Goal: Task Accomplishment & Management: Use online tool/utility

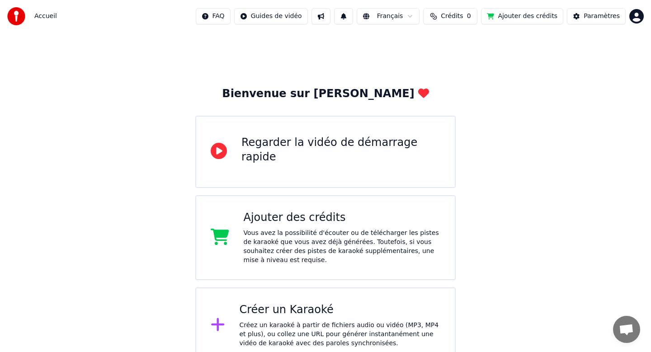
scroll to position [11, 0]
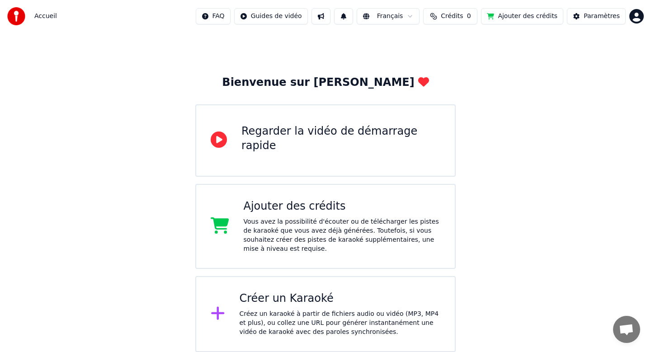
click at [340, 148] on div "Regarder la vidéo de démarrage rapide" at bounding box center [341, 140] width 199 height 33
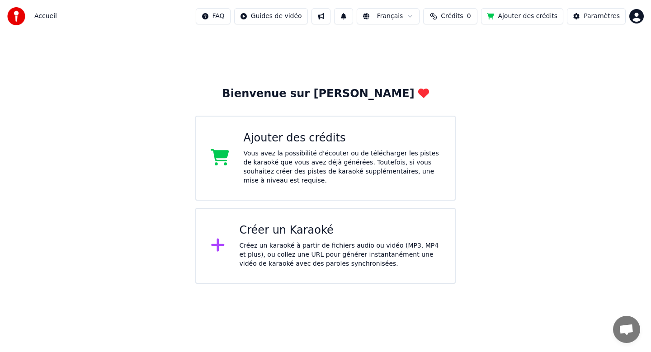
scroll to position [0, 0]
click at [273, 161] on div "Vous avez la possibilité d'écouter ou de télécharger les pistes de karaoké que …" at bounding box center [342, 167] width 197 height 36
click at [276, 144] on div "Ajouter des crédits" at bounding box center [342, 138] width 197 height 14
click at [225, 18] on html "Accueil FAQ Guides de vidéo Français Crédits 0 Ajouter des crédits Paramètres B…" at bounding box center [325, 142] width 651 height 284
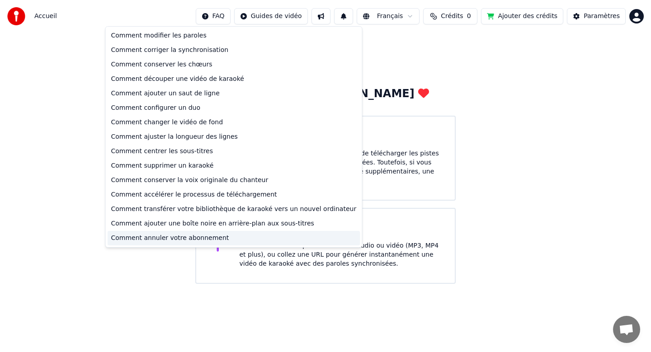
click at [192, 240] on div "Comment annuler votre abonnement" at bounding box center [234, 238] width 253 height 14
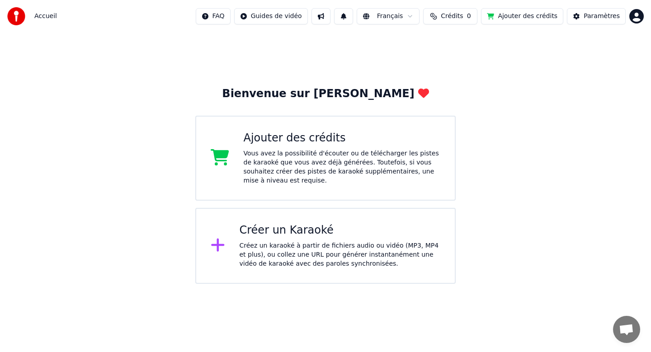
click at [324, 174] on div "Vous avez la possibilité d'écouter ou de télécharger les pistes de karaoké que …" at bounding box center [342, 167] width 197 height 36
click at [290, 259] on div "Créez un karaoké à partir de fichiers audio ou vidéo (MP3, MP4 et plus), ou col…" at bounding box center [340, 255] width 201 height 27
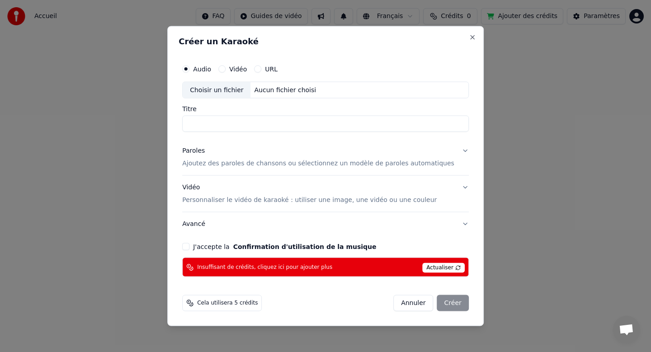
click at [236, 71] on div "Vidéo" at bounding box center [233, 68] width 29 height 7
click at [226, 68] on button "Vidéo" at bounding box center [222, 68] width 7 height 7
click at [190, 71] on button "Audio" at bounding box center [185, 68] width 7 height 7
click at [274, 68] on label "URL" at bounding box center [271, 69] width 13 height 6
click at [262, 68] on button "URL" at bounding box center [257, 68] width 7 height 7
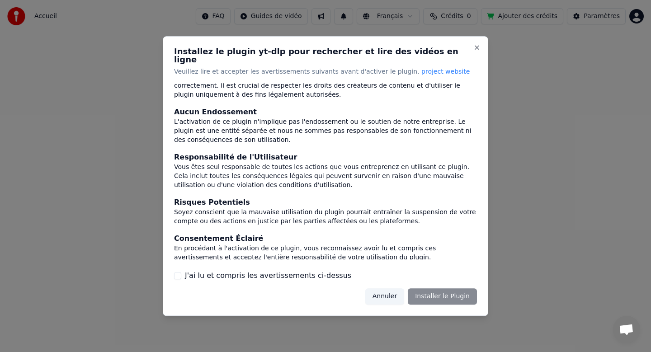
scroll to position [79, 0]
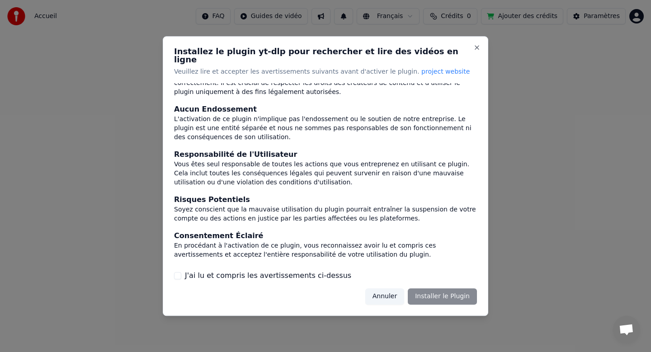
click at [177, 272] on button "J'ai lu et compris les avertissements ci-dessus" at bounding box center [177, 275] width 7 height 7
click at [442, 295] on button "Installer le Plugin" at bounding box center [442, 297] width 69 height 16
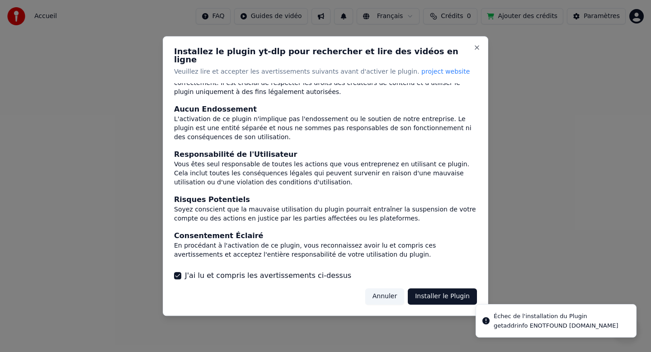
click at [455, 290] on button "Installer le Plugin" at bounding box center [442, 297] width 69 height 16
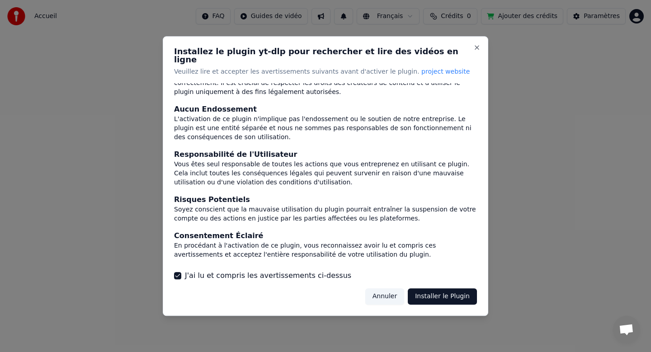
click at [458, 295] on button "Installer le Plugin" at bounding box center [442, 297] width 69 height 16
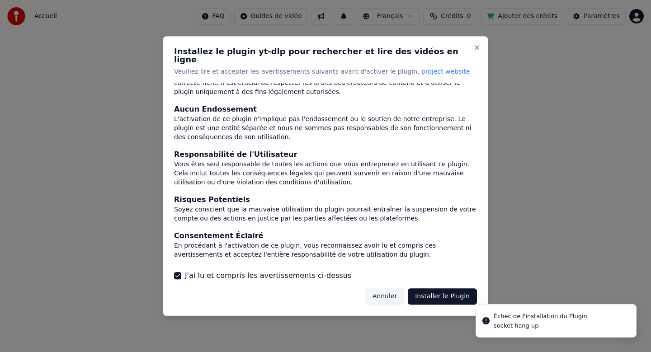
click at [541, 323] on div at bounding box center [325, 176] width 651 height 352
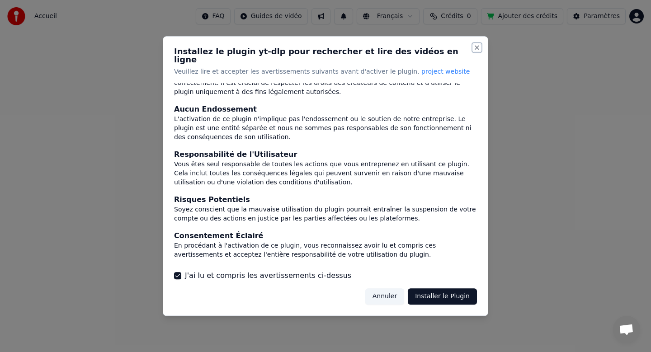
click at [477, 49] on button "Close" at bounding box center [477, 47] width 7 height 7
click at [279, 351] on div at bounding box center [325, 176] width 651 height 352
click at [446, 295] on button "Installer le Plugin" at bounding box center [442, 297] width 69 height 16
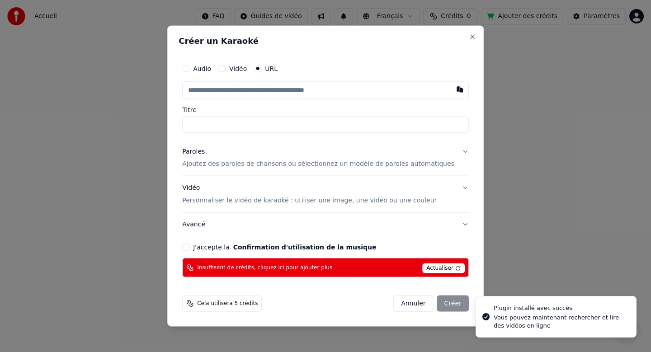
click at [252, 87] on input "text" at bounding box center [325, 90] width 287 height 18
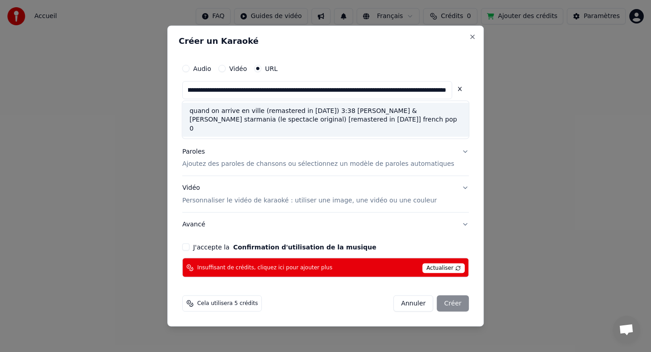
scroll to position [0, 0]
click at [260, 119] on div "quand on arrive en ville (remastered in [DATE]) 3:38 [PERSON_NAME] & [PERSON_NA…" at bounding box center [325, 120] width 287 height 34
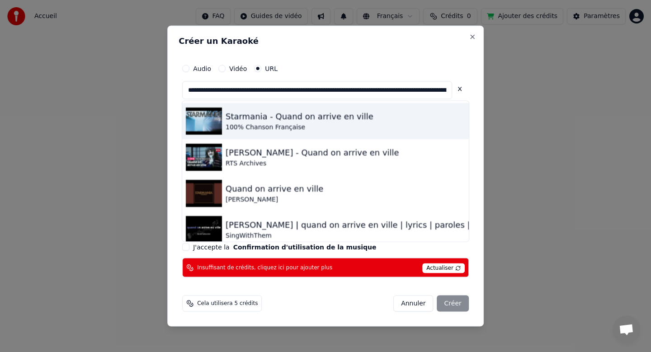
click at [288, 116] on div "Starmania - Quand on arrive en ville" at bounding box center [300, 116] width 148 height 13
type input "**********"
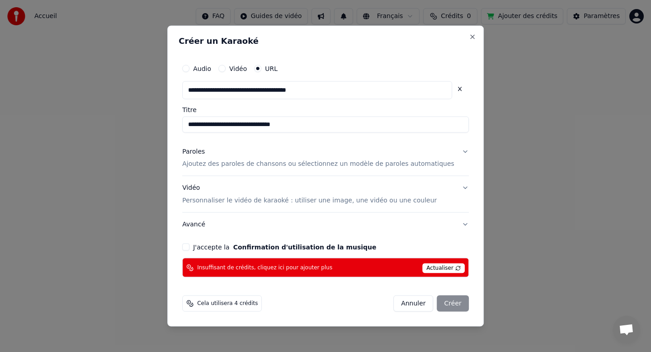
click at [328, 129] on input "**********" at bounding box center [325, 124] width 287 height 16
type input "**********"
click at [234, 162] on p "Ajoutez des paroles de chansons ou sélectionnez un modèle de paroles automatiqu…" at bounding box center [318, 164] width 272 height 9
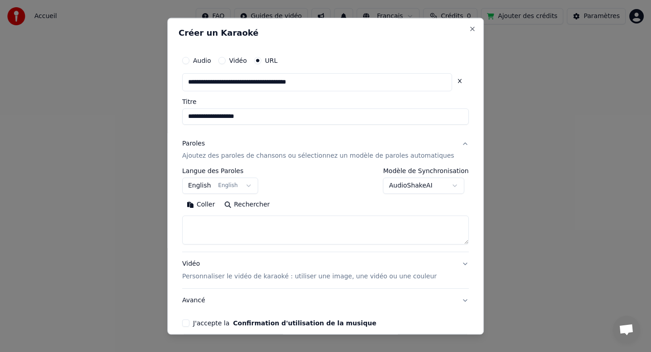
click at [255, 186] on button "English English" at bounding box center [220, 186] width 76 height 16
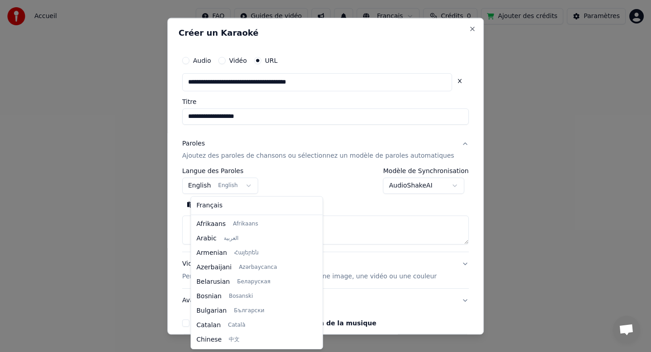
scroll to position [72, 0]
select select "**"
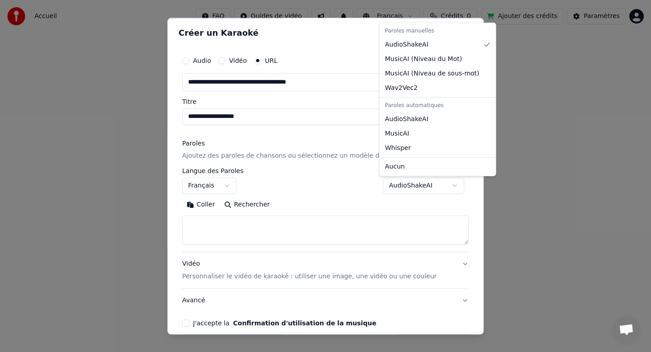
click at [442, 183] on body "**********" at bounding box center [325, 142] width 651 height 284
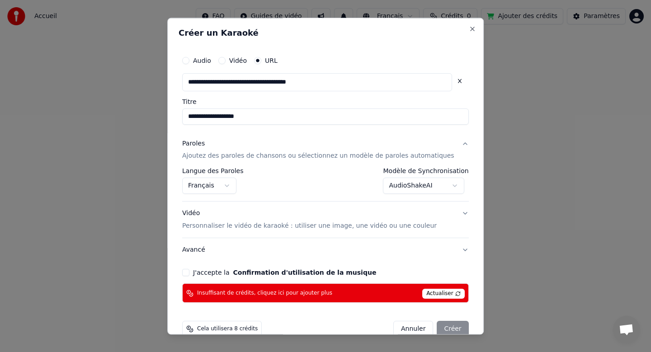
click at [429, 190] on body "**********" at bounding box center [325, 142] width 651 height 284
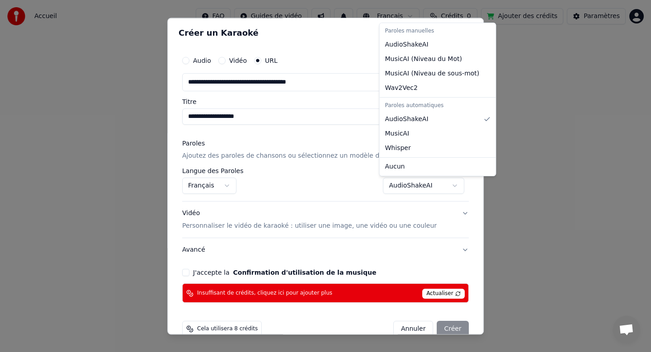
select select "**********"
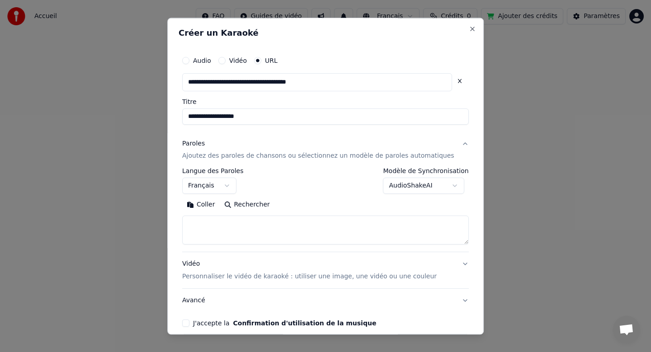
click at [212, 230] on textarea at bounding box center [325, 230] width 287 height 29
paste textarea "**********"
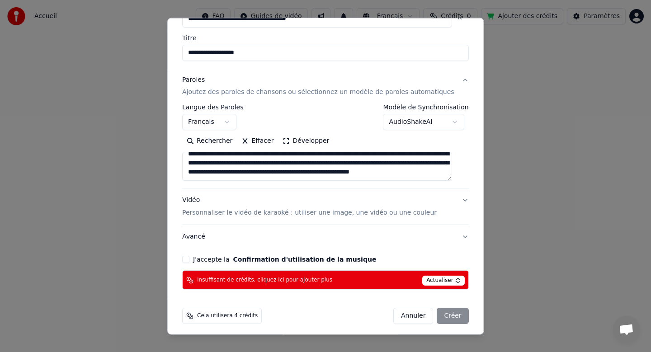
scroll to position [65, 0]
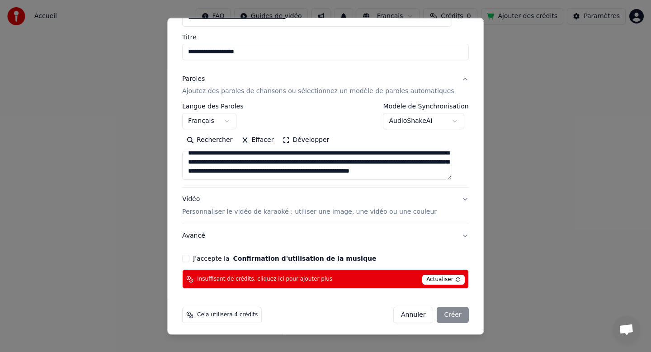
type textarea "**********"
click at [204, 212] on p "Personnaliser le vidéo de karaoké : utiliser une image, une vidéo ou une couleur" at bounding box center [309, 212] width 255 height 9
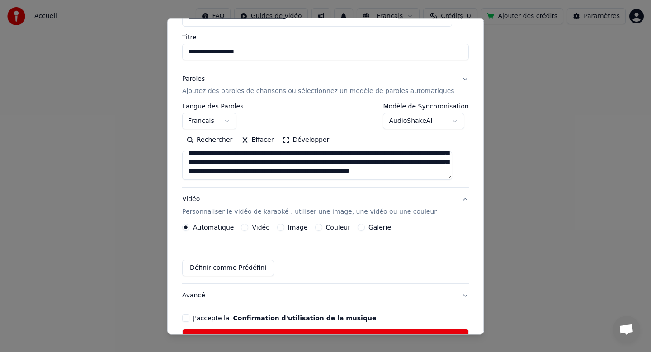
scroll to position [44, 0]
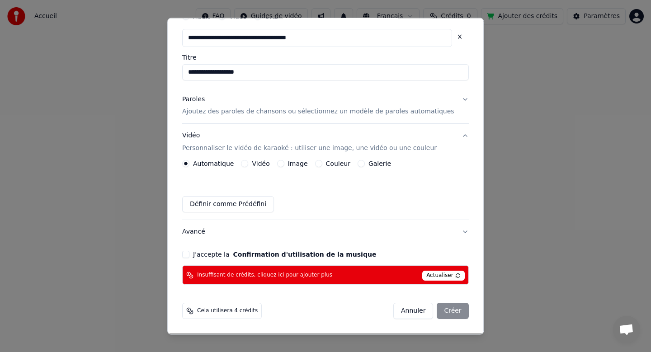
click at [331, 164] on label "Couleur" at bounding box center [338, 164] width 24 height 6
click at [323, 164] on button "Couleur" at bounding box center [318, 164] width 7 height 7
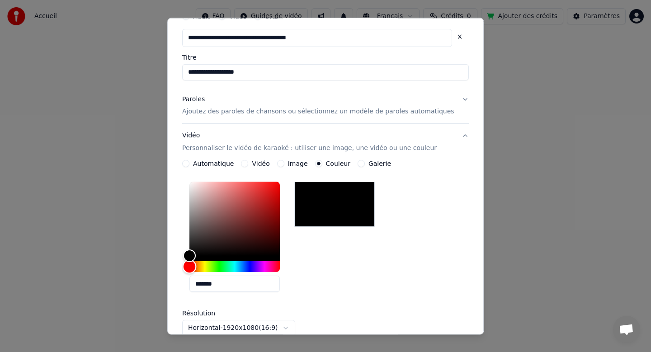
click at [212, 268] on div "Hue" at bounding box center [235, 267] width 90 height 11
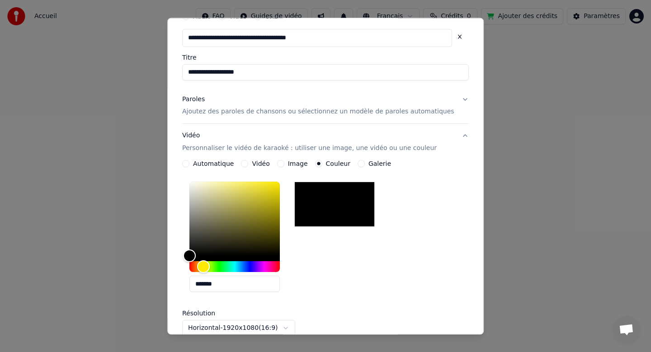
click at [295, 166] on label "Image" at bounding box center [298, 164] width 20 height 6
click at [285, 166] on button "Image" at bounding box center [280, 164] width 7 height 7
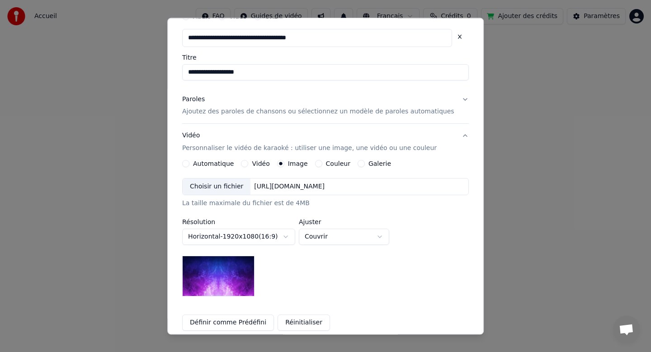
click at [225, 167] on div "**********" at bounding box center [325, 246] width 287 height 171
click at [190, 163] on button "Automatique" at bounding box center [185, 164] width 7 height 7
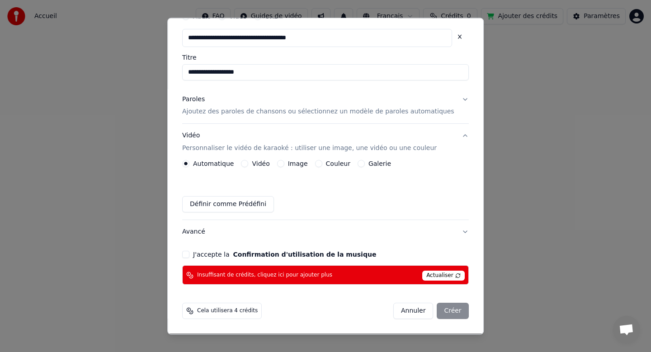
click at [367, 167] on div "Galerie" at bounding box center [374, 164] width 33 height 7
click at [364, 165] on button "Galerie" at bounding box center [361, 164] width 7 height 7
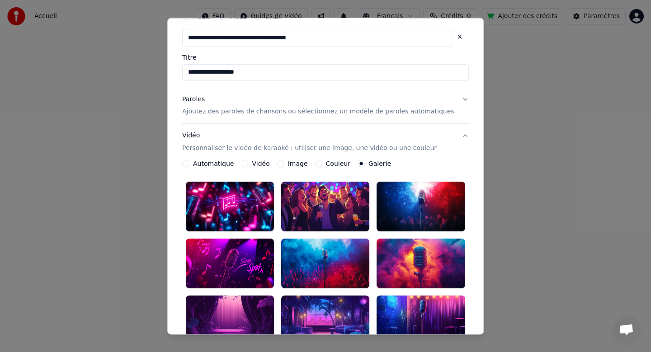
click at [460, 99] on button "Paroles Ajoutez des paroles de chansons ou sélectionnez un modèle de paroles au…" at bounding box center [325, 106] width 287 height 36
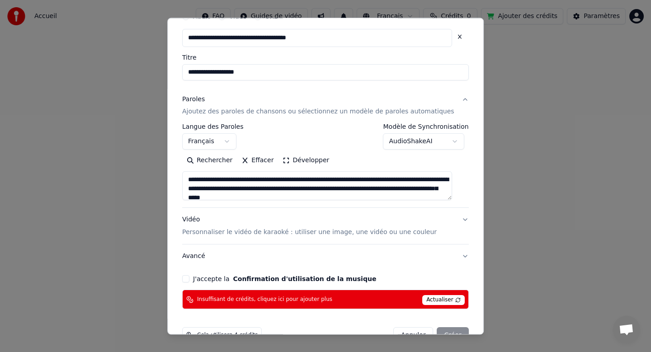
click at [460, 99] on button "Paroles Ajoutez des paroles de chansons ou sélectionnez un modèle de paroles au…" at bounding box center [325, 106] width 287 height 36
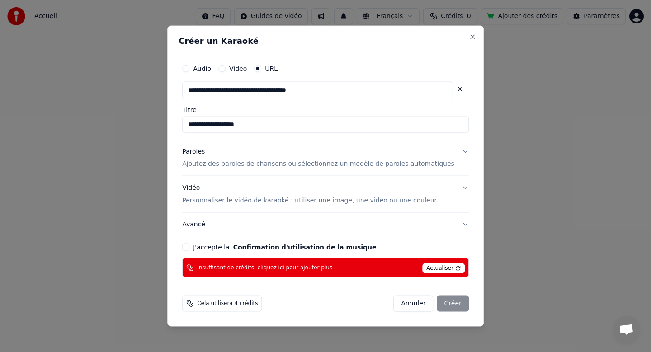
click at [459, 188] on button "Vidéo Personnaliser le vidéo de karaoké : utiliser une image, une vidéo ou une …" at bounding box center [325, 194] width 287 height 36
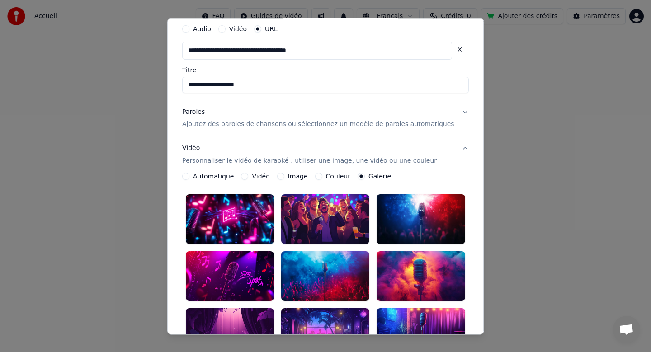
scroll to position [33, 0]
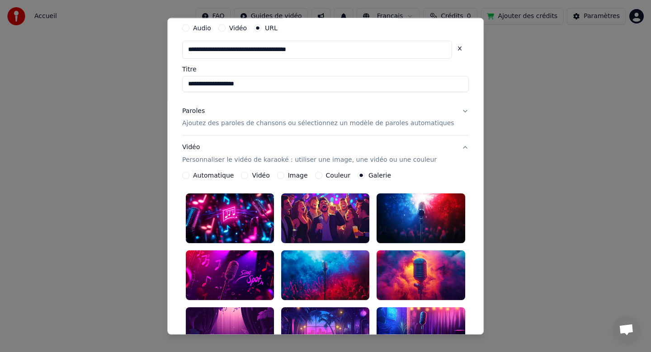
click at [376, 174] on label "Galerie" at bounding box center [380, 176] width 23 height 6
click at [365, 174] on button "Galerie" at bounding box center [361, 175] width 7 height 7
click at [220, 179] on label "Automatique" at bounding box center [213, 176] width 41 height 6
click at [190, 179] on button "Automatique" at bounding box center [185, 175] width 7 height 7
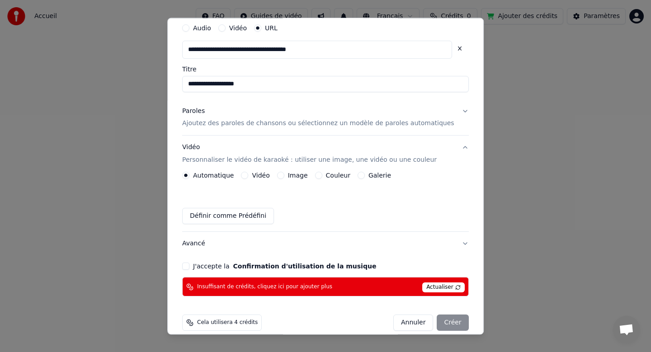
scroll to position [44, 0]
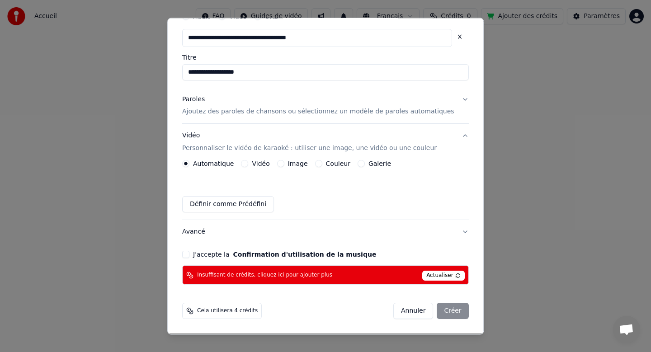
click at [190, 253] on button "J'accepte la Confirmation d'utilisation de la musique" at bounding box center [185, 255] width 7 height 7
click at [440, 279] on span "Actualiser" at bounding box center [444, 276] width 43 height 10
click at [244, 308] on div "Cela utilisera 4 crédits" at bounding box center [222, 312] width 80 height 16
click at [223, 310] on span "Cela utilisera 4 crédits" at bounding box center [227, 311] width 61 height 7
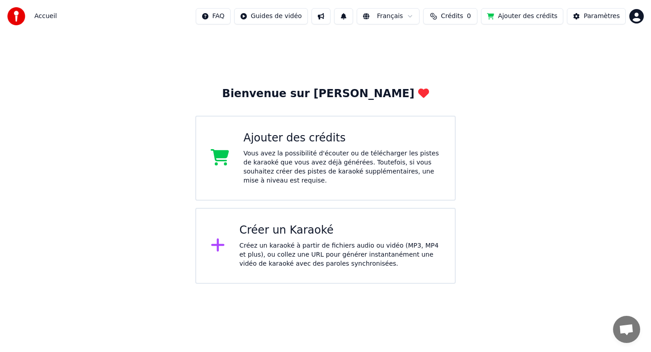
click at [286, 165] on div "Vous avez la possibilité d'écouter ou de télécharger les pistes de karaoké que …" at bounding box center [342, 167] width 197 height 36
click at [460, 14] on span "Crédits" at bounding box center [452, 16] width 22 height 9
click at [451, 67] on button "Actualiser" at bounding box center [455, 68] width 54 height 16
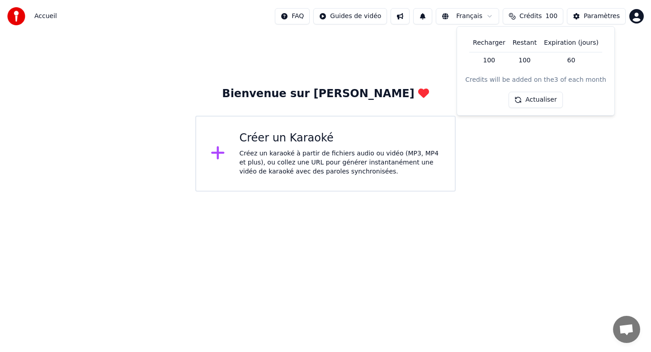
click at [365, 64] on div "Bienvenue sur [PERSON_NAME] un Karaoké Créez un karaoké à partir de fichiers au…" at bounding box center [325, 112] width 651 height 159
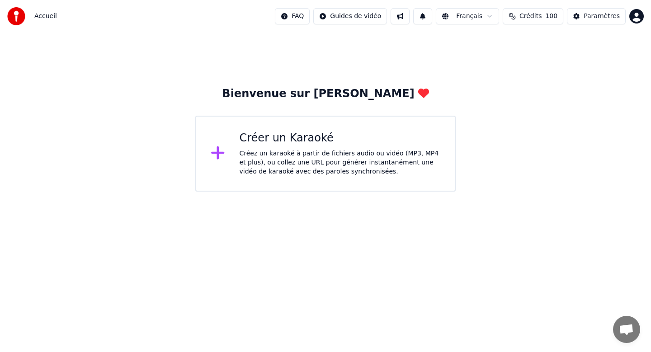
click at [242, 147] on div "Créer un Karaoké Créez un karaoké à partir de fichiers audio ou vidéo (MP3, MP4…" at bounding box center [340, 153] width 201 height 45
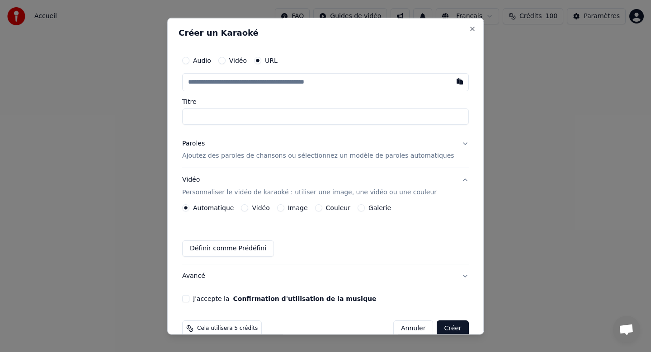
click at [236, 90] on input "text" at bounding box center [325, 82] width 287 height 18
paste input "**********"
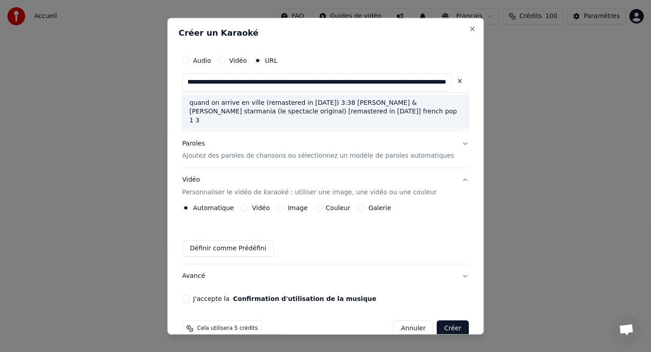
scroll to position [0, 0]
click at [222, 108] on div "quand on arrive en ville (remastered in [DATE]) 3:38 [PERSON_NAME] & [PERSON_NA…" at bounding box center [325, 112] width 287 height 34
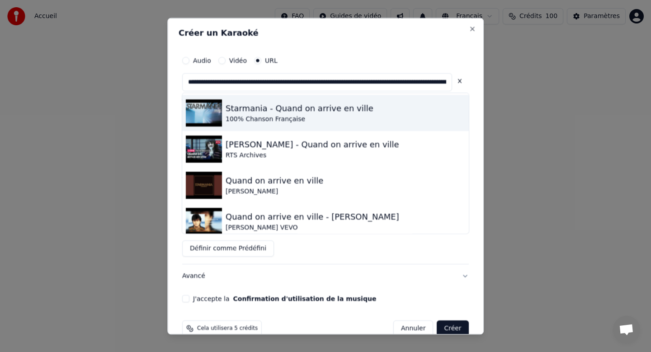
click at [254, 114] on div "Starmania - Quand on arrive en ville" at bounding box center [300, 108] width 148 height 13
type input "**********"
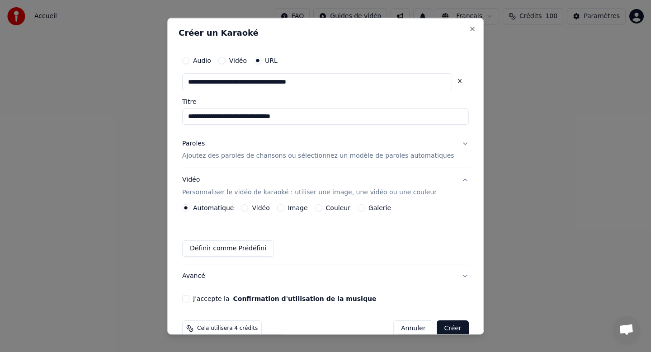
click at [306, 121] on input "**********" at bounding box center [325, 117] width 287 height 16
type input "**********"
click at [309, 153] on p "Ajoutez des paroles de chansons ou sélectionnez un modèle de paroles automatiqu…" at bounding box center [318, 156] width 272 height 9
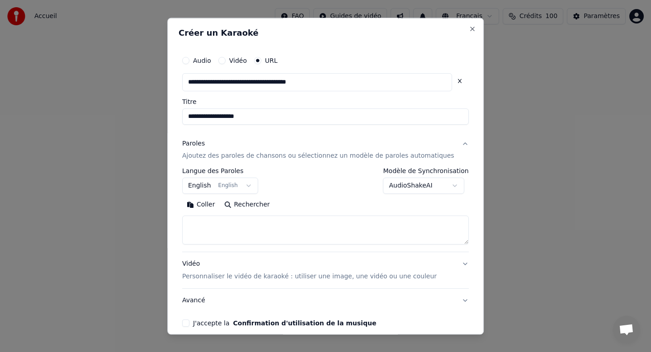
click at [235, 190] on body "**********" at bounding box center [325, 96] width 651 height 192
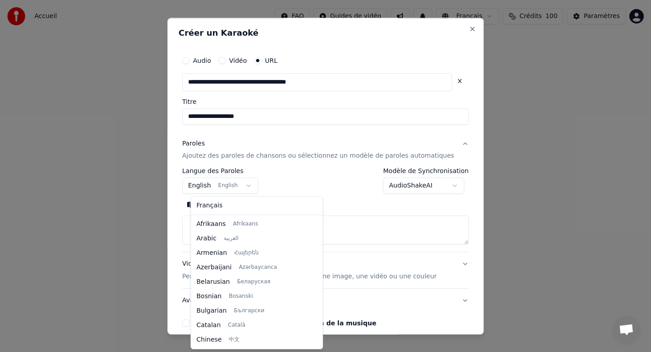
scroll to position [72, 0]
select select "**"
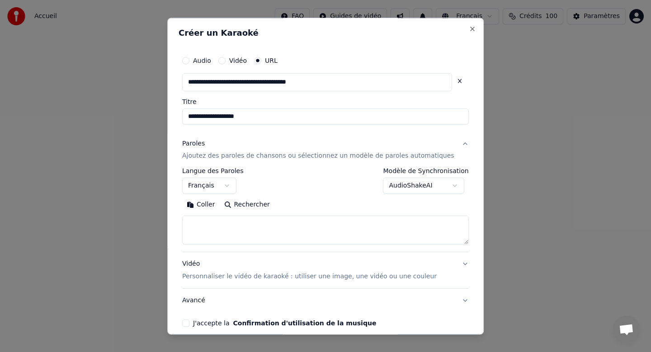
click at [229, 230] on textarea at bounding box center [325, 230] width 287 height 29
click at [212, 206] on button "Coller" at bounding box center [201, 205] width 38 height 14
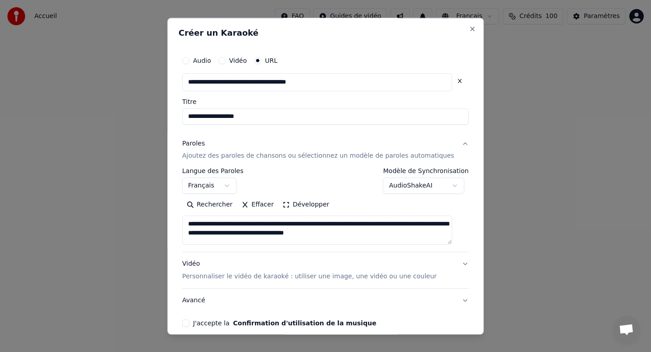
type textarea "**********"
click at [452, 230] on textarea "**********" at bounding box center [317, 230] width 270 height 29
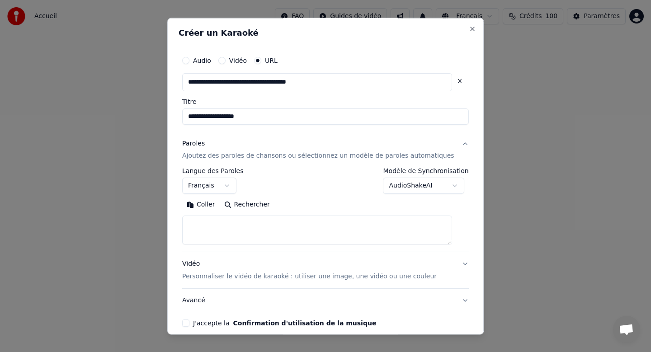
click at [214, 207] on button "Coller" at bounding box center [201, 205] width 38 height 14
type textarea "**********"
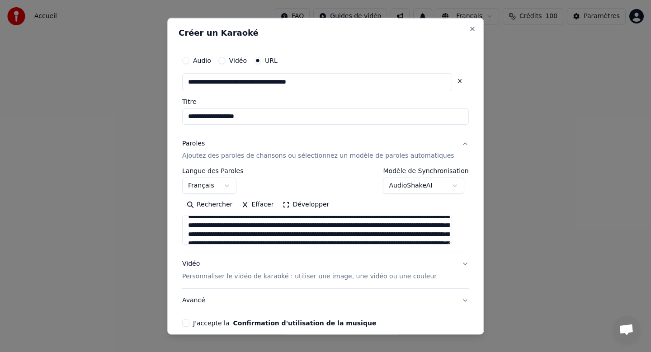
scroll to position [187, 0]
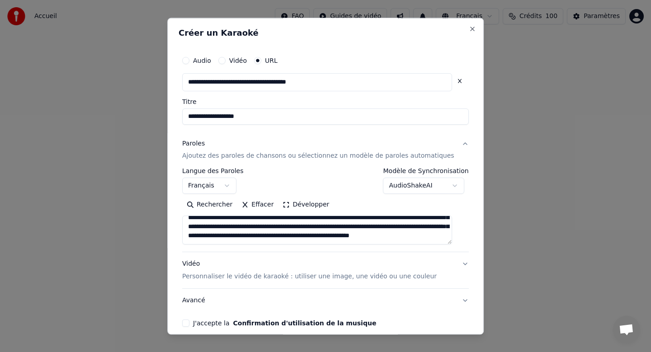
click at [459, 143] on button "Paroles Ajoutez des paroles de chansons ou sélectionnez un modèle de paroles au…" at bounding box center [325, 150] width 287 height 36
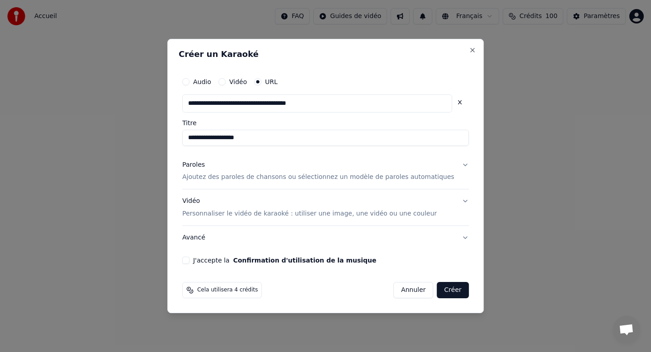
click at [458, 200] on button "Vidéo Personnaliser le vidéo de karaoké : utiliser une image, une vidéo ou une …" at bounding box center [325, 208] width 287 height 36
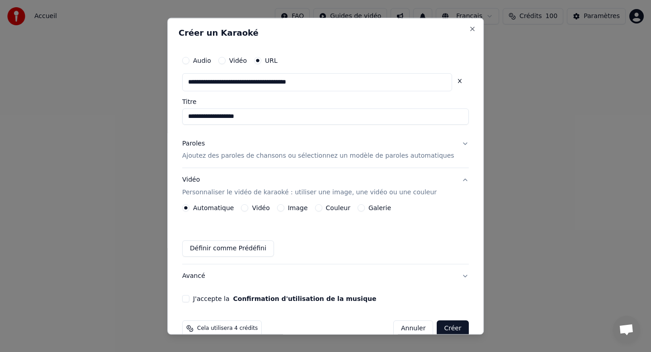
click at [367, 209] on div "Galerie" at bounding box center [374, 208] width 33 height 7
click at [365, 209] on button "Galerie" at bounding box center [361, 208] width 7 height 7
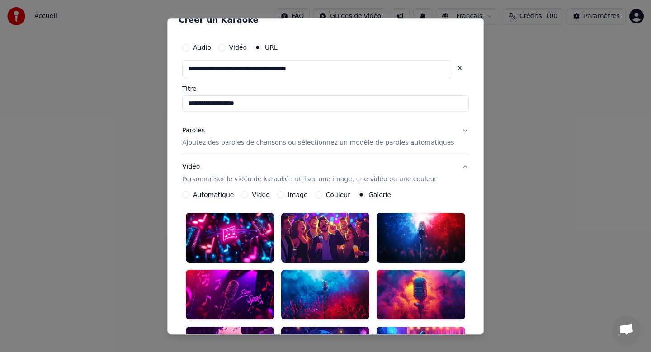
scroll to position [0, 0]
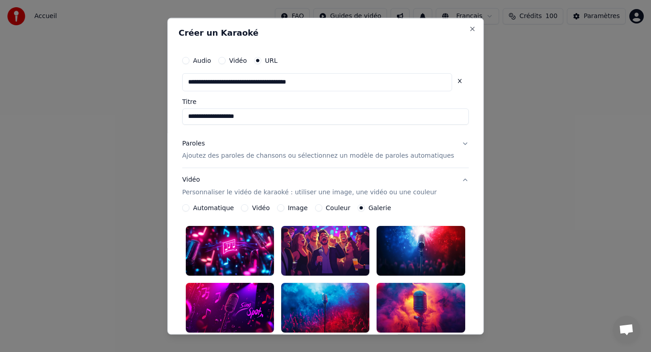
click at [221, 206] on label "Automatique" at bounding box center [213, 208] width 41 height 6
click at [190, 206] on button "Automatique" at bounding box center [185, 208] width 7 height 7
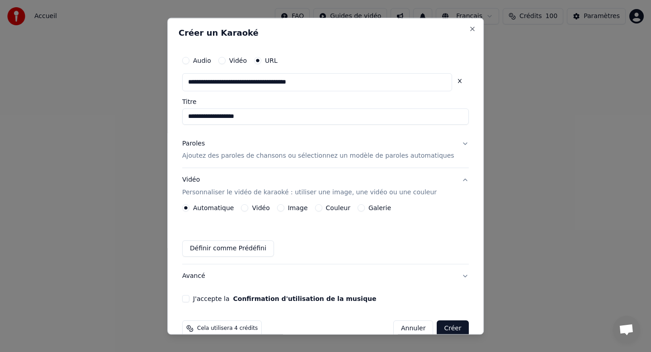
scroll to position [18, 0]
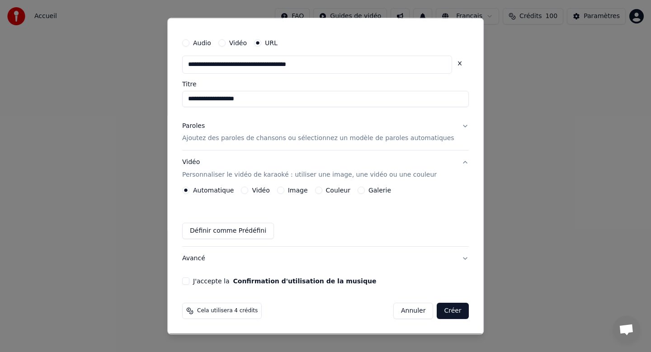
click at [190, 282] on button "J'accepte la Confirmation d'utilisation de la musique" at bounding box center [185, 281] width 7 height 7
click at [448, 311] on button "Créer" at bounding box center [453, 312] width 32 height 16
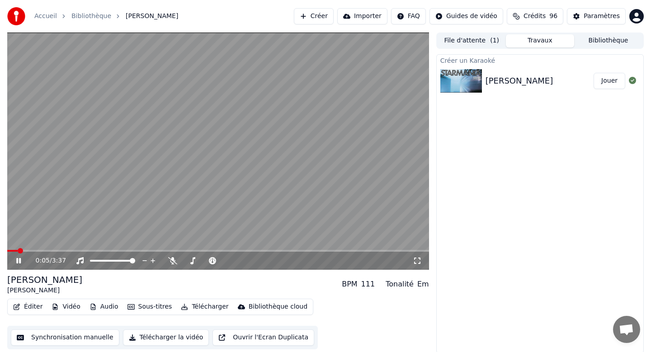
click at [19, 262] on icon at bounding box center [18, 260] width 5 height 5
click at [68, 306] on button "Vidéo" at bounding box center [66, 307] width 36 height 13
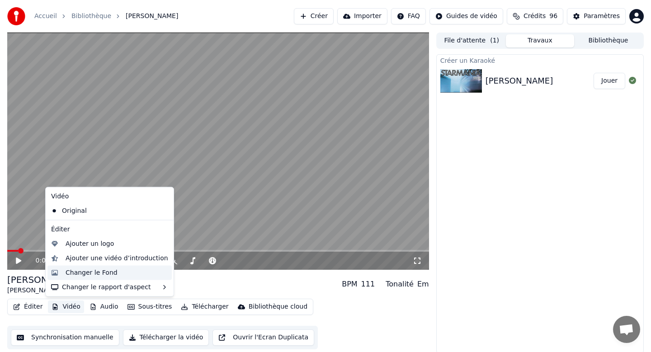
click at [74, 271] on div "Changer le Fond" at bounding box center [92, 272] width 52 height 9
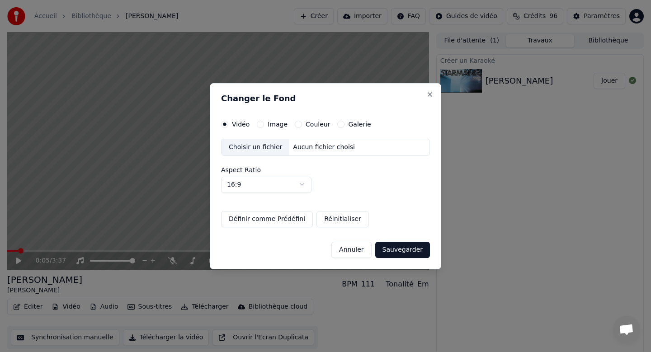
click at [309, 124] on label "Couleur" at bounding box center [318, 124] width 24 height 6
click at [302, 124] on button "Couleur" at bounding box center [298, 124] width 7 height 7
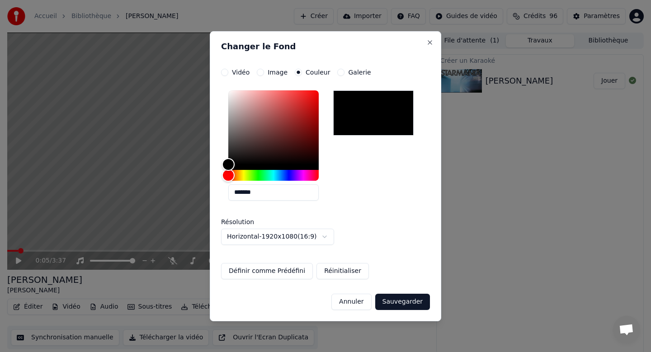
click at [353, 71] on label "Galerie" at bounding box center [359, 72] width 23 height 6
click at [345, 71] on button "Galerie" at bounding box center [341, 72] width 7 height 7
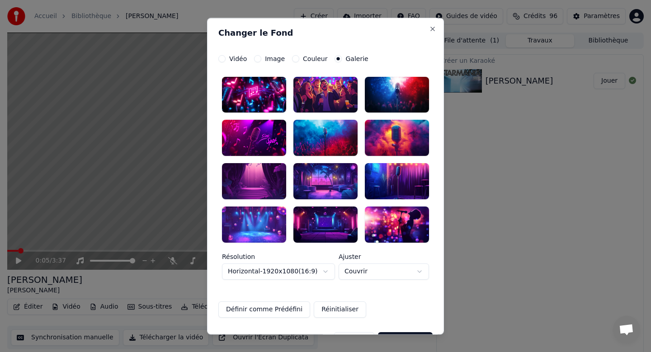
click at [235, 61] on label "Vidéo" at bounding box center [238, 59] width 18 height 6
click at [226, 61] on button "Vidéo" at bounding box center [222, 58] width 7 height 7
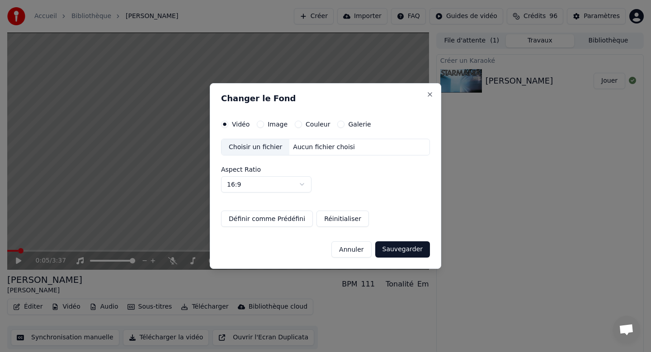
click at [298, 124] on button "Couleur" at bounding box center [298, 124] width 7 height 7
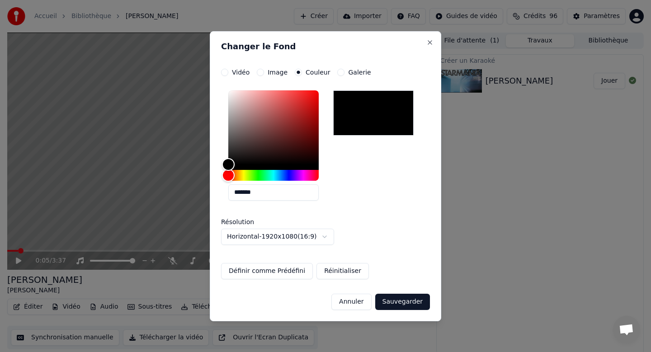
click at [230, 90] on div at bounding box center [273, 135] width 90 height 90
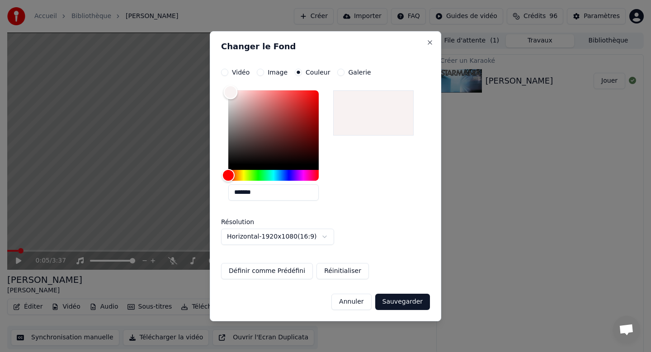
click at [231, 92] on div "Color" at bounding box center [273, 127] width 90 height 74
click at [303, 176] on div "Hue" at bounding box center [273, 175] width 90 height 11
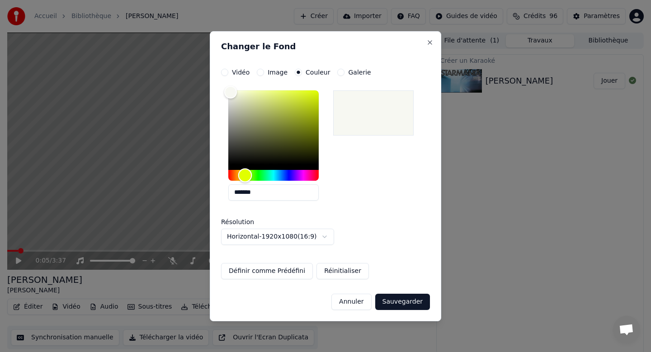
click at [245, 175] on div "Hue" at bounding box center [273, 175] width 90 height 11
click at [242, 175] on div "Hue" at bounding box center [242, 175] width 14 height 14
type input "*******"
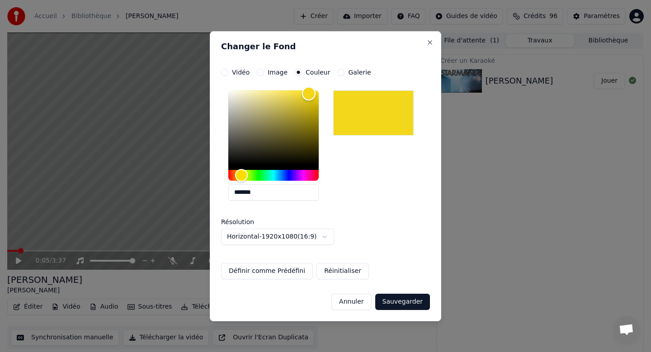
click at [309, 94] on div "Color" at bounding box center [273, 127] width 90 height 74
click at [405, 301] on button "Sauvegarder" at bounding box center [403, 302] width 55 height 16
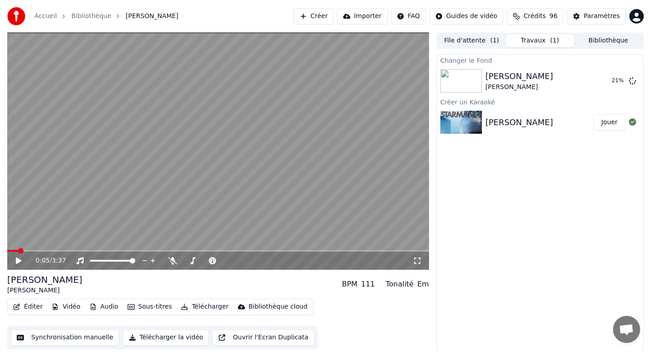
scroll to position [1, 0]
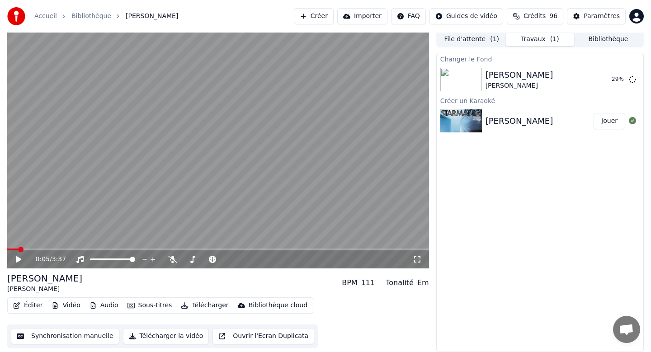
click at [134, 307] on button "Sous-titres" at bounding box center [150, 306] width 52 height 13
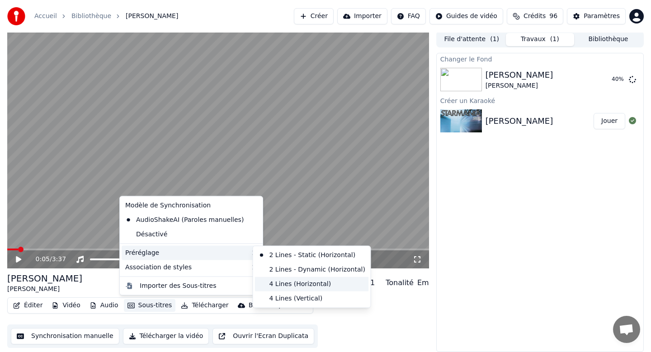
click at [298, 281] on div "4 Lines (Horizontal)" at bounding box center [312, 284] width 114 height 14
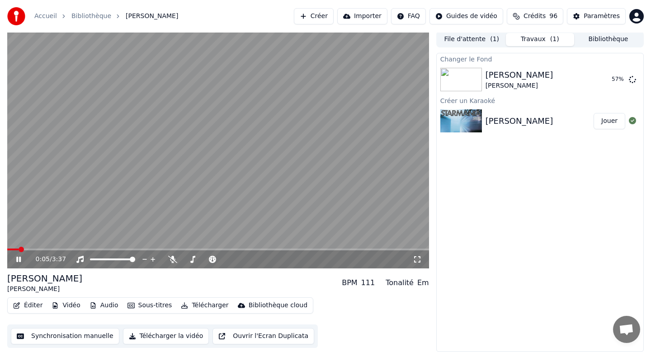
click at [15, 264] on div "0:05 / 3:37" at bounding box center [218, 259] width 415 height 9
click at [19, 259] on icon at bounding box center [24, 259] width 21 height 7
click at [7, 247] on span at bounding box center [9, 249] width 5 height 5
click at [172, 261] on icon at bounding box center [172, 259] width 9 height 7
click at [205, 261] on span at bounding box center [205, 259] width 5 height 5
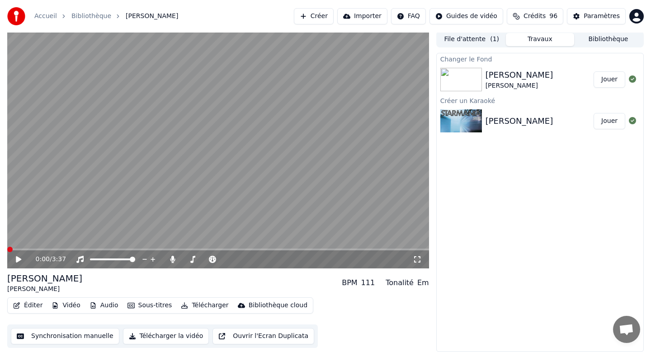
click at [609, 80] on button "Jouer" at bounding box center [610, 79] width 32 height 16
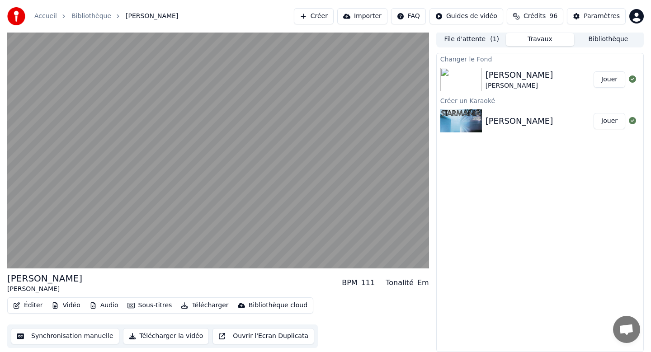
click at [161, 307] on button "Sous-titres" at bounding box center [150, 306] width 52 height 13
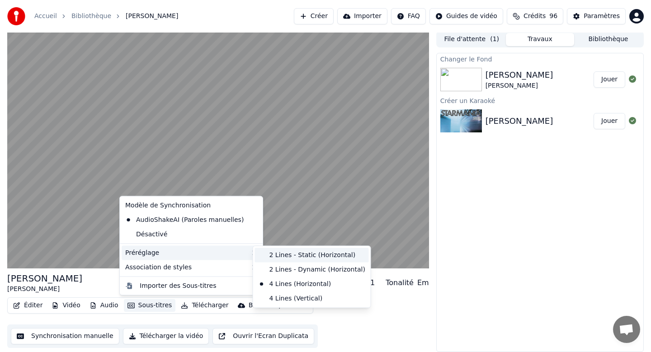
click at [271, 256] on div "2 Lines - Static (Horizontal)" at bounding box center [312, 255] width 114 height 14
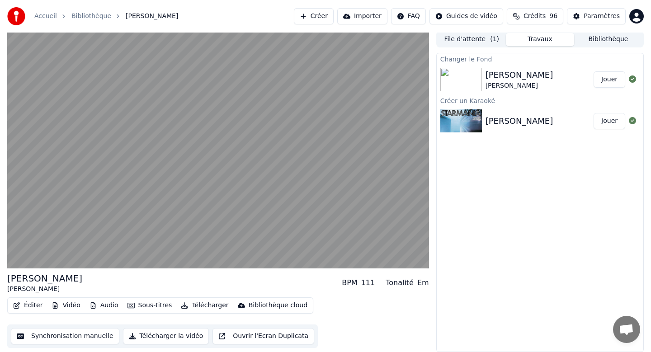
click at [159, 307] on button "Sous-titres" at bounding box center [150, 306] width 52 height 13
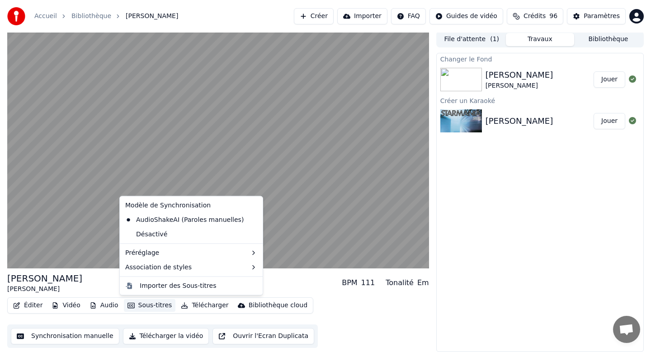
click at [367, 336] on div "Éditer Vidéo Audio Sous-titres Télécharger Bibliothèque cloud Synchronisation m…" at bounding box center [218, 323] width 422 height 51
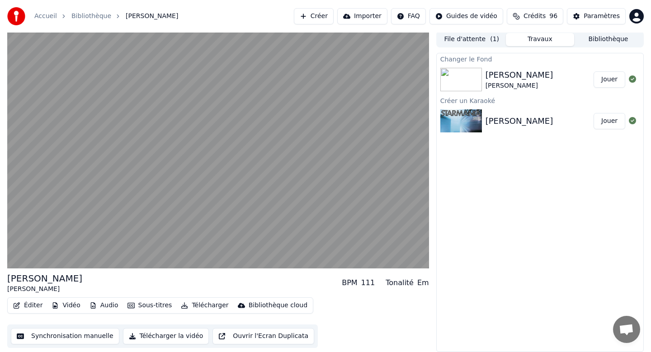
click at [69, 306] on button "Vidéo" at bounding box center [66, 306] width 36 height 13
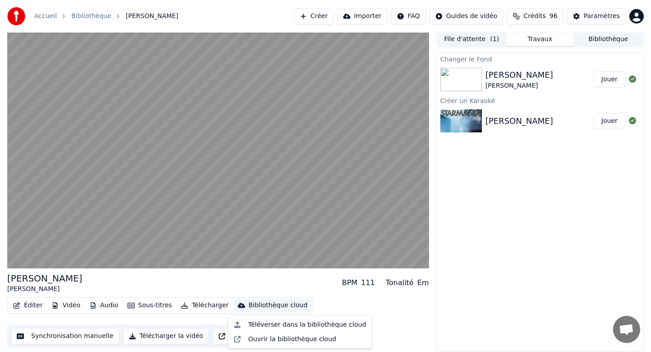
click at [477, 287] on div "Changer le Fond [PERSON_NAME] un Karaoké [PERSON_NAME]" at bounding box center [541, 203] width 208 height 300
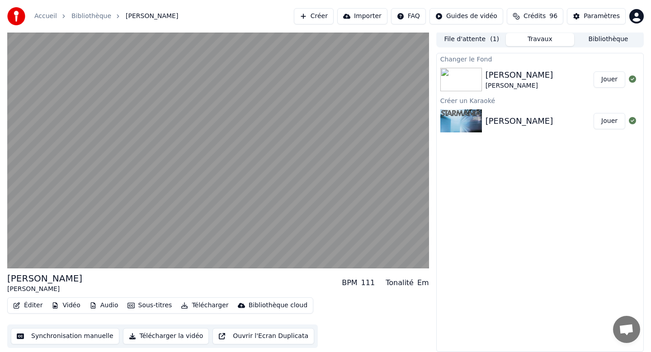
click at [27, 306] on button "Éditer" at bounding box center [28, 306] width 37 height 13
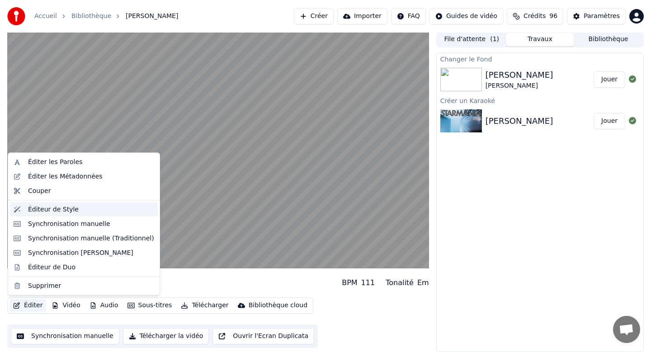
click at [47, 214] on div "Éditeur de Style" at bounding box center [84, 209] width 148 height 14
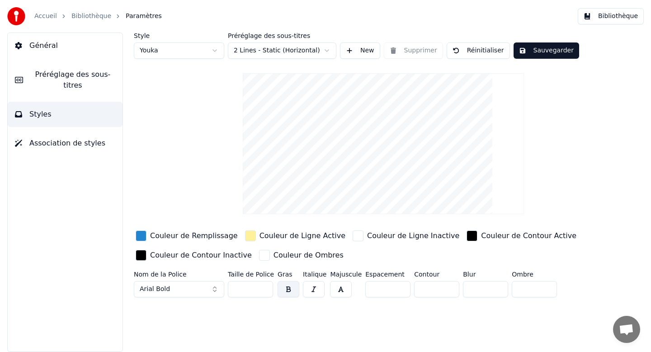
click at [216, 289] on button "Arial Bold" at bounding box center [179, 289] width 90 height 16
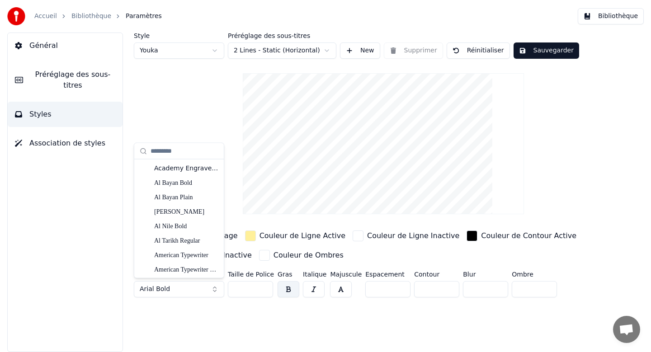
click at [214, 288] on button "Arial Bold" at bounding box center [179, 289] width 90 height 16
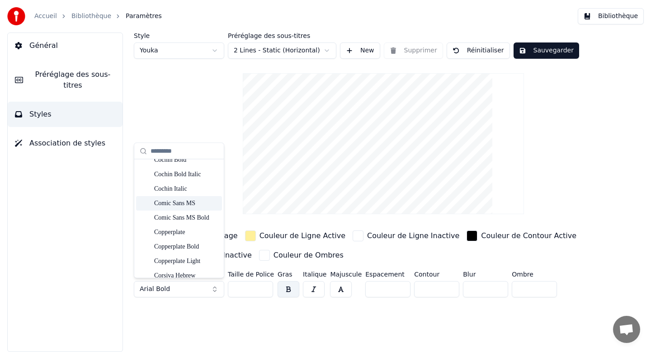
click at [191, 206] on div "Comic Sans MS" at bounding box center [186, 203] width 64 height 9
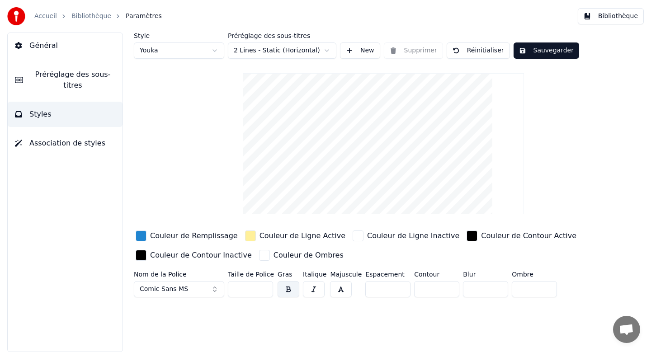
click at [177, 287] on span "Comic Sans MS" at bounding box center [164, 289] width 48 height 9
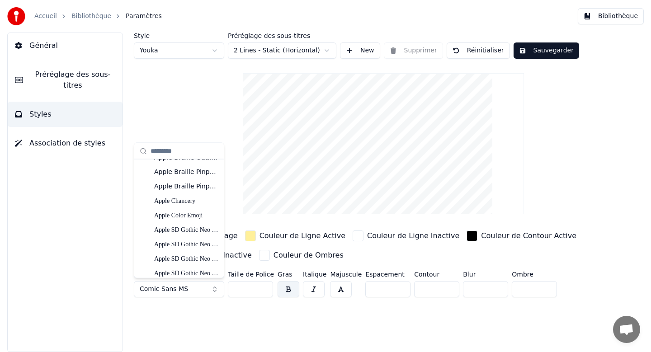
scroll to position [246, 0]
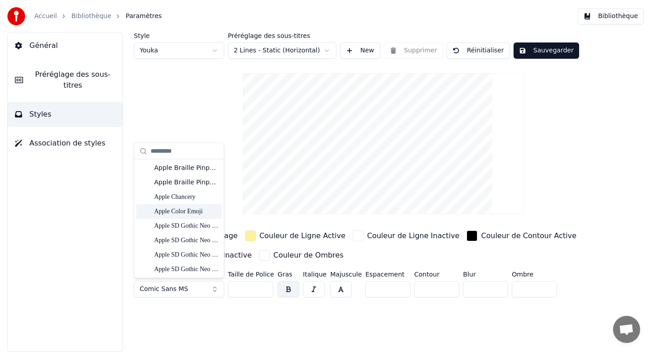
click at [162, 214] on div "Apple Color Emoji" at bounding box center [186, 211] width 64 height 9
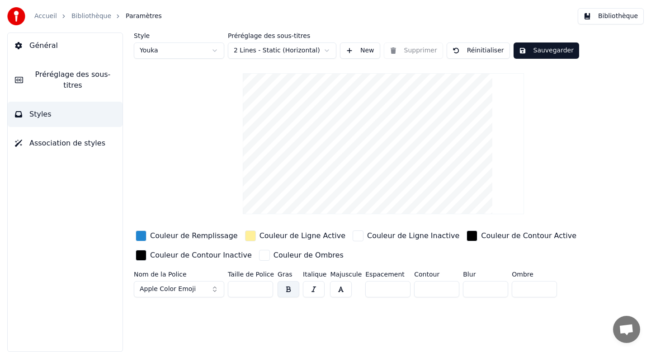
click at [263, 285] on input "**" at bounding box center [250, 289] width 45 height 16
click at [263, 285] on input "***" at bounding box center [250, 289] width 45 height 16
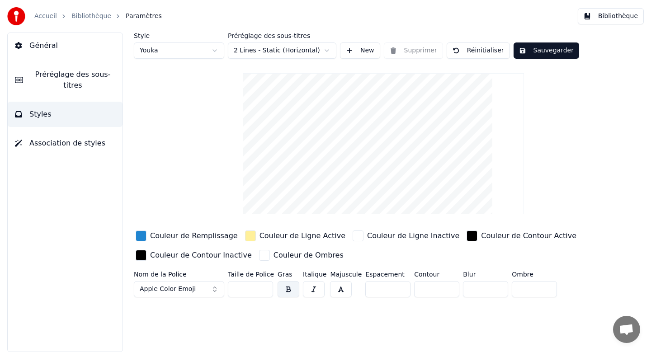
click at [263, 285] on input "***" at bounding box center [250, 289] width 45 height 16
type input "***"
click at [263, 285] on input "***" at bounding box center [250, 289] width 45 height 16
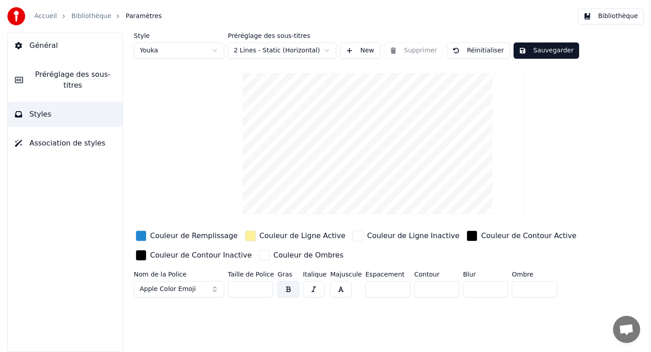
click at [398, 286] on input "*" at bounding box center [388, 289] width 45 height 16
type input "*"
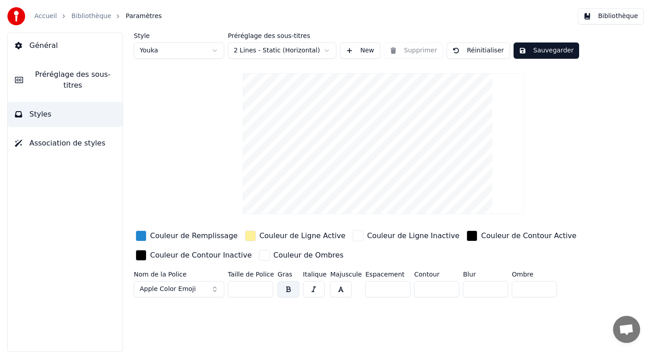
click at [398, 286] on input "*" at bounding box center [388, 289] width 45 height 16
click at [276, 55] on html "Accueil Bibliothèque Paramètres Bibliothèque Général Préréglage des sous-titres…" at bounding box center [325, 176] width 651 height 352
click at [210, 51] on html "Accueil Bibliothèque Paramètres Bibliothèque Général Préréglage des sous-titres…" at bounding box center [325, 176] width 651 height 352
type input "**"
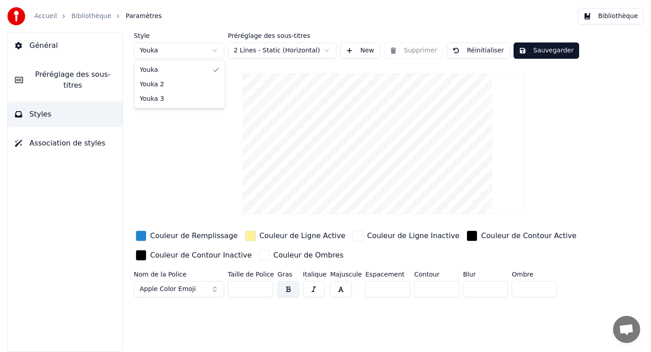
type input "*"
click at [185, 48] on html "Accueil Bibliothèque Paramètres Bibliothèque Général Préréglage des sous-titres…" at bounding box center [325, 176] width 651 height 352
click at [180, 53] on html "Accueil Bibliothèque Paramètres Bibliothèque Général Préréglage des sous-titres…" at bounding box center [325, 176] width 651 height 352
type input "***"
type input "*"
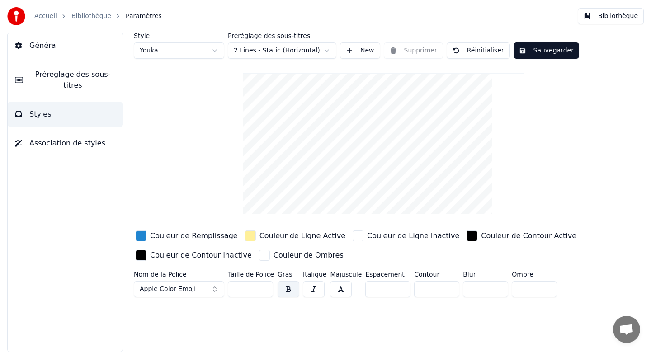
click at [378, 288] on input "*" at bounding box center [388, 289] width 45 height 16
type input "**"
click at [215, 289] on button "Apple Color Emoji" at bounding box center [179, 289] width 90 height 16
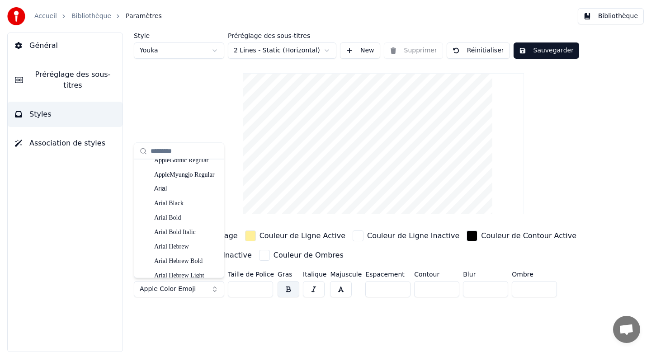
scroll to position [457, 0]
click at [180, 189] on div "Arial" at bounding box center [186, 189] width 64 height 9
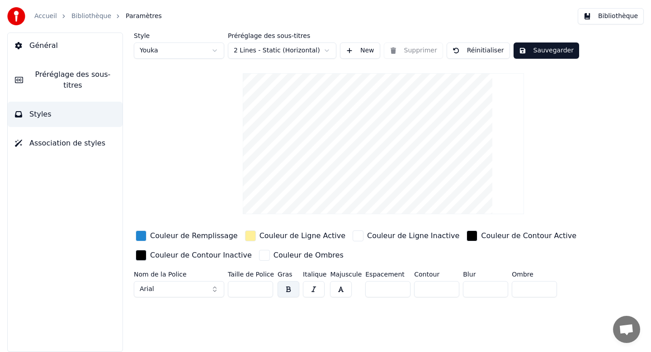
click at [559, 146] on div "Style Youka Préréglage des sous-titres 2 Lines - Static (Horizontal) New Suppri…" at bounding box center [383, 167] width 499 height 269
click at [67, 143] on span "Association de styles" at bounding box center [67, 143] width 76 height 11
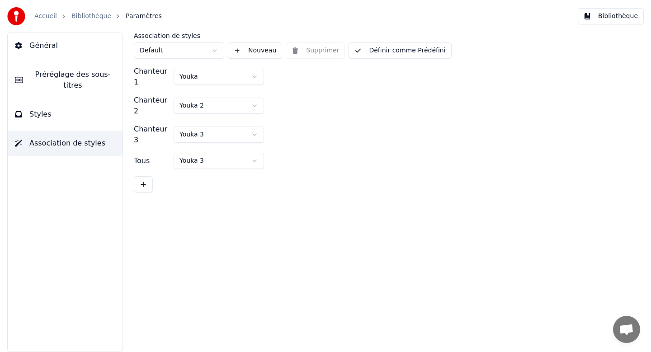
click at [78, 118] on button "Styles" at bounding box center [65, 114] width 115 height 25
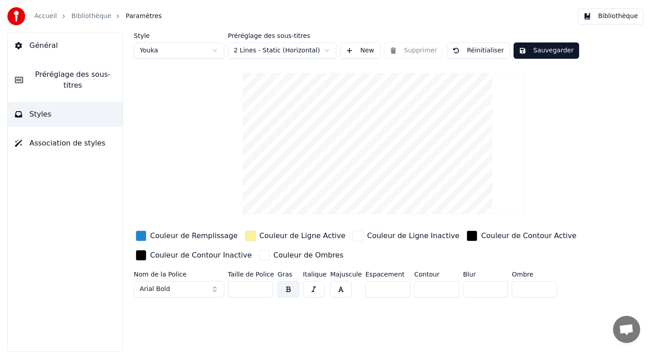
click at [86, 82] on span "Préréglage des sous-titres" at bounding box center [72, 80] width 85 height 22
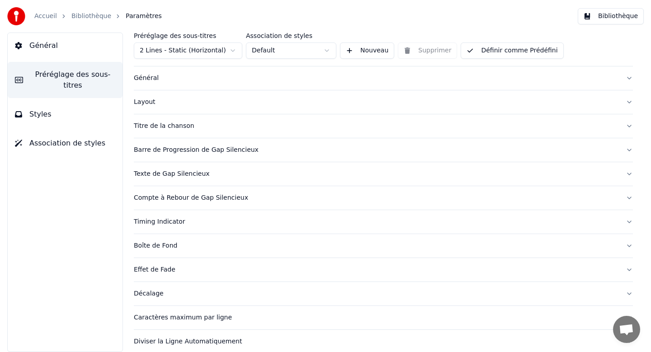
scroll to position [0, 0]
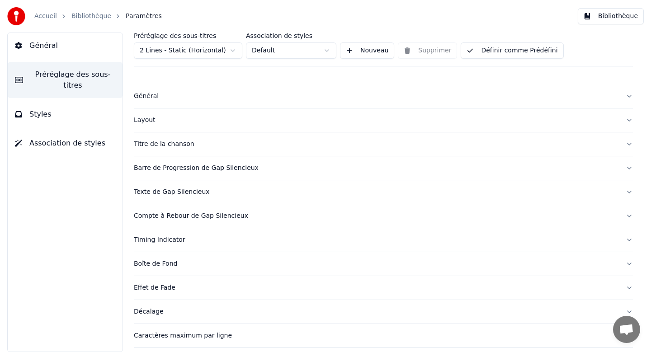
click at [350, 97] on div "Général" at bounding box center [376, 96] width 485 height 9
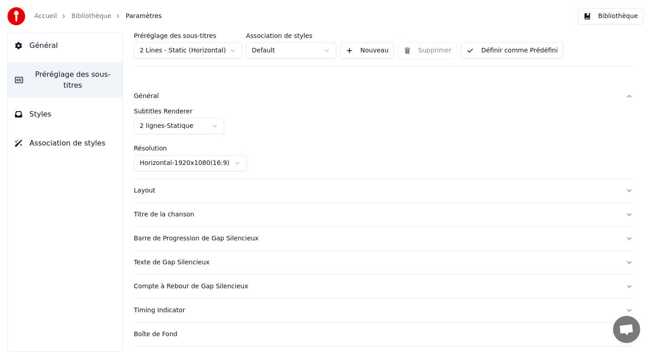
click at [350, 97] on div "Général" at bounding box center [376, 96] width 485 height 9
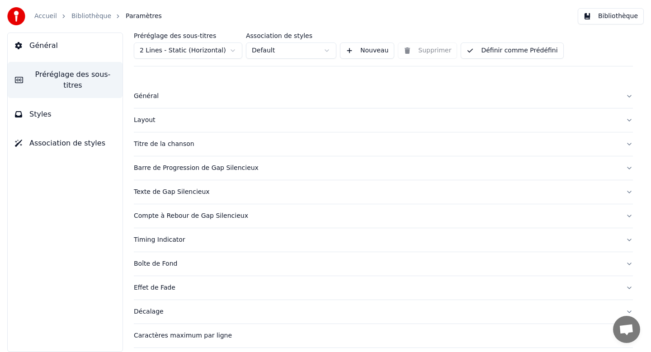
click at [327, 130] on button "Layout" at bounding box center [383, 121] width 499 height 24
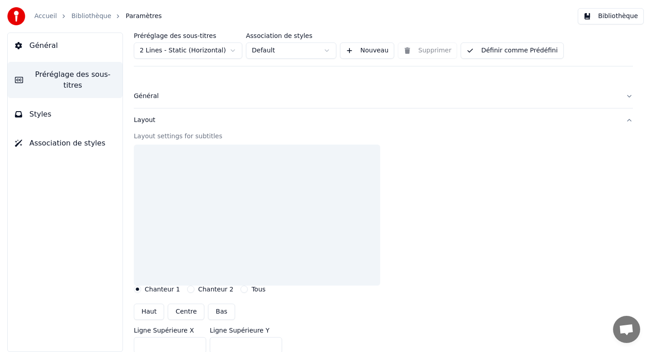
click at [327, 130] on button "Layout" at bounding box center [383, 121] width 499 height 24
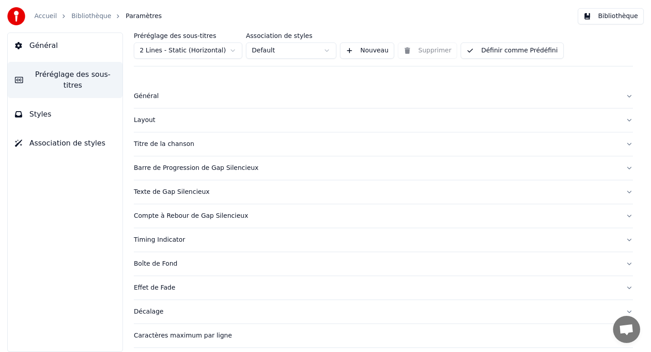
click at [323, 143] on div "Titre de la chanson" at bounding box center [376, 144] width 485 height 9
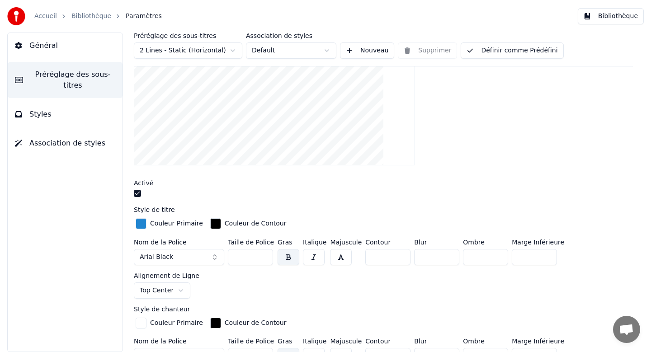
scroll to position [152, 0]
click at [138, 193] on button "button" at bounding box center [137, 192] width 7 height 7
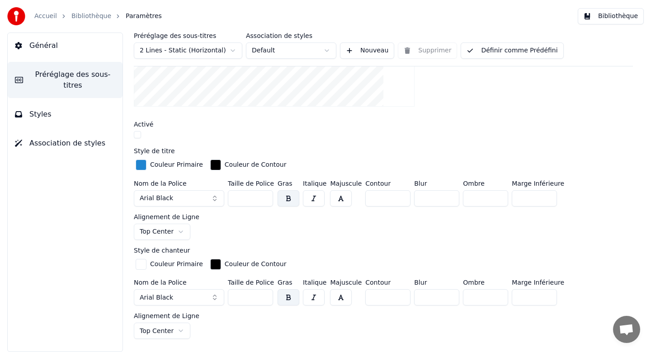
scroll to position [181, 0]
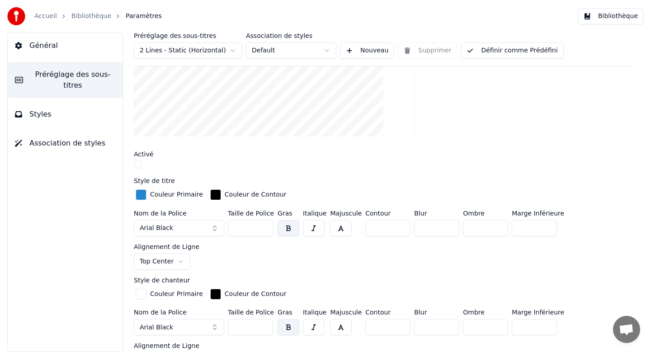
click at [140, 164] on button "button" at bounding box center [137, 164] width 7 height 7
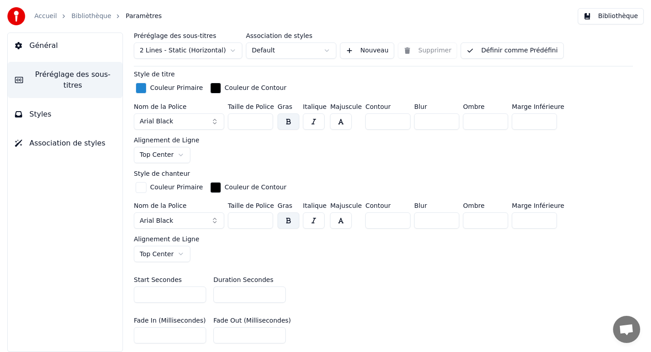
scroll to position [288, 0]
click at [276, 286] on input "*" at bounding box center [250, 294] width 72 height 16
click at [278, 286] on input "*" at bounding box center [250, 294] width 72 height 16
type input "*"
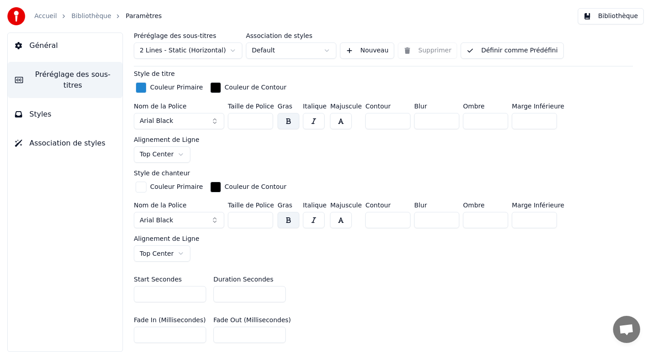
click at [278, 286] on input "*" at bounding box center [250, 294] width 72 height 16
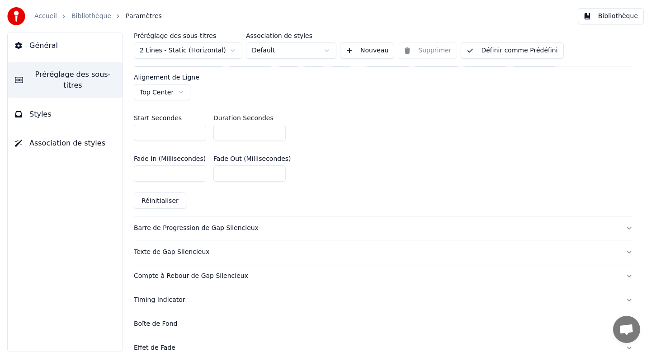
scroll to position [461, 0]
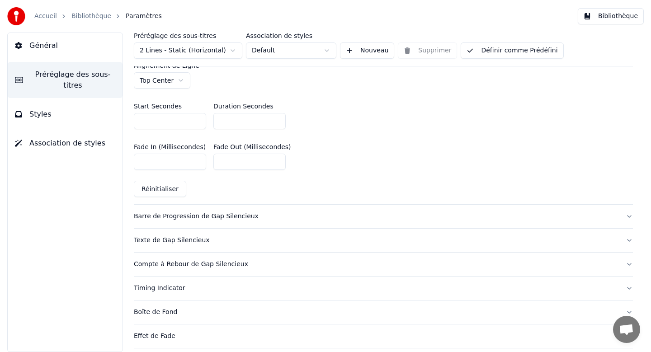
click at [225, 212] on div "Barre de Progression de Gap Silencieux" at bounding box center [376, 216] width 485 height 9
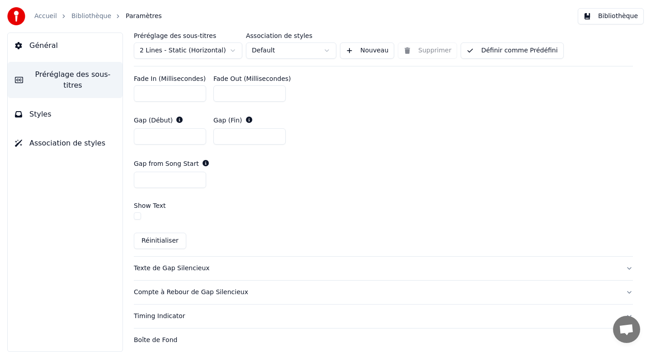
scroll to position [583, 0]
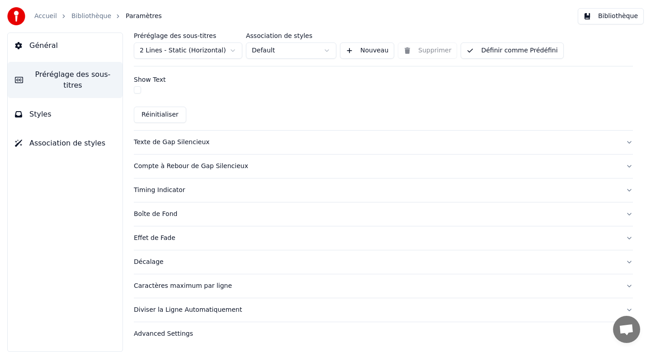
click at [180, 144] on div "Texte de Gap Silencieux" at bounding box center [376, 142] width 485 height 9
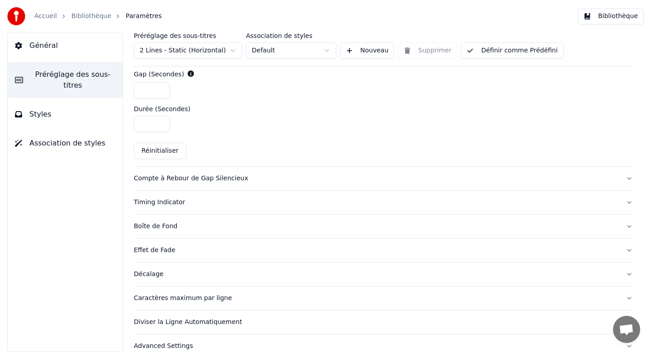
scroll to position [459, 0]
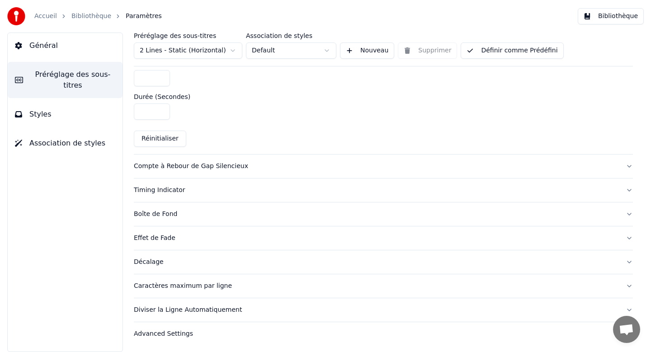
click at [194, 289] on div "Caractères maximum par ligne" at bounding box center [376, 286] width 485 height 9
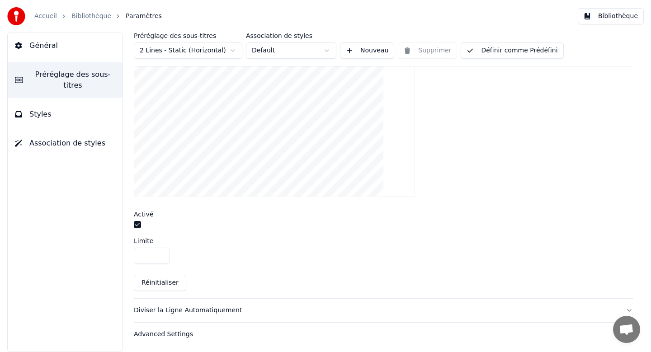
scroll to position [313, 0]
click at [212, 314] on button "Diviser la Ligne Automatiquement" at bounding box center [383, 310] width 499 height 24
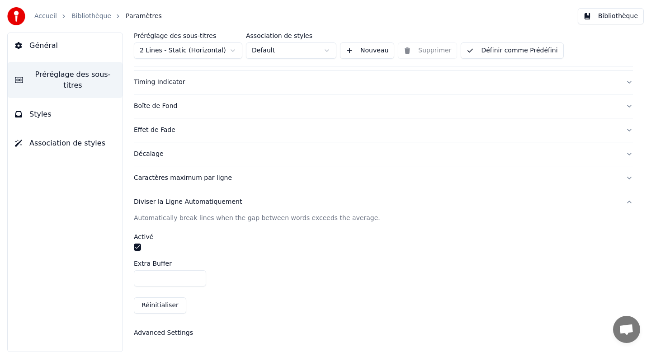
scroll to position [157, 0]
click at [172, 183] on button "Caractères maximum par ligne" at bounding box center [383, 179] width 499 height 24
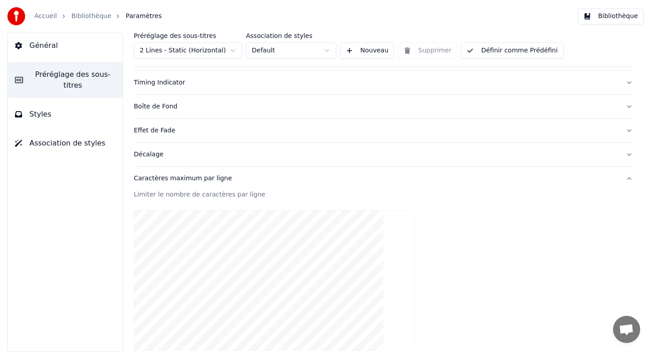
scroll to position [313, 0]
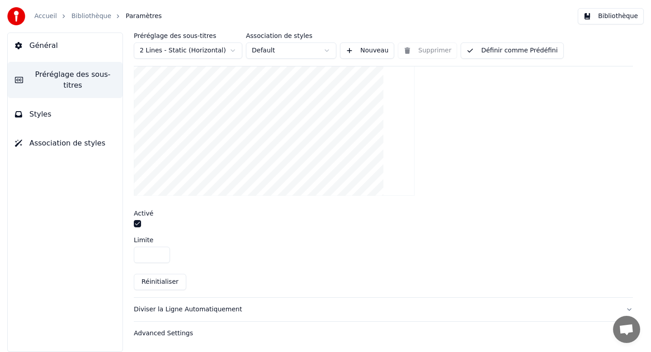
click at [160, 256] on input "**" at bounding box center [152, 255] width 36 height 16
click at [162, 252] on input "**" at bounding box center [152, 255] width 36 height 16
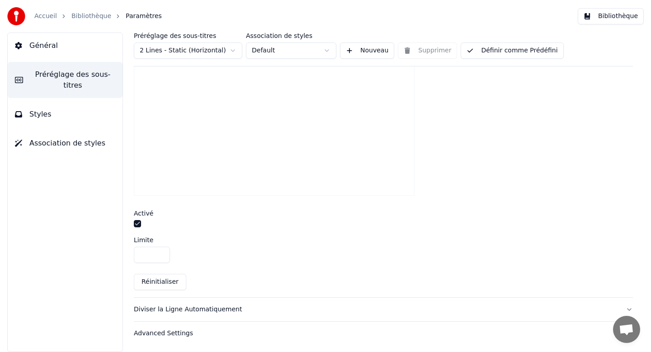
click at [162, 252] on input "**" at bounding box center [152, 255] width 36 height 16
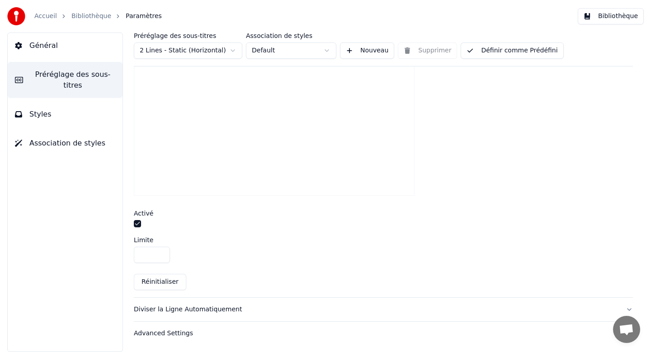
click at [162, 252] on input "**" at bounding box center [152, 255] width 36 height 16
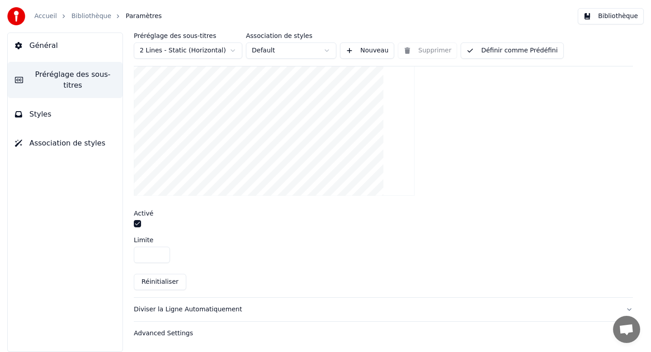
click at [162, 252] on input "**" at bounding box center [152, 255] width 36 height 16
type input "**"
click at [162, 252] on input "**" at bounding box center [152, 255] width 36 height 16
click at [155, 333] on div "Advanced Settings" at bounding box center [376, 333] width 485 height 9
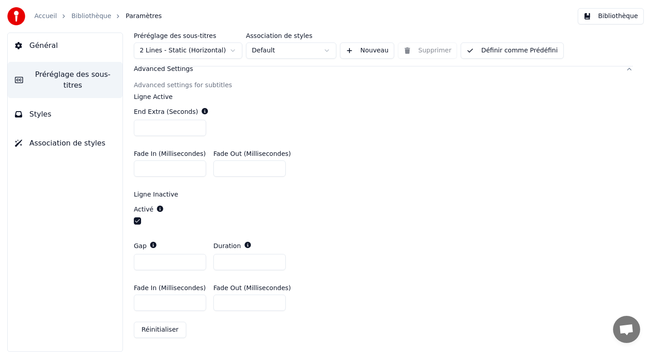
scroll to position [0, 0]
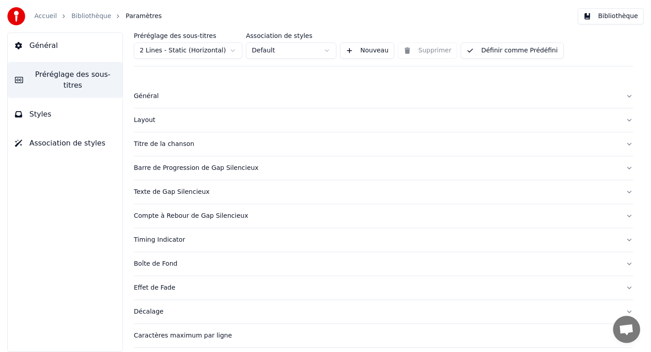
click at [617, 19] on button "Bibliothèque" at bounding box center [611, 16] width 66 height 16
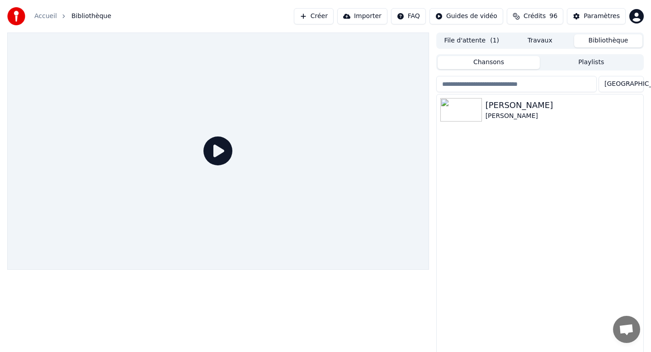
click at [229, 153] on icon at bounding box center [218, 151] width 29 height 29
click at [464, 101] on img at bounding box center [462, 110] width 42 height 24
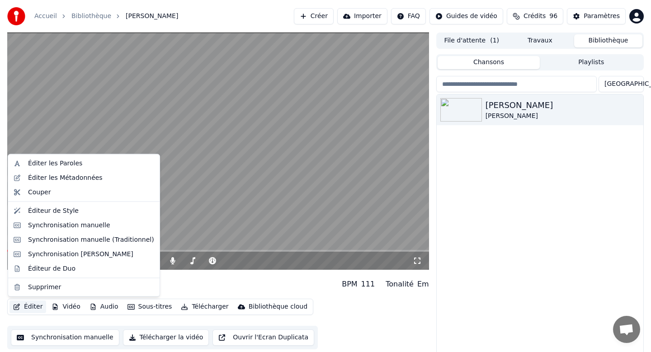
click at [36, 304] on button "Éditer" at bounding box center [28, 307] width 37 height 13
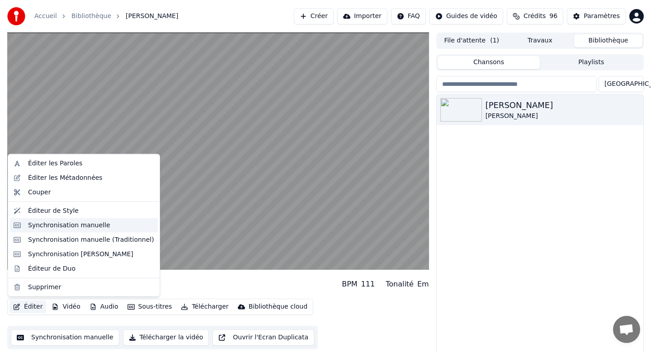
click at [70, 228] on div "Synchronisation manuelle" at bounding box center [69, 225] width 82 height 9
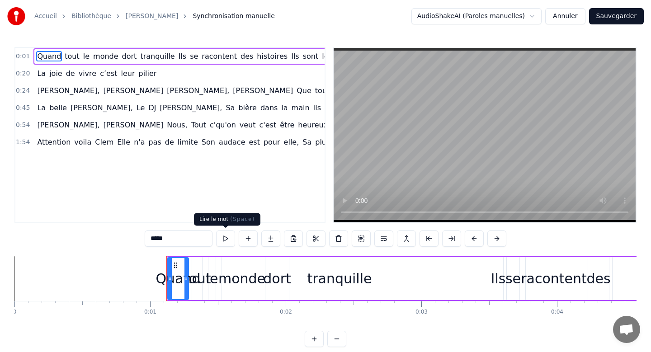
click at [224, 238] on button at bounding box center [225, 239] width 19 height 16
click at [228, 236] on button at bounding box center [225, 239] width 19 height 16
click at [175, 281] on div "Quand" at bounding box center [178, 279] width 45 height 20
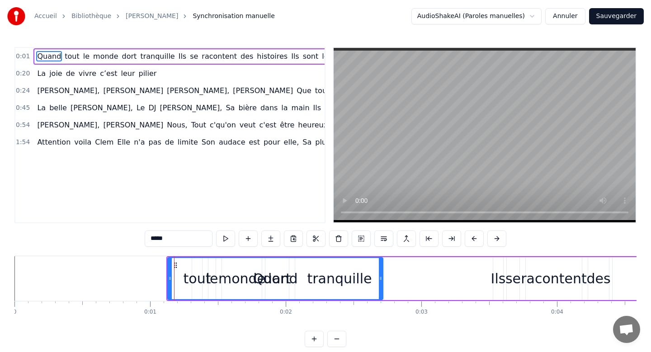
drag, startPoint x: 187, startPoint y: 281, endPoint x: 382, endPoint y: 269, distance: 194.9
click at [382, 269] on div at bounding box center [381, 278] width 4 height 41
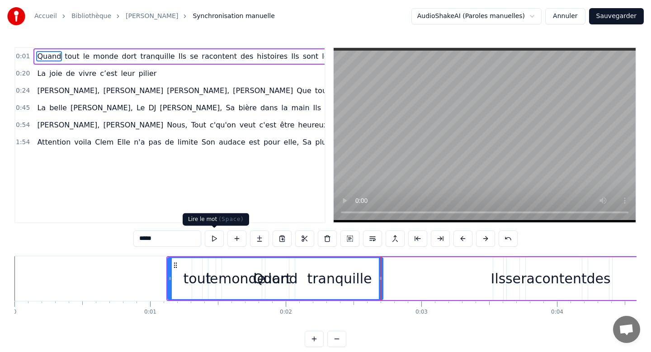
click at [214, 240] on button at bounding box center [214, 239] width 19 height 16
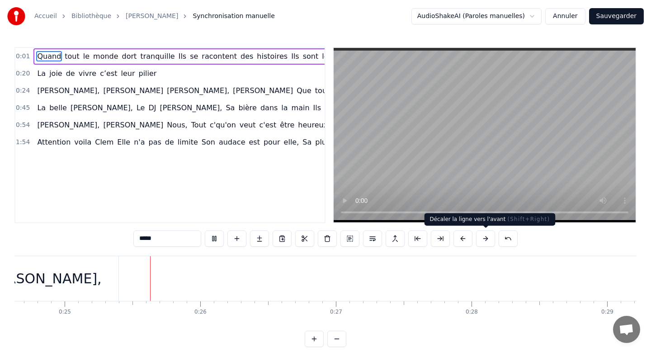
scroll to position [0, 3348]
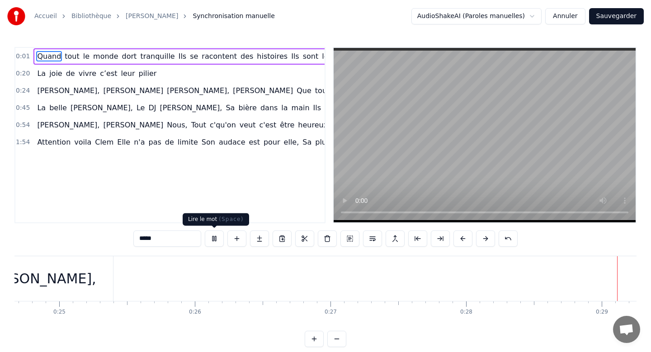
click at [214, 238] on button at bounding box center [214, 239] width 19 height 16
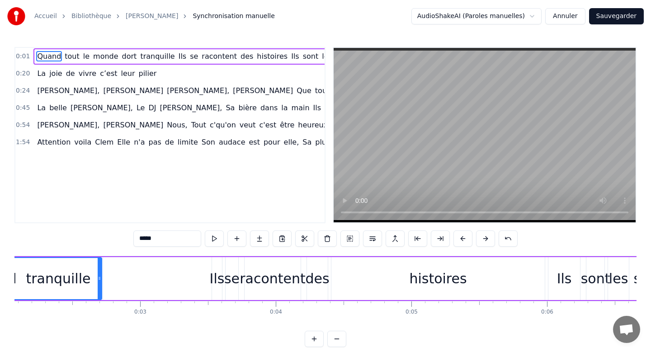
scroll to position [0, 0]
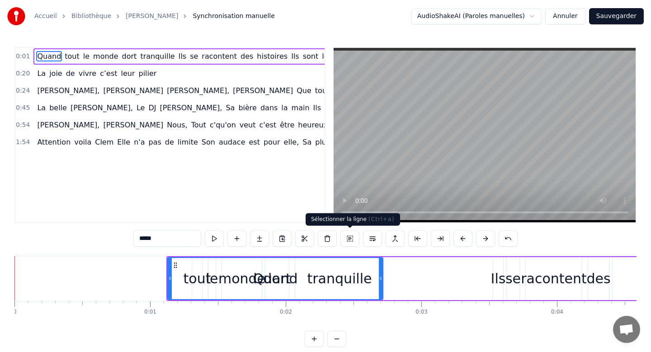
click at [352, 238] on button at bounding box center [350, 239] width 19 height 16
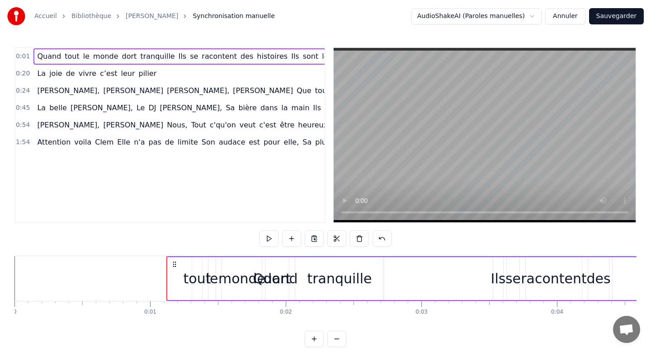
scroll to position [4, 0]
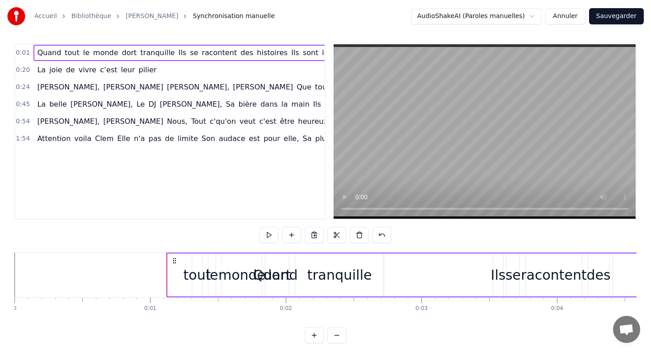
click at [254, 271] on div "monde" at bounding box center [242, 275] width 47 height 20
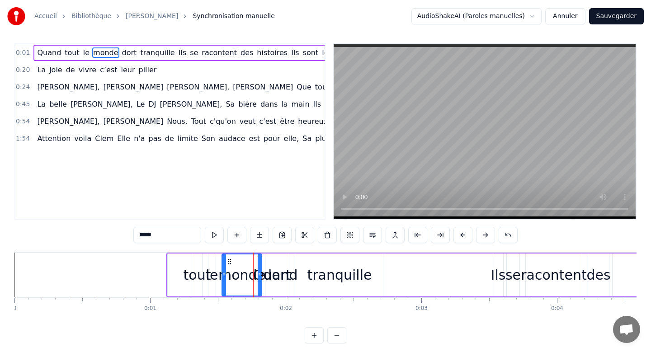
scroll to position [0, 0]
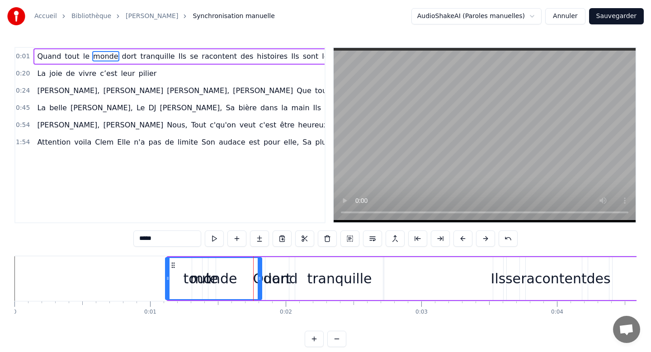
drag, startPoint x: 226, startPoint y: 280, endPoint x: 262, endPoint y: 275, distance: 36.1
click at [169, 279] on icon at bounding box center [168, 278] width 4 height 7
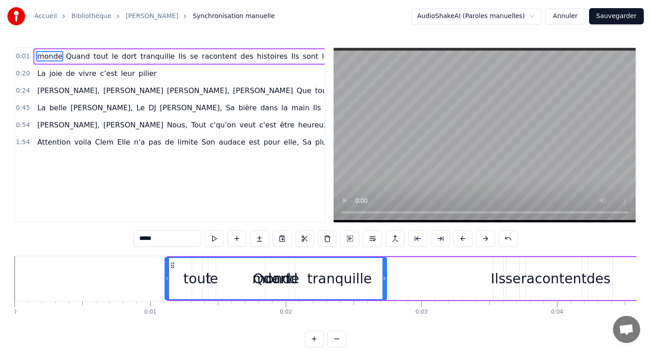
drag, startPoint x: 258, startPoint y: 281, endPoint x: 383, endPoint y: 279, distance: 124.9
click at [383, 279] on icon at bounding box center [385, 278] width 4 height 7
click at [212, 239] on button at bounding box center [214, 239] width 19 height 16
click at [566, 13] on button "Annuler" at bounding box center [566, 16] width 40 height 16
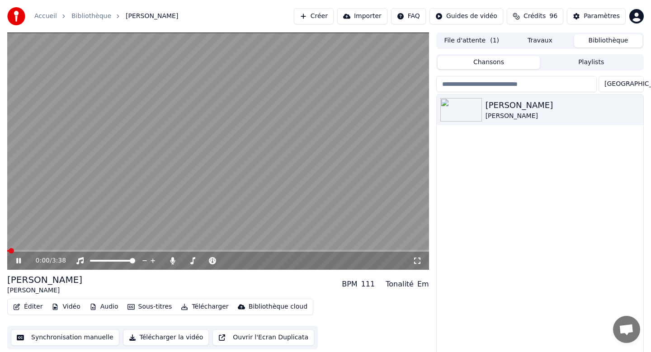
click at [28, 306] on button "Éditer" at bounding box center [28, 307] width 37 height 13
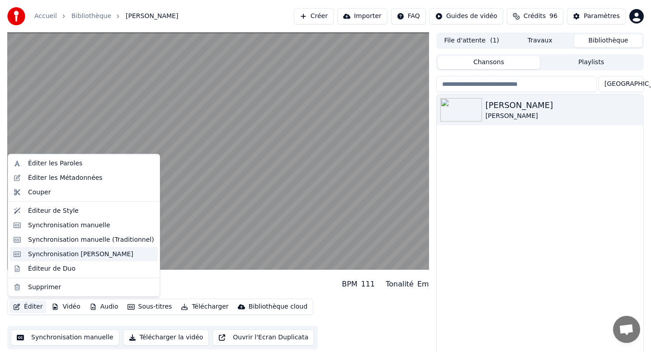
click at [46, 253] on div "Synchronisation [PERSON_NAME]" at bounding box center [80, 254] width 105 height 9
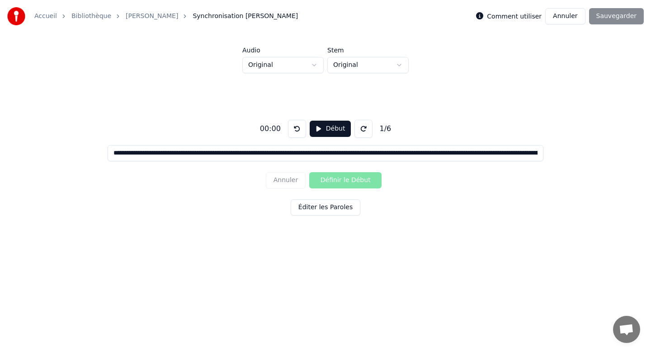
click at [114, 154] on input "**********" at bounding box center [326, 153] width 436 height 16
click at [357, 178] on div "Annuler Définir le Début" at bounding box center [325, 181] width 119 height 24
click at [218, 155] on input "**********" at bounding box center [326, 153] width 436 height 16
click at [305, 209] on button "Éditer les Paroles" at bounding box center [326, 208] width 70 height 16
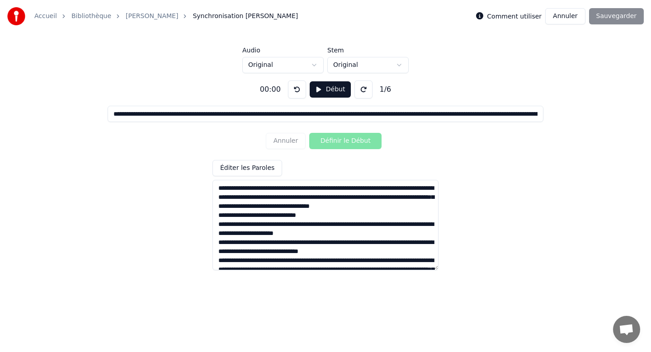
click at [323, 188] on textarea at bounding box center [326, 225] width 226 height 90
type input "**********"
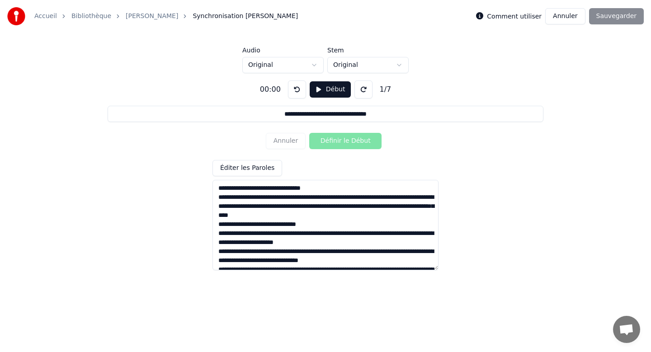
click at [302, 198] on textarea at bounding box center [326, 225] width 226 height 90
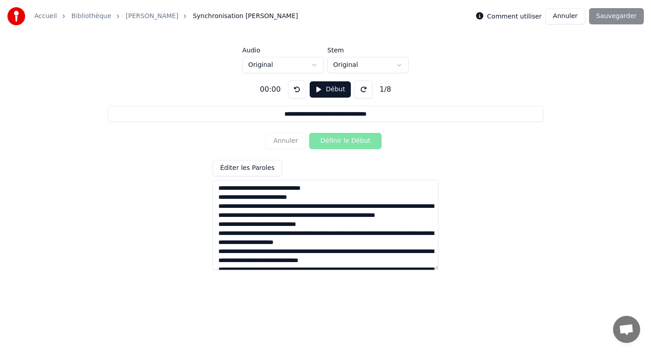
click at [287, 206] on textarea at bounding box center [326, 225] width 226 height 90
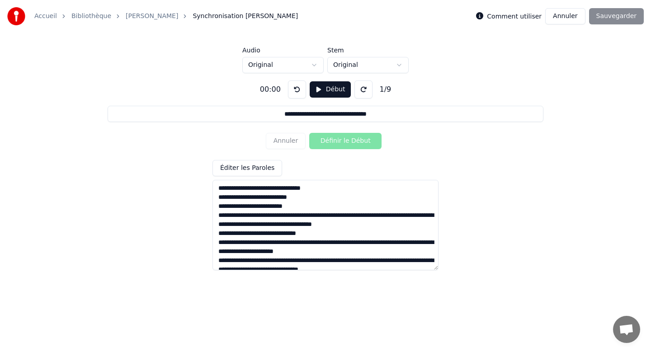
click at [287, 216] on textarea at bounding box center [326, 225] width 226 height 90
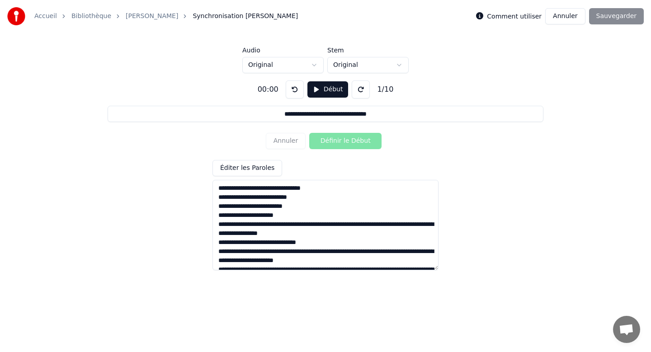
click at [314, 224] on textarea at bounding box center [326, 225] width 226 height 90
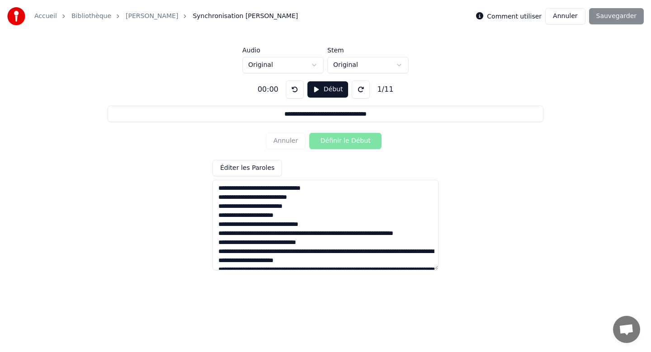
click at [349, 231] on textarea at bounding box center [326, 225] width 226 height 90
click at [285, 234] on textarea at bounding box center [326, 225] width 226 height 90
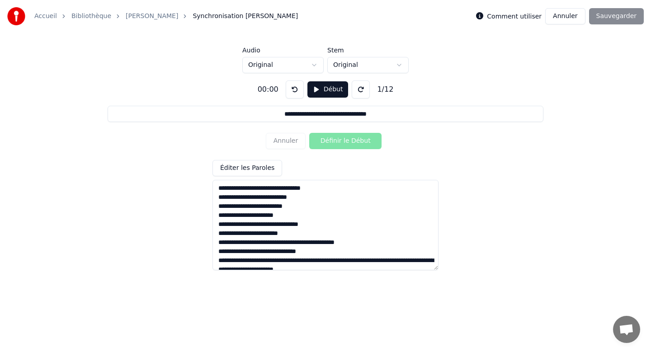
click at [347, 244] on textarea at bounding box center [326, 225] width 226 height 90
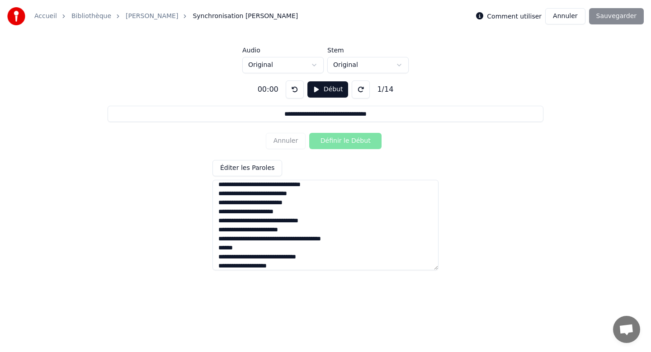
scroll to position [13, 0]
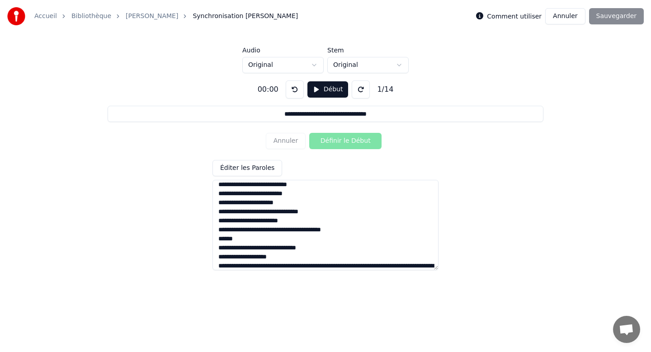
click at [329, 89] on button "Début" at bounding box center [328, 89] width 41 height 16
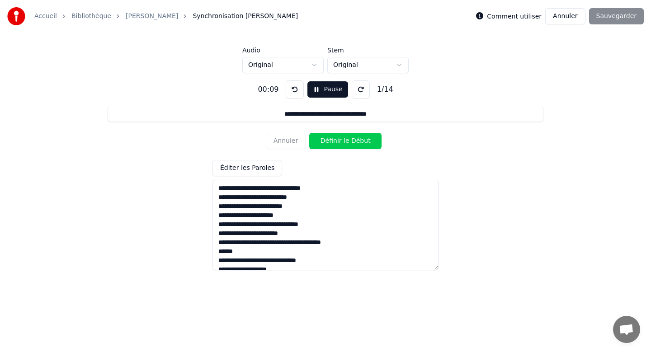
click at [328, 90] on button "Pause" at bounding box center [328, 89] width 40 height 16
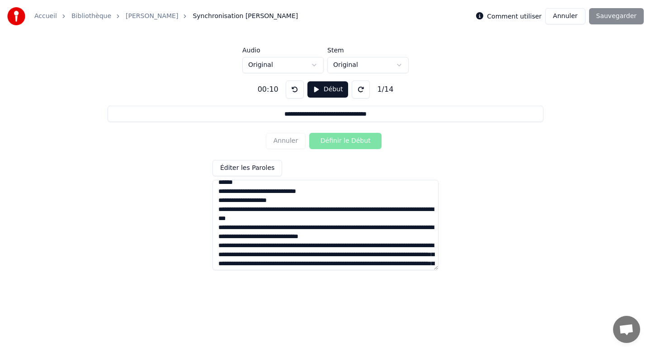
scroll to position [77, 0]
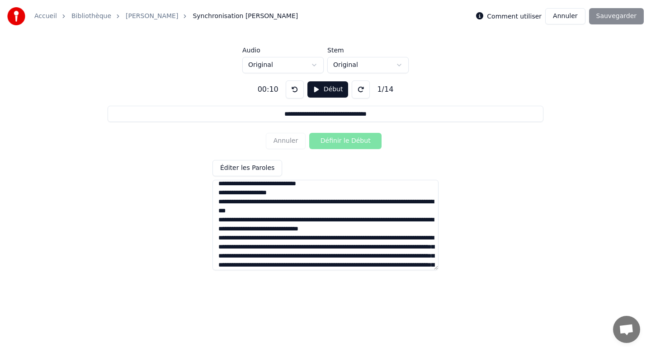
click at [283, 201] on textarea at bounding box center [326, 225] width 226 height 90
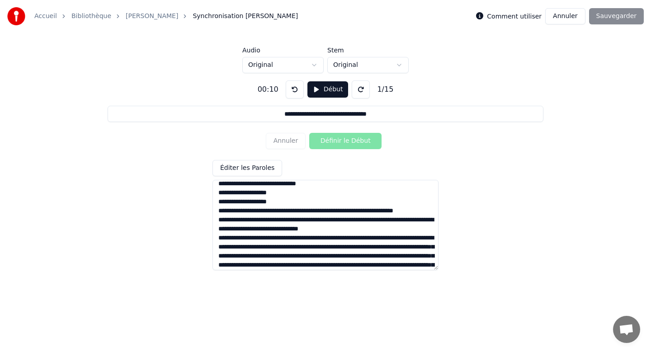
click at [309, 208] on textarea at bounding box center [326, 225] width 226 height 90
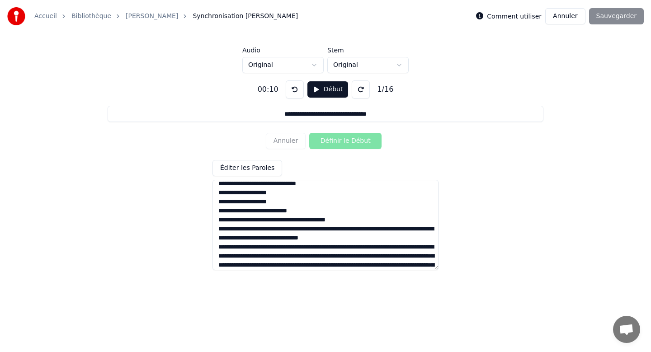
click at [280, 230] on textarea at bounding box center [326, 225] width 226 height 90
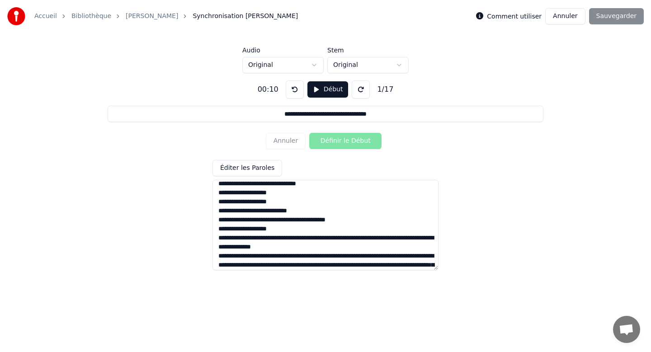
click at [308, 228] on textarea at bounding box center [326, 225] width 226 height 90
click at [263, 240] on textarea at bounding box center [326, 225] width 226 height 90
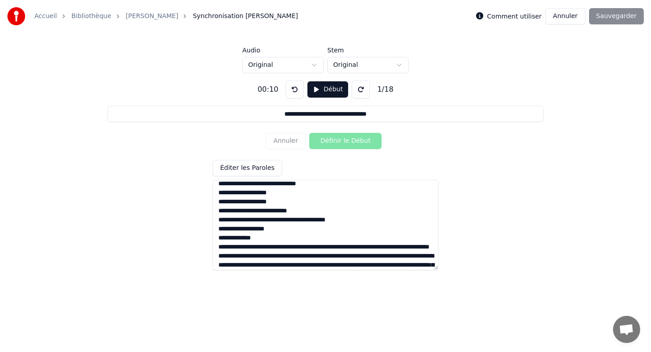
click at [282, 249] on textarea at bounding box center [326, 225] width 226 height 90
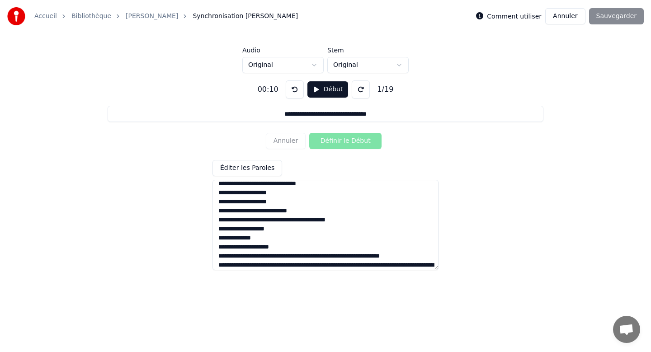
click at [312, 255] on textarea at bounding box center [326, 225] width 226 height 90
click at [238, 266] on textarea at bounding box center [326, 225] width 226 height 90
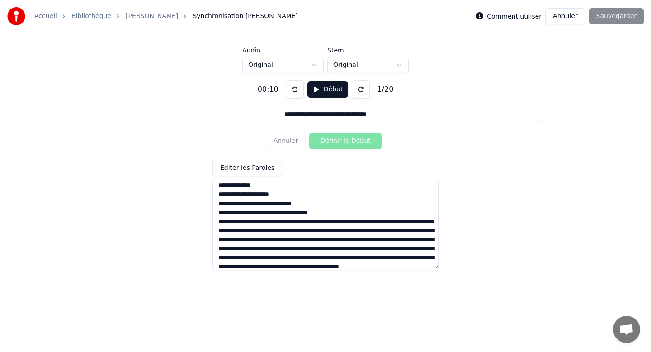
scroll to position [126, 0]
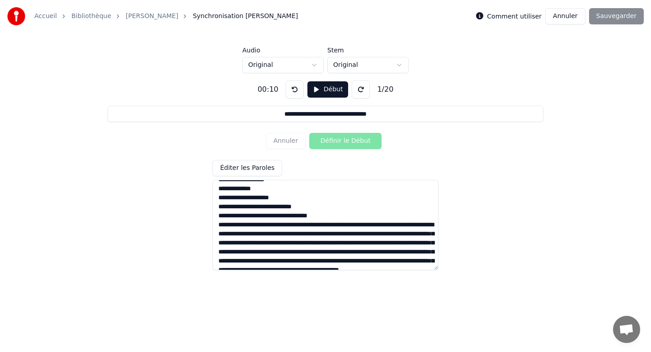
click at [240, 216] on textarea at bounding box center [326, 225] width 226 height 90
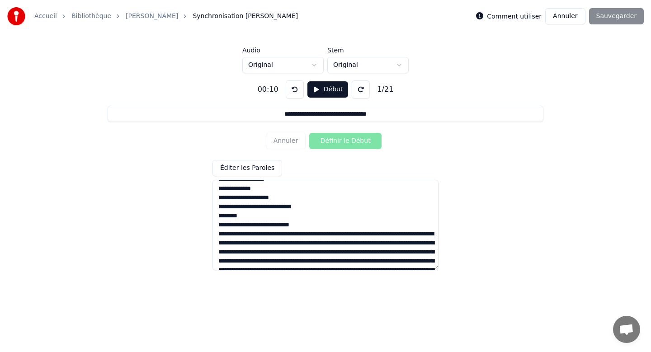
click at [282, 235] on textarea at bounding box center [326, 225] width 226 height 90
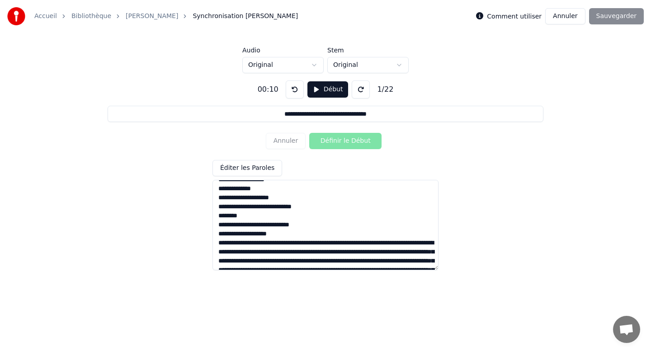
click at [345, 246] on textarea at bounding box center [326, 225] width 226 height 90
click at [313, 250] on textarea at bounding box center [326, 225] width 226 height 90
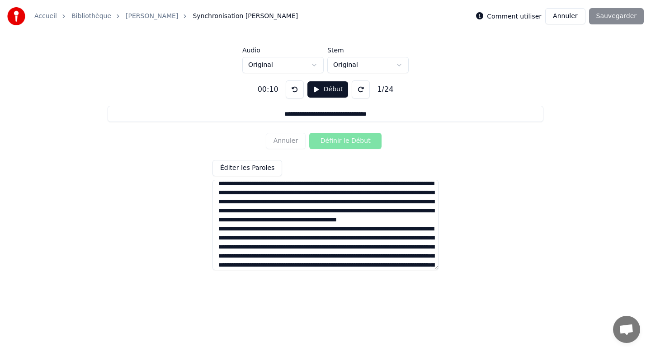
scroll to position [203, 0]
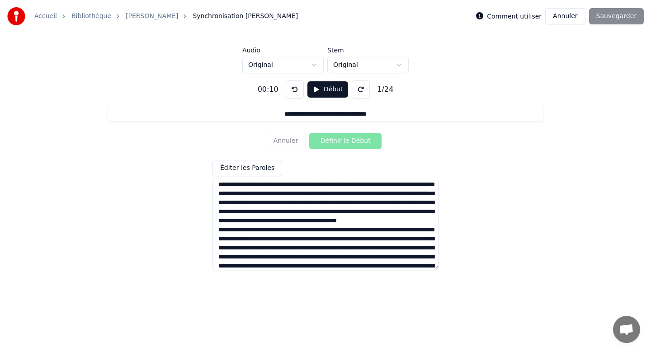
click at [351, 183] on textarea at bounding box center [326, 225] width 226 height 90
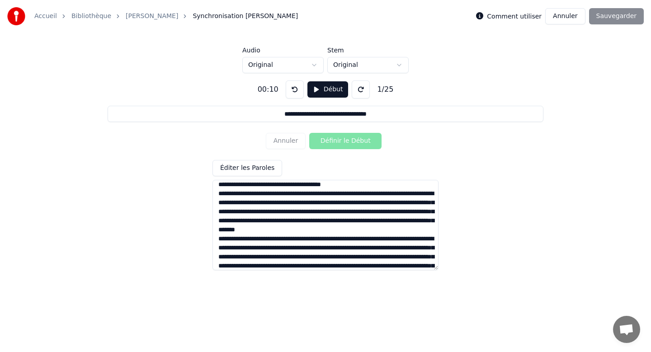
scroll to position [212, 0]
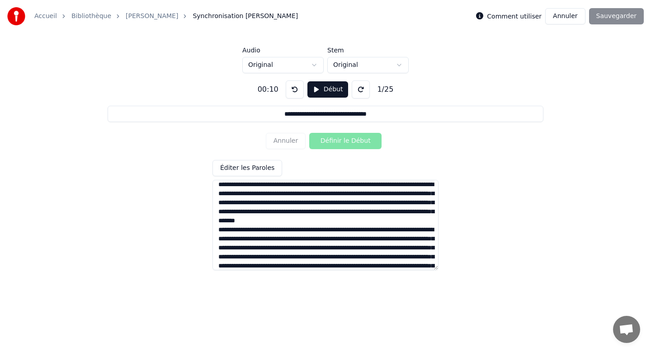
click at [235, 187] on textarea at bounding box center [326, 225] width 226 height 90
click at [344, 186] on textarea at bounding box center [326, 225] width 226 height 90
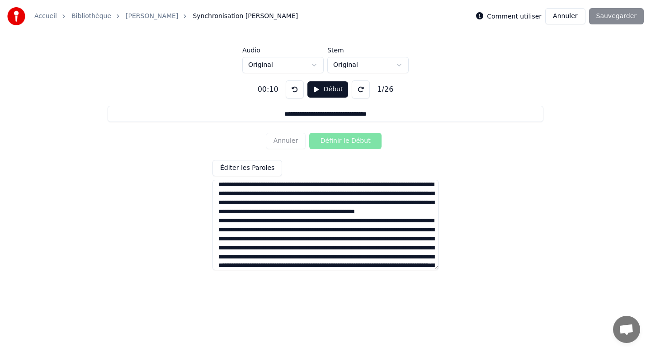
click at [313, 186] on textarea at bounding box center [326, 225] width 226 height 90
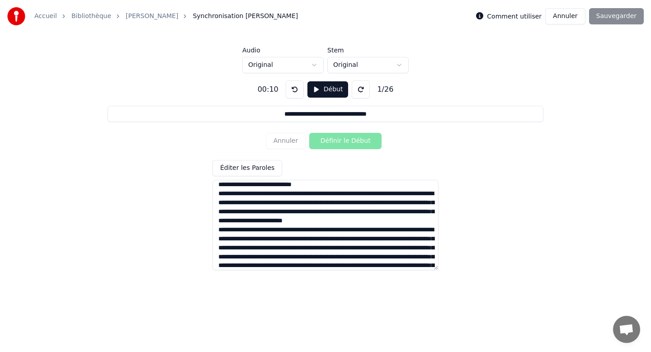
scroll to position [230, 0]
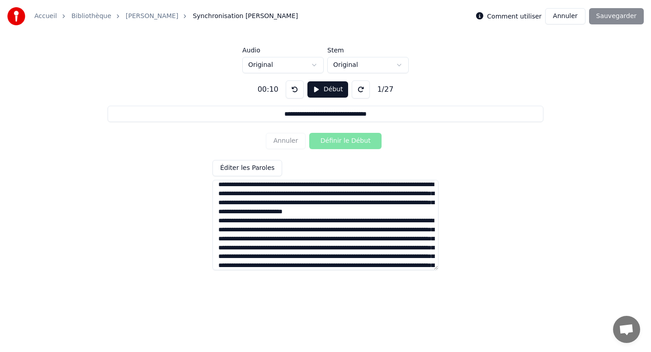
click at [363, 185] on textarea at bounding box center [326, 225] width 226 height 90
click at [281, 189] on textarea at bounding box center [326, 225] width 226 height 90
click at [271, 184] on textarea at bounding box center [326, 225] width 226 height 90
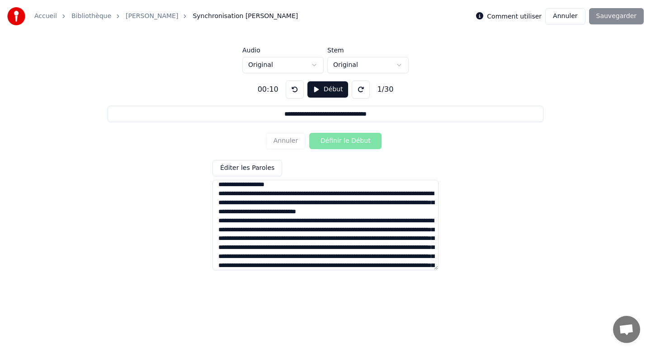
scroll to position [257, 0]
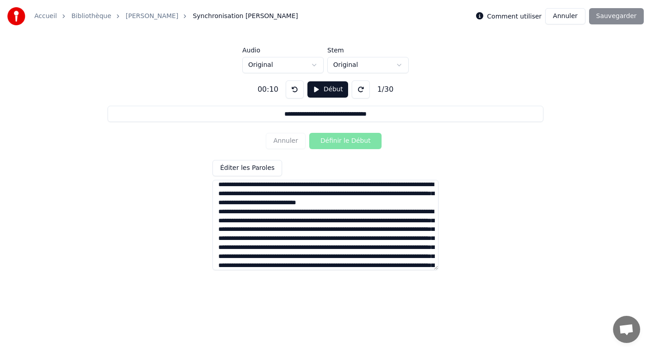
click at [281, 187] on textarea at bounding box center [326, 225] width 226 height 90
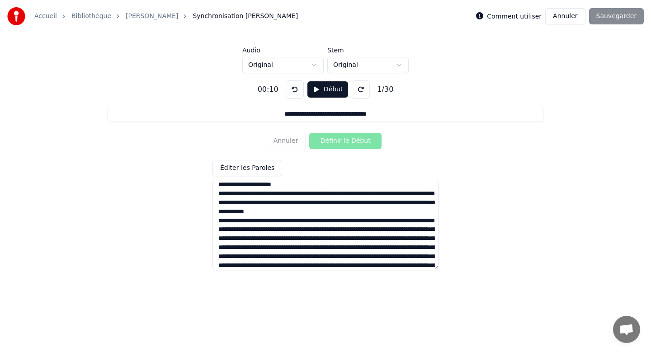
scroll to position [266, 0]
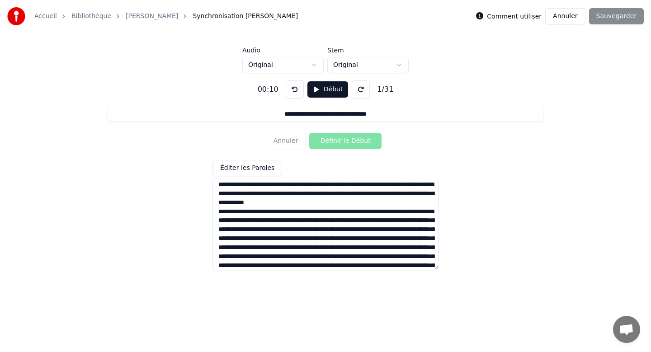
click at [295, 185] on textarea at bounding box center [326, 225] width 226 height 90
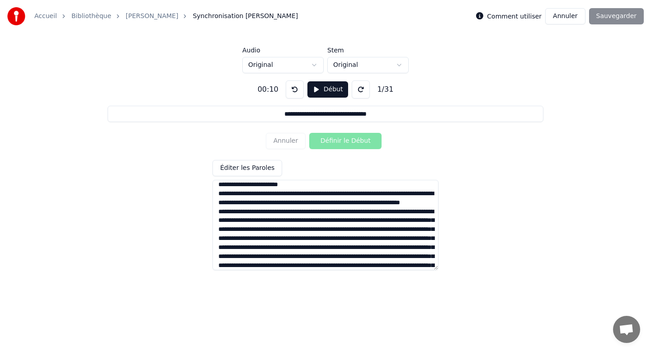
scroll to position [275, 0]
click at [289, 184] on textarea at bounding box center [326, 225] width 226 height 90
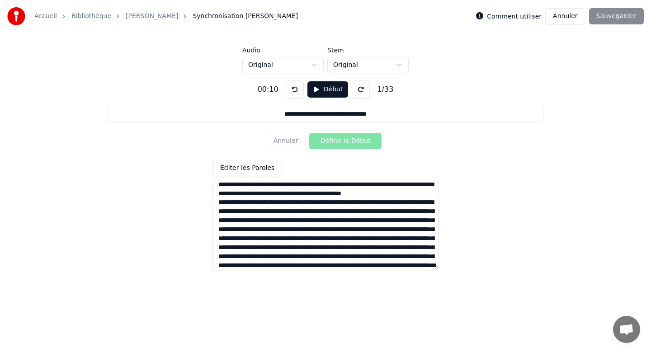
click at [300, 186] on textarea at bounding box center [326, 225] width 226 height 90
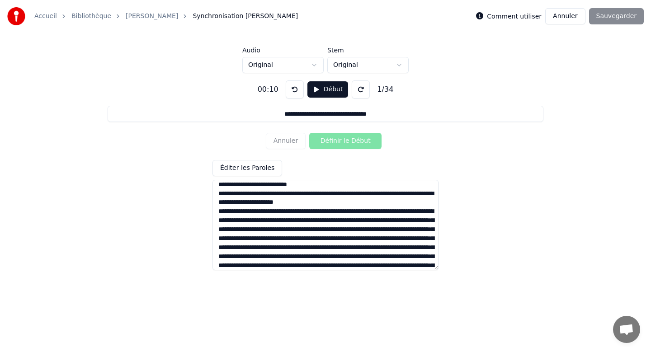
scroll to position [293, 0]
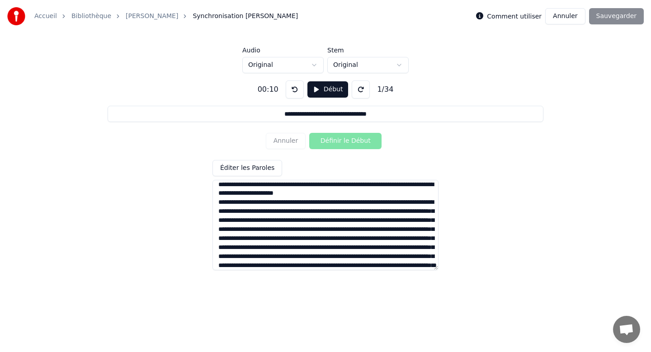
click at [281, 183] on textarea at bounding box center [326, 225] width 226 height 90
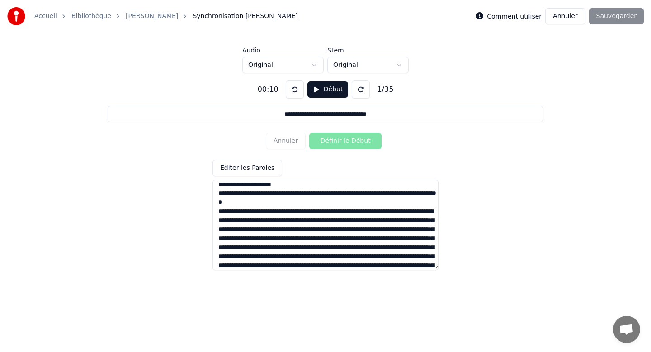
scroll to position [302, 0]
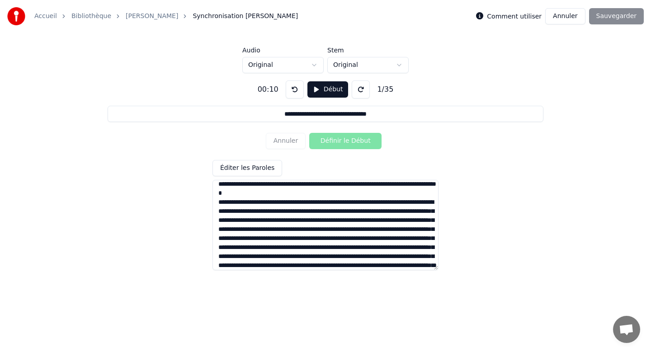
click at [317, 188] on textarea at bounding box center [326, 225] width 226 height 90
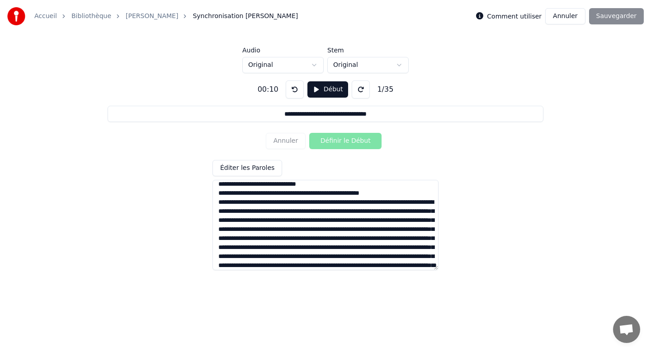
scroll to position [311, 0]
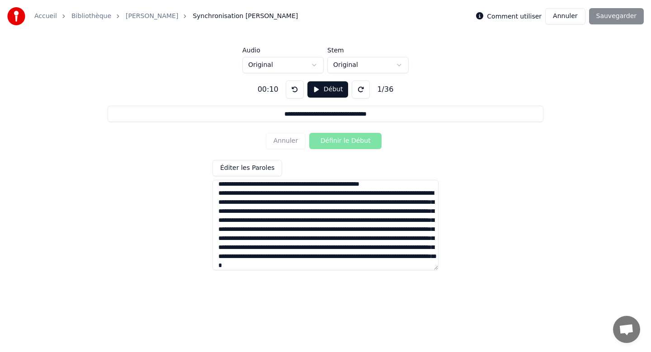
click at [333, 185] on textarea at bounding box center [326, 225] width 226 height 90
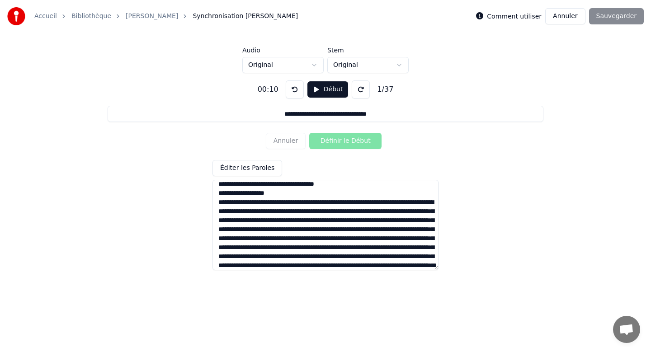
scroll to position [320, 0]
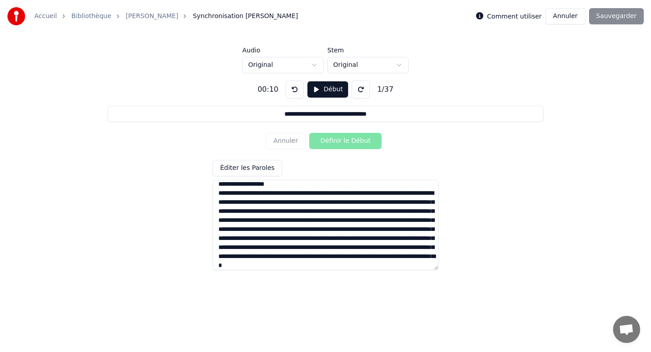
click at [280, 194] on textarea at bounding box center [326, 225] width 226 height 90
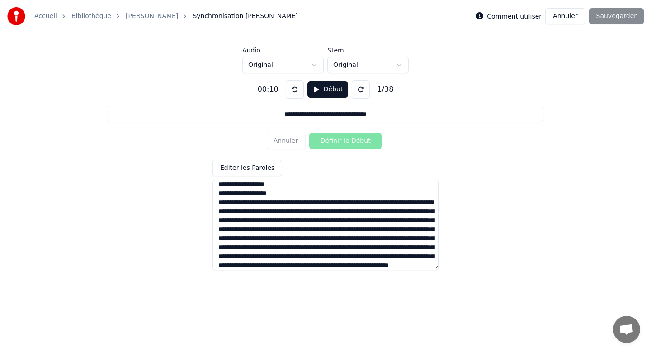
scroll to position [338, 0]
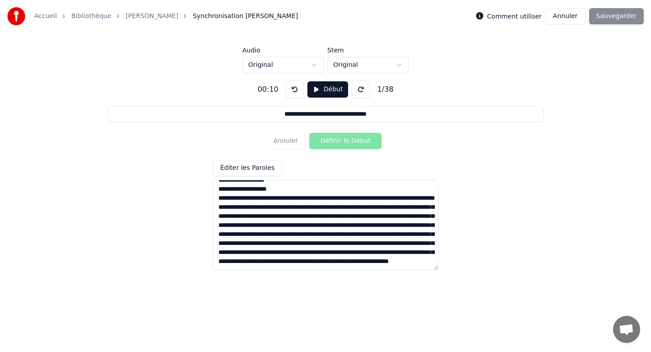
click at [280, 185] on textarea at bounding box center [326, 225] width 226 height 90
click at [294, 186] on textarea at bounding box center [326, 225] width 226 height 90
click at [281, 186] on textarea at bounding box center [326, 225] width 226 height 90
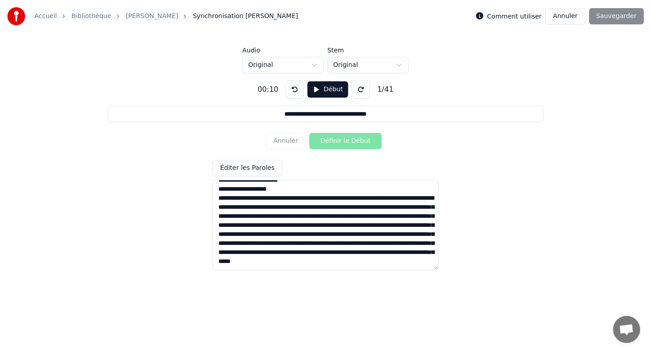
scroll to position [366, 0]
click at [274, 186] on textarea at bounding box center [326, 225] width 226 height 90
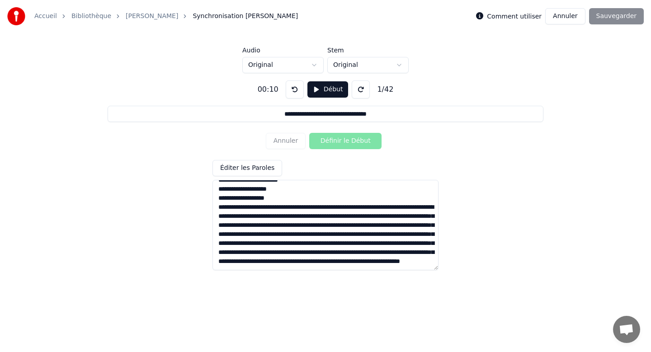
scroll to position [375, 0]
click at [292, 187] on textarea at bounding box center [326, 225] width 226 height 90
click at [366, 188] on textarea at bounding box center [326, 225] width 226 height 90
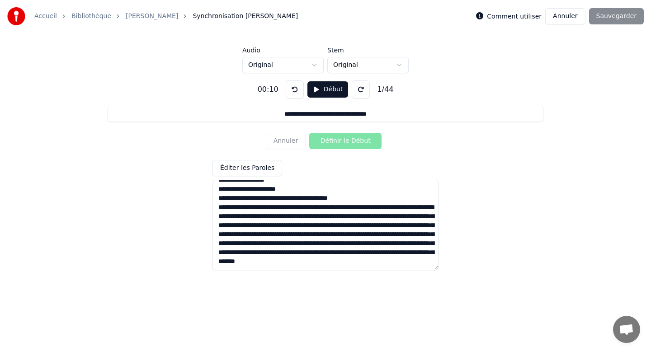
click at [363, 200] on textarea at bounding box center [326, 225] width 226 height 90
click at [282, 198] on textarea at bounding box center [326, 225] width 226 height 90
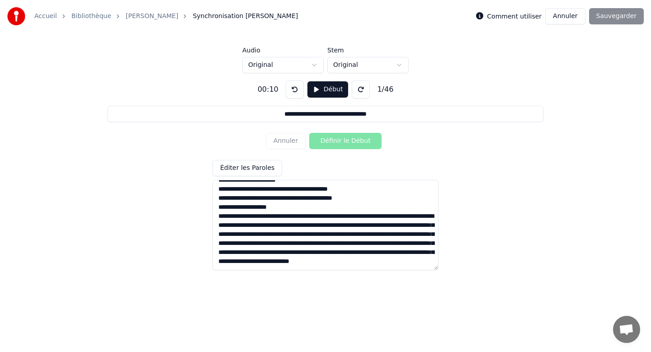
click at [346, 205] on textarea at bounding box center [326, 225] width 226 height 90
click at [312, 206] on textarea at bounding box center [326, 225] width 226 height 90
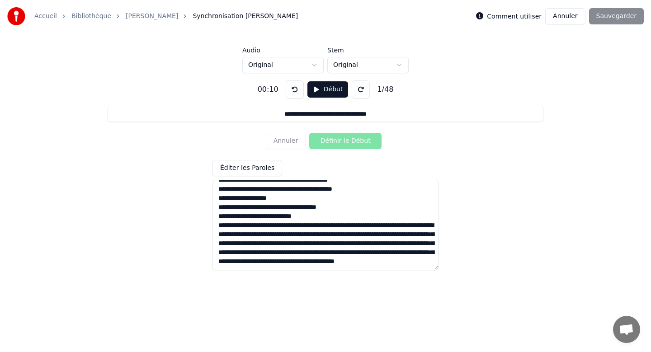
click at [352, 219] on textarea at bounding box center [326, 225] width 226 height 90
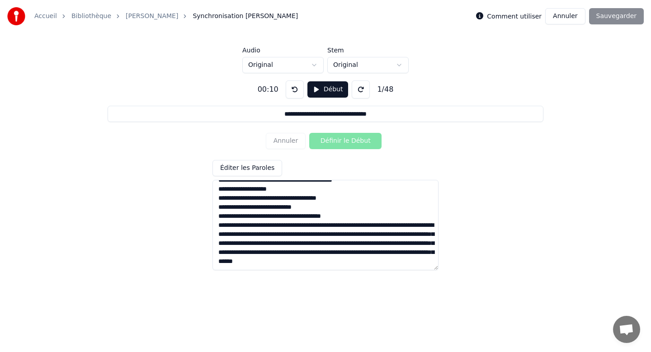
scroll to position [406, 0]
click at [234, 216] on textarea at bounding box center [326, 225] width 226 height 90
click at [345, 218] on textarea at bounding box center [326, 225] width 226 height 90
click at [313, 229] on textarea at bounding box center [326, 225] width 226 height 90
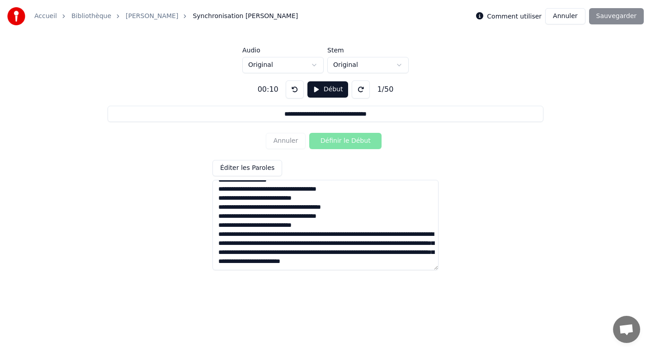
scroll to position [415, 0]
click at [363, 226] on textarea at bounding box center [326, 225] width 226 height 90
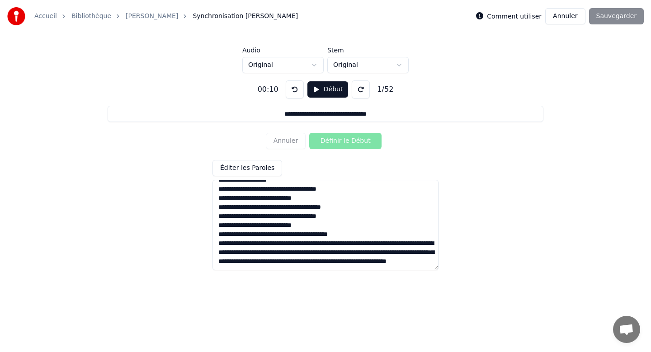
click at [279, 237] on textarea at bounding box center [326, 225] width 226 height 90
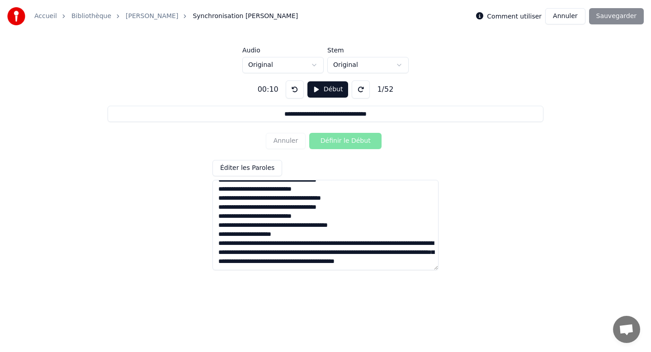
scroll to position [424, 0]
click at [272, 235] on textarea at bounding box center [326, 225] width 226 height 90
click at [266, 244] on textarea at bounding box center [326, 225] width 226 height 90
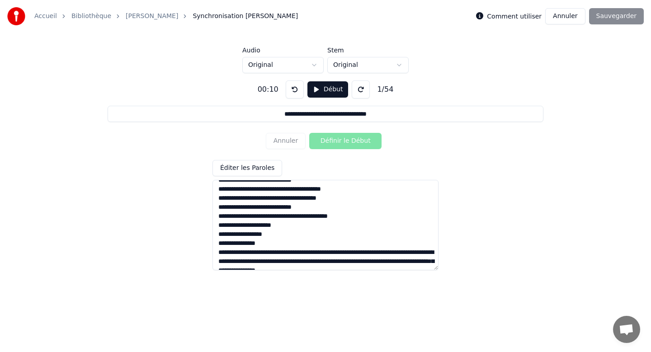
scroll to position [433, 0]
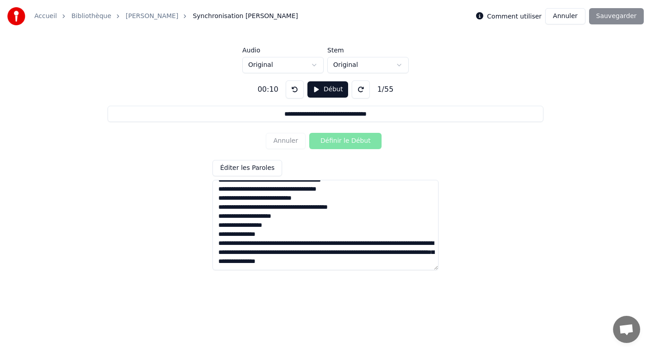
click at [281, 245] on textarea at bounding box center [326, 225] width 226 height 90
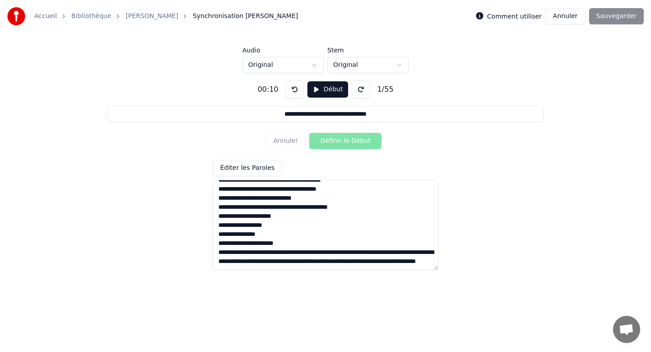
scroll to position [442, 0]
click at [311, 244] on textarea at bounding box center [326, 225] width 226 height 90
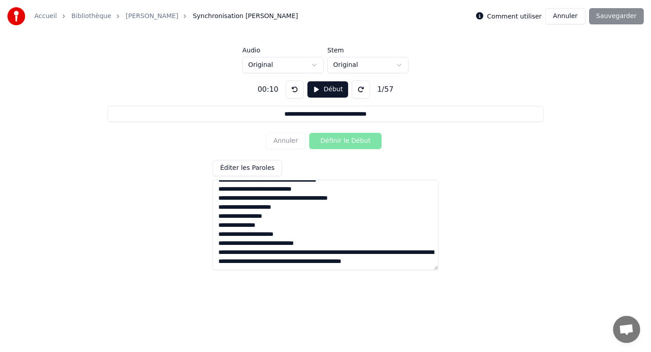
click at [276, 250] on textarea at bounding box center [326, 225] width 226 height 90
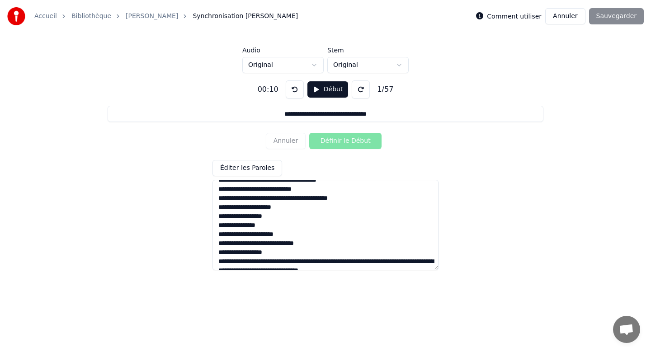
scroll to position [451, 0]
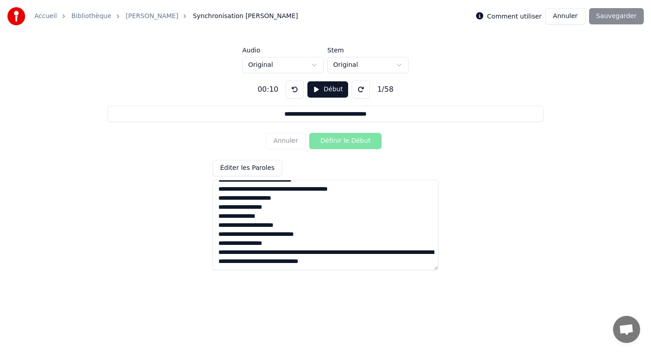
click at [280, 252] on textarea at bounding box center [326, 225] width 226 height 90
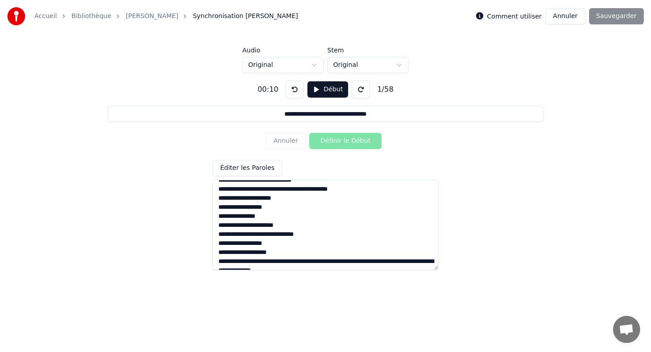
scroll to position [460, 0]
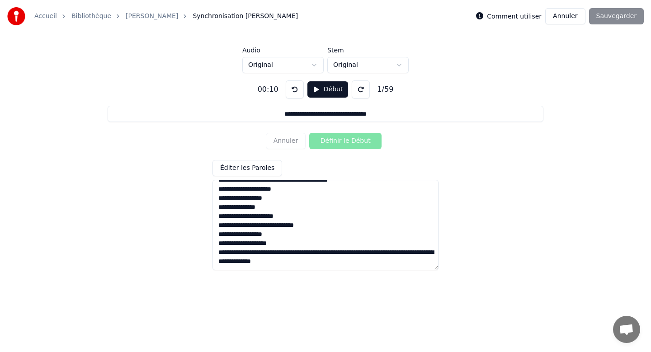
click at [286, 249] on textarea at bounding box center [326, 225] width 226 height 90
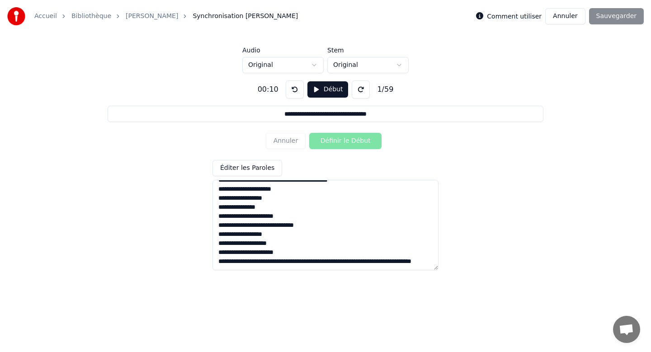
scroll to position [469, 0]
click at [322, 255] on textarea at bounding box center [326, 225] width 226 height 90
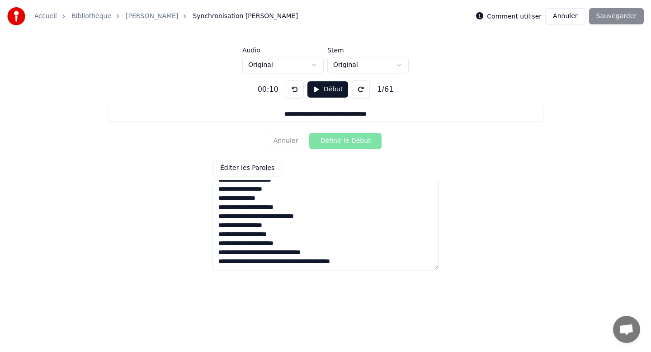
click at [303, 259] on textarea at bounding box center [326, 225] width 226 height 90
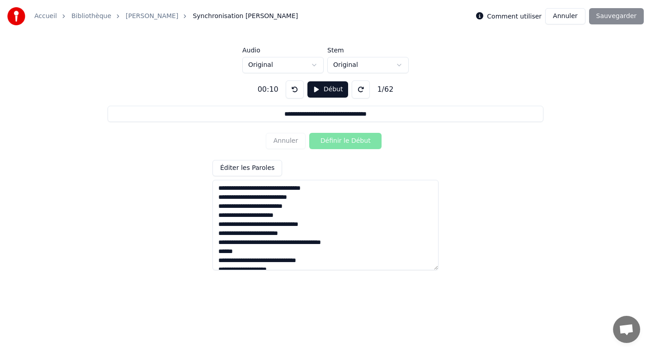
click at [221, 189] on textarea at bounding box center [326, 225] width 226 height 90
click at [222, 189] on textarea at bounding box center [326, 225] width 226 height 90
click at [219, 189] on textarea at bounding box center [326, 225] width 226 height 90
type textarea "**********"
click at [610, 15] on div "Comment utiliser Annuler Sauvegarder" at bounding box center [560, 16] width 168 height 16
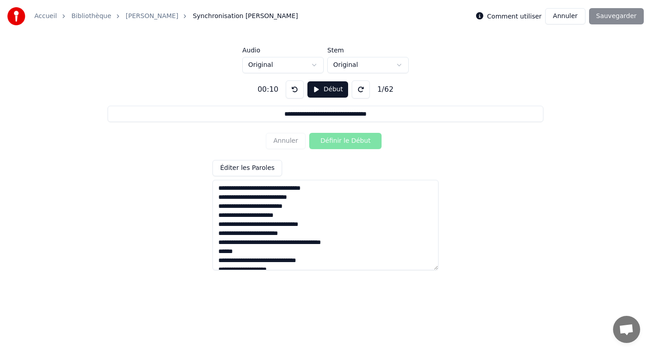
click at [610, 15] on div "Comment utiliser Annuler Sauvegarder" at bounding box center [560, 16] width 168 height 16
click at [504, 18] on label "Comment utiliser" at bounding box center [514, 16] width 55 height 6
click at [492, 14] on div "Comment utiliser" at bounding box center [509, 16] width 66 height 11
click at [336, 92] on button "Début" at bounding box center [328, 89] width 41 height 16
click at [336, 92] on button "Pause" at bounding box center [328, 89] width 40 height 16
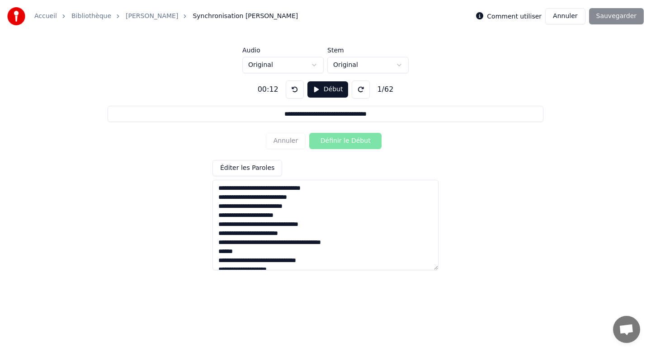
click at [288, 91] on button at bounding box center [295, 90] width 18 height 18
click at [315, 90] on button "Début" at bounding box center [328, 89] width 41 height 16
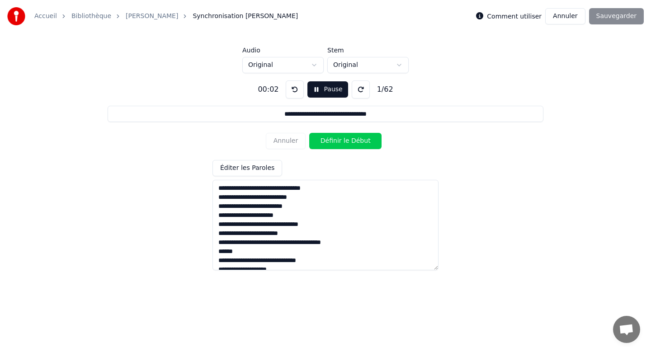
click at [326, 139] on button "Définir le Début" at bounding box center [345, 141] width 72 height 16
click at [326, 87] on button "Pause" at bounding box center [328, 89] width 40 height 16
click at [295, 92] on button at bounding box center [295, 90] width 18 height 18
click at [314, 91] on button "Début" at bounding box center [328, 89] width 41 height 16
click at [314, 92] on button "Pause" at bounding box center [328, 89] width 40 height 16
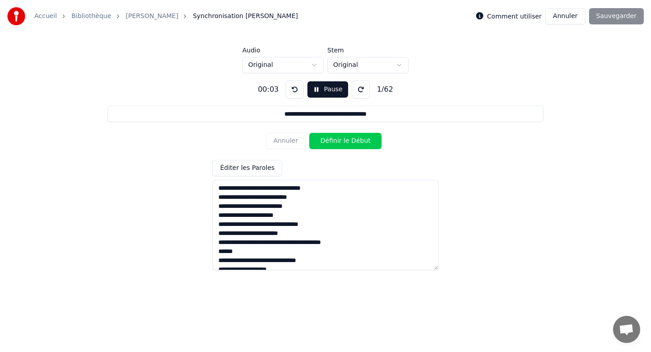
click at [314, 92] on button "Pause" at bounding box center [328, 89] width 40 height 16
click at [284, 89] on div "00:03 Début 1 / 62" at bounding box center [325, 90] width 143 height 18
click at [292, 89] on button at bounding box center [295, 90] width 18 height 18
click at [289, 66] on html "**********" at bounding box center [325, 136] width 651 height 273
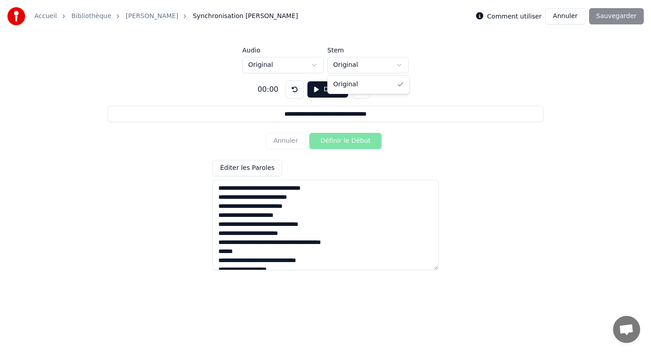
click at [344, 62] on html "**********" at bounding box center [325, 136] width 651 height 273
click at [329, 87] on button "Début" at bounding box center [328, 89] width 41 height 16
click at [329, 87] on button "Pause" at bounding box center [328, 89] width 40 height 16
click at [333, 146] on div "Annuler Définir le Début" at bounding box center [325, 141] width 119 height 24
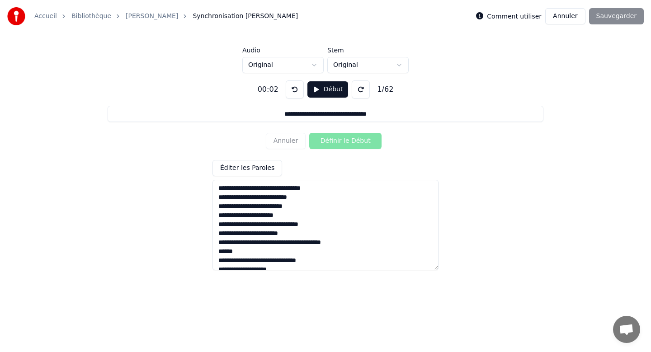
click at [333, 146] on div "Annuler Définir le Début" at bounding box center [325, 141] width 119 height 24
click at [299, 89] on button at bounding box center [295, 90] width 18 height 18
click at [331, 93] on button "Début" at bounding box center [328, 89] width 41 height 16
click at [338, 143] on button "Définir le Début" at bounding box center [345, 141] width 72 height 16
click at [333, 92] on button "Pause" at bounding box center [328, 89] width 40 height 16
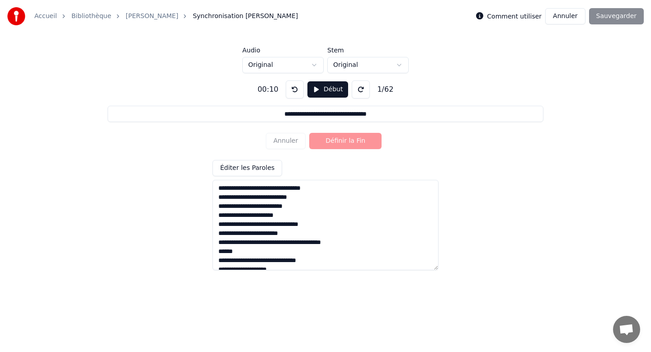
click at [293, 88] on button at bounding box center [295, 90] width 18 height 18
click at [513, 17] on label "Comment utiliser" at bounding box center [514, 16] width 55 height 6
click at [324, 90] on button "Début" at bounding box center [328, 89] width 41 height 16
click at [329, 90] on button "Pause" at bounding box center [328, 89] width 40 height 16
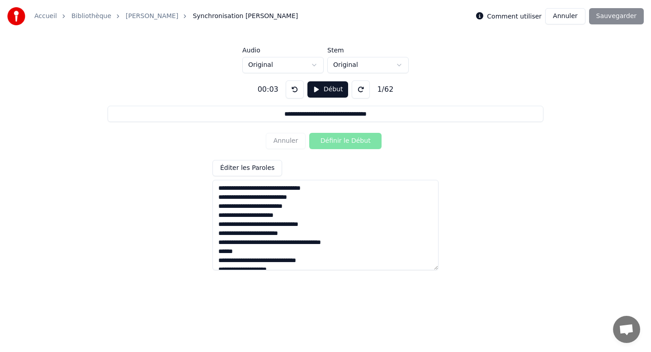
click at [266, 168] on button "Éditer les Paroles" at bounding box center [248, 168] width 70 height 16
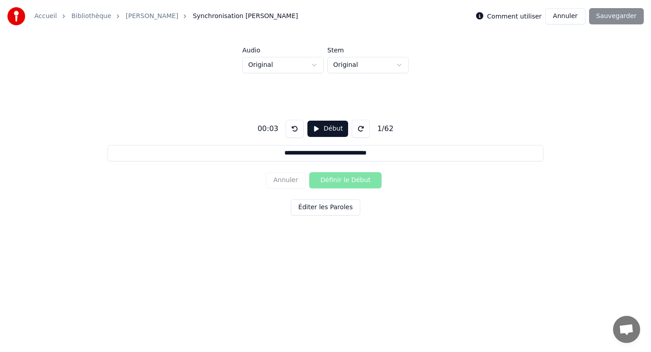
click at [330, 210] on button "Éditer les Paroles" at bounding box center [326, 208] width 70 height 16
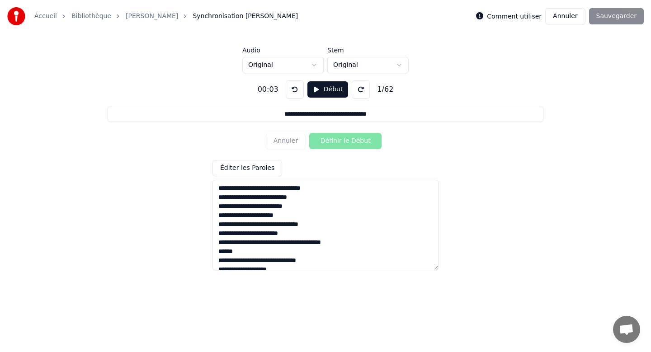
click at [360, 139] on div "Annuler Définir le Début" at bounding box center [325, 141] width 119 height 24
click at [356, 69] on html "**********" at bounding box center [325, 136] width 651 height 273
click at [357, 90] on button at bounding box center [361, 90] width 18 height 18
drag, startPoint x: 218, startPoint y: 200, endPoint x: 309, endPoint y: 199, distance: 91.4
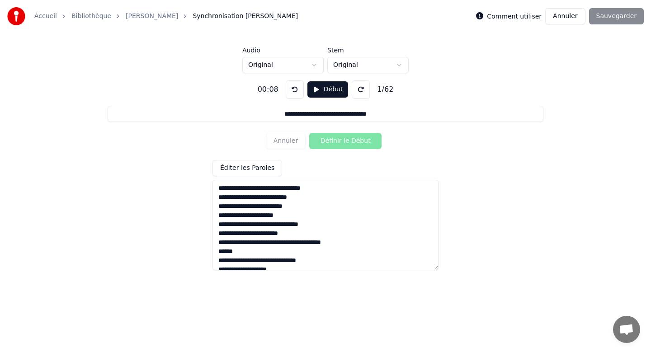
click at [309, 199] on textarea at bounding box center [326, 225] width 226 height 90
click at [304, 118] on input "**********" at bounding box center [326, 114] width 436 height 16
click at [346, 141] on div "Annuler Définir le Début" at bounding box center [325, 141] width 119 height 24
click at [387, 113] on input "**********" at bounding box center [326, 114] width 436 height 16
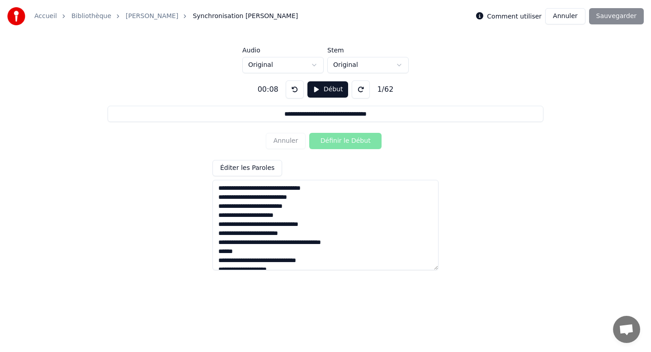
click at [495, 98] on div "**********" at bounding box center [325, 171] width 623 height 197
drag, startPoint x: 308, startPoint y: 196, endPoint x: 211, endPoint y: 200, distance: 96.9
click at [211, 200] on div "**********" at bounding box center [325, 171] width 623 height 197
click at [385, 114] on input "**********" at bounding box center [326, 114] width 436 height 16
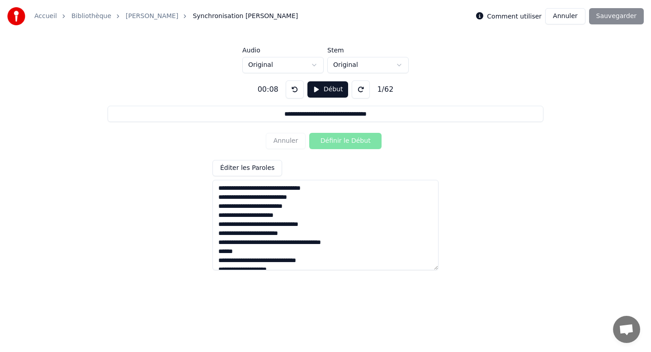
click at [385, 114] on input "**********" at bounding box center [326, 114] width 436 height 16
paste input
type input "**********"
click at [337, 90] on button "Début" at bounding box center [328, 89] width 41 height 16
click at [337, 90] on button "Pause" at bounding box center [328, 89] width 40 height 16
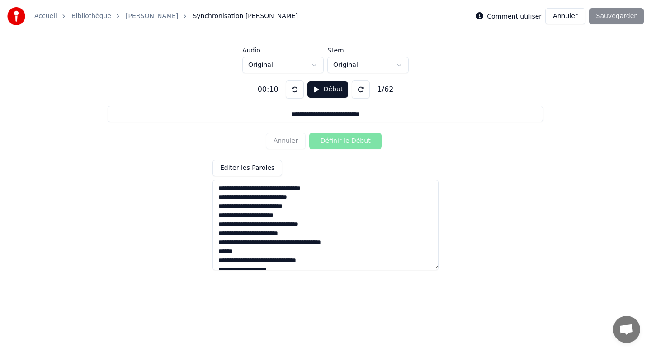
drag, startPoint x: 290, startPoint y: 209, endPoint x: 217, endPoint y: 207, distance: 73.3
click at [217, 207] on textarea at bounding box center [326, 225] width 226 height 90
click at [379, 116] on input "**********" at bounding box center [326, 114] width 436 height 16
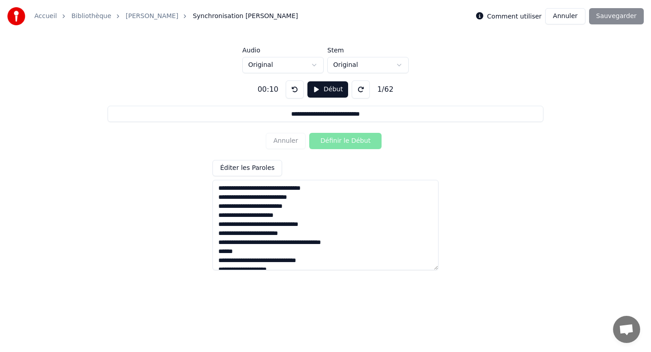
click at [223, 91] on div "**********" at bounding box center [325, 171] width 623 height 197
click at [357, 94] on button at bounding box center [361, 90] width 18 height 18
click at [359, 88] on button at bounding box center [361, 90] width 18 height 18
click at [388, 88] on div "1 / 62" at bounding box center [386, 89] width 24 height 11
click at [631, 332] on span "Ouvrir le chat" at bounding box center [626, 330] width 15 height 13
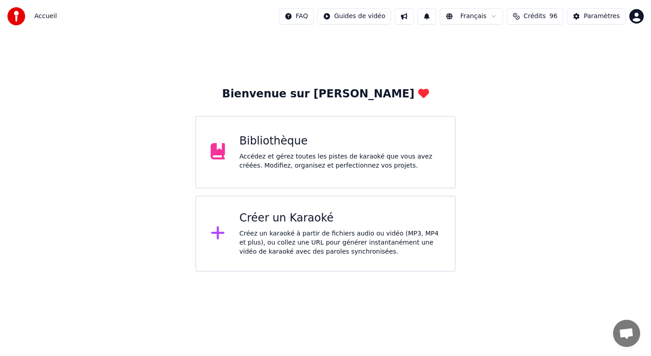
click at [284, 152] on div "Accédez et gérez toutes les pistes de karaoké que vous avez créées. Modifiez, o…" at bounding box center [340, 161] width 201 height 18
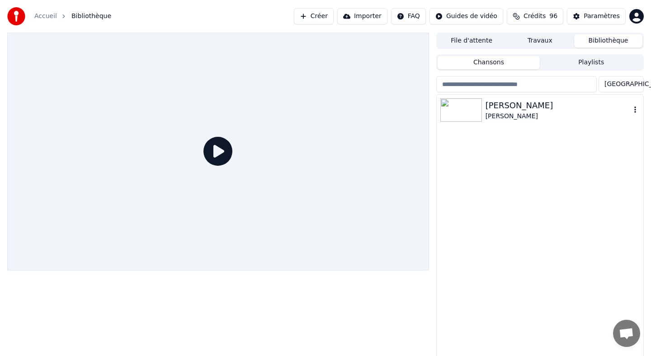
click at [476, 114] on img at bounding box center [462, 110] width 42 height 24
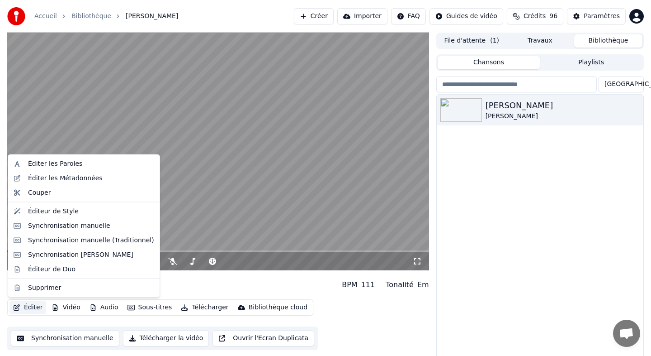
click at [33, 310] on button "Éditer" at bounding box center [28, 307] width 37 height 13
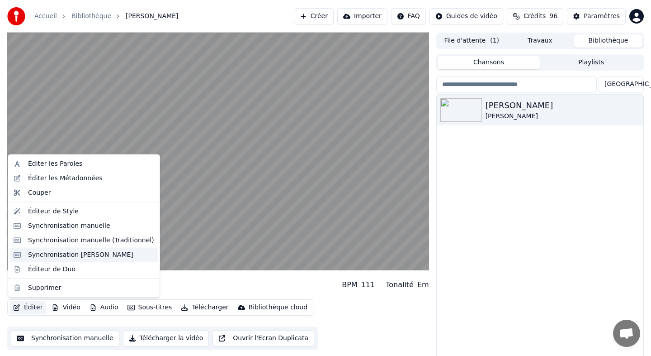
click at [58, 258] on div "Synchronisation [PERSON_NAME]" at bounding box center [80, 254] width 105 height 9
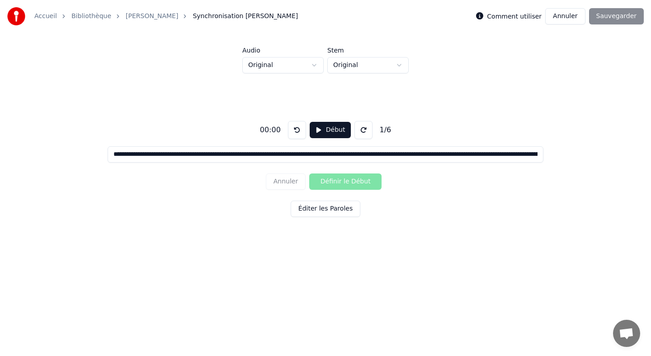
click at [162, 19] on link "[PERSON_NAME]" at bounding box center [152, 16] width 52 height 9
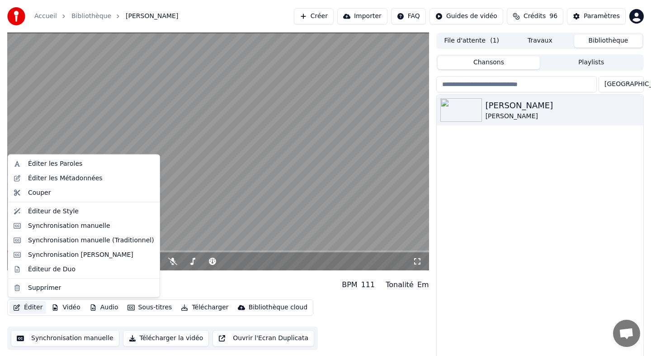
click at [32, 307] on button "Éditer" at bounding box center [28, 307] width 37 height 13
click at [52, 238] on div "Synchronisation manuelle (Traditionnel)" at bounding box center [91, 239] width 126 height 9
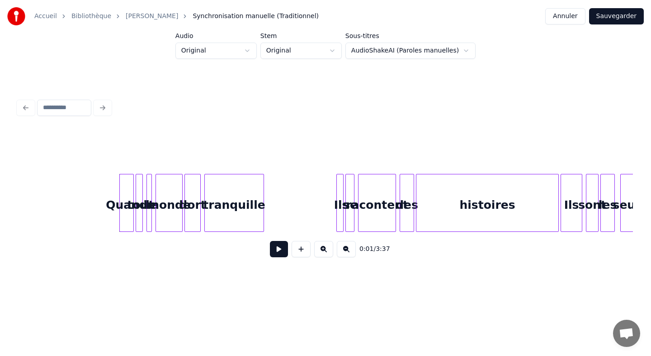
click at [171, 15] on link "[PERSON_NAME]" at bounding box center [152, 16] width 52 height 9
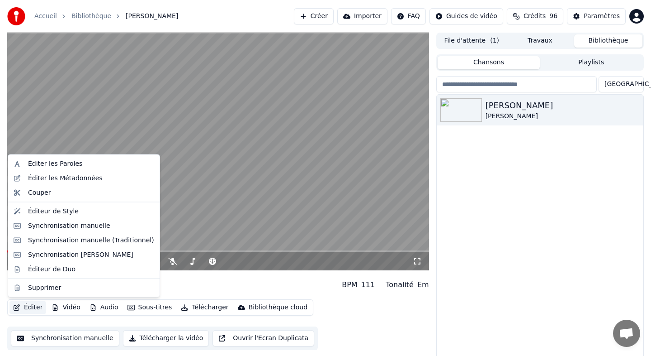
click at [34, 305] on button "Éditer" at bounding box center [28, 307] width 37 height 13
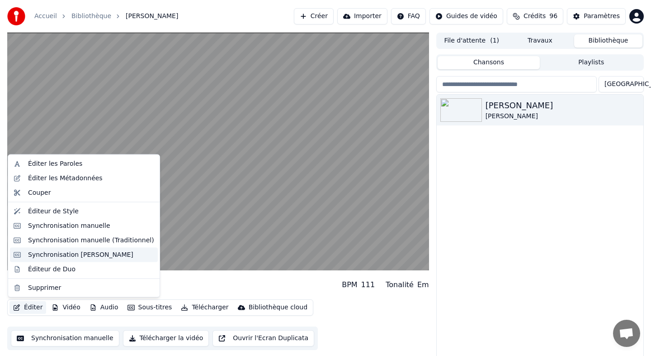
click at [44, 257] on div "Synchronisation [PERSON_NAME]" at bounding box center [80, 254] width 105 height 9
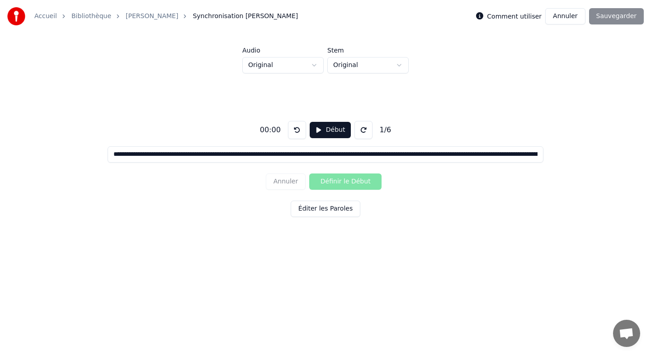
click at [219, 154] on input "**********" at bounding box center [326, 154] width 436 height 16
click at [116, 153] on input "**********" at bounding box center [326, 154] width 436 height 16
click at [350, 175] on div "Annuler Définir le Début" at bounding box center [325, 182] width 119 height 24
click at [349, 180] on div "Annuler Définir le Début" at bounding box center [325, 182] width 119 height 24
click at [318, 208] on button "Éditer les Paroles" at bounding box center [326, 208] width 70 height 16
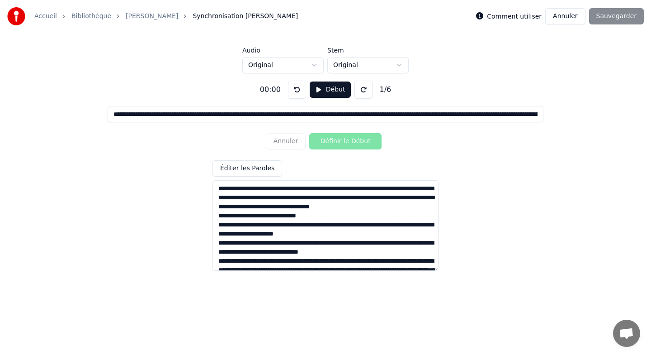
click at [324, 190] on textarea at bounding box center [326, 225] width 226 height 90
type textarea "**********"
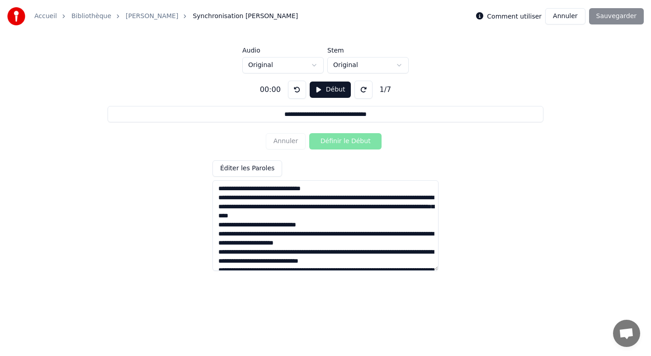
type input "**********"
click at [304, 198] on textarea at bounding box center [326, 225] width 226 height 90
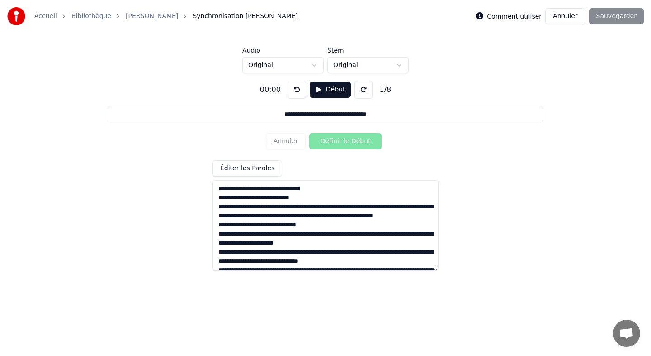
click at [288, 204] on textarea at bounding box center [326, 225] width 226 height 90
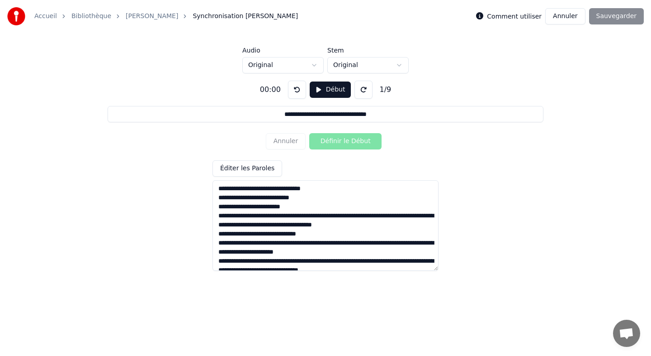
click at [380, 216] on textarea at bounding box center [326, 225] width 226 height 90
click at [285, 226] on textarea at bounding box center [326, 225] width 226 height 90
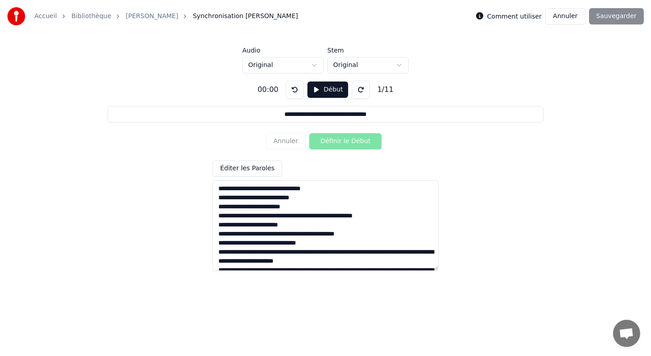
click at [347, 235] on textarea at bounding box center [326, 225] width 226 height 90
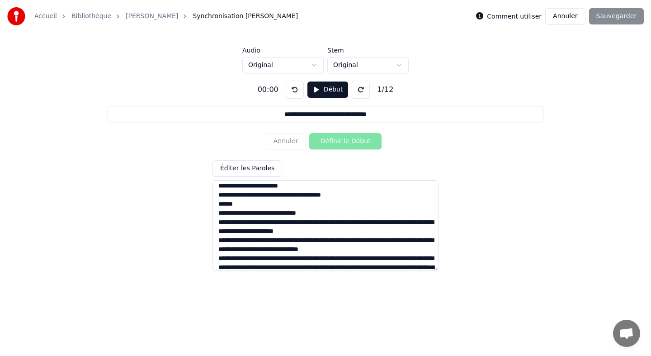
scroll to position [43, 0]
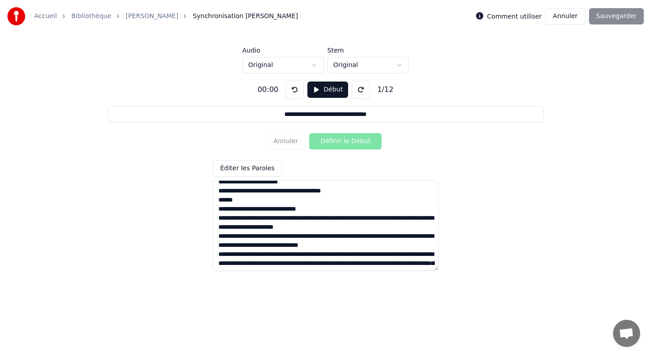
click at [280, 220] on textarea at bounding box center [326, 225] width 226 height 90
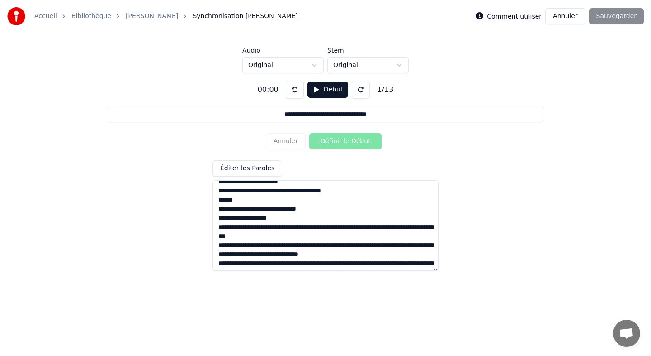
click at [283, 226] on textarea at bounding box center [326, 225] width 226 height 90
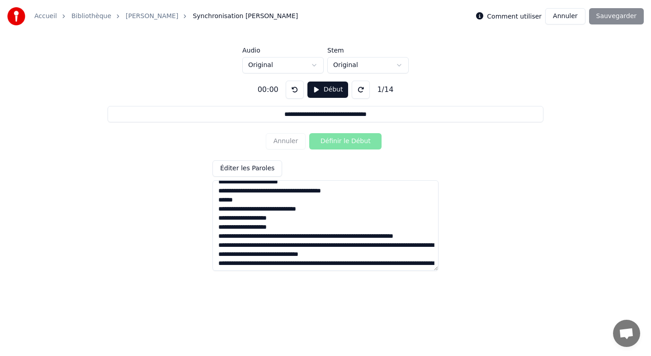
click at [310, 237] on textarea at bounding box center [326, 225] width 226 height 90
click at [309, 237] on textarea at bounding box center [326, 225] width 226 height 90
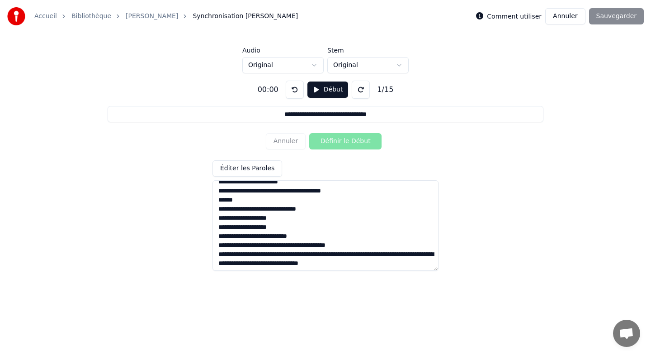
click at [377, 247] on textarea at bounding box center [326, 225] width 226 height 90
click at [279, 256] on textarea at bounding box center [326, 225] width 226 height 90
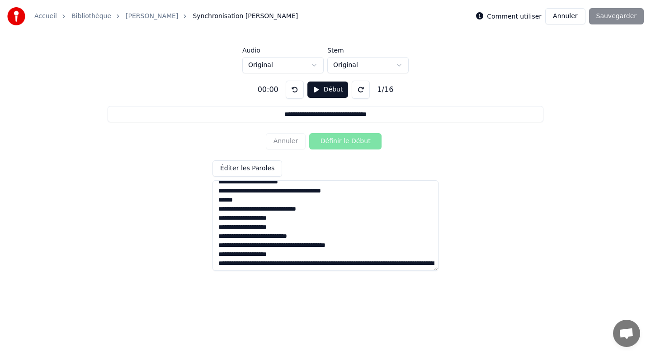
click at [266, 264] on textarea at bounding box center [326, 225] width 226 height 90
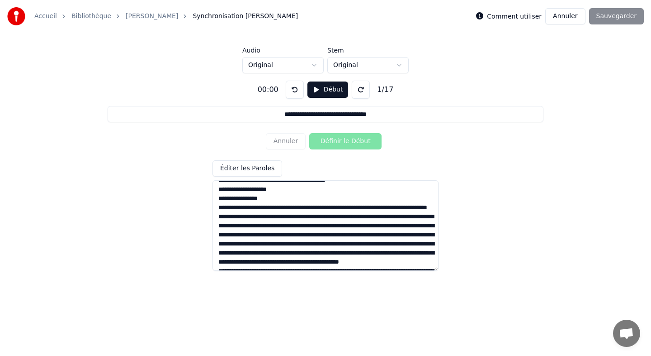
scroll to position [123, 0]
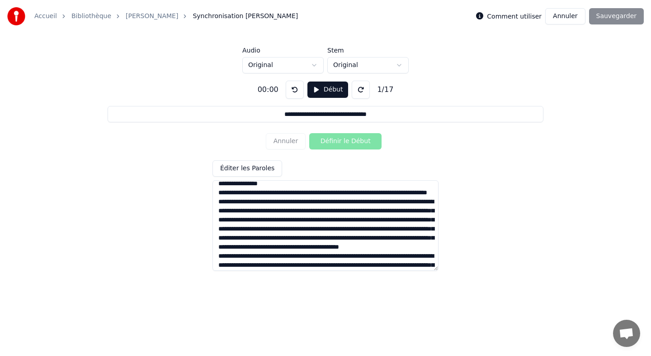
click at [278, 196] on textarea at bounding box center [326, 225] width 226 height 90
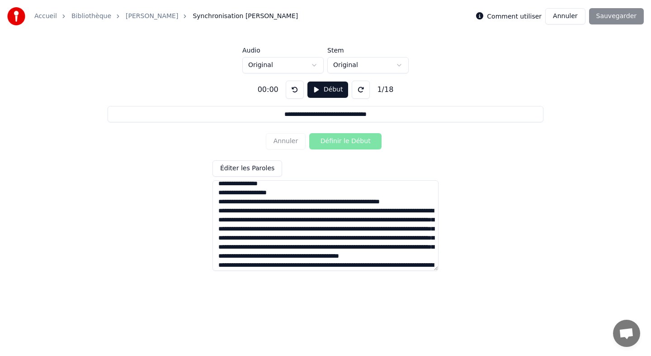
click at [312, 202] on textarea at bounding box center [326, 225] width 226 height 90
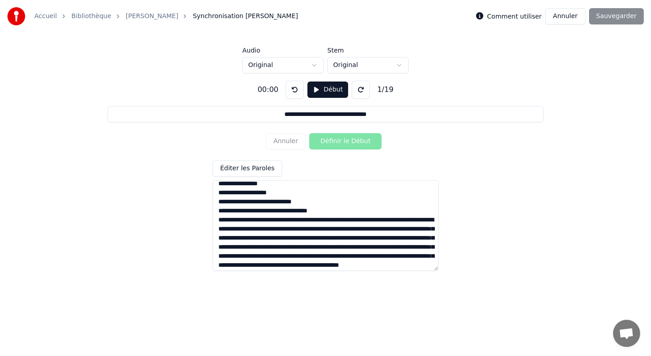
click at [239, 211] on textarea at bounding box center [326, 225] width 226 height 90
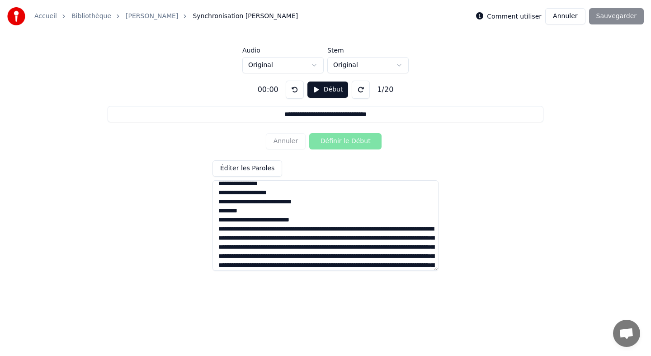
click at [319, 219] on textarea at bounding box center [326, 225] width 226 height 90
click at [281, 225] on textarea at bounding box center [326, 225] width 226 height 90
click at [346, 238] on textarea at bounding box center [326, 225] width 226 height 90
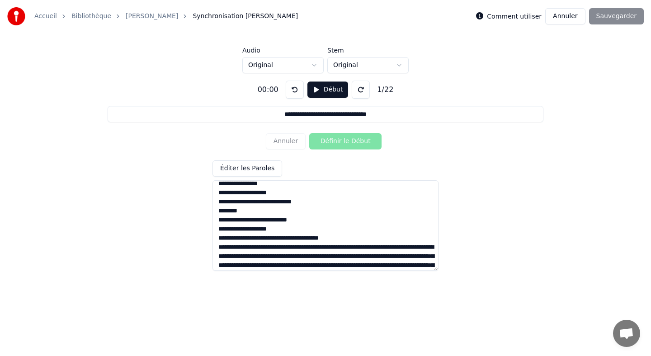
scroll to position [143, 0]
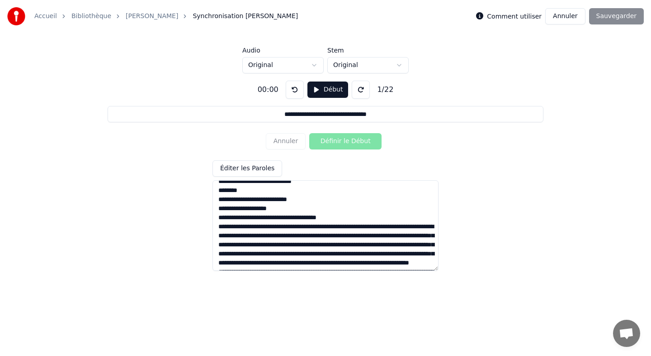
click at [313, 224] on textarea at bounding box center [326, 225] width 226 height 90
click at [238, 215] on textarea at bounding box center [326, 225] width 226 height 90
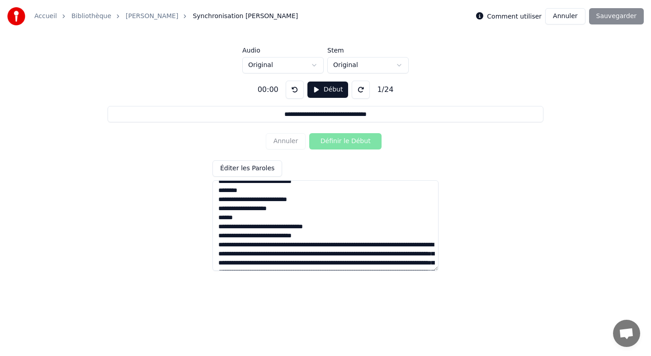
click at [352, 245] on textarea at bounding box center [326, 225] width 226 height 90
click at [236, 252] on textarea at bounding box center [326, 225] width 226 height 90
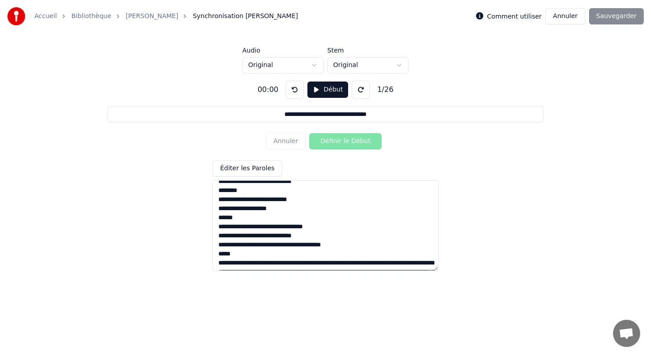
click at [327, 264] on textarea at bounding box center [326, 225] width 226 height 90
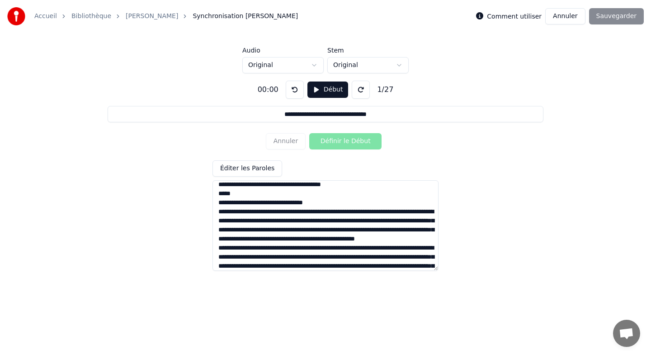
scroll to position [208, 0]
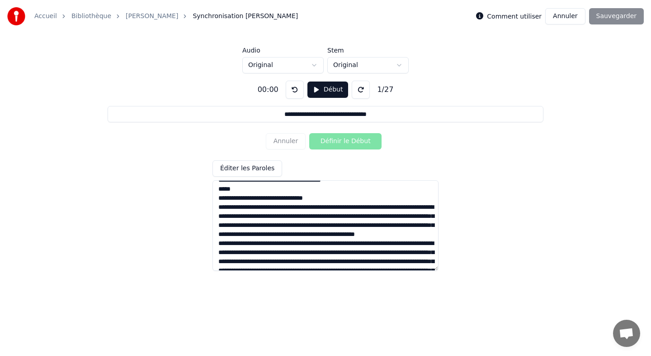
click at [312, 203] on textarea at bounding box center [326, 225] width 226 height 90
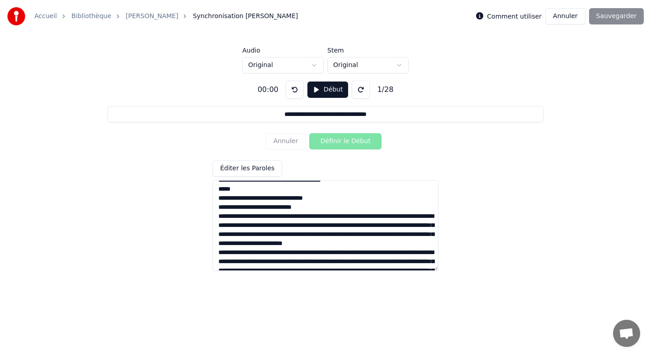
click at [363, 217] on textarea at bounding box center [326, 225] width 226 height 90
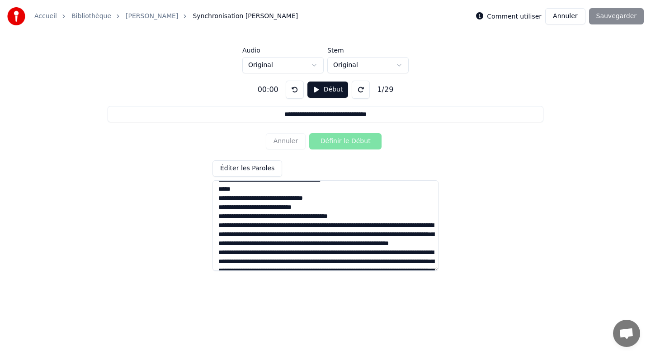
click at [282, 227] on textarea at bounding box center [326, 225] width 226 height 90
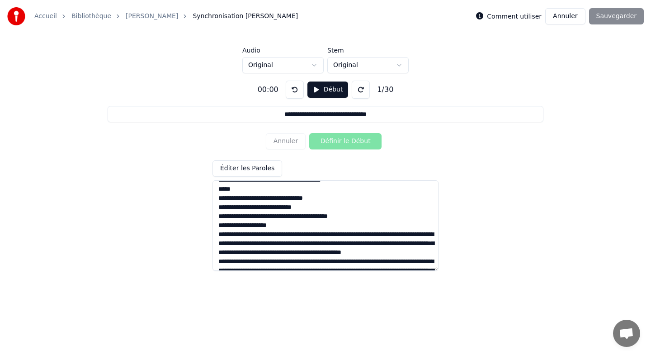
click at [272, 236] on textarea at bounding box center [326, 225] width 226 height 90
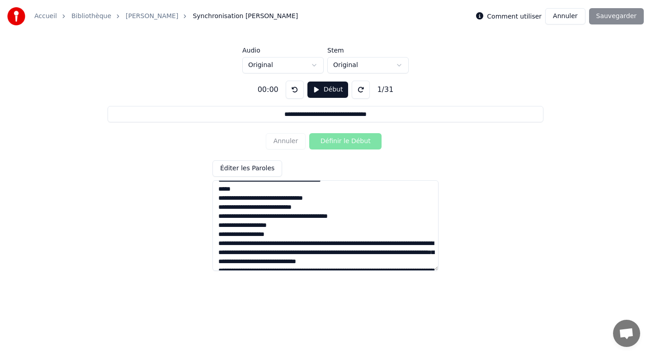
click at [281, 245] on textarea at bounding box center [326, 225] width 226 height 90
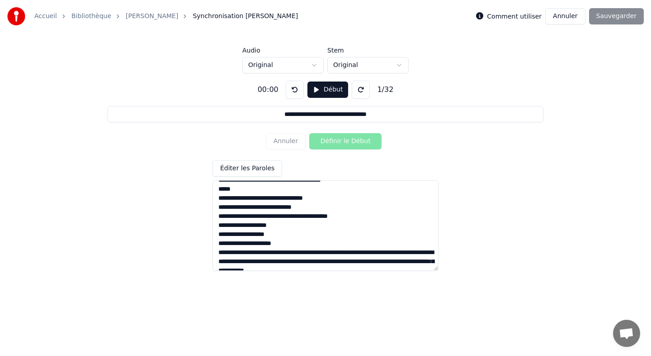
click at [296, 253] on textarea at bounding box center [326, 225] width 226 height 90
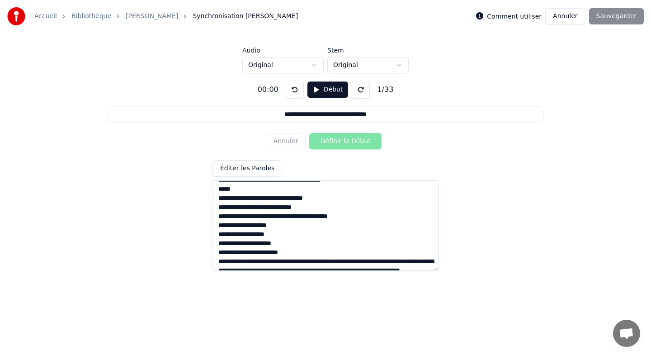
click at [289, 259] on textarea at bounding box center [326, 225] width 226 height 90
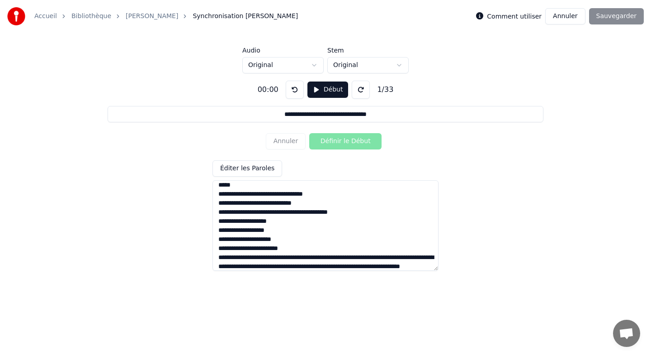
click at [371, 257] on textarea at bounding box center [326, 225] width 226 height 90
click at [370, 257] on textarea at bounding box center [326, 225] width 226 height 90
click at [289, 258] on textarea at bounding box center [326, 225] width 226 height 90
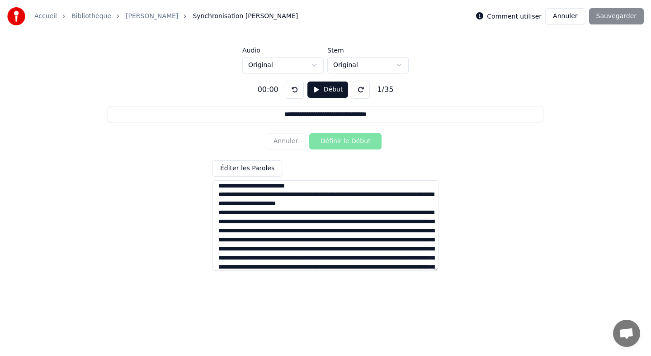
scroll to position [277, 0]
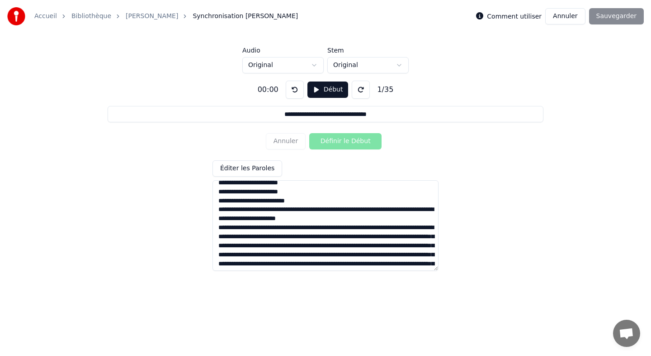
click at [281, 209] on textarea at bounding box center [326, 225] width 226 height 90
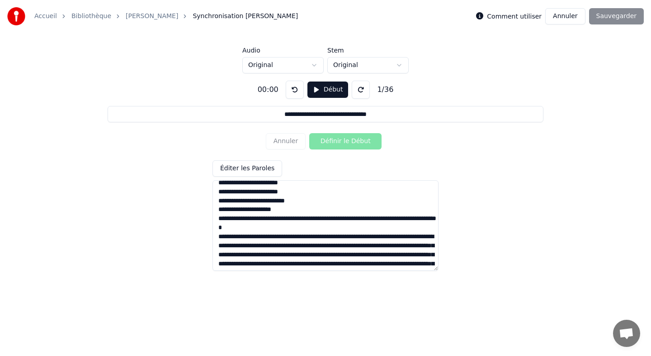
click at [316, 220] on textarea at bounding box center [326, 225] width 226 height 90
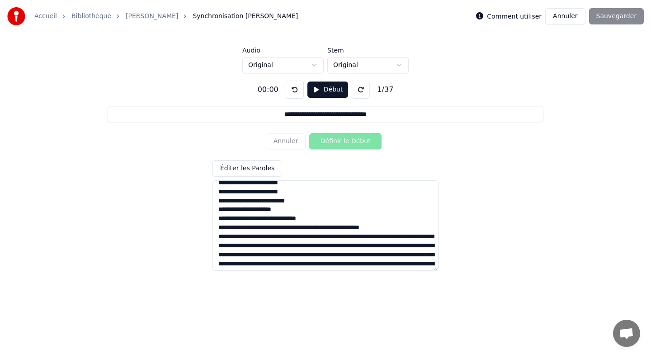
click at [331, 228] on textarea at bounding box center [326, 225] width 226 height 90
click at [279, 247] on textarea at bounding box center [326, 225] width 226 height 90
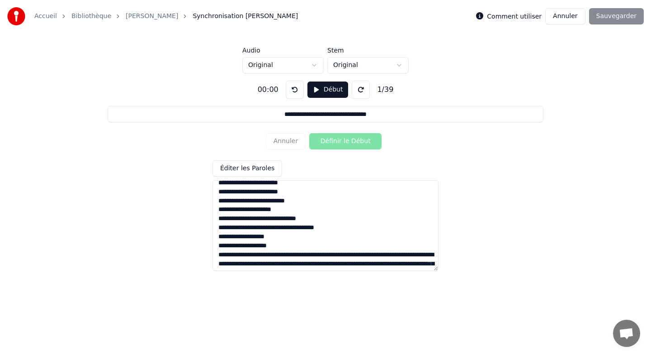
click at [280, 253] on textarea at bounding box center [326, 225] width 226 height 90
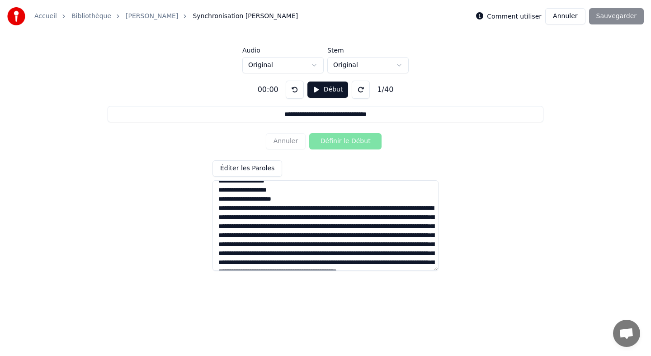
scroll to position [342, 0]
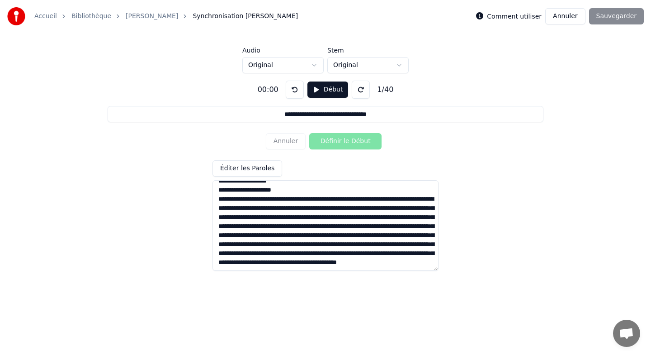
click at [295, 196] on textarea at bounding box center [326, 225] width 226 height 90
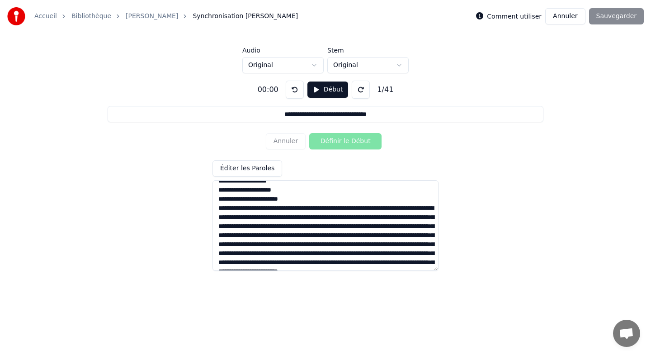
click at [297, 202] on textarea at bounding box center [326, 225] width 226 height 90
click at [281, 209] on textarea at bounding box center [326, 225] width 226 height 90
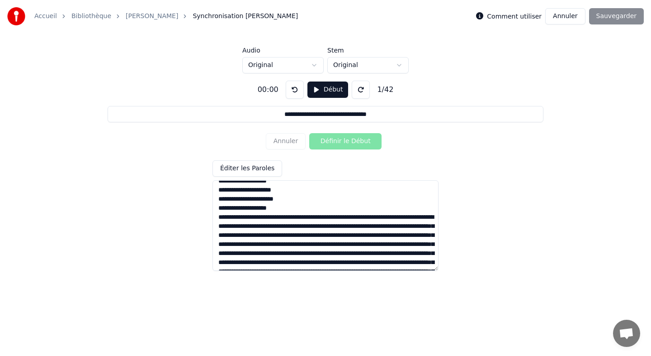
click at [273, 217] on textarea at bounding box center [326, 225] width 226 height 90
click at [293, 225] on textarea at bounding box center [326, 225] width 226 height 90
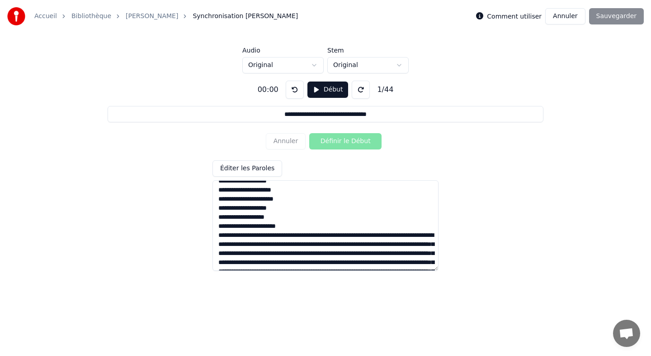
click at [364, 236] on textarea at bounding box center [326, 225] width 226 height 90
click at [362, 246] on textarea at bounding box center [326, 225] width 226 height 90
click at [279, 252] on textarea at bounding box center [326, 225] width 226 height 90
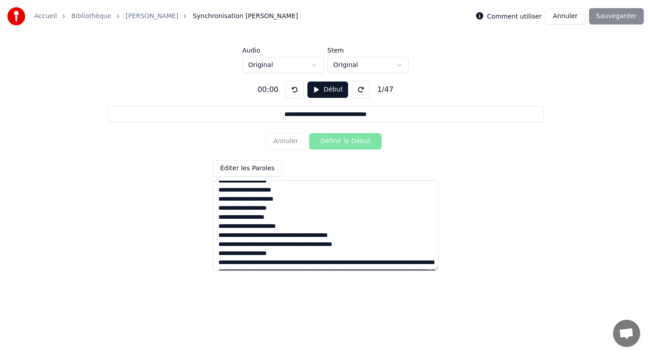
click at [237, 263] on textarea at bounding box center [326, 225] width 226 height 90
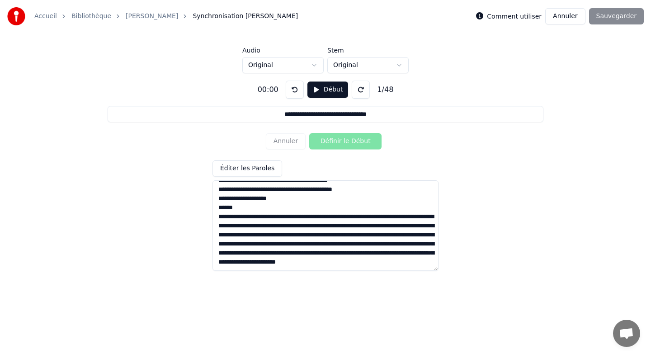
scroll to position [406, 0]
click at [328, 206] on textarea at bounding box center [326, 225] width 226 height 90
click at [327, 207] on textarea at bounding box center [326, 225] width 226 height 90
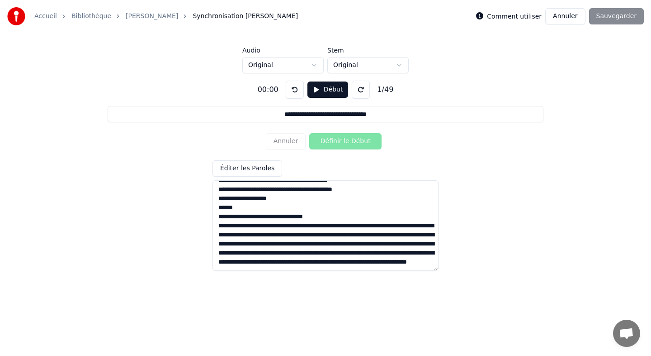
click at [313, 219] on textarea at bounding box center [326, 225] width 226 height 90
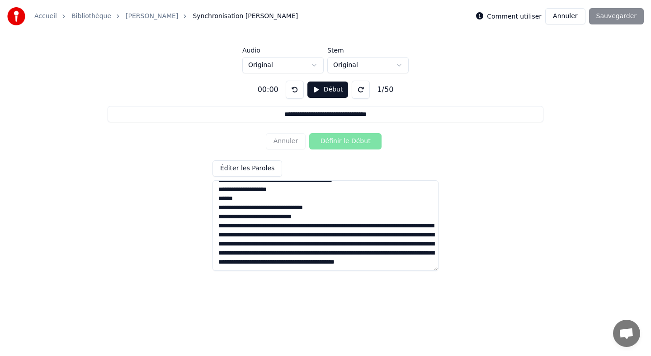
click at [352, 225] on textarea at bounding box center [326, 225] width 226 height 90
click at [234, 235] on textarea at bounding box center [326, 225] width 226 height 90
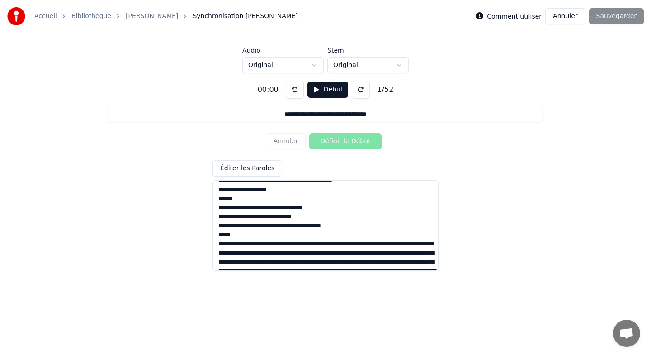
click at [325, 240] on textarea at bounding box center [326, 225] width 226 height 90
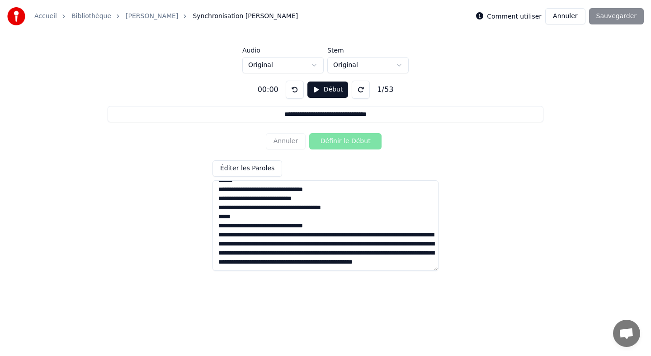
click at [313, 227] on textarea at bounding box center [326, 225] width 226 height 90
click at [311, 226] on textarea at bounding box center [326, 225] width 226 height 90
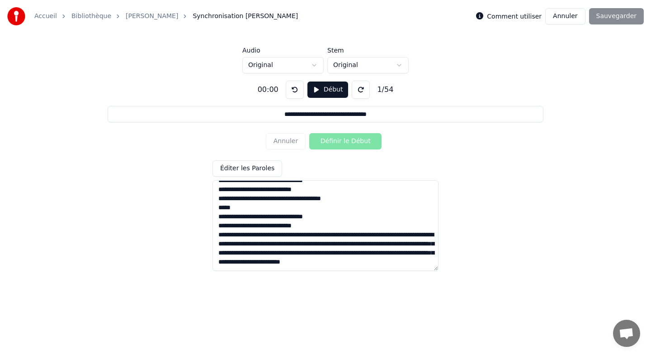
click at [363, 234] on textarea at bounding box center [326, 225] width 226 height 90
click at [280, 244] on textarea at bounding box center [326, 225] width 226 height 90
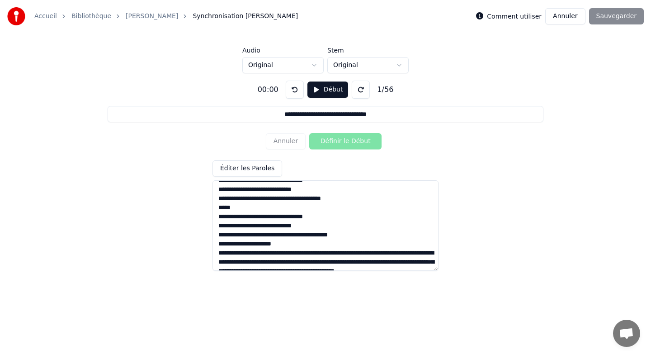
click at [276, 255] on textarea at bounding box center [326, 225] width 226 height 90
click at [274, 254] on textarea at bounding box center [326, 225] width 226 height 90
click at [265, 261] on textarea at bounding box center [326, 225] width 226 height 90
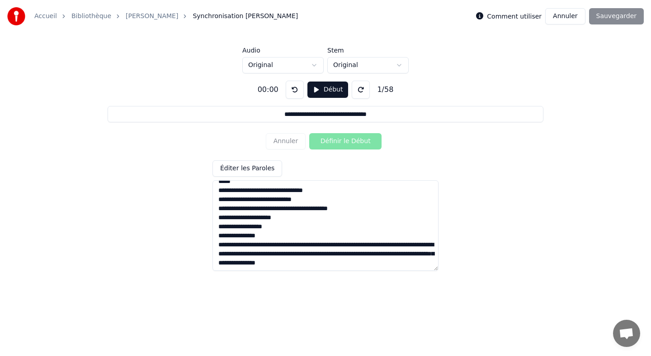
scroll to position [460, 0]
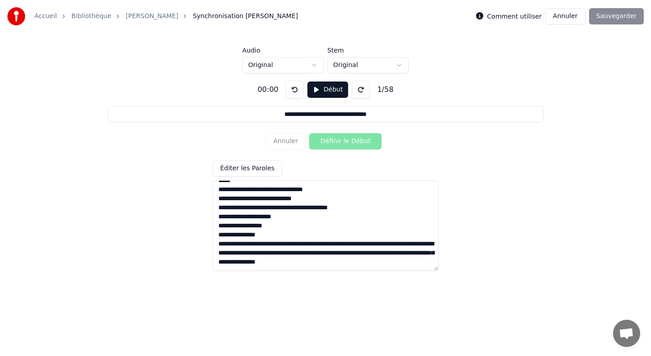
click at [280, 241] on textarea at bounding box center [326, 225] width 226 height 90
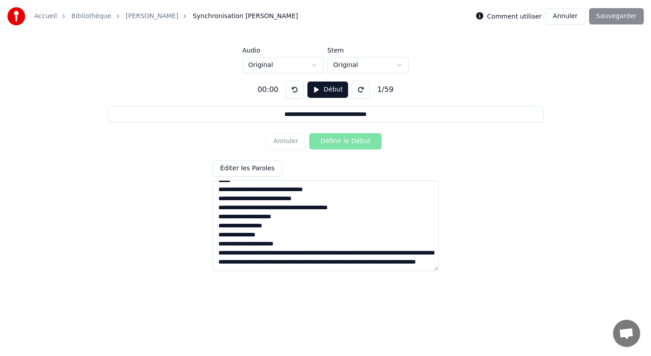
click at [312, 252] on textarea at bounding box center [326, 225] width 226 height 90
click at [274, 261] on textarea at bounding box center [326, 225] width 226 height 90
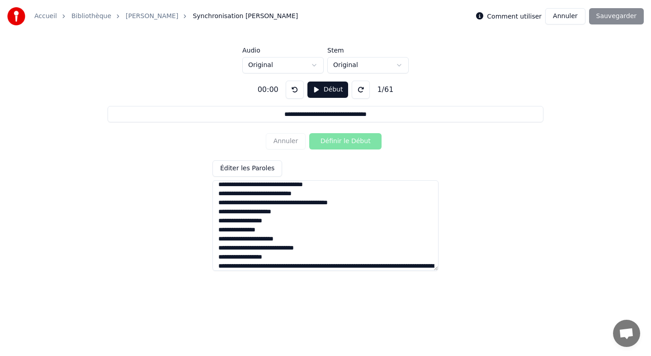
scroll to position [478, 0]
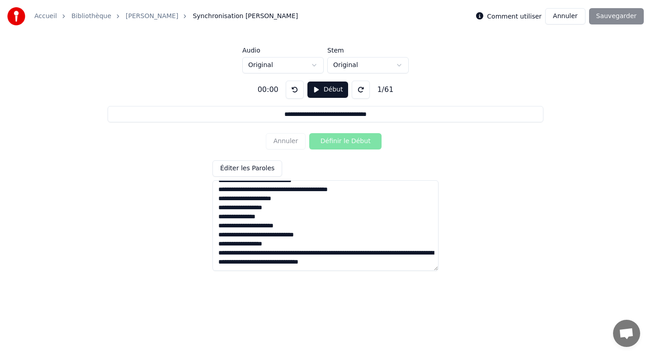
click at [278, 252] on textarea at bounding box center [326, 225] width 226 height 90
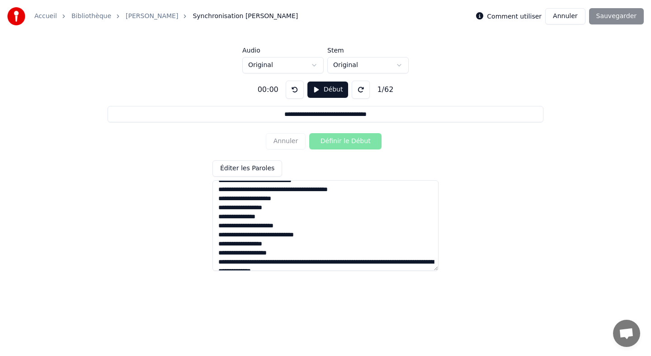
click at [286, 260] on textarea at bounding box center [326, 225] width 226 height 90
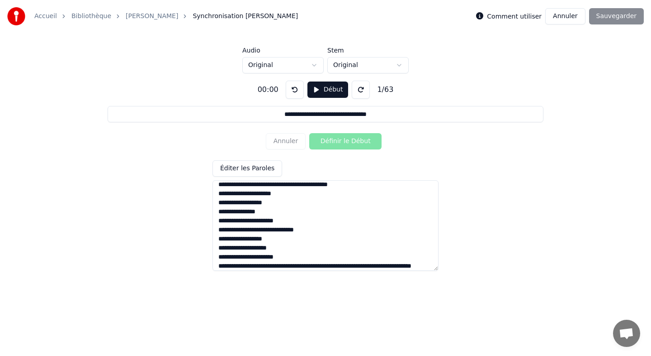
scroll to position [496, 0]
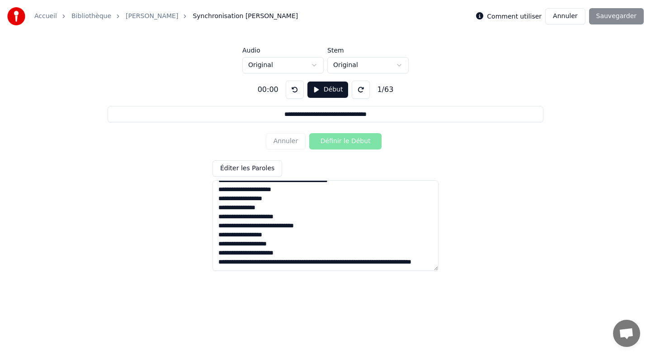
click at [323, 252] on textarea at bounding box center [326, 225] width 226 height 90
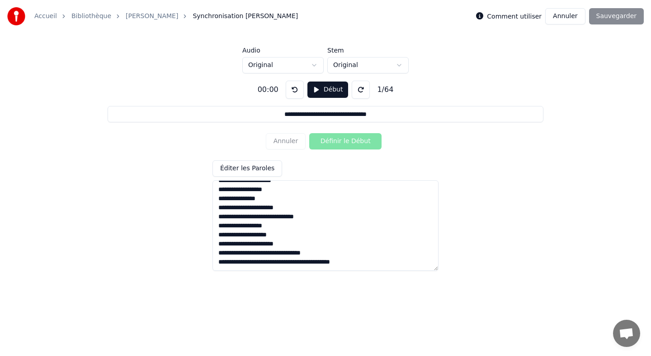
click at [302, 260] on textarea at bounding box center [326, 225] width 226 height 90
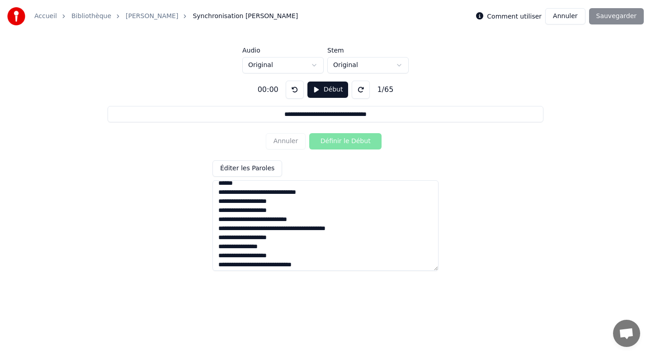
scroll to position [0, 0]
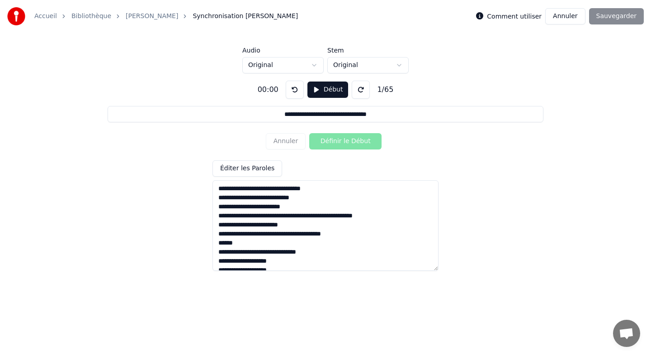
type textarea "**********"
click at [623, 16] on div "Comment utiliser Annuler Sauvegarder" at bounding box center [560, 16] width 168 height 16
click at [274, 117] on input "**********" at bounding box center [326, 114] width 436 height 16
click at [315, 92] on button "Début" at bounding box center [328, 89] width 41 height 16
click at [327, 143] on button "Définir le Début" at bounding box center [345, 141] width 72 height 16
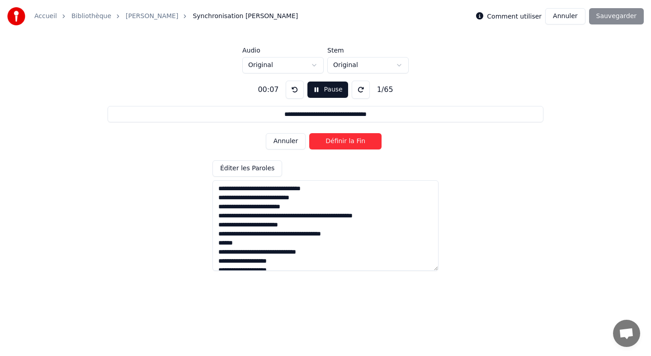
click at [294, 90] on button at bounding box center [295, 90] width 18 height 18
click at [289, 92] on button at bounding box center [295, 90] width 18 height 18
click at [333, 141] on button "Définir le Début" at bounding box center [345, 141] width 72 height 16
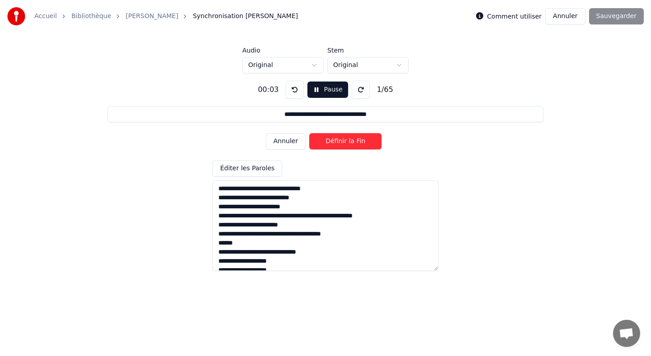
click at [333, 141] on button "Définir la Fin" at bounding box center [345, 141] width 72 height 16
click at [333, 141] on button "Définir le Début" at bounding box center [345, 141] width 72 height 16
click at [333, 141] on button "Définir la Fin" at bounding box center [345, 141] width 72 height 16
click at [294, 89] on button at bounding box center [295, 90] width 18 height 18
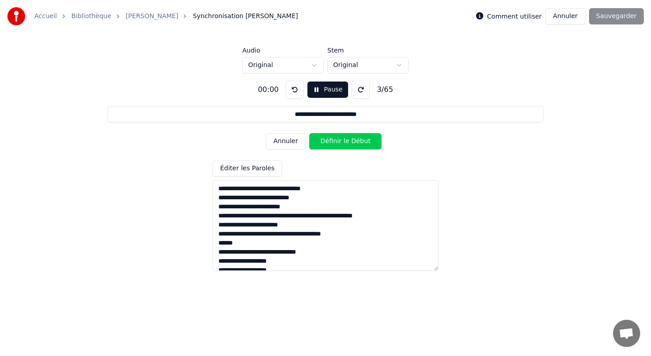
click at [294, 89] on button at bounding box center [295, 90] width 18 height 18
click at [328, 141] on button "Définir le Début" at bounding box center [345, 141] width 72 height 16
click at [328, 141] on button "Définir la Fin" at bounding box center [345, 141] width 72 height 16
click at [328, 141] on button "Définir le Début" at bounding box center [345, 141] width 72 height 16
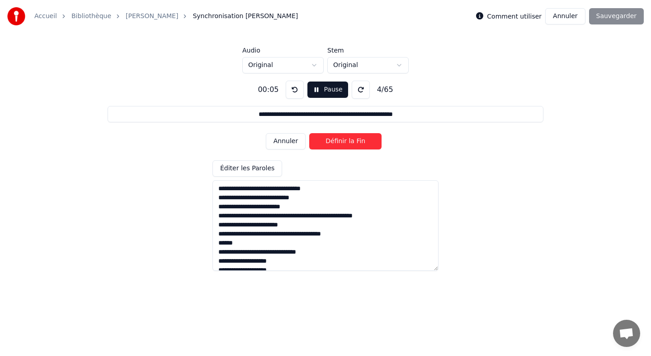
click at [328, 141] on button "Définir la Fin" at bounding box center [345, 141] width 72 height 16
click at [328, 141] on button "Définir le Début" at bounding box center [345, 141] width 72 height 16
click at [328, 140] on button "Définir la Fin" at bounding box center [345, 141] width 72 height 16
click at [328, 140] on button "Définir le Début" at bounding box center [345, 141] width 72 height 16
click at [327, 140] on button "Définir la Fin" at bounding box center [345, 141] width 72 height 16
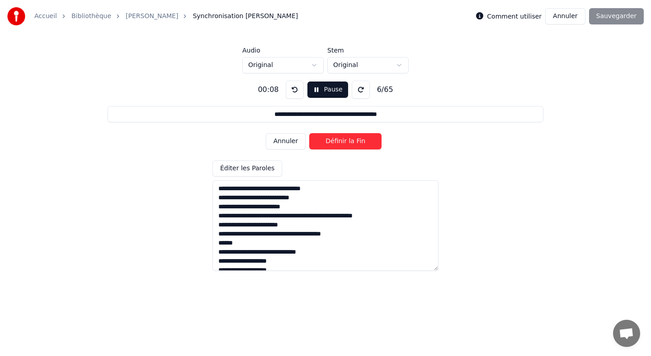
type input "******"
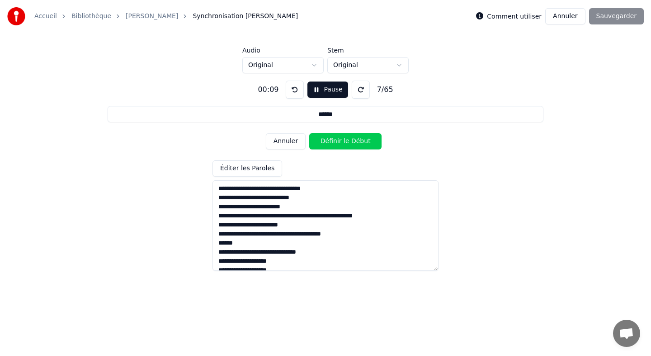
click at [299, 91] on button at bounding box center [295, 90] width 18 height 18
click at [324, 91] on button "Pause" at bounding box center [328, 89] width 40 height 16
click at [286, 91] on button at bounding box center [295, 90] width 18 height 18
click at [218, 190] on textarea at bounding box center [326, 225] width 226 height 90
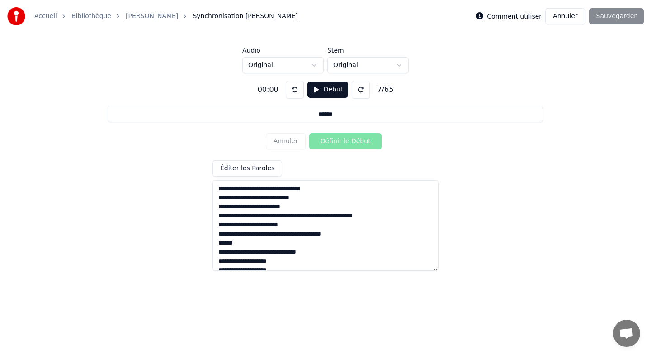
click at [218, 190] on textarea at bounding box center [326, 225] width 226 height 90
click at [291, 90] on button at bounding box center [295, 90] width 18 height 18
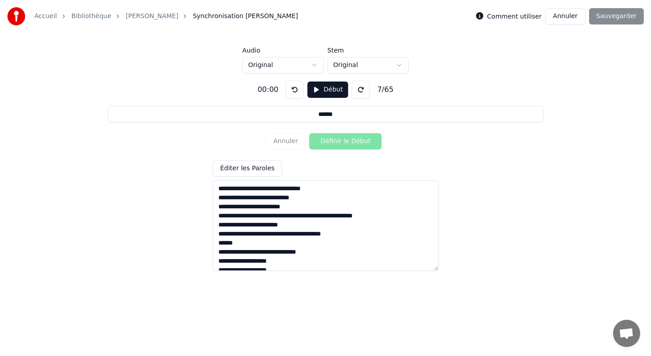
click at [383, 90] on div "7 / 65" at bounding box center [386, 89] width 24 height 11
click at [379, 90] on div "7 / 65" at bounding box center [386, 89] width 24 height 11
click at [289, 141] on div "Annuler Définir le Début" at bounding box center [325, 141] width 119 height 24
click at [251, 167] on button "Éditer les Paroles" at bounding box center [248, 168] width 70 height 16
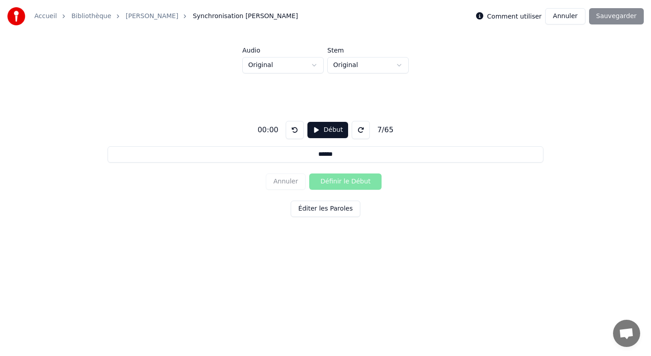
click at [303, 207] on button "Éditer les Paroles" at bounding box center [326, 208] width 70 height 16
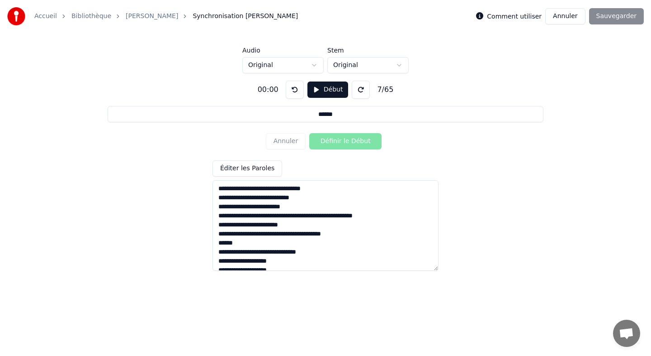
click at [220, 187] on textarea at bounding box center [326, 225] width 226 height 90
click at [361, 87] on button at bounding box center [361, 90] width 18 height 18
click at [286, 86] on button at bounding box center [295, 90] width 18 height 18
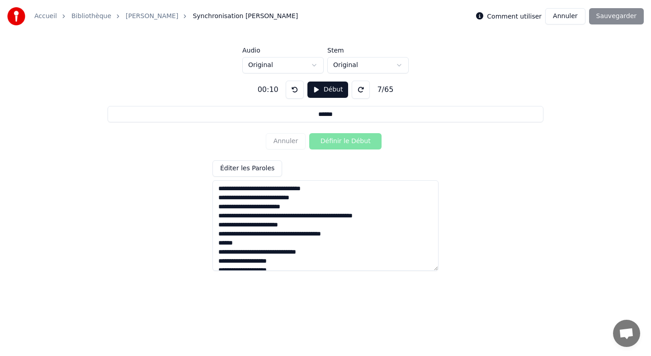
click at [286, 86] on button at bounding box center [295, 90] width 18 height 18
click at [291, 139] on div "Annuler Définir le Début" at bounding box center [325, 141] width 119 height 24
click at [334, 140] on div "Annuler Définir le Début" at bounding box center [325, 141] width 119 height 24
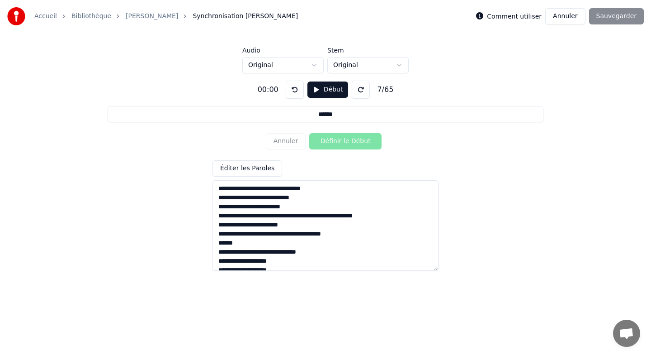
click at [321, 90] on button "Début" at bounding box center [328, 89] width 41 height 16
click at [321, 90] on button "Pause" at bounding box center [328, 89] width 40 height 16
click at [283, 141] on div "Annuler Définir le Début" at bounding box center [325, 141] width 119 height 24
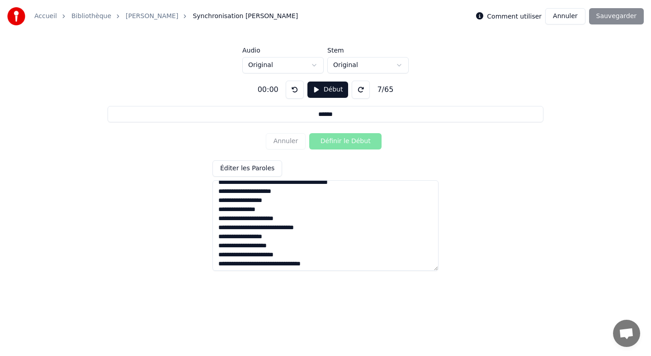
scroll to position [505, 0]
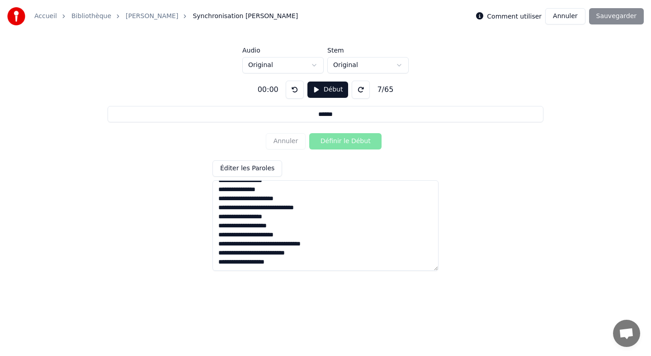
drag, startPoint x: 220, startPoint y: 187, endPoint x: 250, endPoint y: 208, distance: 36.7
click at [250, 208] on textarea at bounding box center [326, 225] width 226 height 90
click at [336, 219] on textarea at bounding box center [326, 225] width 226 height 90
drag, startPoint x: 219, startPoint y: 190, endPoint x: 281, endPoint y: 281, distance: 109.3
click at [281, 275] on html "Accueil Bibliothèque Valentin • Clémentine Synchronisation Manuelle de Ligne Co…" at bounding box center [325, 137] width 651 height 275
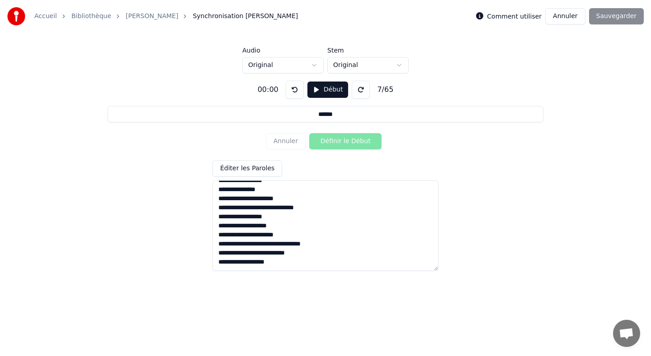
click at [197, 178] on div "00:00 Début 7 / 65 ****** Annuler Définir le Début Éditer les Paroles" at bounding box center [325, 171] width 623 height 197
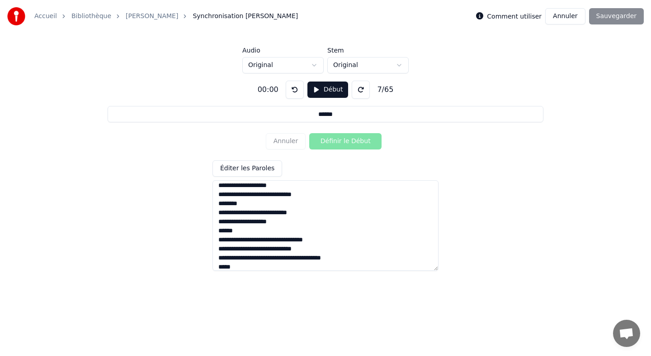
scroll to position [0, 0]
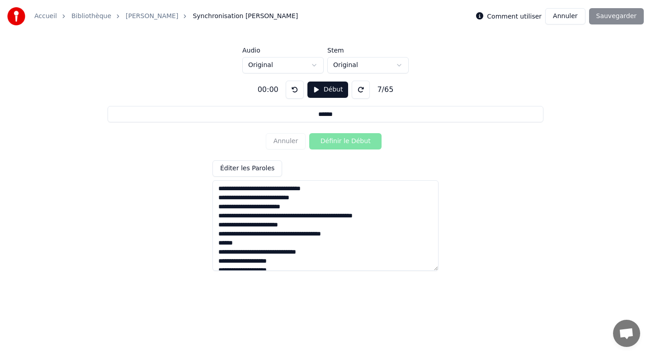
click at [573, 19] on button "Annuler" at bounding box center [566, 16] width 40 height 16
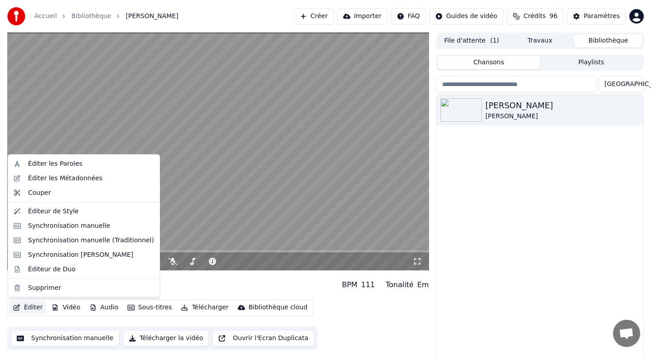
click at [27, 309] on button "Éditer" at bounding box center [28, 307] width 37 height 13
click at [70, 260] on div "Synchronisation [PERSON_NAME]" at bounding box center [84, 254] width 148 height 14
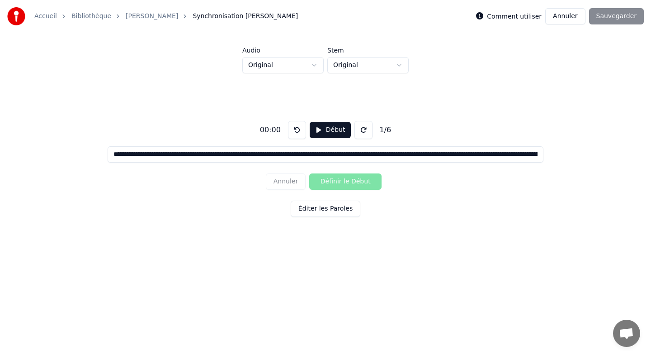
click at [318, 209] on button "Éditer les Paroles" at bounding box center [326, 208] width 70 height 16
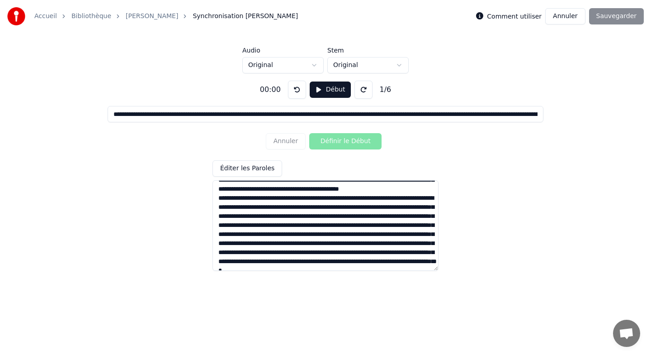
scroll to position [162, 0]
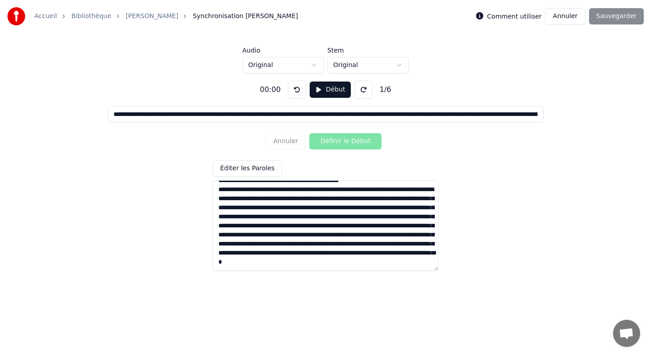
drag, startPoint x: 218, startPoint y: 191, endPoint x: 408, endPoint y: 334, distance: 237.5
click at [409, 275] on html "**********" at bounding box center [325, 137] width 651 height 275
paste textarea "**********"
type input "**********"
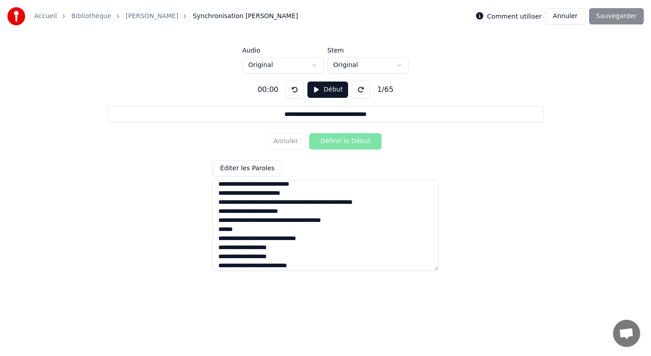
scroll to position [0, 0]
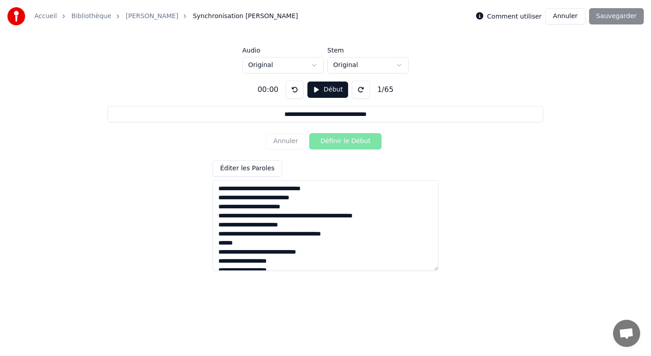
click at [217, 189] on textarea at bounding box center [326, 225] width 226 height 90
type textarea "**********"
click at [326, 87] on button "Début" at bounding box center [328, 89] width 41 height 16
click at [329, 148] on button "Définir le Début" at bounding box center [345, 141] width 72 height 16
click at [333, 145] on button "Définir la Fin" at bounding box center [345, 141] width 72 height 16
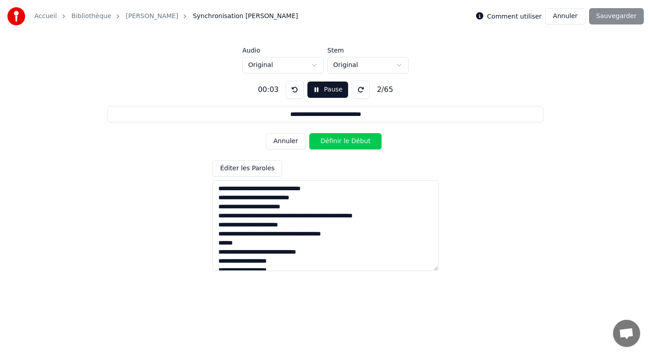
click at [333, 145] on button "Définir le Début" at bounding box center [345, 141] width 72 height 16
click at [333, 145] on button "Définir la Fin" at bounding box center [345, 141] width 72 height 16
click at [333, 145] on button "Définir le Début" at bounding box center [345, 141] width 72 height 16
click at [333, 144] on button "Définir la Fin" at bounding box center [345, 141] width 72 height 16
click at [333, 144] on button "Définir le Début" at bounding box center [345, 141] width 72 height 16
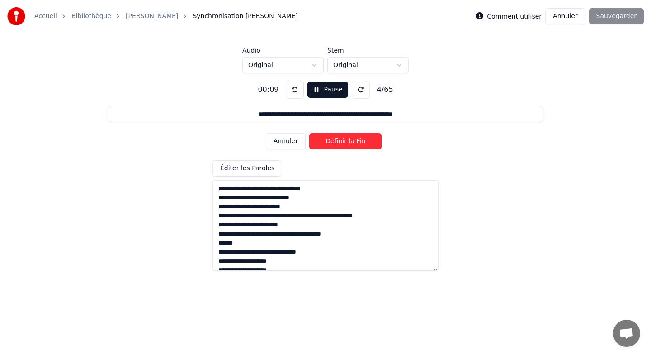
click at [333, 144] on button "Définir la Fin" at bounding box center [345, 141] width 72 height 16
click at [333, 144] on button "Définir le Début" at bounding box center [345, 141] width 72 height 16
click at [333, 144] on button "Définir la Fin" at bounding box center [345, 141] width 72 height 16
click at [333, 144] on button "Définir le Début" at bounding box center [345, 141] width 72 height 16
click at [333, 144] on button "Définir la Fin" at bounding box center [345, 141] width 72 height 16
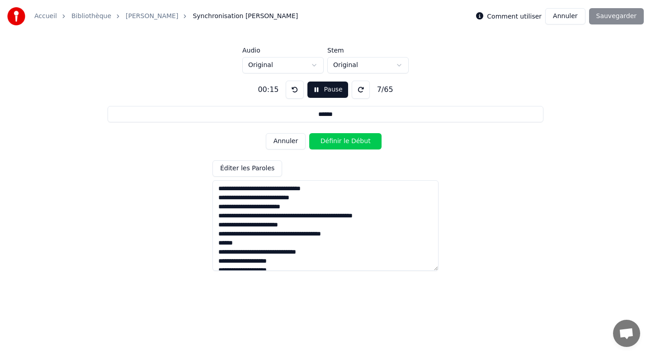
click at [333, 144] on button "Définir le Début" at bounding box center [345, 141] width 72 height 16
click at [333, 144] on button "Définir la Fin" at bounding box center [345, 141] width 72 height 16
click at [333, 144] on button "Définir le Début" at bounding box center [345, 141] width 72 height 16
click at [333, 144] on button "Définir la Fin" at bounding box center [345, 141] width 72 height 16
click at [333, 144] on button "Définir le Début" at bounding box center [345, 141] width 72 height 16
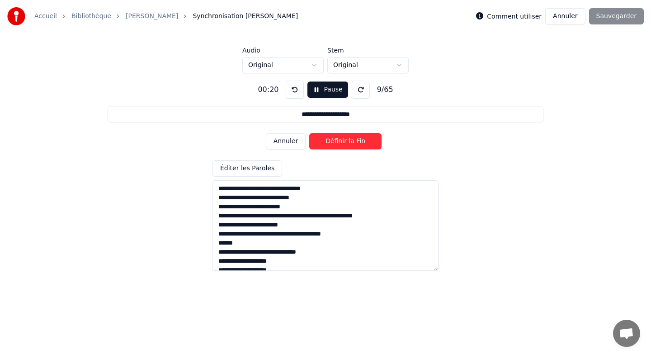
click at [333, 144] on button "Définir la Fin" at bounding box center [345, 141] width 72 height 16
click at [333, 144] on button "Définir le Début" at bounding box center [345, 141] width 72 height 16
click at [333, 144] on button "Définir la Fin" at bounding box center [345, 141] width 72 height 16
click at [333, 144] on button "Définir le Début" at bounding box center [345, 141] width 72 height 16
click at [333, 144] on button "Définir la Fin" at bounding box center [345, 141] width 72 height 16
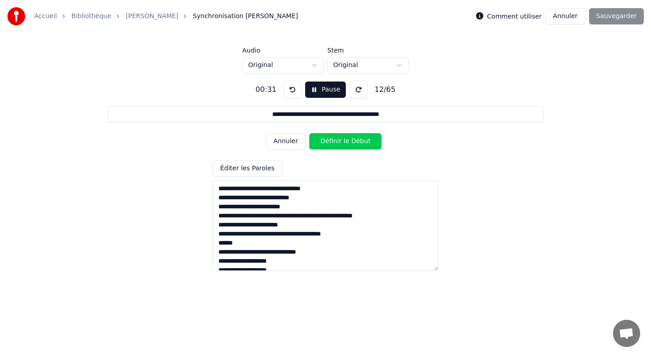
click at [361, 86] on button at bounding box center [359, 90] width 18 height 18
click at [291, 81] on button at bounding box center [293, 90] width 18 height 18
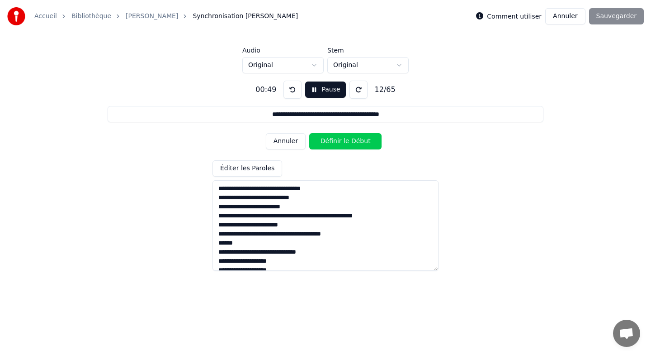
click at [291, 81] on button at bounding box center [293, 90] width 18 height 18
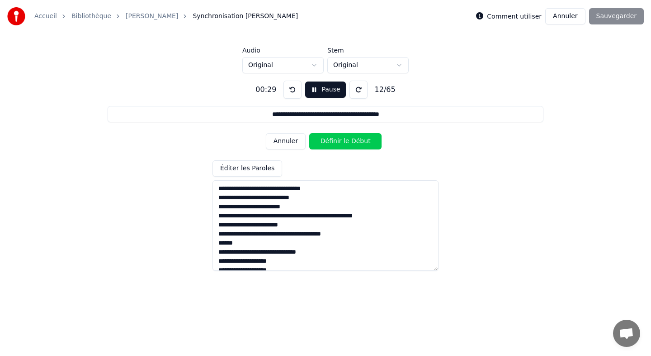
click at [291, 81] on button at bounding box center [293, 90] width 18 height 18
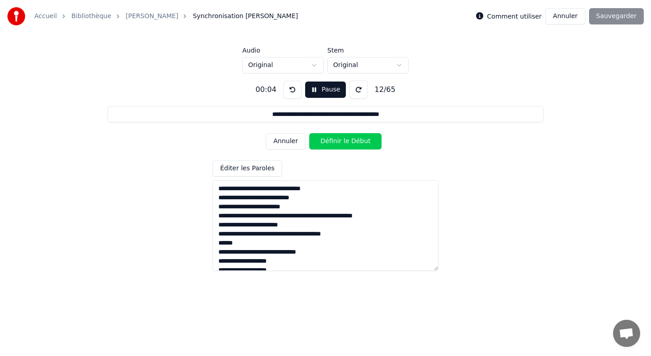
click at [291, 81] on button at bounding box center [293, 90] width 18 height 18
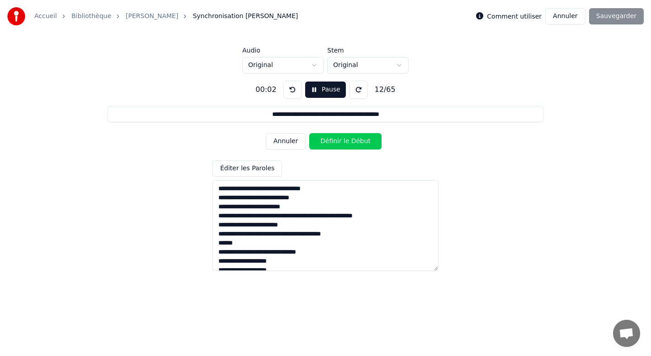
click at [280, 144] on button "Annuler" at bounding box center [286, 141] width 40 height 16
click at [289, 136] on button "Annuler" at bounding box center [286, 141] width 40 height 16
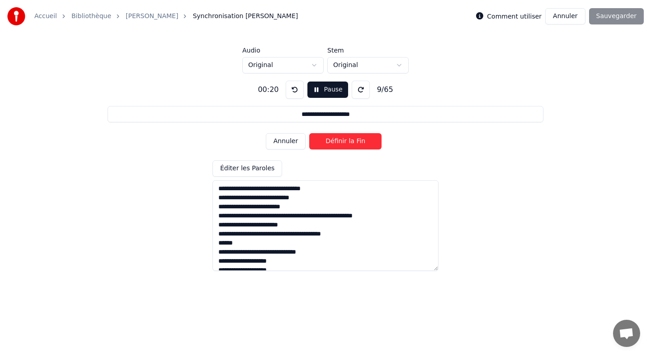
click at [289, 136] on button "Annuler" at bounding box center [286, 141] width 40 height 16
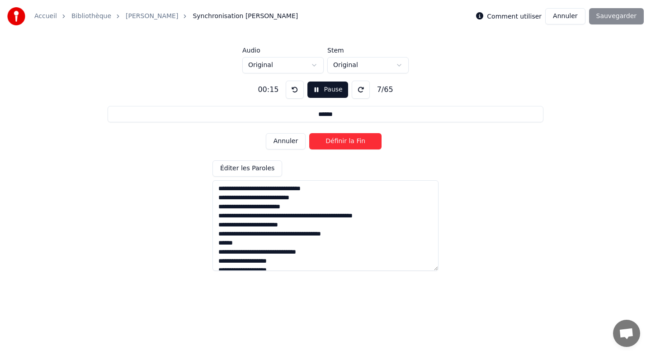
click at [289, 136] on button "Annuler" at bounding box center [286, 141] width 40 height 16
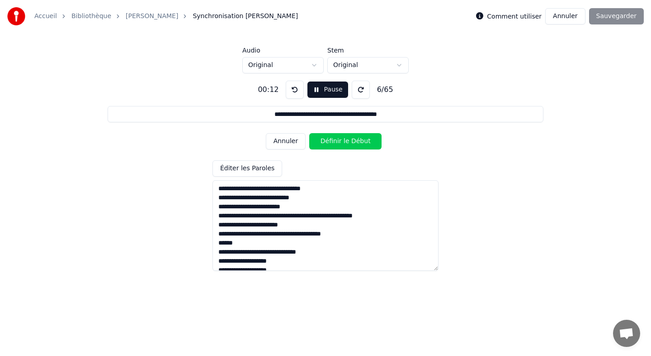
click at [289, 136] on button "Annuler" at bounding box center [286, 141] width 40 height 16
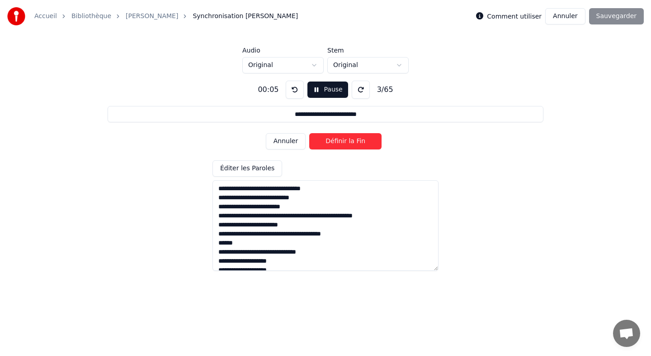
click at [289, 136] on button "Annuler" at bounding box center [286, 141] width 40 height 16
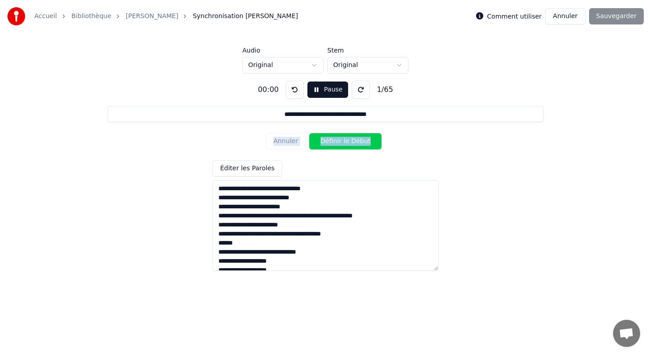
click at [289, 136] on div "Annuler Définir le Début" at bounding box center [325, 141] width 119 height 24
click at [329, 99] on div "**********" at bounding box center [325, 171] width 623 height 197
click at [329, 89] on button "Pause" at bounding box center [328, 89] width 40 height 16
click at [289, 93] on button at bounding box center [295, 90] width 18 height 18
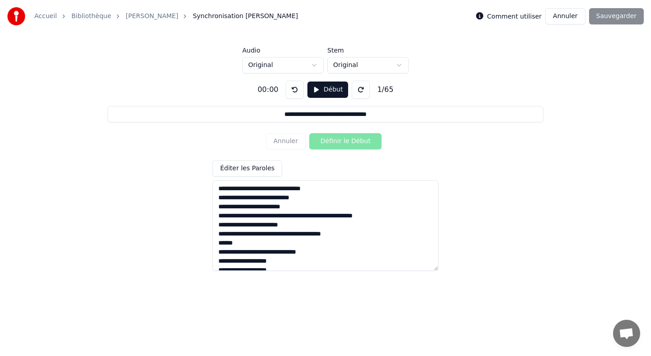
click at [313, 95] on button "Début" at bounding box center [328, 89] width 41 height 16
click at [326, 153] on div "**********" at bounding box center [325, 171] width 623 height 197
click at [333, 143] on button "Définir le Début" at bounding box center [345, 141] width 72 height 16
click at [333, 143] on button "Définir la Fin" at bounding box center [345, 141] width 72 height 16
click at [333, 142] on button "Définir le Début" at bounding box center [345, 141] width 72 height 16
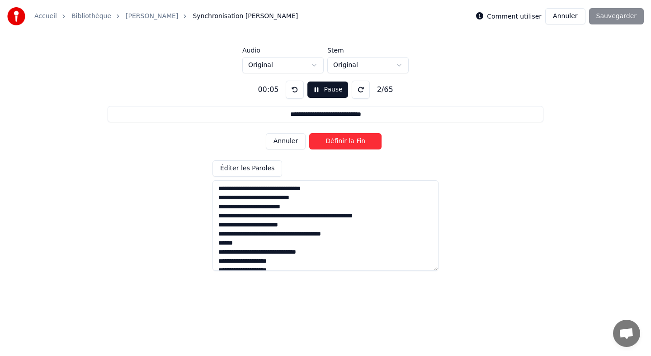
click at [333, 142] on button "Définir la Fin" at bounding box center [345, 141] width 72 height 16
click at [333, 142] on button "Définir le Début" at bounding box center [345, 141] width 72 height 16
click at [333, 142] on button "Définir la Fin" at bounding box center [345, 141] width 72 height 16
click at [333, 142] on button "Définir le Début" at bounding box center [345, 141] width 72 height 16
click at [333, 142] on button "Définir la Fin" at bounding box center [345, 141] width 72 height 16
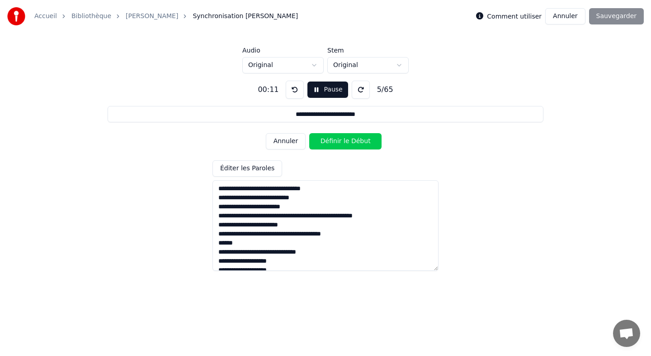
click at [333, 142] on button "Définir le Début" at bounding box center [345, 141] width 72 height 16
click at [333, 142] on button "Définir la Fin" at bounding box center [345, 141] width 72 height 16
click at [333, 142] on button "Définir le Début" at bounding box center [345, 141] width 72 height 16
click at [333, 142] on button "Définir la Fin" at bounding box center [345, 141] width 72 height 16
click at [320, 90] on button "Pause" at bounding box center [328, 89] width 40 height 16
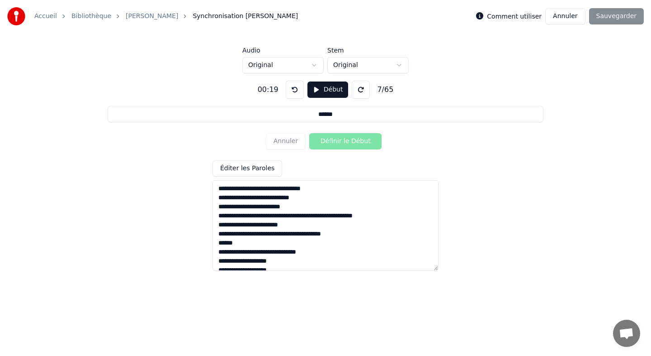
click at [286, 145] on div "Annuler Définir le Début" at bounding box center [325, 141] width 119 height 24
click at [290, 95] on button at bounding box center [295, 90] width 18 height 18
click at [294, 90] on button at bounding box center [295, 90] width 18 height 18
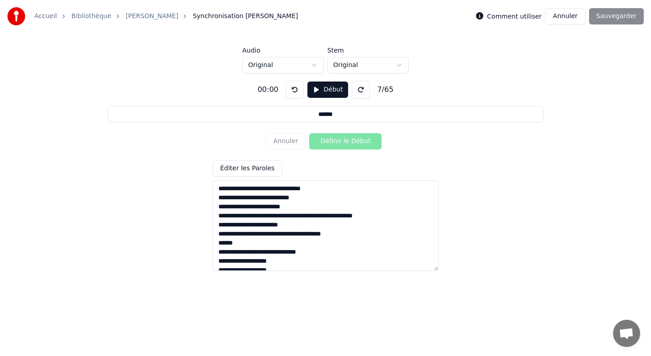
click at [294, 90] on button at bounding box center [295, 90] width 18 height 18
click at [328, 90] on button "Début" at bounding box center [328, 89] width 41 height 16
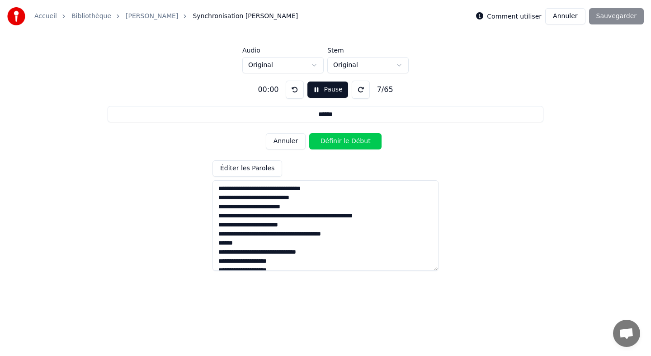
click at [289, 143] on button "Annuler" at bounding box center [286, 141] width 40 height 16
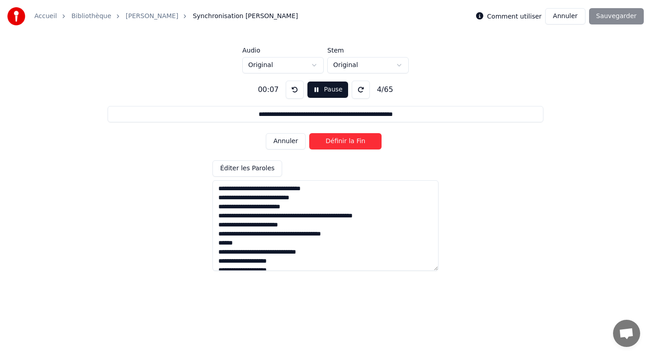
click at [289, 143] on button "Annuler" at bounding box center [286, 141] width 40 height 16
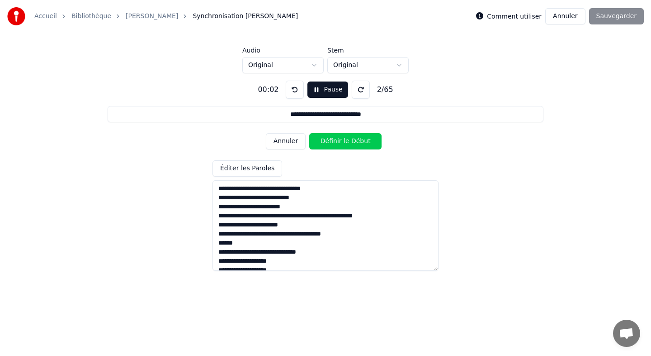
click at [289, 143] on button "Annuler" at bounding box center [286, 141] width 40 height 16
click at [289, 143] on div "Annuler Définir le Début" at bounding box center [325, 141] width 119 height 24
click at [317, 141] on button "Définir le Début" at bounding box center [345, 141] width 72 height 16
click at [317, 141] on button "Définir la Fin" at bounding box center [345, 141] width 72 height 16
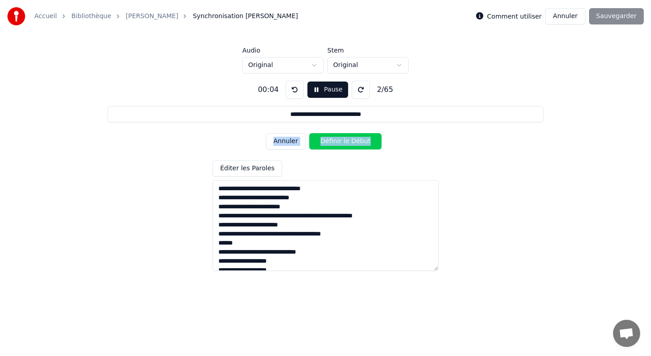
click at [316, 133] on button "Définir le Début" at bounding box center [345, 141] width 72 height 16
click at [316, 133] on button "Définir la Fin" at bounding box center [345, 141] width 72 height 16
click at [316, 133] on button "Définir le Début" at bounding box center [345, 141] width 72 height 16
click at [316, 133] on button "Définir la Fin" at bounding box center [345, 141] width 72 height 16
click at [316, 133] on button "Définir le Début" at bounding box center [345, 141] width 72 height 16
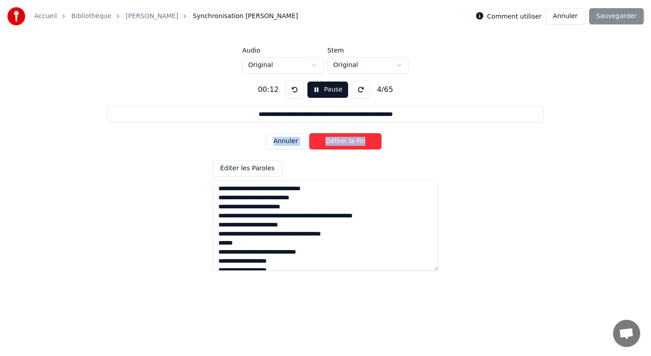
click at [316, 133] on button "Définir la Fin" at bounding box center [345, 141] width 72 height 16
click at [316, 133] on button "Définir le Début" at bounding box center [345, 141] width 72 height 16
click at [316, 133] on button "Définir la Fin" at bounding box center [345, 141] width 72 height 16
click at [316, 133] on button "Définir le Début" at bounding box center [345, 141] width 72 height 16
click at [316, 133] on button "Définir la Fin" at bounding box center [345, 141] width 72 height 16
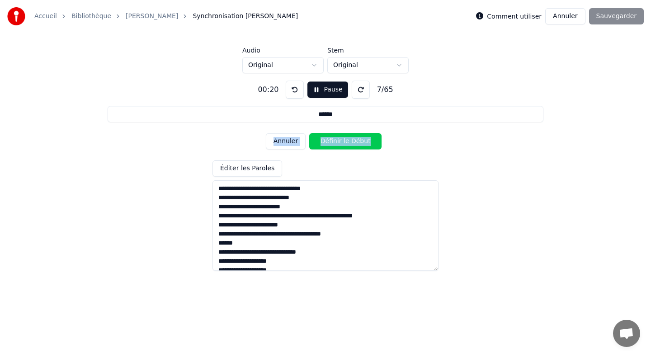
click at [316, 133] on button "Définir le Début" at bounding box center [345, 141] width 72 height 16
click at [316, 133] on button "Définir la Fin" at bounding box center [345, 141] width 72 height 16
click at [316, 133] on button "Définir le Début" at bounding box center [345, 141] width 72 height 16
click at [323, 87] on button "Pause" at bounding box center [328, 89] width 40 height 16
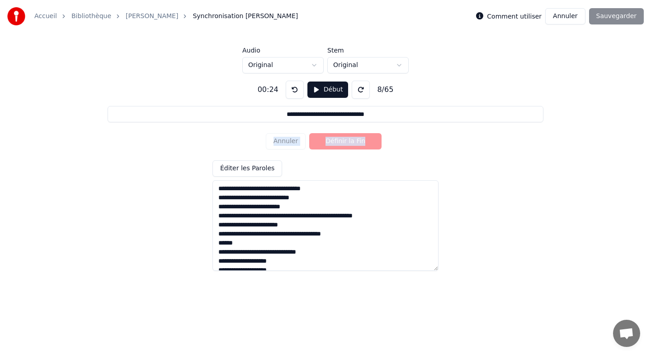
click at [295, 94] on button at bounding box center [295, 90] width 18 height 18
click at [282, 147] on div "Annuler Définir le Début" at bounding box center [325, 141] width 119 height 24
click at [293, 143] on div "Annuler Définir le Début" at bounding box center [325, 141] width 119 height 24
click at [293, 93] on button at bounding box center [295, 90] width 18 height 18
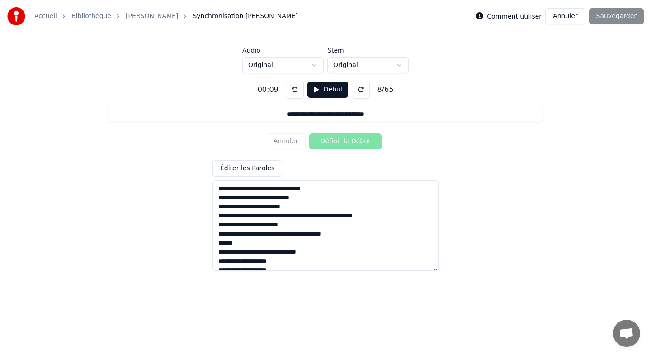
click at [293, 93] on button at bounding box center [295, 90] width 18 height 18
click at [328, 90] on button "Début" at bounding box center [328, 89] width 41 height 16
click at [287, 142] on button "Annuler" at bounding box center [286, 141] width 40 height 16
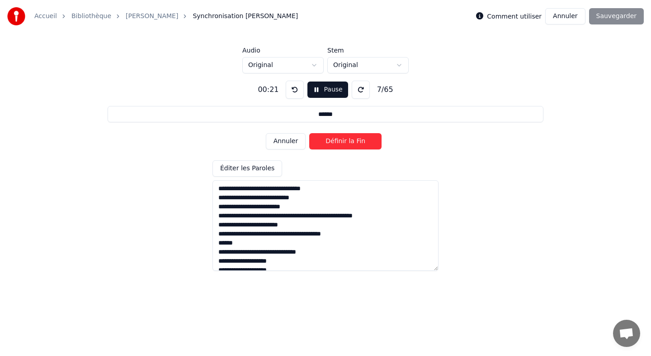
click at [297, 89] on button at bounding box center [295, 90] width 18 height 18
click at [287, 141] on button "Annuler" at bounding box center [286, 141] width 40 height 16
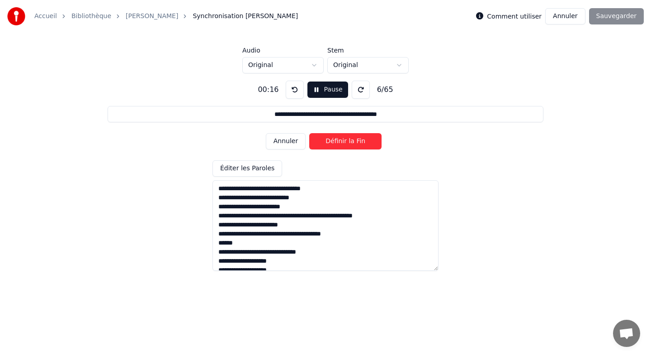
click at [287, 141] on button "Annuler" at bounding box center [286, 141] width 40 height 16
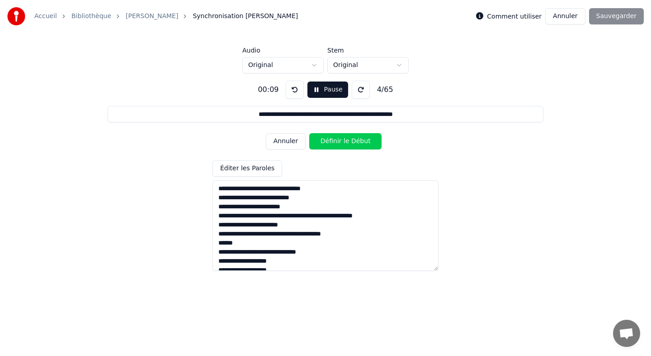
click at [287, 141] on button "Annuler" at bounding box center [286, 141] width 40 height 16
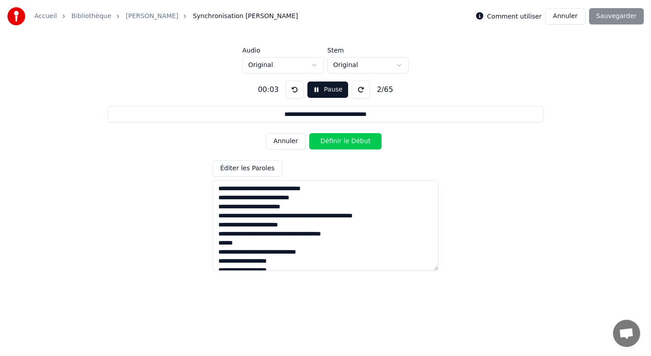
click at [287, 141] on button "Annuler" at bounding box center [286, 141] width 40 height 16
click at [287, 141] on div "Annuler Définir le Début" at bounding box center [325, 141] width 119 height 24
click at [333, 144] on button "Définir le Début" at bounding box center [345, 141] width 72 height 16
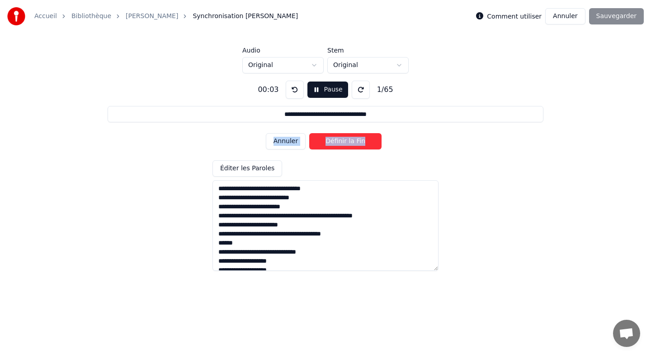
click at [333, 144] on button "Définir la Fin" at bounding box center [345, 141] width 72 height 16
click at [333, 144] on button "Définir le Début" at bounding box center [345, 141] width 72 height 16
click at [333, 144] on button "Définir la Fin" at bounding box center [345, 141] width 72 height 16
click at [333, 144] on button "Définir le Début" at bounding box center [345, 141] width 72 height 16
click at [333, 144] on button "Définir la Fin" at bounding box center [345, 141] width 72 height 16
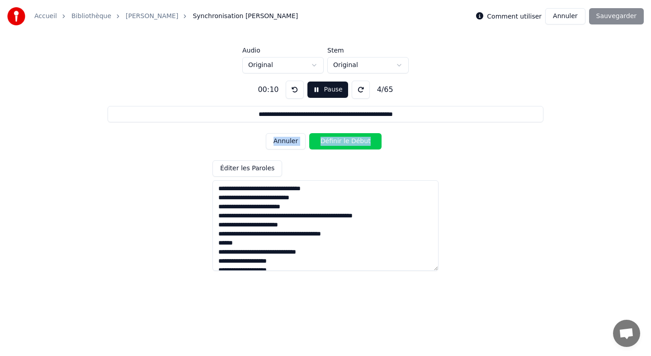
click at [290, 148] on button "Annuler" at bounding box center [286, 141] width 40 height 16
click at [292, 141] on button "Annuler" at bounding box center [286, 141] width 40 height 16
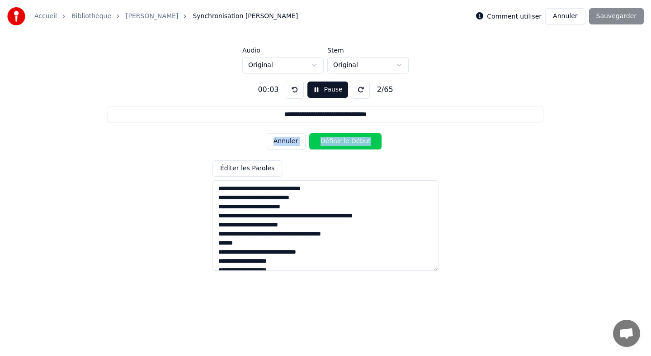
click at [292, 141] on button "Annuler" at bounding box center [286, 141] width 40 height 16
click at [292, 141] on div "Annuler Définir le Début" at bounding box center [325, 141] width 119 height 24
click at [324, 142] on button "Définir le Début" at bounding box center [345, 141] width 72 height 16
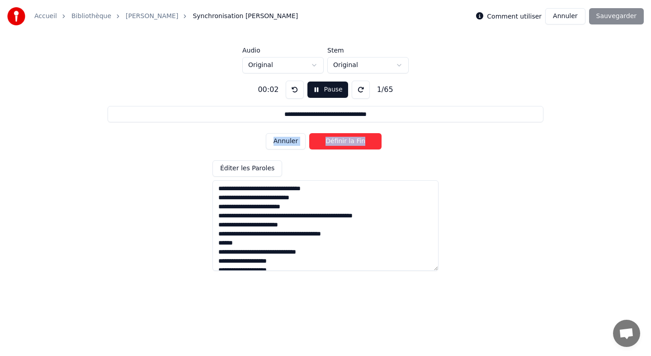
click at [324, 142] on button "Définir la Fin" at bounding box center [345, 141] width 72 height 16
click at [324, 142] on button "Définir le Début" at bounding box center [345, 141] width 72 height 16
click at [324, 142] on button "Définir la Fin" at bounding box center [345, 141] width 72 height 16
click at [324, 142] on button "Définir le Début" at bounding box center [345, 141] width 72 height 16
click at [324, 142] on button "Définir la Fin" at bounding box center [345, 141] width 72 height 16
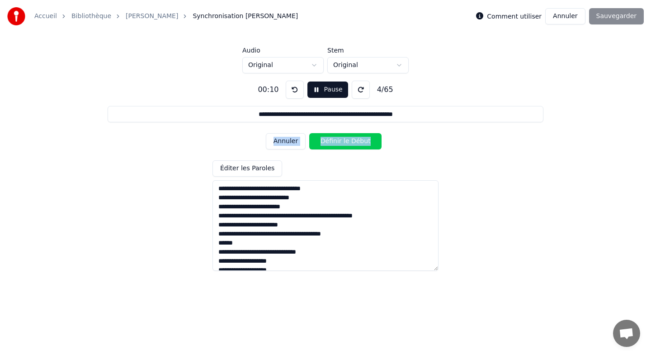
click at [324, 142] on button "Définir le Début" at bounding box center [345, 141] width 72 height 16
click at [324, 142] on button "Définir la Fin" at bounding box center [345, 141] width 72 height 16
click at [324, 142] on button "Définir le Début" at bounding box center [345, 141] width 72 height 16
click at [324, 142] on button "Définir la Fin" at bounding box center [345, 141] width 72 height 16
click at [324, 142] on button "Définir le Début" at bounding box center [345, 141] width 72 height 16
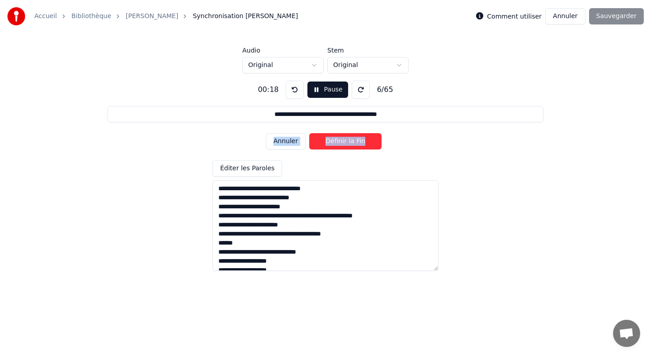
click at [324, 142] on button "Définir la Fin" at bounding box center [345, 141] width 72 height 16
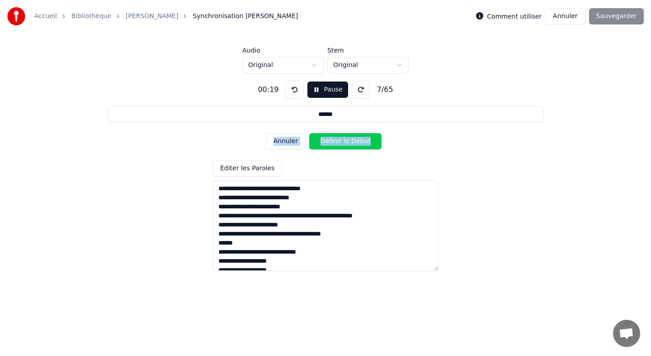
click at [324, 142] on button "Définir le Début" at bounding box center [345, 141] width 72 height 16
click at [324, 142] on button "Définir la Fin" at bounding box center [345, 141] width 72 height 16
click at [324, 142] on button "Définir le Début" at bounding box center [345, 141] width 72 height 16
click at [324, 142] on button "Définir la Fin" at bounding box center [345, 141] width 72 height 16
click at [332, 77] on div "**********" at bounding box center [325, 171] width 623 height 197
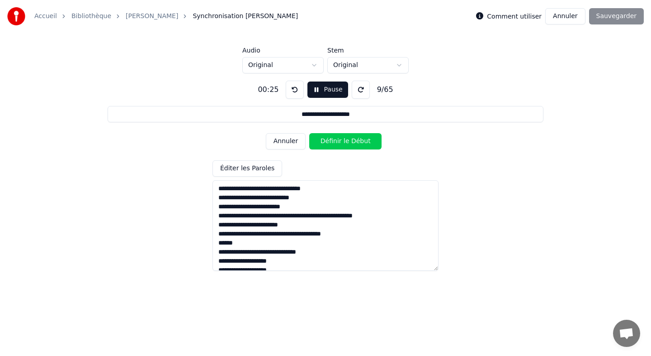
click at [332, 86] on button "Pause" at bounding box center [328, 89] width 40 height 16
click at [330, 90] on button "Début" at bounding box center [328, 89] width 41 height 16
click at [354, 145] on button "Définir le Début" at bounding box center [345, 141] width 72 height 16
click at [354, 145] on button "Définir la Fin" at bounding box center [345, 141] width 72 height 16
click at [354, 145] on button "Définir le Début" at bounding box center [345, 141] width 72 height 16
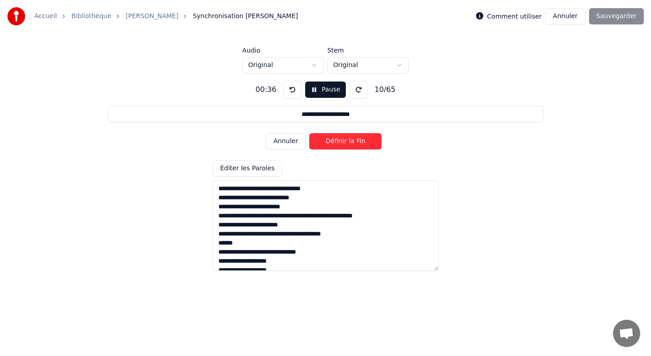
click at [354, 145] on button "Définir la Fin" at bounding box center [345, 141] width 72 height 16
click at [354, 145] on button "Définir le Début" at bounding box center [345, 141] width 72 height 16
click at [354, 145] on button "Définir la Fin" at bounding box center [345, 141] width 72 height 16
click at [354, 145] on button "Définir le Début" at bounding box center [345, 141] width 72 height 16
click at [354, 145] on button "Définir la Fin" at bounding box center [345, 141] width 72 height 16
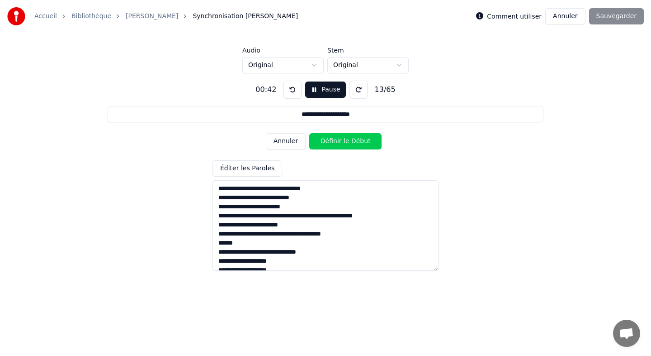
click at [290, 88] on button at bounding box center [293, 90] width 18 height 18
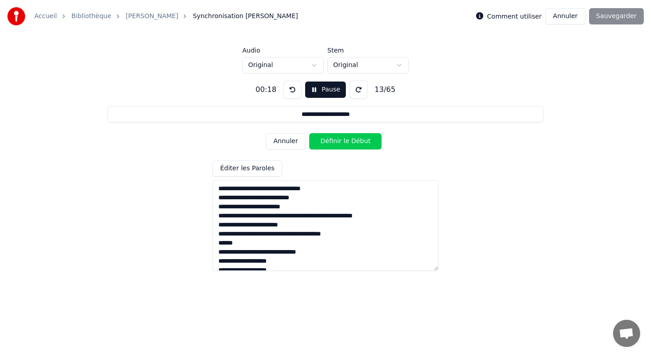
click at [296, 145] on button "Annuler" at bounding box center [286, 141] width 40 height 16
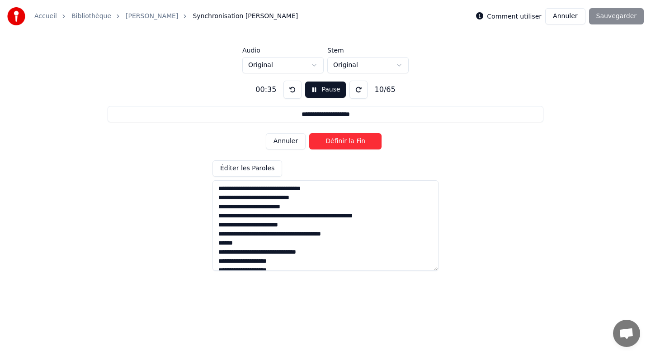
click at [296, 145] on button "Annuler" at bounding box center [286, 141] width 40 height 16
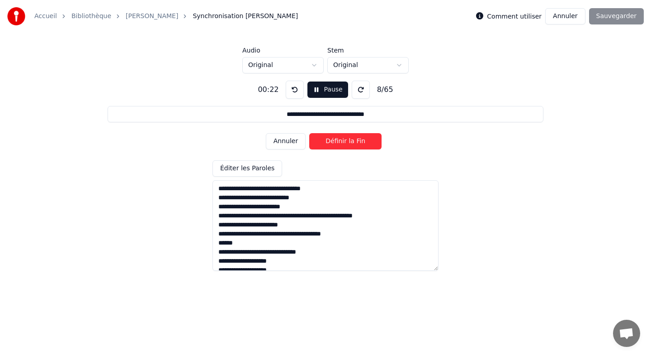
click at [296, 145] on button "Annuler" at bounding box center [286, 141] width 40 height 16
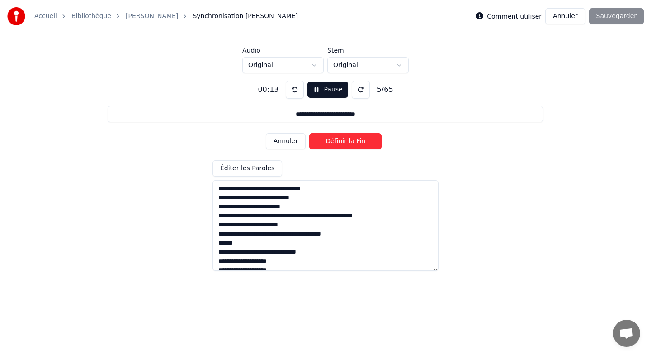
click at [296, 145] on button "Annuler" at bounding box center [286, 141] width 40 height 16
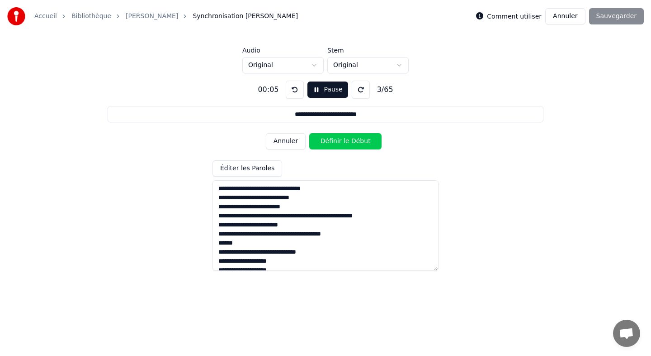
click at [296, 145] on button "Annuler" at bounding box center [286, 141] width 40 height 16
click at [296, 145] on div "Annuler Définir le Début" at bounding box center [325, 141] width 119 height 24
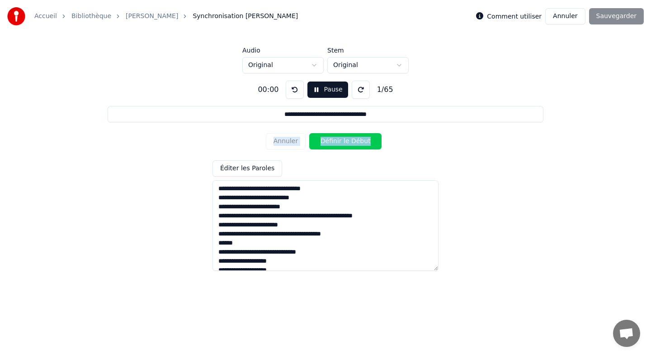
click at [296, 145] on div "Annuler Définir le Début" at bounding box center [325, 141] width 119 height 24
click at [339, 143] on button "Définir le Début" at bounding box center [345, 141] width 72 height 16
click at [339, 143] on button "Définir la Fin" at bounding box center [345, 141] width 72 height 16
click at [339, 143] on button "Définir le Début" at bounding box center [345, 141] width 72 height 16
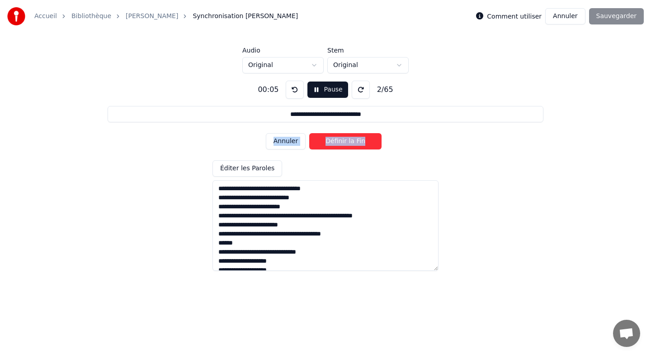
click at [339, 143] on button "Définir la Fin" at bounding box center [345, 141] width 72 height 16
click at [339, 142] on button "Définir le Début" at bounding box center [345, 141] width 72 height 16
click at [339, 142] on button "Définir la Fin" at bounding box center [345, 141] width 72 height 16
click at [339, 142] on button "Définir le Début" at bounding box center [345, 141] width 72 height 16
click at [339, 142] on button "Définir la Fin" at bounding box center [345, 141] width 72 height 16
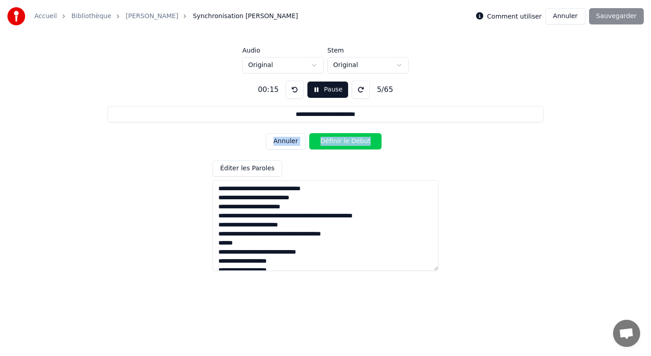
click at [339, 142] on button "Définir le Début" at bounding box center [345, 141] width 72 height 16
click at [339, 142] on button "Définir la Fin" at bounding box center [345, 141] width 72 height 16
click at [339, 142] on button "Définir le Début" at bounding box center [345, 141] width 72 height 16
click at [339, 142] on button "Définir la Fin" at bounding box center [345, 141] width 72 height 16
click at [287, 140] on button "Annuler" at bounding box center [286, 141] width 40 height 16
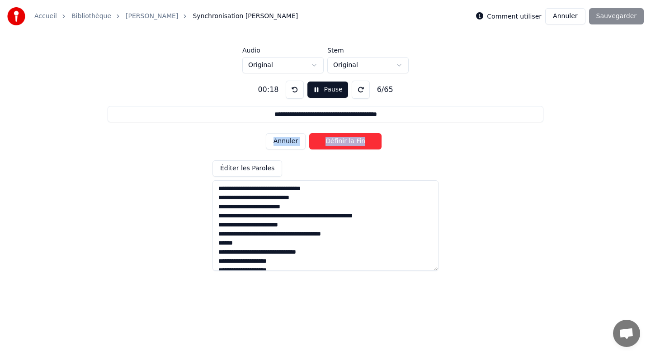
click at [287, 140] on button "Annuler" at bounding box center [286, 141] width 40 height 16
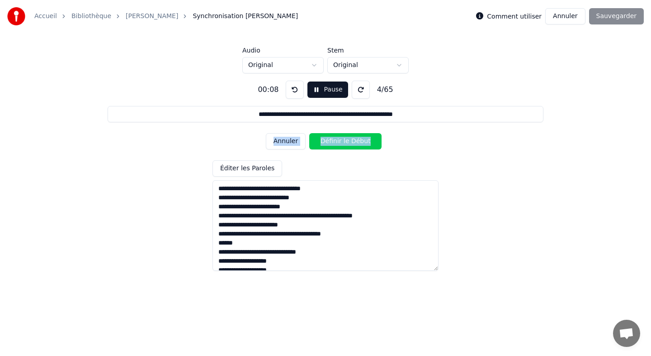
click at [287, 140] on button "Annuler" at bounding box center [286, 141] width 40 height 16
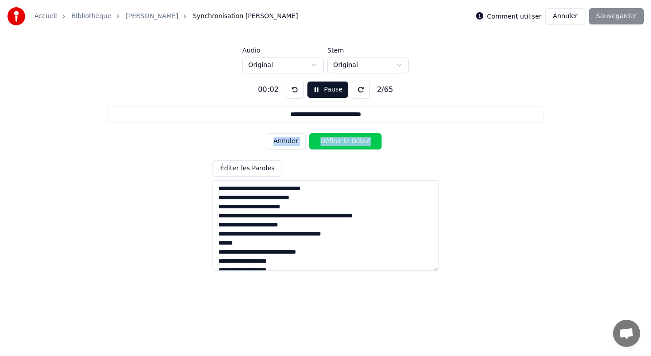
type input "**********"
click at [287, 140] on button "Annuler" at bounding box center [286, 141] width 40 height 16
click at [287, 140] on div "Annuler Définir la Fin" at bounding box center [325, 141] width 119 height 24
click at [287, 140] on div "Annuler Définir le Début" at bounding box center [325, 141] width 119 height 24
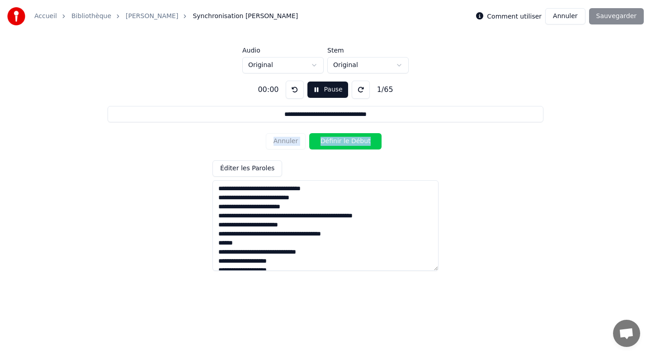
click at [322, 92] on button "Pause" at bounding box center [328, 89] width 40 height 16
click at [285, 143] on div "Annuler Définir le Début" at bounding box center [325, 141] width 119 height 24
click at [295, 90] on button at bounding box center [295, 90] width 18 height 18
click at [287, 217] on textarea at bounding box center [326, 225] width 226 height 90
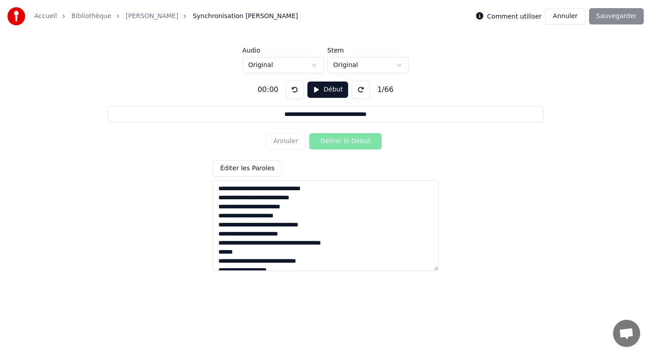
type textarea "**********"
click at [294, 88] on button at bounding box center [295, 90] width 18 height 18
click at [326, 93] on button "Début" at bounding box center [328, 89] width 41 height 16
click at [329, 143] on button "Définir le Début" at bounding box center [345, 141] width 72 height 16
click at [329, 143] on button "Définir la Fin" at bounding box center [345, 141] width 72 height 16
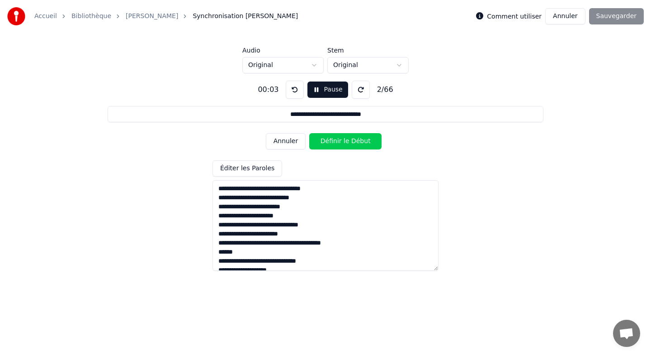
click at [329, 143] on button "Définir le Début" at bounding box center [345, 141] width 72 height 16
click at [329, 143] on button "Définir la Fin" at bounding box center [345, 141] width 72 height 16
click at [329, 143] on button "Définir le Début" at bounding box center [345, 141] width 72 height 16
click at [329, 143] on button "Définir la Fin" at bounding box center [345, 141] width 72 height 16
click at [329, 143] on button "Définir le Début" at bounding box center [345, 141] width 72 height 16
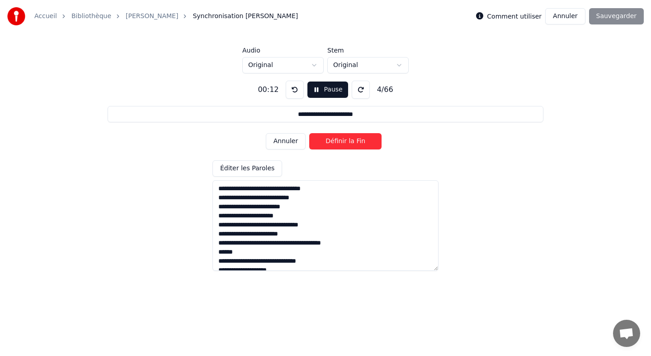
click at [329, 143] on button "Définir la Fin" at bounding box center [345, 141] width 72 height 16
click at [329, 143] on button "Définir le Début" at bounding box center [345, 141] width 72 height 16
click at [329, 143] on button "Définir la Fin" at bounding box center [345, 141] width 72 height 16
click at [329, 143] on button "Définir le Début" at bounding box center [345, 141] width 72 height 16
click at [329, 143] on button "Définir la Fin" at bounding box center [345, 141] width 72 height 16
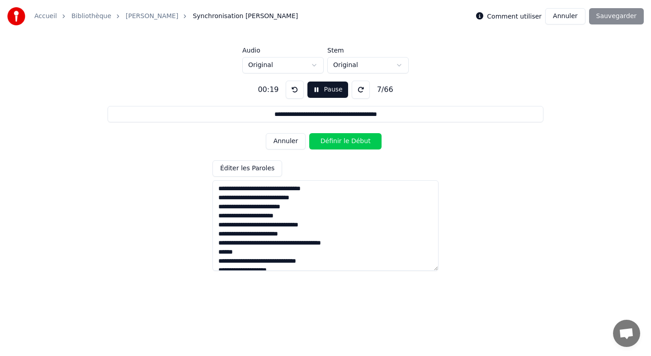
click at [329, 143] on button "Définir le Début" at bounding box center [345, 141] width 72 height 16
click at [329, 143] on button "Définir la Fin" at bounding box center [345, 141] width 72 height 16
click at [294, 92] on button at bounding box center [295, 90] width 18 height 18
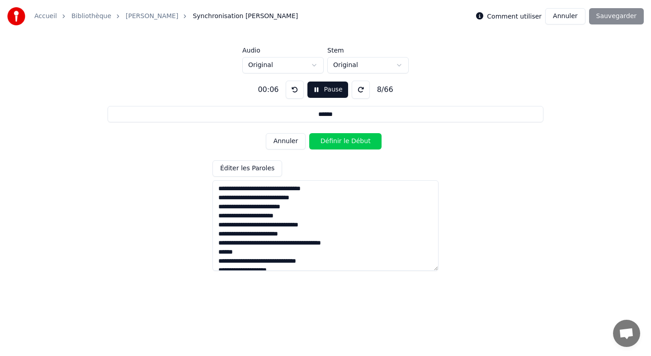
click at [294, 92] on button at bounding box center [295, 90] width 18 height 18
click at [293, 149] on button "Annuler" at bounding box center [286, 141] width 40 height 16
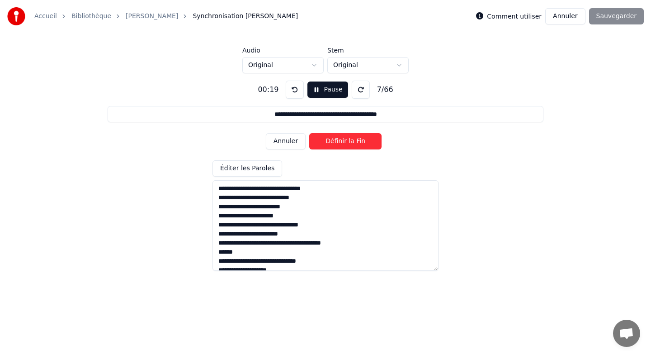
click at [293, 149] on button "Annuler" at bounding box center [286, 141] width 40 height 16
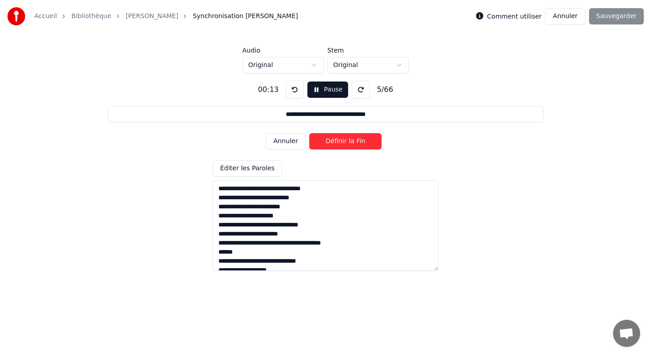
click at [293, 149] on button "Annuler" at bounding box center [286, 141] width 40 height 16
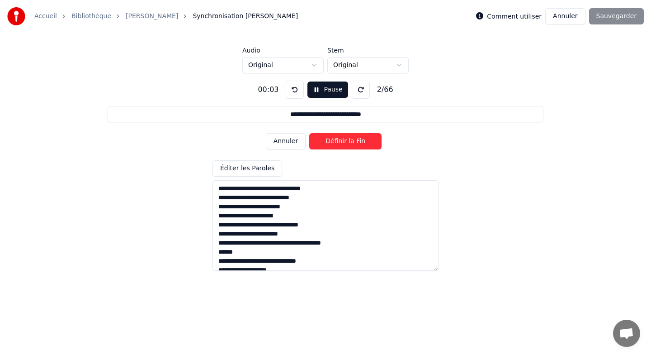
click at [293, 149] on button "Annuler" at bounding box center [286, 141] width 40 height 16
click at [293, 149] on div "Annuler Définir la Fin" at bounding box center [325, 141] width 119 height 24
click at [293, 149] on div "Annuler Définir le Début" at bounding box center [325, 141] width 119 height 24
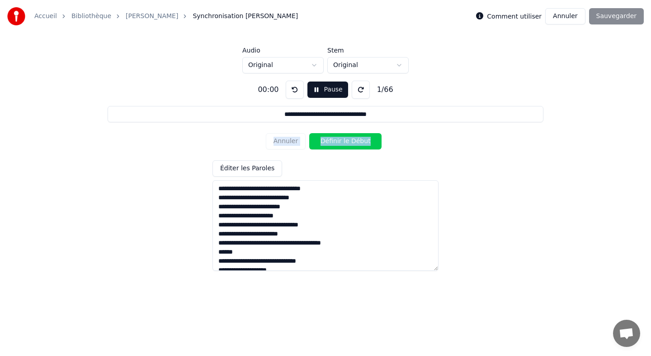
click at [293, 149] on div "Annuler Définir le Début" at bounding box center [325, 141] width 119 height 24
click at [334, 146] on button "Définir le Début" at bounding box center [345, 141] width 72 height 16
click at [334, 146] on button "Définir la Fin" at bounding box center [345, 141] width 72 height 16
click at [334, 146] on button "Définir le Début" at bounding box center [345, 141] width 72 height 16
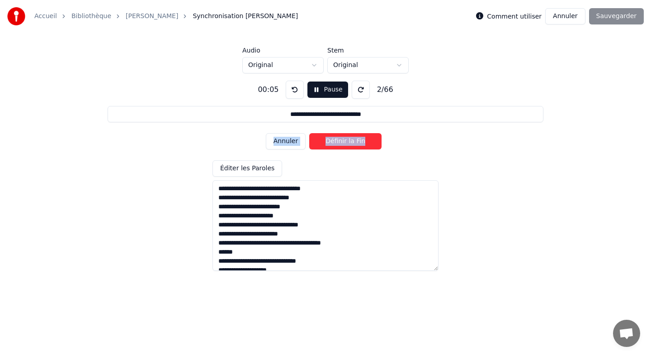
click at [334, 146] on button "Définir la Fin" at bounding box center [345, 141] width 72 height 16
click at [334, 146] on button "Définir le Début" at bounding box center [345, 141] width 72 height 16
click at [334, 146] on button "Définir la Fin" at bounding box center [345, 141] width 72 height 16
click at [334, 146] on button "Définir le Début" at bounding box center [345, 141] width 72 height 16
click at [334, 146] on button "Définir la Fin" at bounding box center [345, 141] width 72 height 16
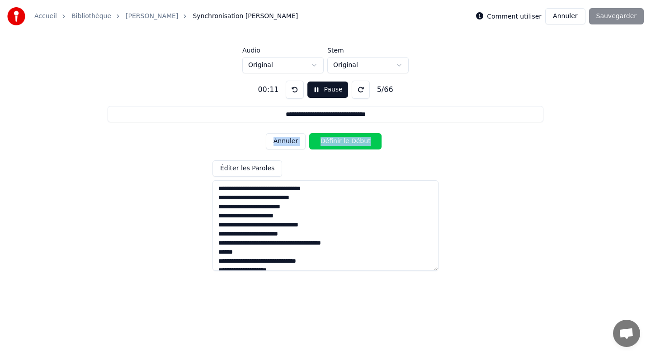
click at [289, 96] on button at bounding box center [295, 90] width 18 height 18
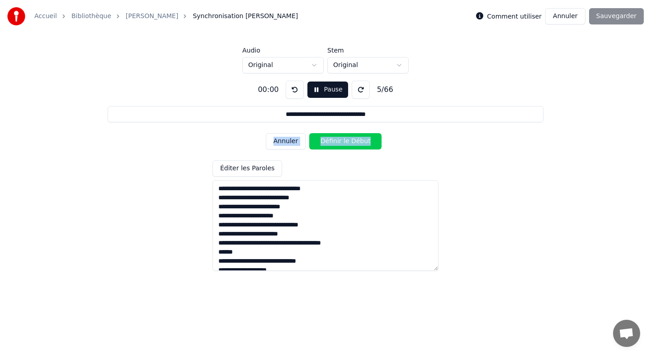
click at [289, 96] on button at bounding box center [295, 90] width 18 height 18
click at [290, 140] on button "Annuler" at bounding box center [286, 141] width 40 height 16
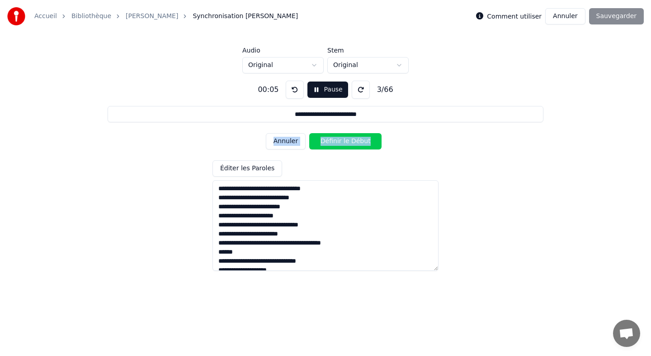
click at [290, 140] on button "Annuler" at bounding box center [286, 141] width 40 height 16
click at [290, 140] on div "Annuler Définir le Début" at bounding box center [325, 141] width 119 height 24
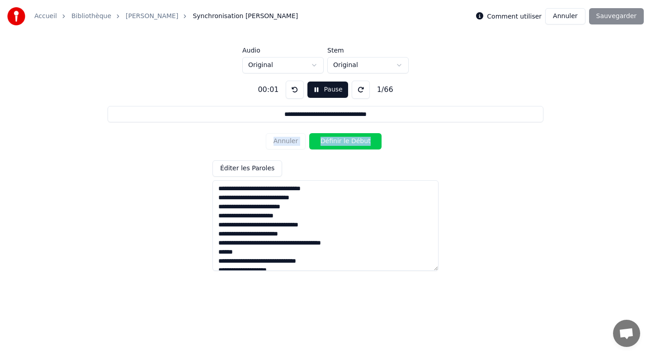
click at [323, 84] on button "Pause" at bounding box center [328, 89] width 40 height 16
click at [286, 91] on button at bounding box center [295, 90] width 18 height 18
click at [318, 92] on button "Début" at bounding box center [328, 89] width 41 height 16
click at [329, 145] on button "Définir le Début" at bounding box center [345, 141] width 72 height 16
click at [329, 145] on button "Définir la Fin" at bounding box center [345, 141] width 72 height 16
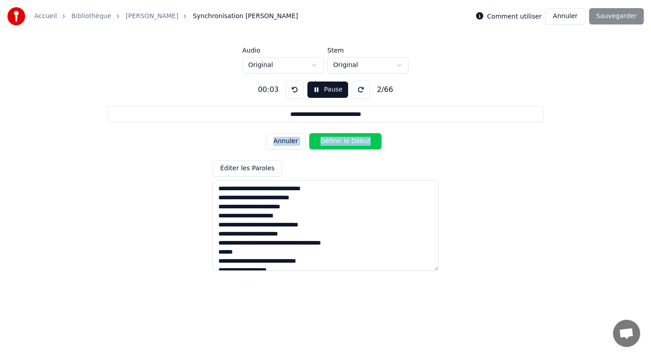
click at [329, 145] on button "Définir le Début" at bounding box center [345, 141] width 72 height 16
click at [329, 145] on button "Définir la Fin" at bounding box center [345, 141] width 72 height 16
click at [329, 144] on button "Définir le Début" at bounding box center [345, 141] width 72 height 16
click at [329, 144] on button "Définir la Fin" at bounding box center [345, 141] width 72 height 16
click at [329, 144] on button "Définir le Début" at bounding box center [345, 141] width 72 height 16
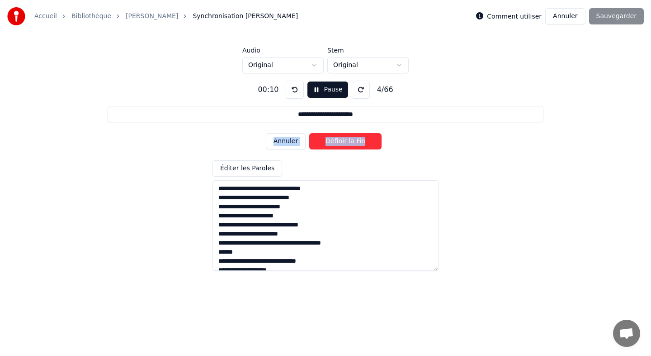
click at [329, 144] on button "Définir la Fin" at bounding box center [345, 141] width 72 height 16
click at [329, 144] on button "Définir le Début" at bounding box center [345, 141] width 72 height 16
click at [329, 144] on button "Définir la Fin" at bounding box center [345, 141] width 72 height 16
click at [329, 144] on button "Définir le Début" at bounding box center [345, 141] width 72 height 16
click at [329, 144] on button "Définir la Fin" at bounding box center [345, 141] width 72 height 16
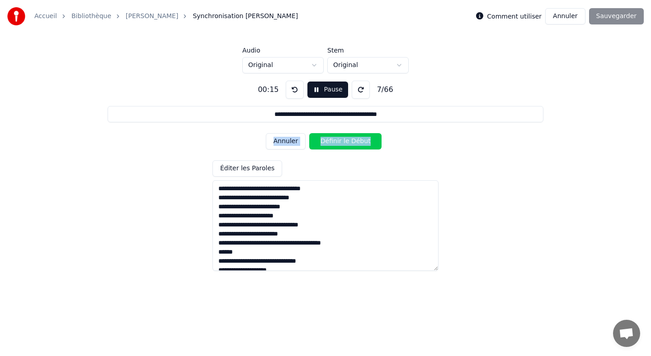
click at [329, 144] on button "Définir le Début" at bounding box center [345, 141] width 72 height 16
click at [329, 144] on button "Définir la Fin" at bounding box center [345, 141] width 72 height 16
click at [329, 144] on button "Définir le Début" at bounding box center [345, 141] width 72 height 16
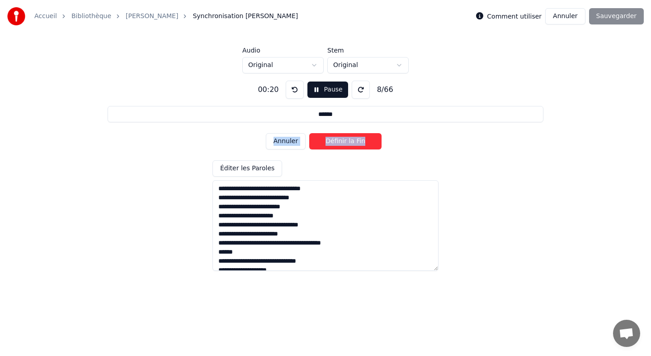
click at [329, 144] on button "Définir la Fin" at bounding box center [345, 141] width 72 height 16
click at [329, 144] on button "Définir le Début" at bounding box center [345, 141] width 72 height 16
click at [329, 144] on button "Définir la Fin" at bounding box center [345, 141] width 72 height 16
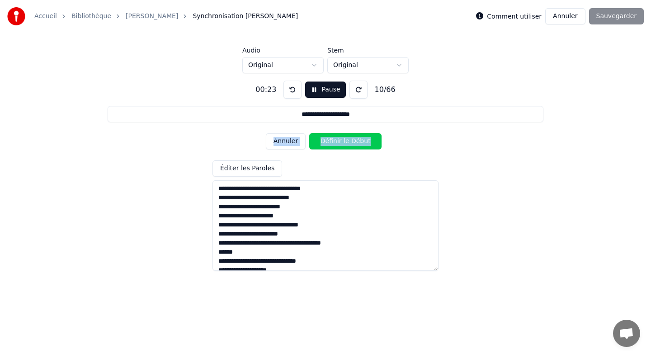
click at [329, 144] on button "Définir le Début" at bounding box center [345, 141] width 72 height 16
click at [329, 144] on button "Définir la Fin" at bounding box center [345, 141] width 72 height 16
click at [329, 144] on button "Définir le Début" at bounding box center [345, 141] width 72 height 16
click at [329, 144] on button "Définir la Fin" at bounding box center [345, 141] width 72 height 16
click at [329, 144] on button "Définir le Début" at bounding box center [345, 141] width 72 height 16
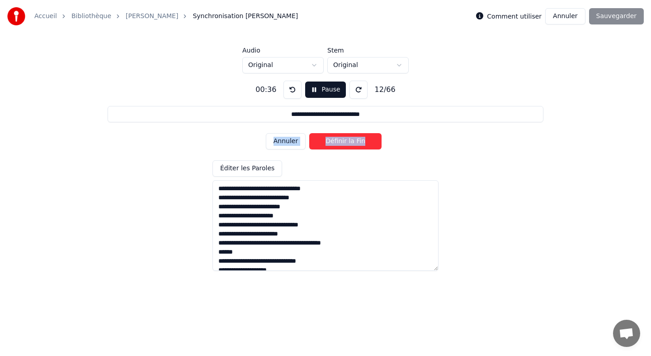
click at [329, 144] on button "Définir la Fin" at bounding box center [345, 141] width 72 height 16
click at [329, 144] on button "Définir le Début" at bounding box center [345, 141] width 72 height 16
click at [329, 144] on button "Définir la Fin" at bounding box center [345, 141] width 72 height 16
click at [329, 144] on button "Définir le Début" at bounding box center [345, 141] width 72 height 16
click at [329, 144] on button "Définir la Fin" at bounding box center [345, 141] width 72 height 16
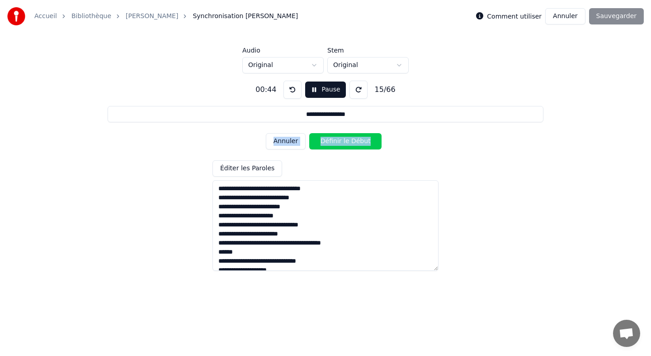
click at [329, 144] on button "Définir le Début" at bounding box center [345, 141] width 72 height 16
click at [329, 144] on button "Définir la Fin" at bounding box center [345, 141] width 72 height 16
click at [329, 144] on button "Définir le Début" at bounding box center [345, 141] width 72 height 16
click at [329, 144] on button "Définir la Fin" at bounding box center [345, 141] width 72 height 16
click at [329, 144] on button "Définir le Début" at bounding box center [345, 141] width 72 height 16
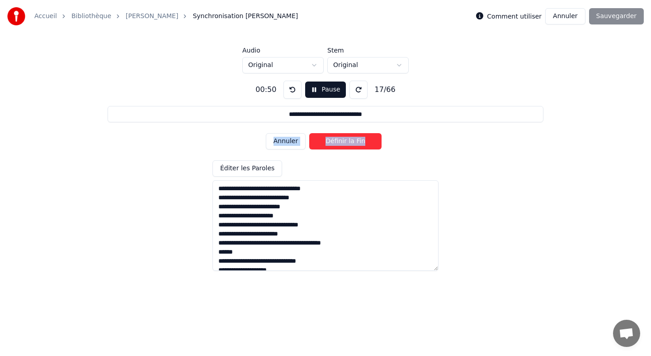
click at [329, 144] on button "Définir la Fin" at bounding box center [345, 141] width 72 height 16
click at [329, 144] on button "Définir le Début" at bounding box center [345, 141] width 72 height 16
click at [329, 144] on button "Définir la Fin" at bounding box center [345, 141] width 72 height 16
click at [329, 144] on button "Définir le Début" at bounding box center [345, 141] width 72 height 16
click at [329, 144] on button "Définir la Fin" at bounding box center [345, 141] width 72 height 16
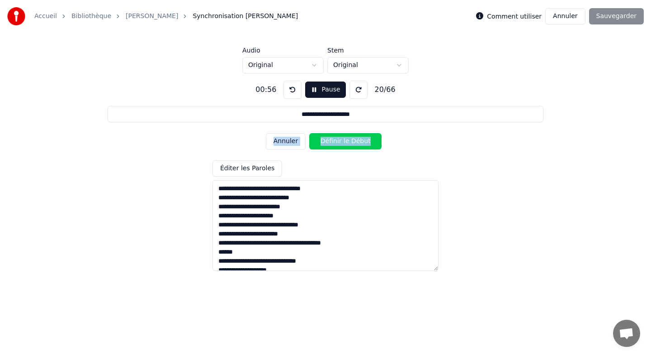
click at [329, 144] on button "Définir le Début" at bounding box center [345, 141] width 72 height 16
click at [290, 86] on button at bounding box center [293, 90] width 18 height 18
click at [288, 144] on button "Annuler" at bounding box center [286, 141] width 40 height 16
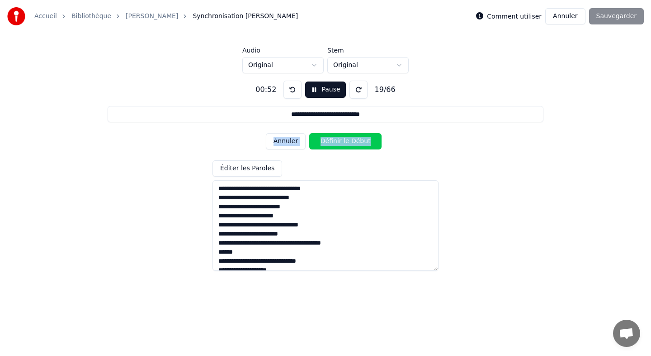
click at [288, 144] on button "Annuler" at bounding box center [286, 141] width 40 height 16
click at [326, 139] on button "Définir la Fin" at bounding box center [345, 141] width 72 height 16
click at [326, 139] on button "Définir le Début" at bounding box center [345, 141] width 72 height 16
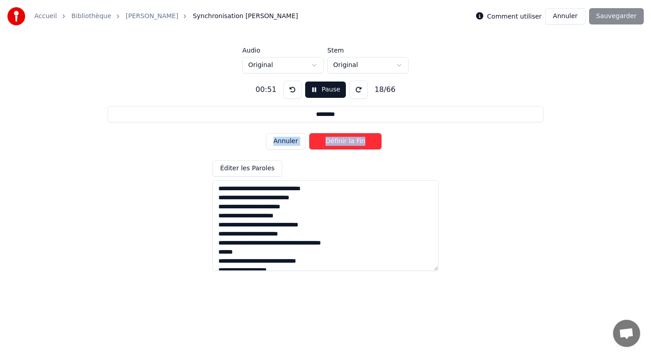
click at [326, 139] on button "Définir la Fin" at bounding box center [345, 141] width 72 height 16
click at [290, 137] on button "Annuler" at bounding box center [286, 141] width 40 height 16
click at [329, 136] on button "Définir la Fin" at bounding box center [345, 141] width 72 height 16
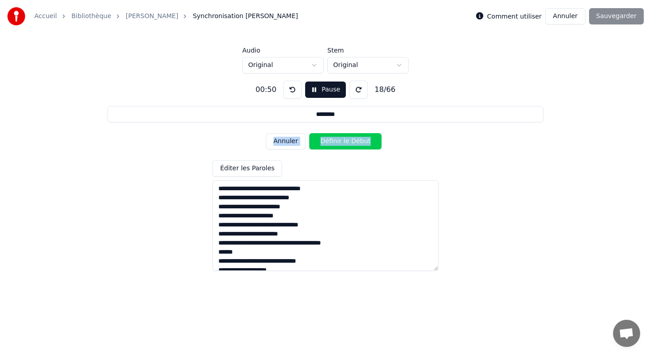
click at [329, 136] on button "Définir le Début" at bounding box center [345, 141] width 72 height 16
click at [329, 136] on button "Définir la Fin" at bounding box center [345, 141] width 72 height 16
click at [329, 136] on button "Définir le Début" at bounding box center [345, 141] width 72 height 16
click at [329, 136] on button "Définir la Fin" at bounding box center [345, 141] width 72 height 16
click at [329, 136] on button "Définir le Début" at bounding box center [345, 141] width 72 height 16
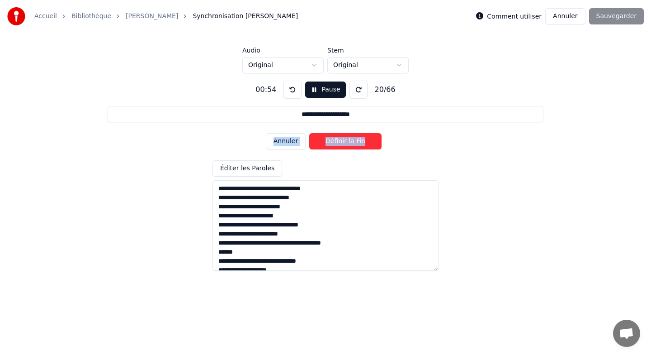
click at [329, 136] on button "Définir la Fin" at bounding box center [345, 141] width 72 height 16
click at [286, 139] on button "Annuler" at bounding box center [286, 141] width 40 height 16
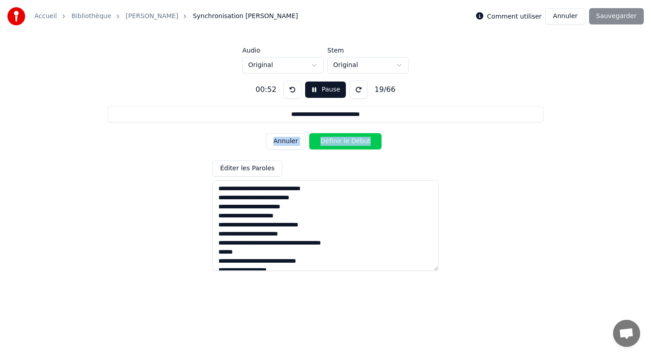
click at [286, 139] on button "Annuler" at bounding box center [286, 141] width 40 height 16
click at [289, 141] on button "Annuler" at bounding box center [286, 141] width 40 height 16
click at [328, 140] on button "Définir la Fin" at bounding box center [345, 141] width 72 height 16
click at [328, 140] on button "Définir le Début" at bounding box center [345, 141] width 72 height 16
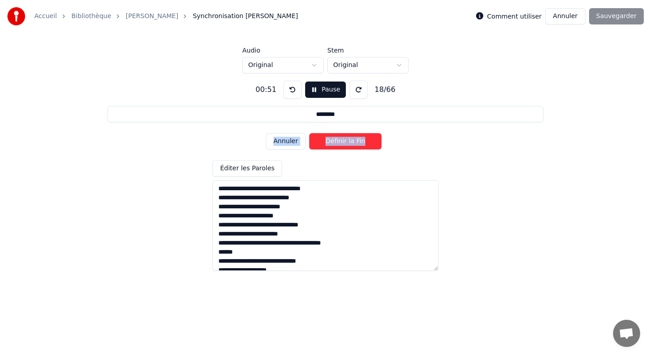
click at [328, 140] on button "Définir la Fin" at bounding box center [345, 141] width 72 height 16
click at [328, 140] on button "Définir le Début" at bounding box center [345, 141] width 72 height 16
click at [328, 140] on button "Définir la Fin" at bounding box center [345, 141] width 72 height 16
click at [328, 140] on button "Définir le Début" at bounding box center [345, 141] width 72 height 16
click at [328, 140] on button "Définir la Fin" at bounding box center [345, 141] width 72 height 16
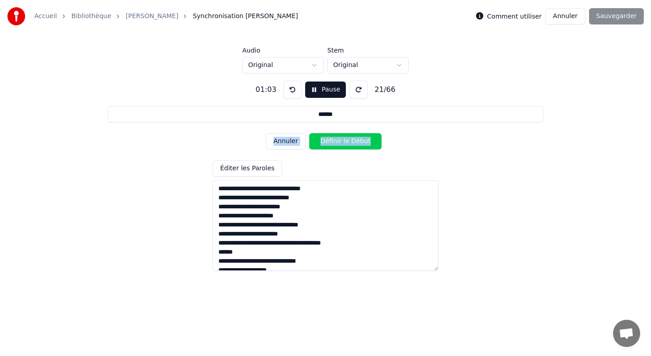
click at [328, 140] on button "Définir le Début" at bounding box center [345, 141] width 72 height 16
click at [328, 140] on button "Définir la Fin" at bounding box center [345, 141] width 72 height 16
click at [328, 140] on button "Définir le Début" at bounding box center [345, 141] width 72 height 16
click at [328, 140] on button "Définir la Fin" at bounding box center [345, 141] width 72 height 16
click at [328, 140] on button "Définir le Début" at bounding box center [345, 141] width 72 height 16
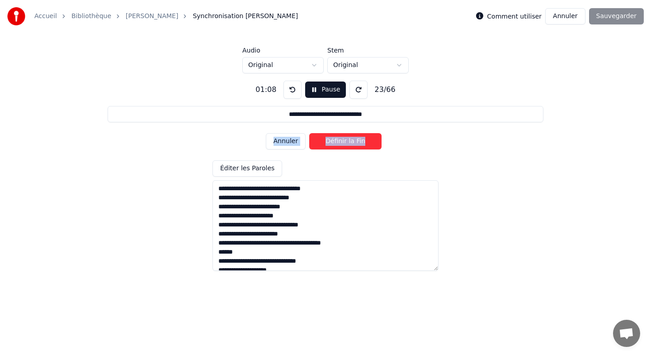
click at [328, 140] on button "Définir la Fin" at bounding box center [345, 141] width 72 height 16
click at [328, 140] on button "Définir le Début" at bounding box center [345, 141] width 72 height 16
click at [328, 140] on button "Définir la Fin" at bounding box center [345, 141] width 72 height 16
click at [328, 140] on button "Définir le Début" at bounding box center [345, 141] width 72 height 16
click at [328, 140] on button "Définir la Fin" at bounding box center [345, 141] width 72 height 16
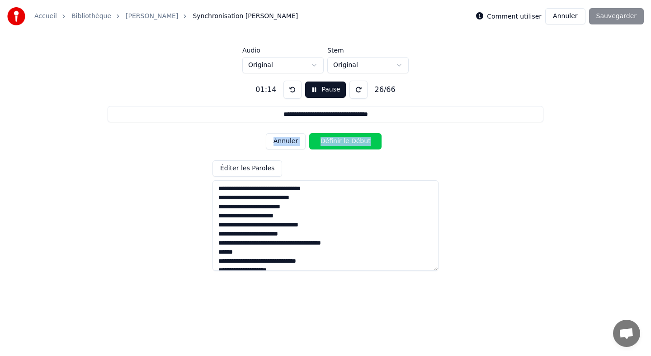
click at [328, 140] on button "Définir le Début" at bounding box center [345, 141] width 72 height 16
click at [328, 140] on button "Définir la Fin" at bounding box center [345, 141] width 72 height 16
click at [328, 140] on button "Définir le Début" at bounding box center [345, 141] width 72 height 16
click at [328, 140] on button "Définir la Fin" at bounding box center [345, 141] width 72 height 16
click at [328, 140] on button "Définir le Début" at bounding box center [345, 141] width 72 height 16
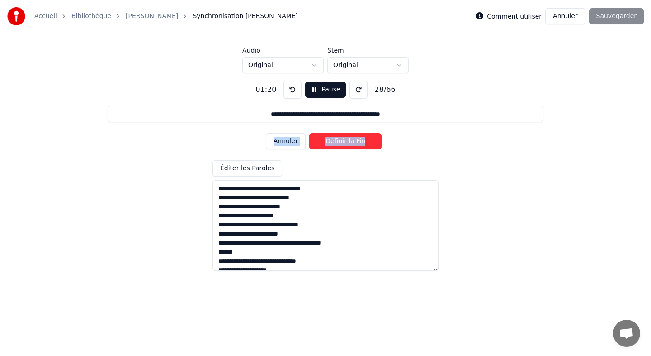
click at [328, 140] on button "Définir la Fin" at bounding box center [345, 141] width 72 height 16
click at [328, 140] on button "Définir le Début" at bounding box center [345, 141] width 72 height 16
click at [328, 140] on button "Définir la Fin" at bounding box center [345, 141] width 72 height 16
click at [328, 140] on button "Définir le Début" at bounding box center [345, 141] width 72 height 16
click at [328, 140] on button "Définir la Fin" at bounding box center [345, 141] width 72 height 16
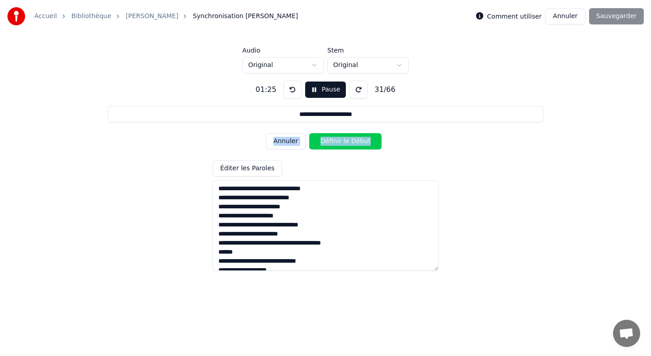
click at [328, 140] on button "Définir le Début" at bounding box center [345, 141] width 72 height 16
click at [328, 140] on button "Définir la Fin" at bounding box center [345, 141] width 72 height 16
click at [328, 140] on button "Définir le Début" at bounding box center [345, 141] width 72 height 16
click at [328, 140] on button "Définir la Fin" at bounding box center [345, 141] width 72 height 16
click at [328, 140] on button "Définir le Début" at bounding box center [345, 141] width 72 height 16
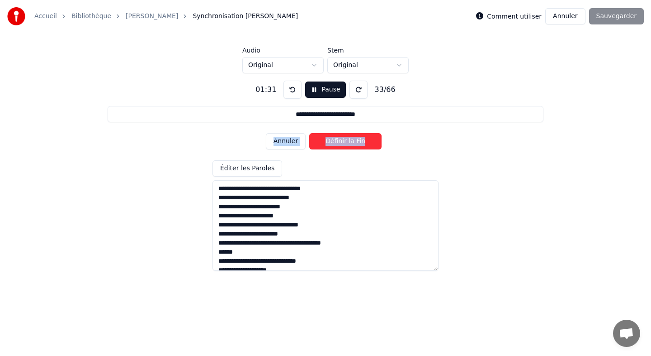
click at [328, 140] on button "Définir la Fin" at bounding box center [345, 141] width 72 height 16
click at [328, 140] on button "Définir le Début" at bounding box center [345, 141] width 72 height 16
click at [328, 140] on button "Définir la Fin" at bounding box center [345, 141] width 72 height 16
click at [328, 140] on button "Définir le Début" at bounding box center [345, 141] width 72 height 16
click at [328, 140] on button "Définir la Fin" at bounding box center [345, 141] width 72 height 16
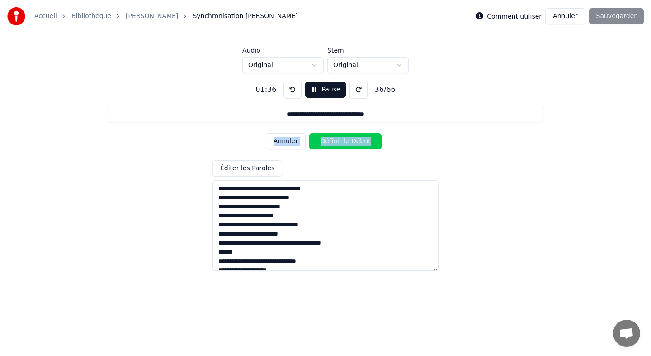
click at [328, 140] on button "Définir le Début" at bounding box center [345, 141] width 72 height 16
click at [328, 140] on button "Définir la Fin" at bounding box center [345, 141] width 72 height 16
click at [328, 140] on button "Définir le Début" at bounding box center [345, 141] width 72 height 16
click at [293, 146] on button "Annuler" at bounding box center [286, 141] width 40 height 16
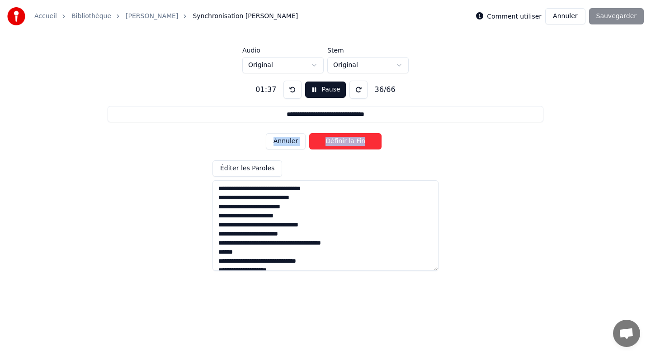
click at [313, 142] on button "Définir la Fin" at bounding box center [345, 141] width 72 height 16
click at [313, 142] on button "Définir le Début" at bounding box center [345, 141] width 72 height 16
click at [313, 142] on button "Définir la Fin" at bounding box center [345, 141] width 72 height 16
click at [313, 142] on button "Définir le Début" at bounding box center [345, 141] width 72 height 16
click at [312, 142] on button "Définir la Fin" at bounding box center [345, 141] width 72 height 16
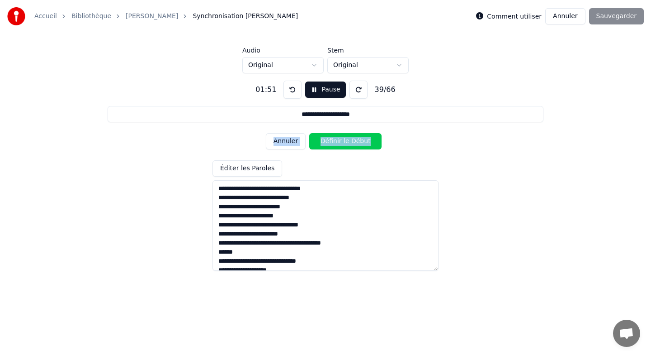
click at [312, 142] on button "Définir le Début" at bounding box center [345, 141] width 72 height 16
click at [312, 142] on button "Définir la Fin" at bounding box center [345, 141] width 72 height 16
click at [312, 142] on button "Définir le Début" at bounding box center [345, 141] width 72 height 16
click at [312, 142] on button "Définir la Fin" at bounding box center [345, 141] width 72 height 16
click at [312, 142] on button "Définir le Début" at bounding box center [345, 141] width 72 height 16
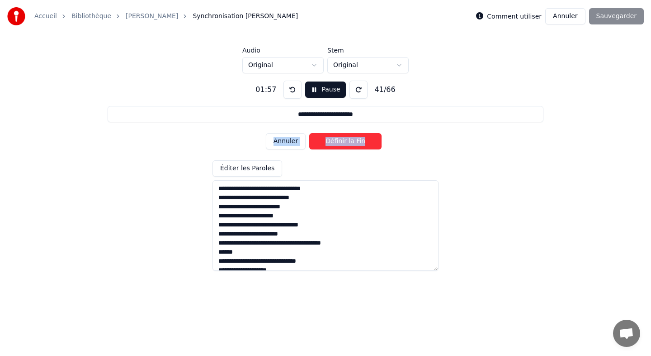
click at [312, 142] on button "Définir la Fin" at bounding box center [345, 141] width 72 height 16
click at [312, 142] on button "Définir le Début" at bounding box center [345, 141] width 72 height 16
click at [312, 142] on button "Définir la Fin" at bounding box center [345, 141] width 72 height 16
click at [312, 142] on button "Définir le Début" at bounding box center [345, 141] width 72 height 16
click at [312, 142] on button "Définir la Fin" at bounding box center [345, 141] width 72 height 16
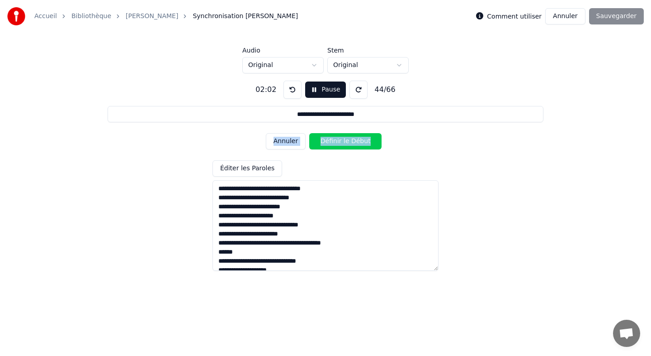
click at [312, 142] on button "Définir le Début" at bounding box center [345, 141] width 72 height 16
click at [312, 142] on button "Définir la Fin" at bounding box center [345, 141] width 72 height 16
click at [312, 142] on button "Définir le Début" at bounding box center [345, 141] width 72 height 16
click at [312, 142] on button "Définir la Fin" at bounding box center [345, 141] width 72 height 16
click at [312, 142] on button "Définir le Début" at bounding box center [345, 141] width 72 height 16
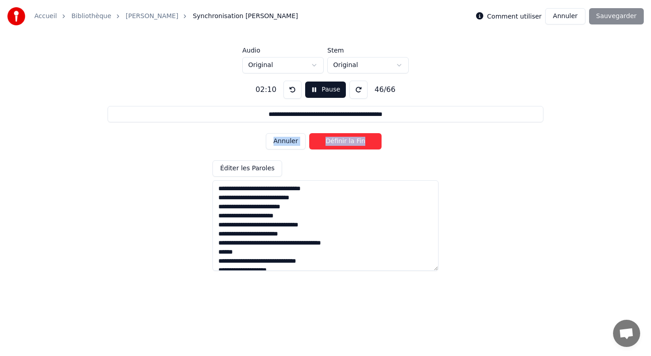
click at [312, 142] on button "Définir la Fin" at bounding box center [345, 141] width 72 height 16
click at [312, 142] on button "Définir le Début" at bounding box center [345, 141] width 72 height 16
click at [312, 142] on button "Définir la Fin" at bounding box center [345, 141] width 72 height 16
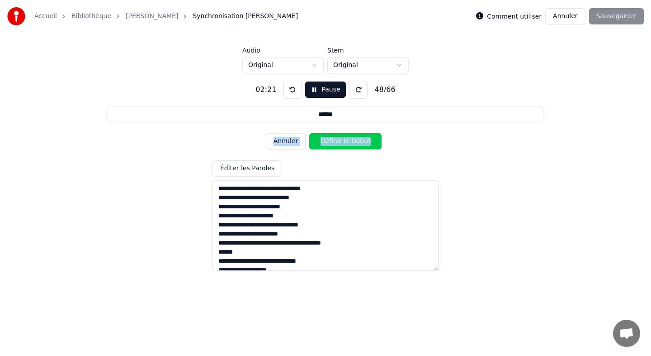
click at [312, 142] on button "Définir le Début" at bounding box center [345, 141] width 72 height 16
click at [312, 142] on button "Définir la Fin" at bounding box center [345, 141] width 72 height 16
click at [312, 142] on button "Définir le Début" at bounding box center [345, 141] width 72 height 16
click at [312, 142] on button "Définir la Fin" at bounding box center [345, 141] width 72 height 16
click at [312, 142] on button "Définir le Début" at bounding box center [345, 141] width 72 height 16
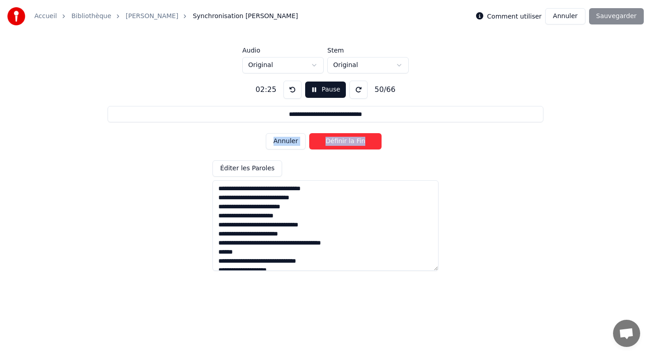
click at [312, 142] on button "Définir la Fin" at bounding box center [345, 141] width 72 height 16
click at [312, 142] on button "Définir le Début" at bounding box center [345, 141] width 72 height 16
click at [312, 142] on button "Définir la Fin" at bounding box center [345, 141] width 72 height 16
click at [312, 142] on button "Définir le Début" at bounding box center [345, 141] width 72 height 16
click at [312, 142] on button "Définir la Fin" at bounding box center [345, 141] width 72 height 16
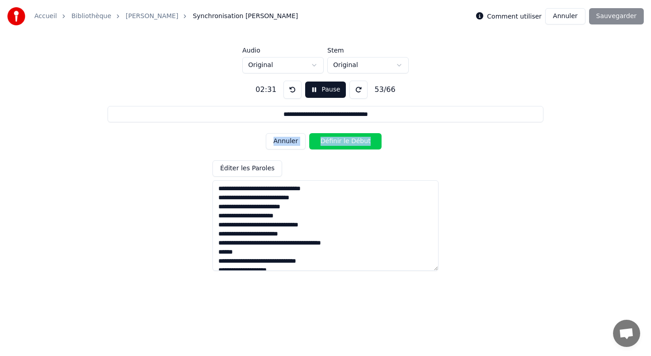
click at [312, 142] on button "Définir le Début" at bounding box center [345, 141] width 72 height 16
click at [312, 142] on button "Définir la Fin" at bounding box center [345, 141] width 72 height 16
click at [312, 142] on button "Définir le Début" at bounding box center [345, 141] width 72 height 16
click at [312, 142] on button "Définir la Fin" at bounding box center [345, 141] width 72 height 16
click at [312, 142] on button "Définir le Début" at bounding box center [345, 141] width 72 height 16
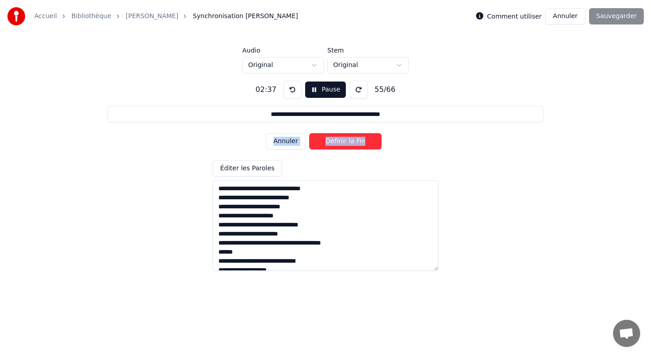
click at [312, 142] on button "Définir la Fin" at bounding box center [345, 141] width 72 height 16
click at [312, 142] on button "Définir le Début" at bounding box center [345, 141] width 72 height 16
click at [312, 142] on button "Définir la Fin" at bounding box center [345, 141] width 72 height 16
click at [312, 142] on button "Définir le Début" at bounding box center [345, 141] width 72 height 16
click at [312, 142] on button "Définir la Fin" at bounding box center [345, 141] width 72 height 16
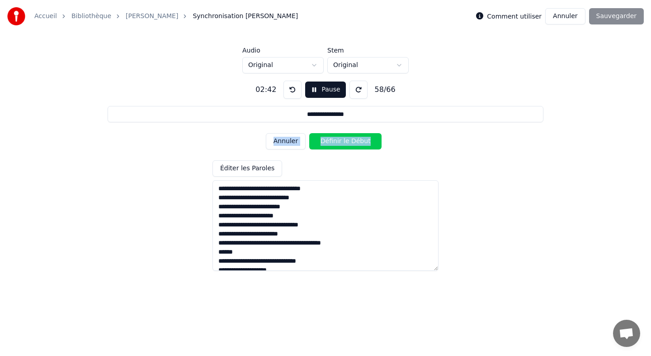
click at [312, 142] on button "Définir le Début" at bounding box center [345, 141] width 72 height 16
click at [312, 142] on button "Définir la Fin" at bounding box center [345, 141] width 72 height 16
click at [312, 142] on button "Définir le Début" at bounding box center [345, 141] width 72 height 16
click at [312, 142] on button "Définir la Fin" at bounding box center [345, 141] width 72 height 16
click at [312, 142] on button "Définir le Début" at bounding box center [345, 141] width 72 height 16
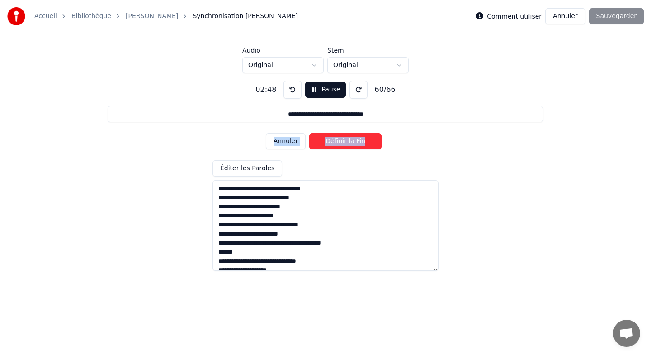
click at [312, 142] on button "Définir la Fin" at bounding box center [345, 141] width 72 height 16
click at [312, 142] on button "Définir le Début" at bounding box center [345, 141] width 72 height 16
click at [312, 142] on button "Définir la Fin" at bounding box center [345, 141] width 72 height 16
click at [312, 142] on button "Définir le Début" at bounding box center [345, 141] width 72 height 16
click at [312, 142] on button "Définir la Fin" at bounding box center [345, 141] width 72 height 16
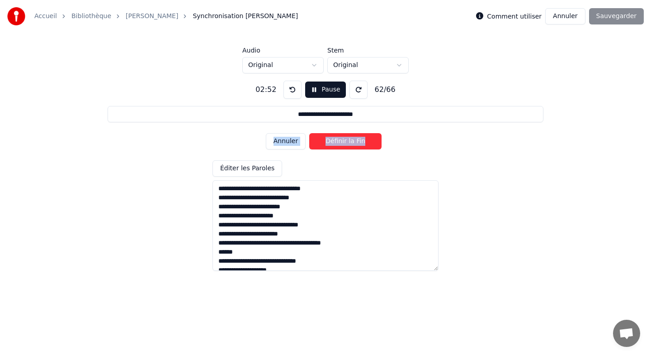
click at [312, 142] on button "Définir la Fin" at bounding box center [345, 141] width 72 height 16
click at [312, 142] on button "Définir le Début" at bounding box center [345, 141] width 72 height 16
click at [312, 142] on button "Définir la Fin" at bounding box center [345, 141] width 72 height 16
click at [312, 142] on button "Définir le Début" at bounding box center [345, 141] width 72 height 16
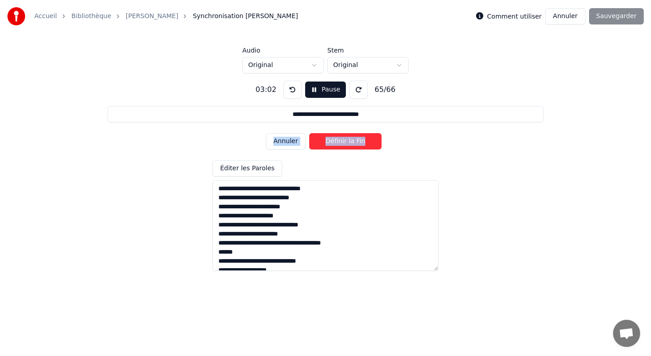
click at [312, 142] on button "Définir la Fin" at bounding box center [345, 141] width 72 height 16
type input "**********"
click at [312, 142] on button "Définir le Début" at bounding box center [345, 141] width 72 height 16
click at [312, 142] on button "Définir la Fin" at bounding box center [345, 141] width 72 height 16
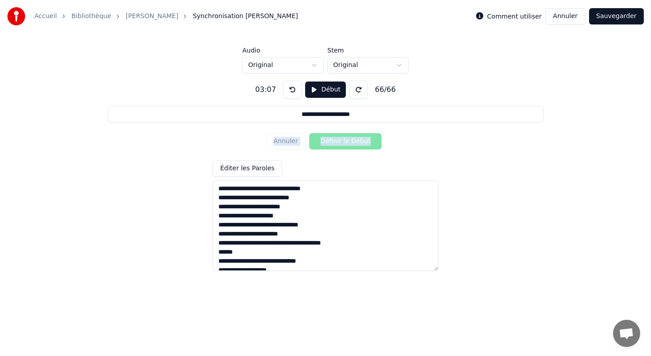
click at [618, 16] on button "Sauvegarder" at bounding box center [617, 16] width 55 height 16
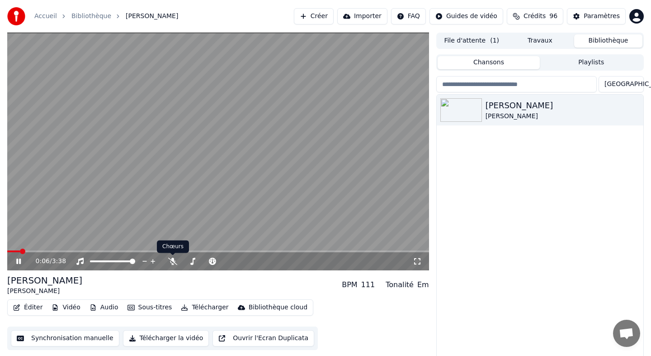
click at [166, 259] on div "0:06 / 3:38" at bounding box center [224, 261] width 377 height 9
click at [172, 260] on icon at bounding box center [172, 260] width 9 height 7
click at [21, 250] on span at bounding box center [23, 250] width 5 height 5
click at [7, 248] on span at bounding box center [9, 250] width 5 height 5
click at [19, 261] on icon at bounding box center [18, 260] width 5 height 5
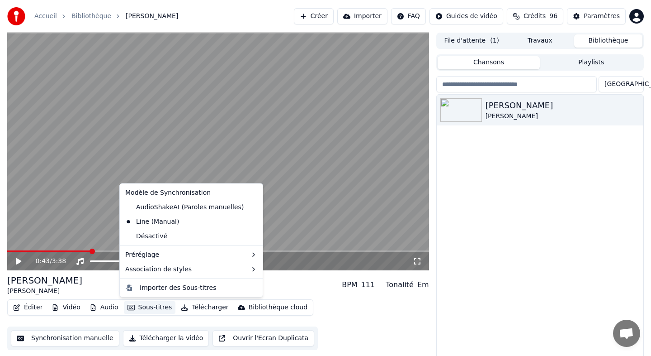
click at [145, 309] on button "Sous-titres" at bounding box center [150, 307] width 52 height 13
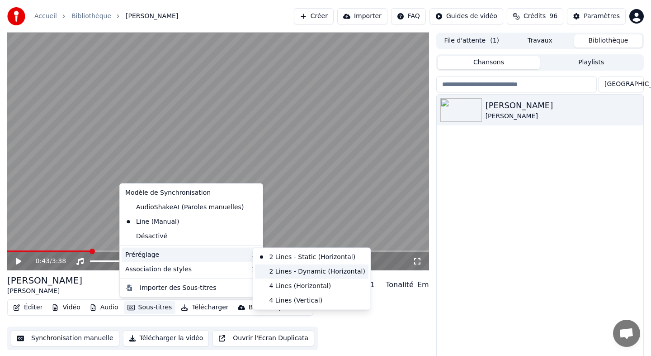
click at [282, 267] on div "2 Lines - Dynamic (Horizontal)" at bounding box center [312, 271] width 114 height 14
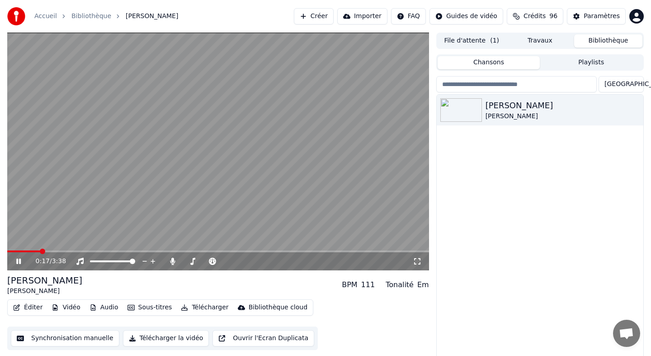
click at [41, 248] on span at bounding box center [42, 250] width 5 height 5
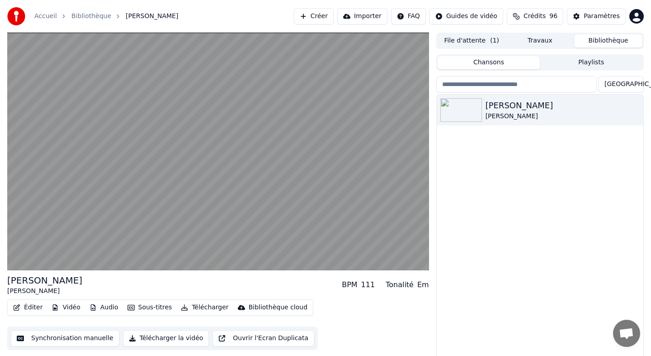
click at [30, 306] on button "Éditer" at bounding box center [28, 307] width 37 height 13
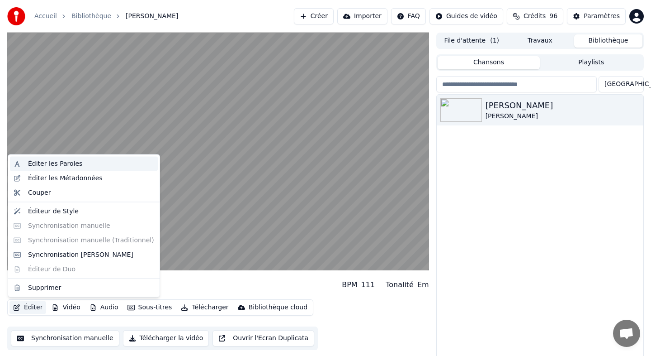
click at [43, 165] on div "Éditer les Paroles" at bounding box center [55, 163] width 54 height 9
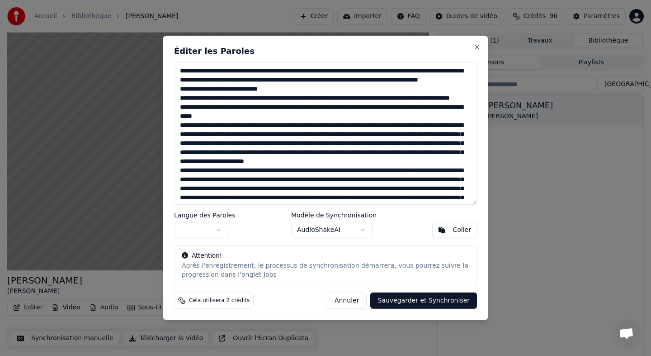
click at [342, 298] on button "Annuler" at bounding box center [347, 300] width 40 height 16
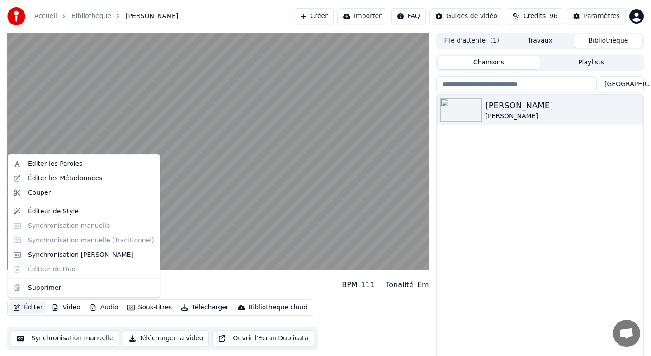
click at [37, 305] on button "Éditer" at bounding box center [28, 307] width 37 height 13
click at [53, 258] on div "Synchronisation [PERSON_NAME]" at bounding box center [80, 254] width 105 height 9
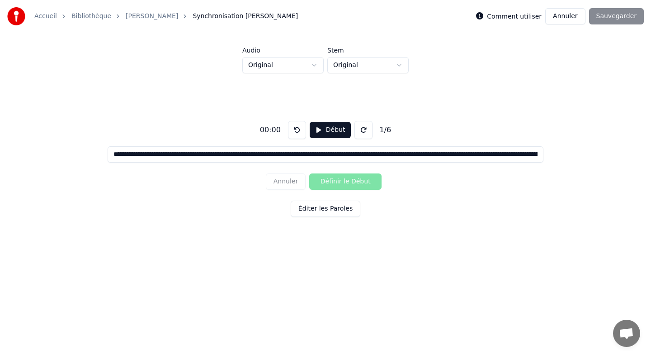
click at [309, 202] on button "Éditer les Paroles" at bounding box center [326, 208] width 70 height 16
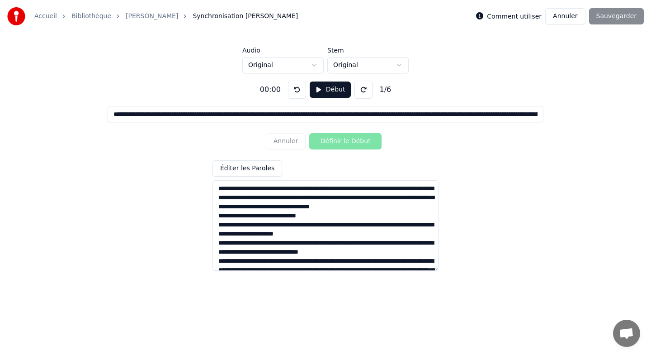
click at [143, 13] on link "[PERSON_NAME]" at bounding box center [152, 16] width 52 height 9
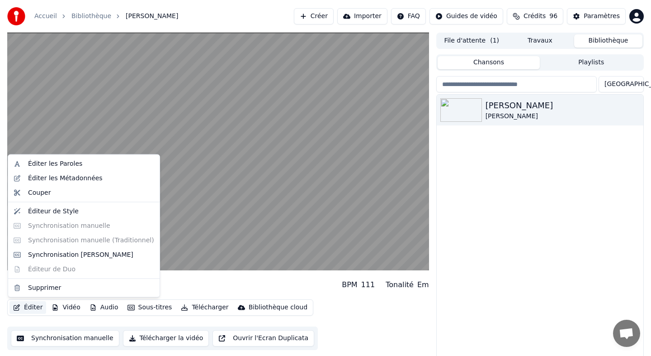
click at [33, 305] on button "Éditer" at bounding box center [28, 307] width 37 height 13
click at [55, 258] on div "Synchronisation [PERSON_NAME]" at bounding box center [80, 254] width 105 height 9
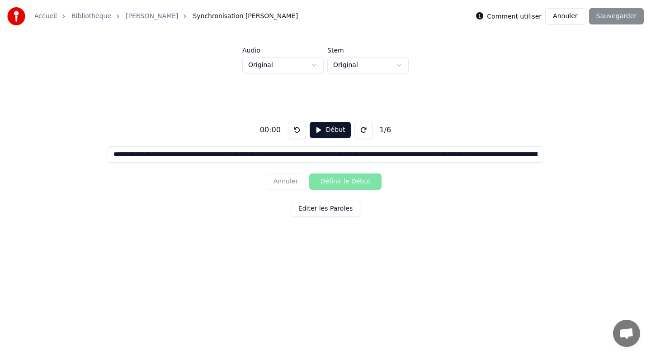
click at [316, 209] on button "Éditer les Paroles" at bounding box center [326, 208] width 70 height 16
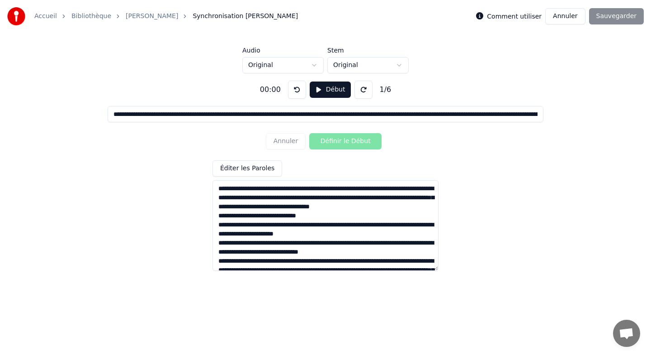
click at [219, 189] on textarea at bounding box center [326, 225] width 226 height 90
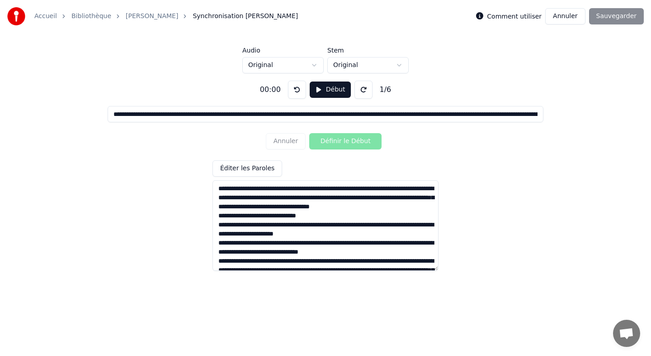
scroll to position [162, 0]
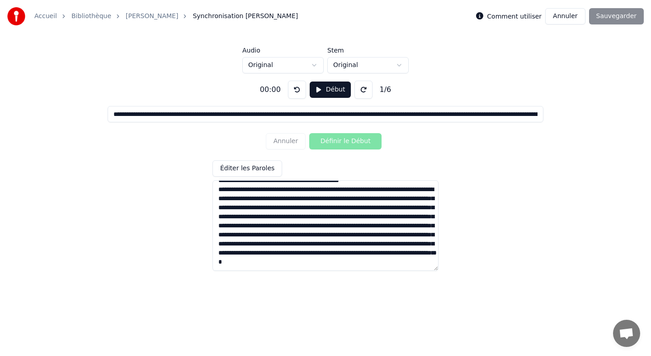
drag, startPoint x: 219, startPoint y: 189, endPoint x: 627, endPoint y: 383, distance: 452.3
click at [627, 275] on html "**********" at bounding box center [325, 137] width 651 height 275
paste textarea "**********"
type input "**********"
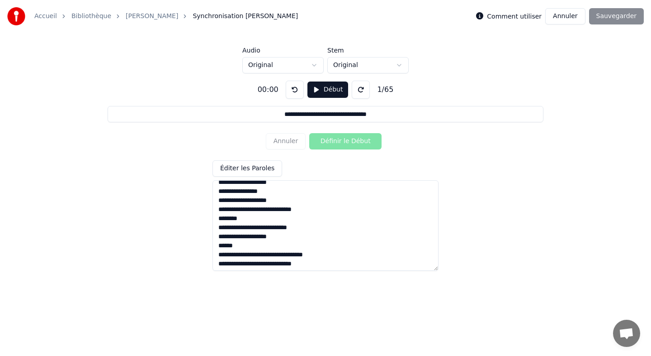
scroll to position [107, 0]
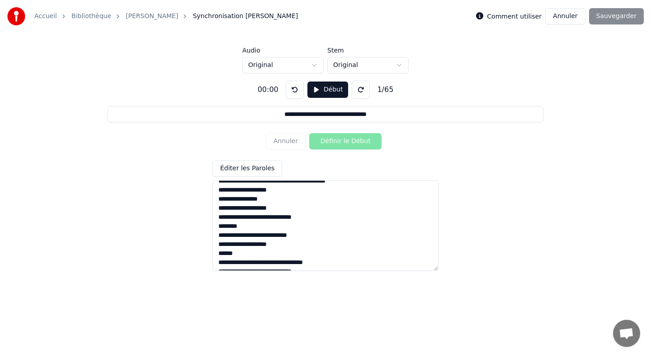
click at [265, 199] on textarea at bounding box center [326, 225] width 226 height 90
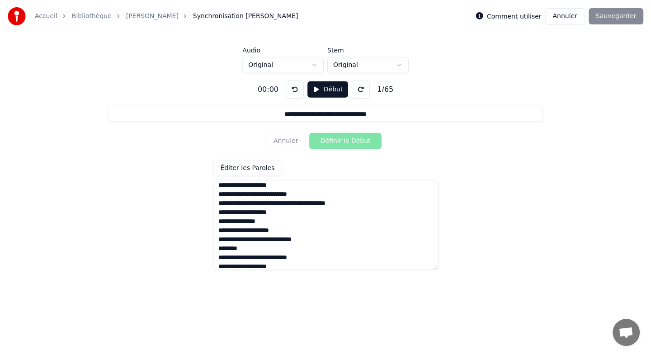
scroll to position [0, 0]
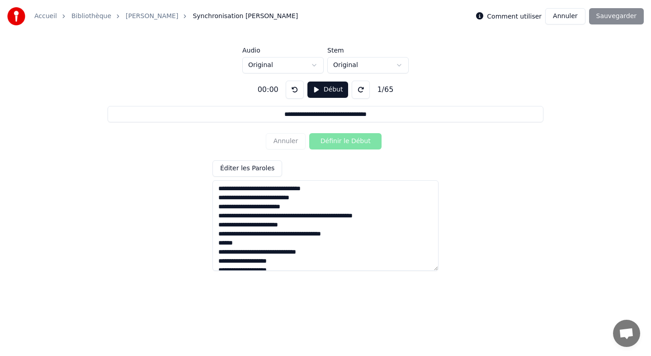
type textarea "**********"
click at [318, 88] on button "Début" at bounding box center [328, 89] width 41 height 16
click at [335, 141] on button "Définir le Début" at bounding box center [345, 141] width 72 height 16
click at [335, 141] on button "Définir la Fin" at bounding box center [345, 141] width 72 height 16
click at [335, 141] on button "Définir le Début" at bounding box center [345, 141] width 72 height 16
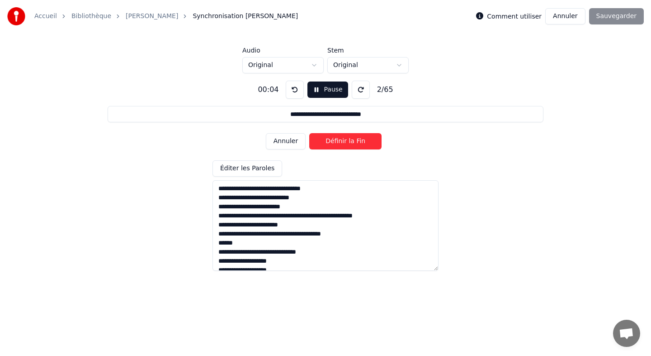
click at [335, 141] on button "Définir la Fin" at bounding box center [345, 141] width 72 height 16
click at [335, 141] on button "Définir le Début" at bounding box center [345, 141] width 72 height 16
click at [335, 141] on button "Définir la Fin" at bounding box center [345, 141] width 72 height 16
click at [335, 141] on button "Définir le Début" at bounding box center [345, 141] width 72 height 16
click at [335, 141] on button "Définir la Fin" at bounding box center [345, 141] width 72 height 16
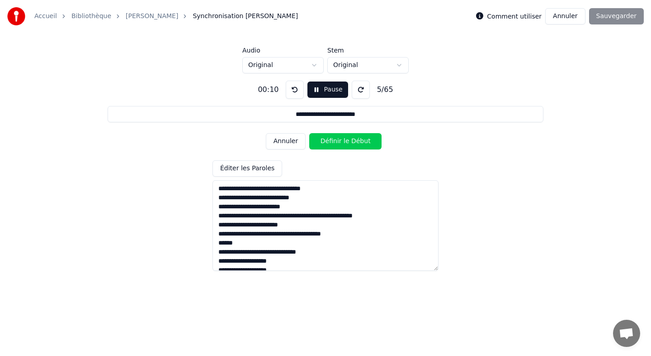
click at [335, 141] on button "Définir le Début" at bounding box center [345, 141] width 72 height 16
click at [335, 141] on button "Définir la Fin" at bounding box center [345, 141] width 72 height 16
click at [335, 141] on button "Définir le Début" at bounding box center [345, 141] width 72 height 16
click at [335, 141] on button "Définir la Fin" at bounding box center [345, 141] width 72 height 16
click at [335, 141] on button "Définir le Début" at bounding box center [345, 141] width 72 height 16
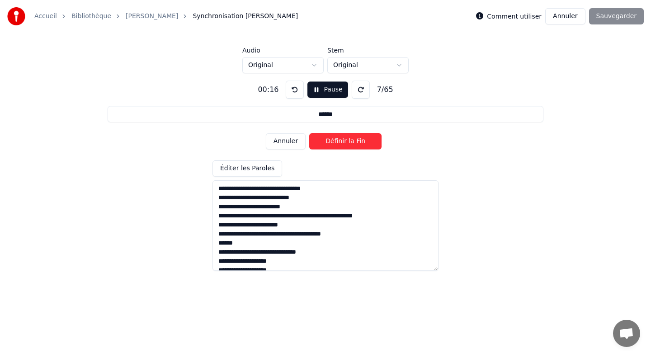
click at [295, 144] on button "Annuler" at bounding box center [286, 141] width 40 height 16
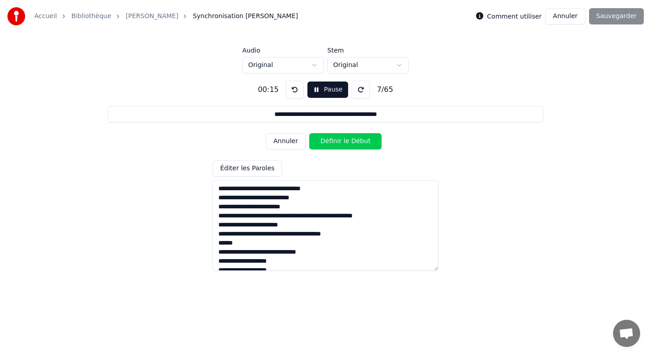
click at [295, 144] on button "Annuler" at bounding box center [286, 141] width 40 height 16
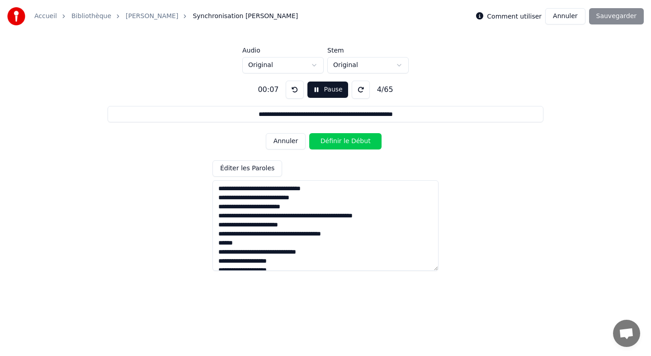
click at [295, 144] on button "Annuler" at bounding box center [286, 141] width 40 height 16
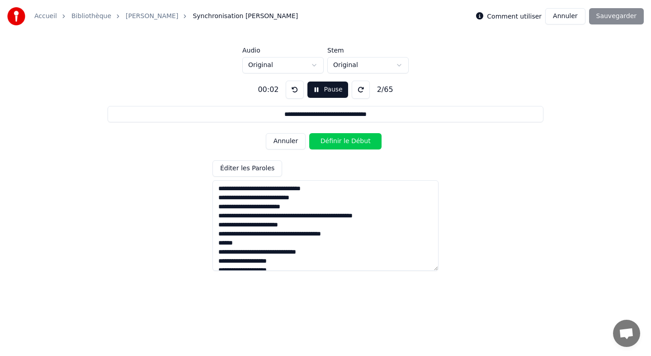
click at [295, 144] on button "Annuler" at bounding box center [286, 141] width 40 height 16
click at [295, 144] on div "Annuler Définir le Début" at bounding box center [325, 141] width 119 height 24
click at [335, 134] on button "Définir le Début" at bounding box center [345, 141] width 72 height 16
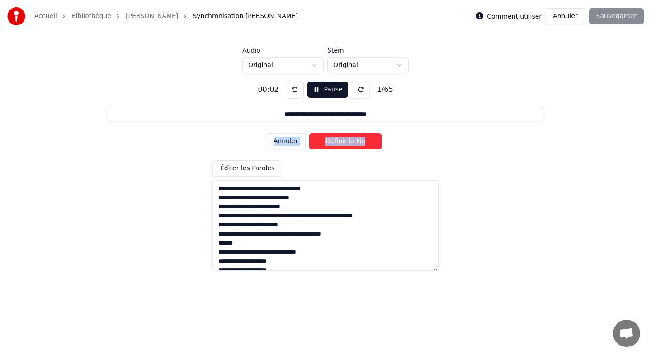
click at [335, 134] on button "Définir la Fin" at bounding box center [345, 141] width 72 height 16
click at [335, 134] on button "Définir le Début" at bounding box center [345, 141] width 72 height 16
click at [335, 134] on button "Définir la Fin" at bounding box center [345, 141] width 72 height 16
click at [335, 134] on button "Définir le Début" at bounding box center [345, 141] width 72 height 16
click at [335, 134] on button "Définir la Fin" at bounding box center [345, 141] width 72 height 16
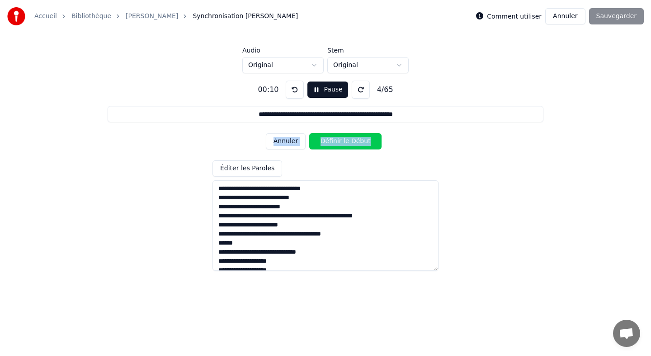
click at [334, 142] on button "Définir le Début" at bounding box center [345, 141] width 72 height 16
click at [334, 142] on button "Définir la Fin" at bounding box center [345, 141] width 72 height 16
click at [334, 142] on button "Définir le Début" at bounding box center [345, 141] width 72 height 16
click at [334, 142] on button "Définir la Fin" at bounding box center [345, 141] width 72 height 16
click at [294, 139] on button "Annuler" at bounding box center [286, 141] width 40 height 16
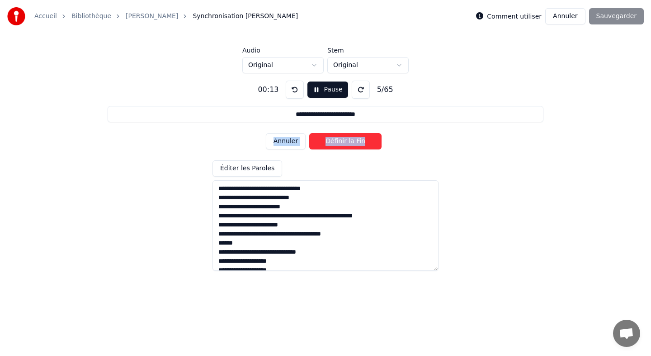
click at [294, 139] on button "Annuler" at bounding box center [286, 141] width 40 height 16
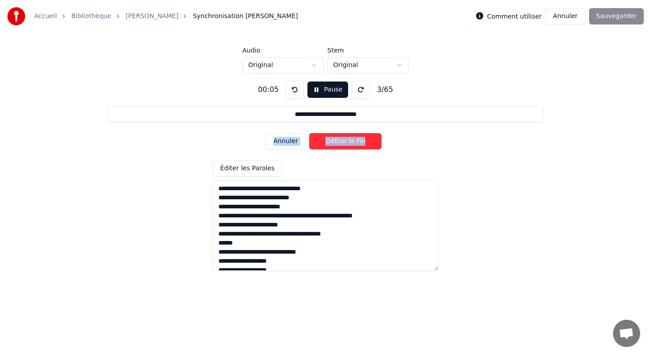
click at [294, 139] on button "Annuler" at bounding box center [286, 141] width 40 height 16
click at [294, 139] on div "Annuler Définir le Début" at bounding box center [325, 141] width 119 height 24
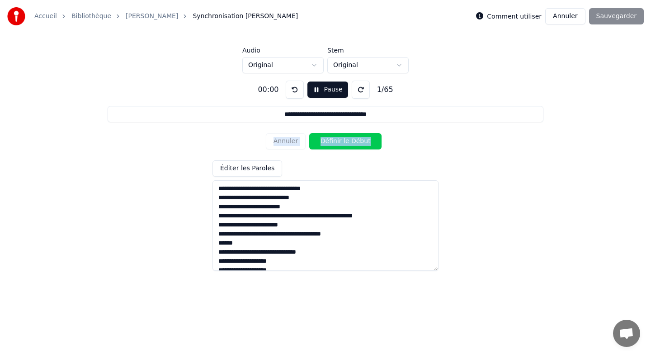
click at [294, 139] on div "Annuler Définir le Début" at bounding box center [325, 141] width 119 height 24
click at [330, 141] on button "Définir le Début" at bounding box center [345, 141] width 72 height 16
click at [330, 141] on button "Définir la Fin" at bounding box center [345, 141] width 72 height 16
click at [330, 141] on button "Définir le Début" at bounding box center [345, 141] width 72 height 16
click at [330, 141] on button "Définir la Fin" at bounding box center [345, 141] width 72 height 16
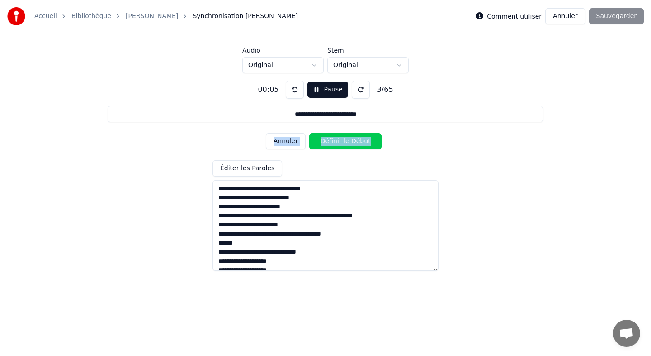
click at [330, 141] on button "Définir le Début" at bounding box center [345, 141] width 72 height 16
click at [330, 141] on button "Définir la Fin" at bounding box center [345, 141] width 72 height 16
click at [293, 140] on button "Annuler" at bounding box center [286, 141] width 40 height 16
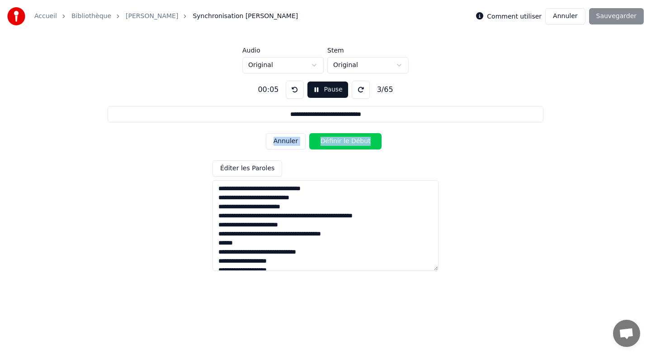
click at [293, 140] on button "Annuler" at bounding box center [286, 141] width 40 height 16
click at [293, 140] on div "Annuler Définir la Fin" at bounding box center [325, 141] width 119 height 24
click at [293, 140] on div "Annuler Définir le Début" at bounding box center [325, 141] width 119 height 24
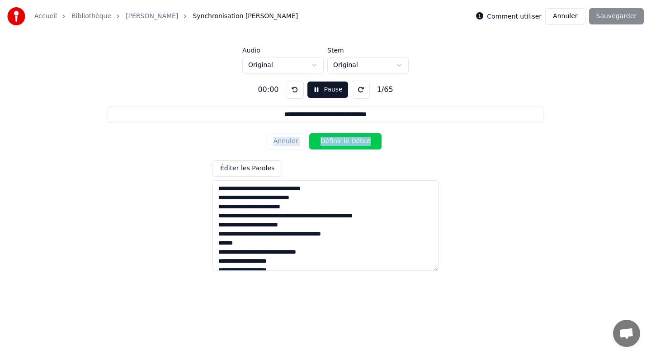
click at [293, 140] on div "Annuler Définir le Début" at bounding box center [325, 141] width 119 height 24
click at [313, 142] on button "Définir le Début" at bounding box center [345, 141] width 72 height 16
click at [313, 142] on button "Définir la Fin" at bounding box center [345, 141] width 72 height 16
click at [313, 142] on button "Définir le Début" at bounding box center [345, 141] width 72 height 16
click at [313, 142] on button "Définir la Fin" at bounding box center [345, 141] width 72 height 16
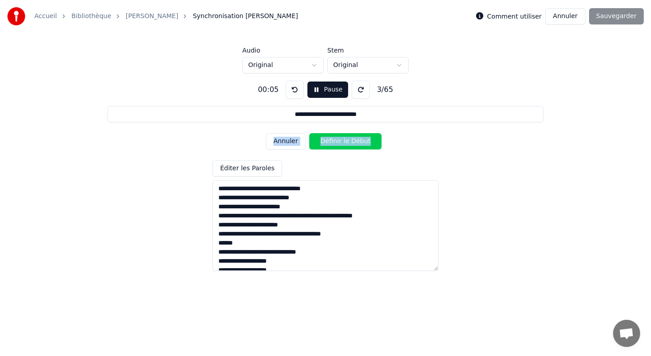
click at [313, 142] on button "Définir le Début" at bounding box center [345, 141] width 72 height 16
click at [313, 142] on button "Définir la Fin" at bounding box center [345, 141] width 72 height 16
click at [313, 142] on button "Définir le Début" at bounding box center [345, 141] width 72 height 16
click at [313, 142] on button "Définir la Fin" at bounding box center [345, 141] width 72 height 16
click at [287, 141] on button "Annuler" at bounding box center [286, 141] width 40 height 16
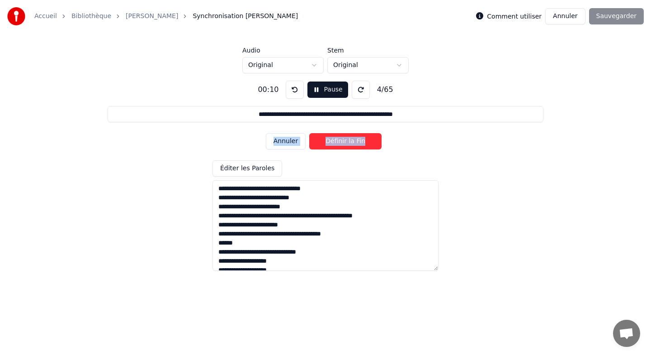
click at [287, 141] on button "Annuler" at bounding box center [286, 141] width 40 height 16
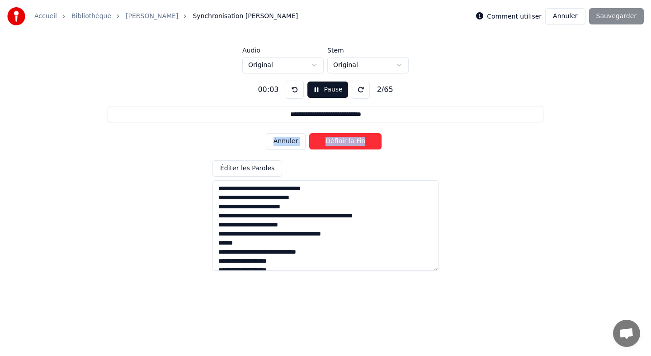
click at [287, 141] on button "Annuler" at bounding box center [286, 141] width 40 height 16
click at [287, 141] on div "Annuler Définir le Début" at bounding box center [325, 141] width 119 height 24
click at [325, 96] on button "Pause" at bounding box center [328, 89] width 40 height 16
click
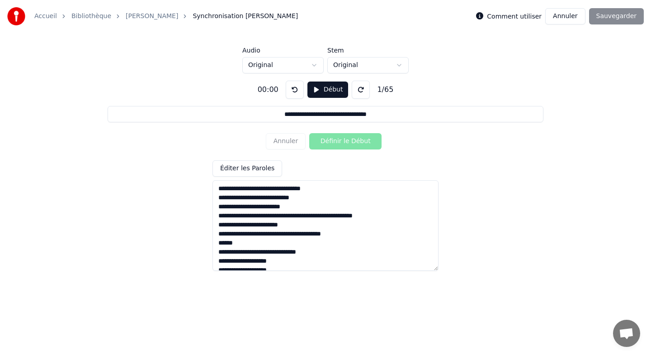
type input "**********"
type textarea "**********"
type input "**********"
type textarea "**********"
type input "**********"
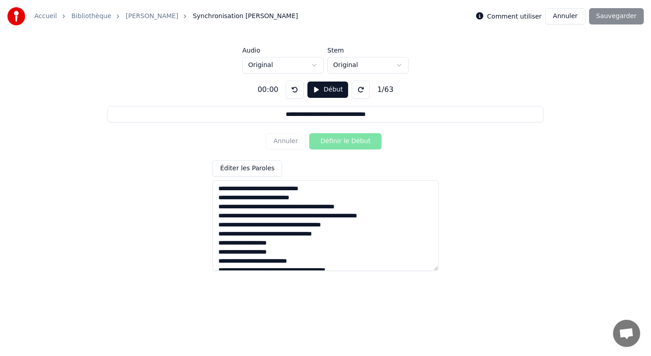
type textarea "**********"
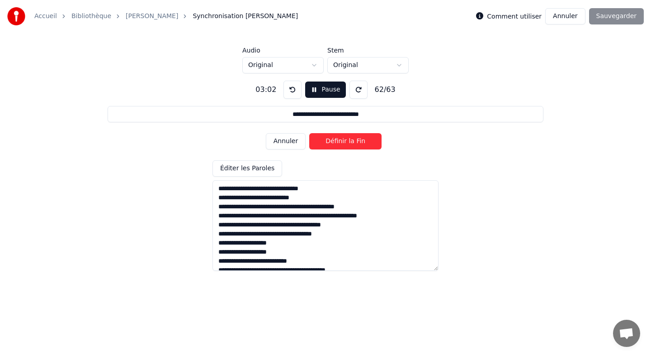
type input "**********"
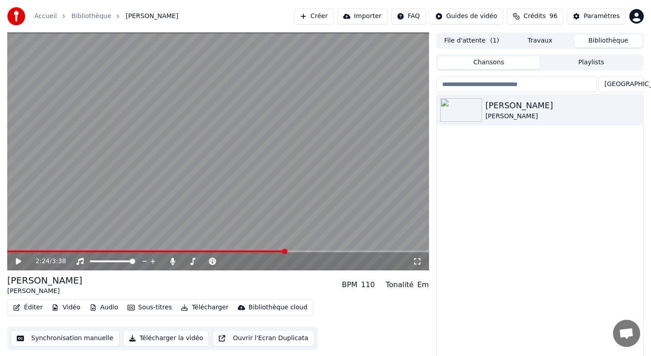
click at [67, 308] on button "Vidéo" at bounding box center [66, 307] width 36 height 13
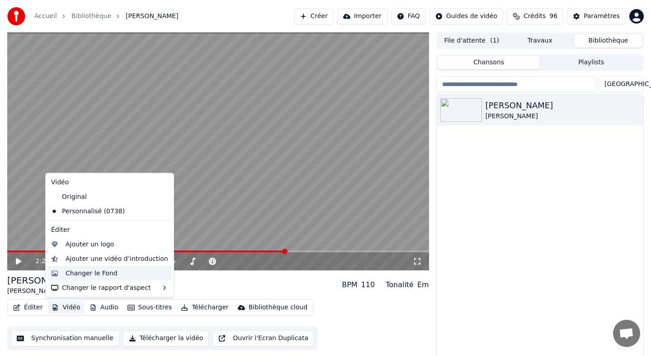
click at [83, 277] on div "Changer le Fond" at bounding box center [92, 272] width 52 height 9
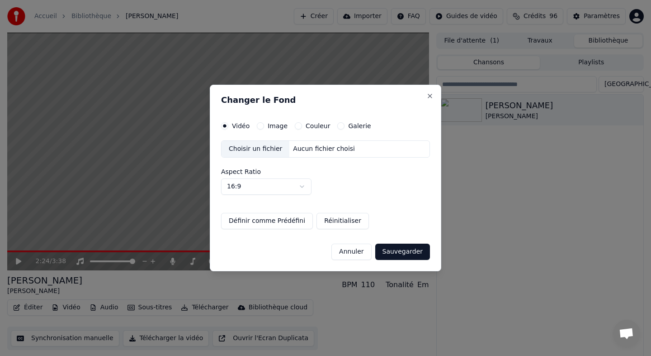
click at [271, 149] on div "Choisir un fichier" at bounding box center [256, 149] width 68 height 16
click at [278, 127] on label "Image" at bounding box center [278, 126] width 20 height 6
click at [264, 127] on button "Image" at bounding box center [260, 125] width 7 height 7
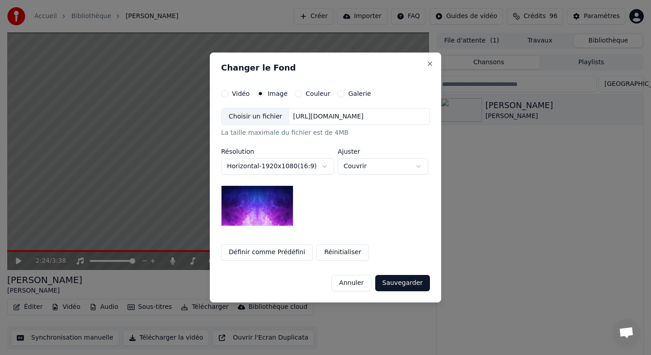
click at [264, 114] on div "Choisir un fichier" at bounding box center [256, 117] width 68 height 16
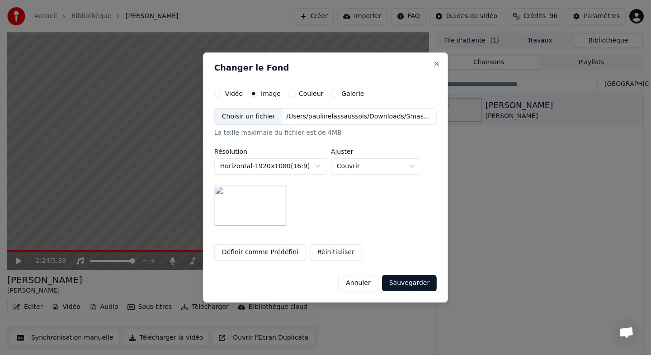
click at [413, 281] on button "Sauvegarder" at bounding box center [409, 283] width 55 height 16
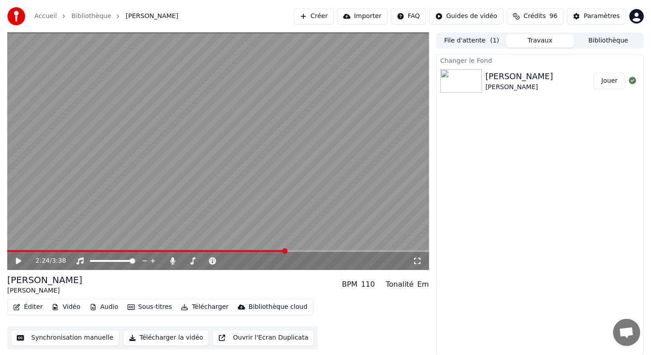
click at [606, 84] on button "Jouer" at bounding box center [610, 81] width 32 height 16
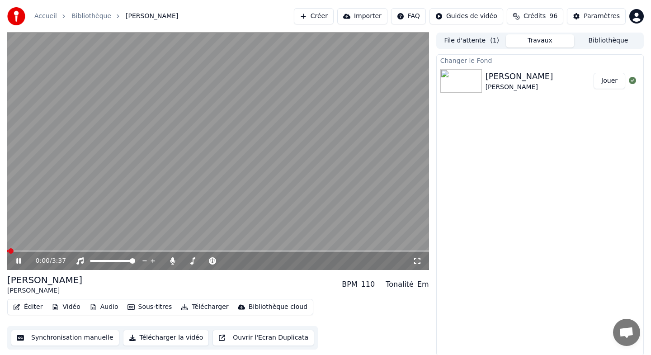
click at [21, 262] on icon at bounding box center [24, 260] width 21 height 7
click at [61, 309] on button "Vidéo" at bounding box center [66, 307] width 36 height 13
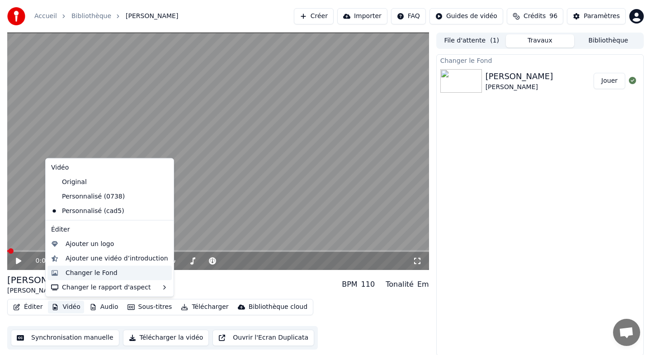
click at [86, 271] on div "Changer le Fond" at bounding box center [92, 272] width 52 height 9
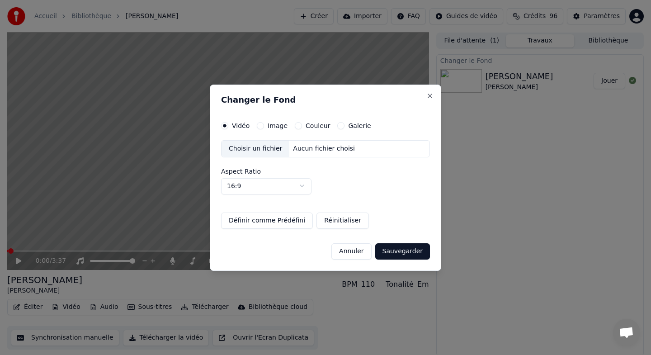
click at [287, 187] on body "Accueil Bibliothèque Valentin • Clémentine Créer Importer FAQ Guides de vidéo C…" at bounding box center [325, 177] width 651 height 355
select select "****"
click at [262, 124] on button "Image" at bounding box center [260, 125] width 7 height 7
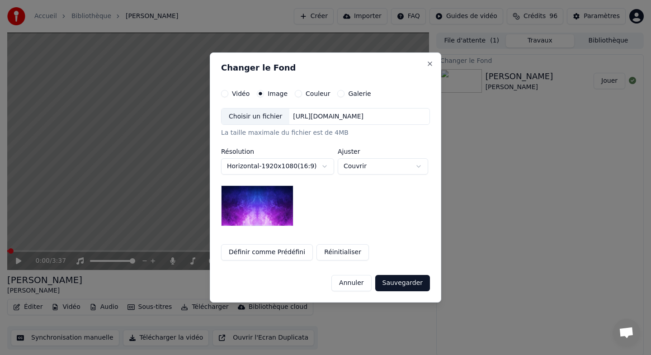
click at [243, 118] on div "Choisir un fichier" at bounding box center [256, 117] width 68 height 16
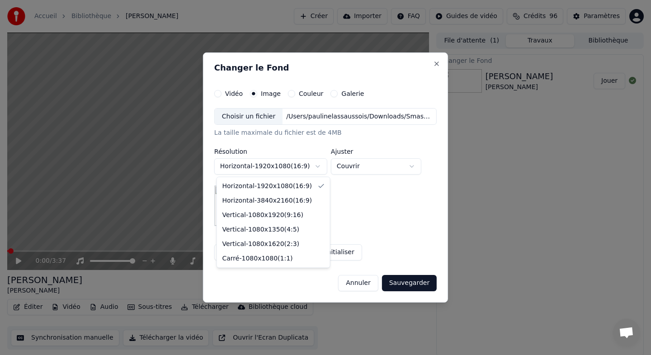
click at [324, 168] on body "**********" at bounding box center [325, 177] width 651 height 355
select select "*********"
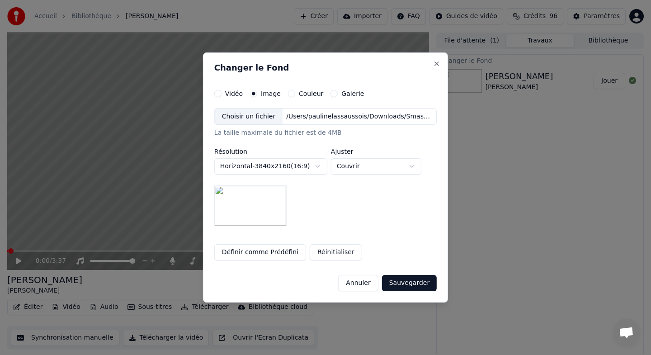
click at [366, 170] on body "**********" at bounding box center [325, 177] width 651 height 355
select select "*******"
click at [281, 166] on body "**********" at bounding box center [325, 177] width 651 height 355
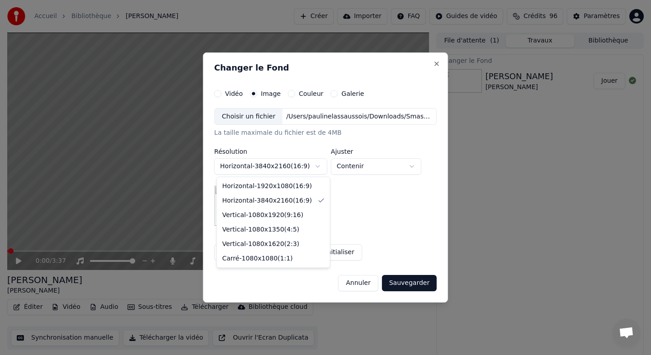
select select "*********"
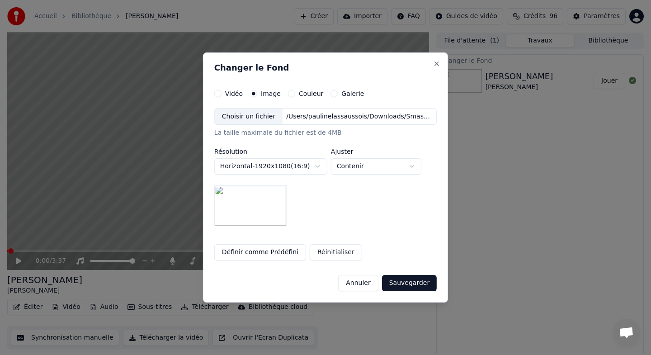
click at [268, 117] on div "Choisir un fichier" at bounding box center [249, 117] width 68 height 16
click at [417, 285] on button "Sauvegarder" at bounding box center [409, 283] width 55 height 16
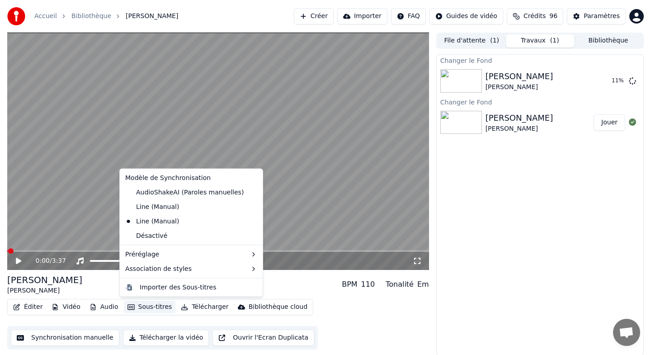
click at [157, 304] on button "Sous-titres" at bounding box center [150, 307] width 52 height 13
click at [395, 322] on div "Éditer Vidéo Audio Sous-titres Télécharger Bibliothèque cloud Synchronisation m…" at bounding box center [218, 324] width 422 height 51
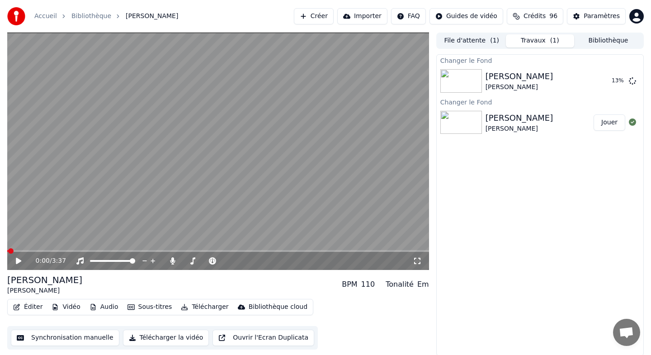
scroll to position [1, 0]
click at [58, 306] on button "Vidéo" at bounding box center [66, 306] width 36 height 13
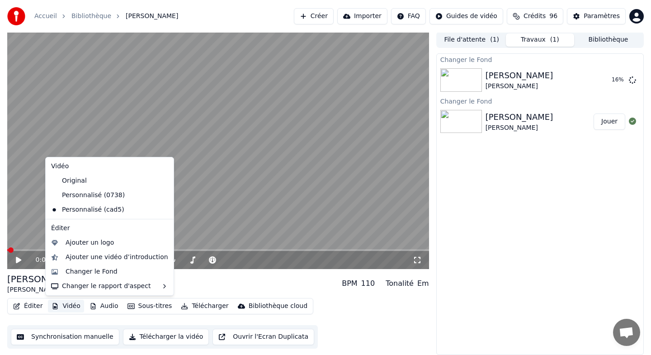
click at [480, 286] on div "Changer le Fond Valentin Clémentine 16 % Changer le Fond Valentin Clémentine Jo…" at bounding box center [541, 204] width 208 height 302
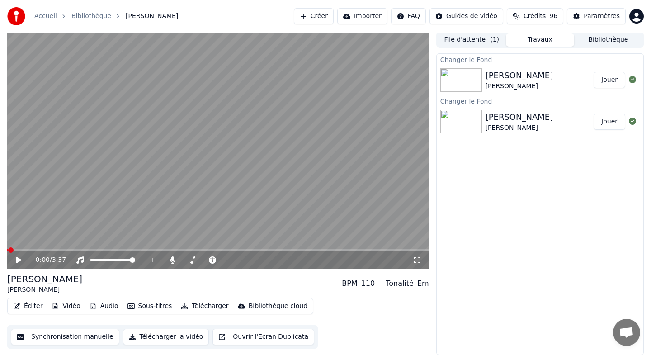
click at [613, 81] on button "Jouer" at bounding box center [610, 80] width 32 height 16
click at [20, 262] on icon at bounding box center [18, 259] width 5 height 5
